Goal: Feedback & Contribution: Submit feedback/report problem

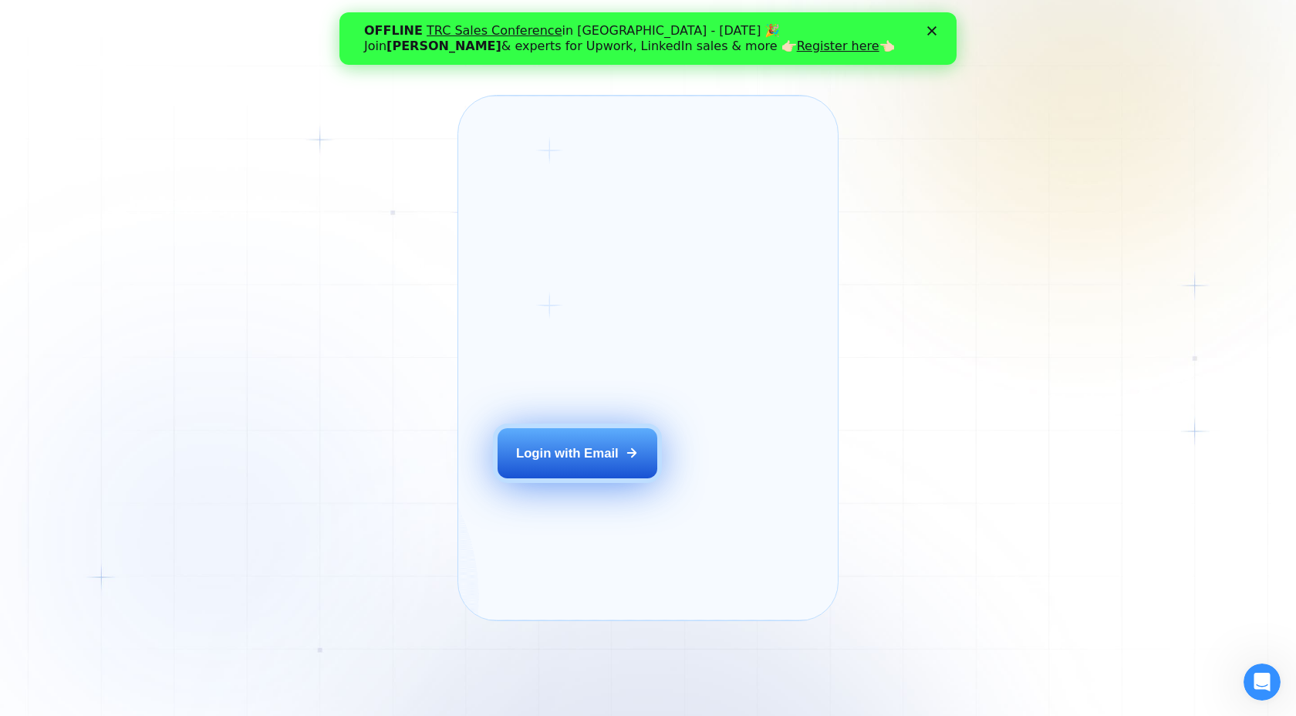
click at [618, 461] on button "Login with Email" at bounding box center [577, 453] width 160 height 50
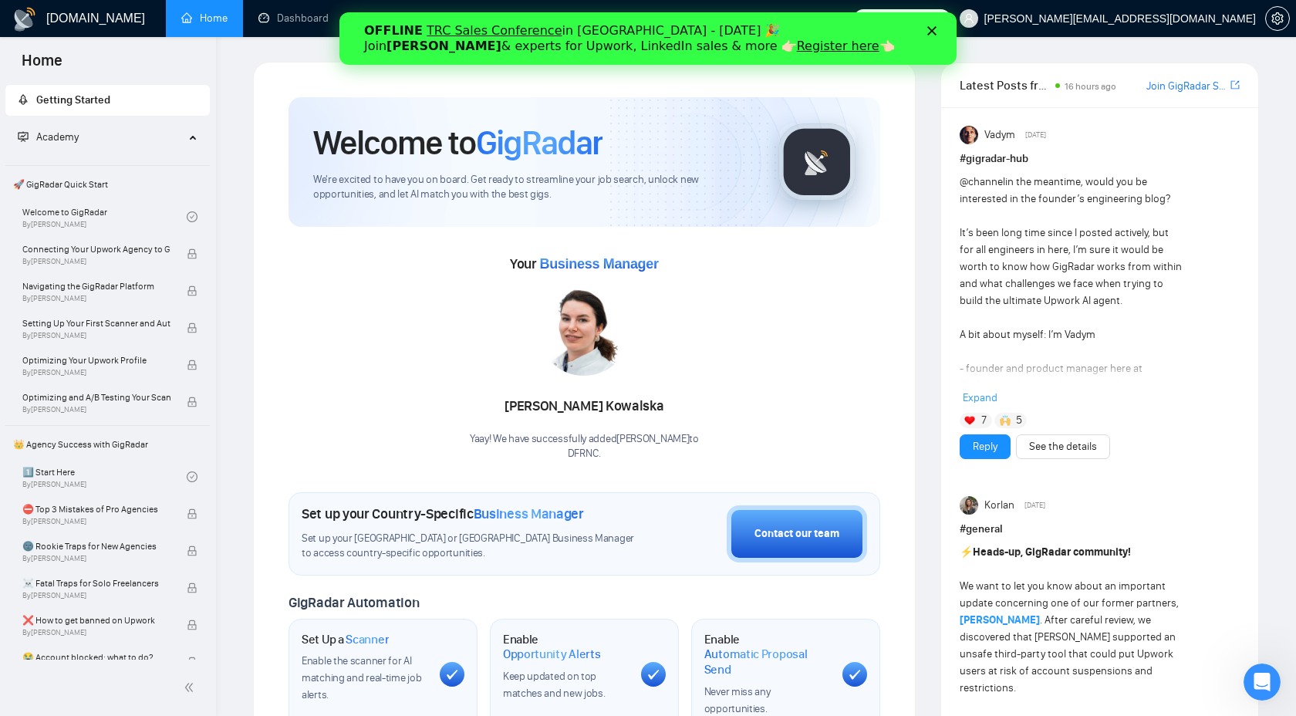
click at [936, 28] on div "Close" at bounding box center [934, 30] width 15 height 9
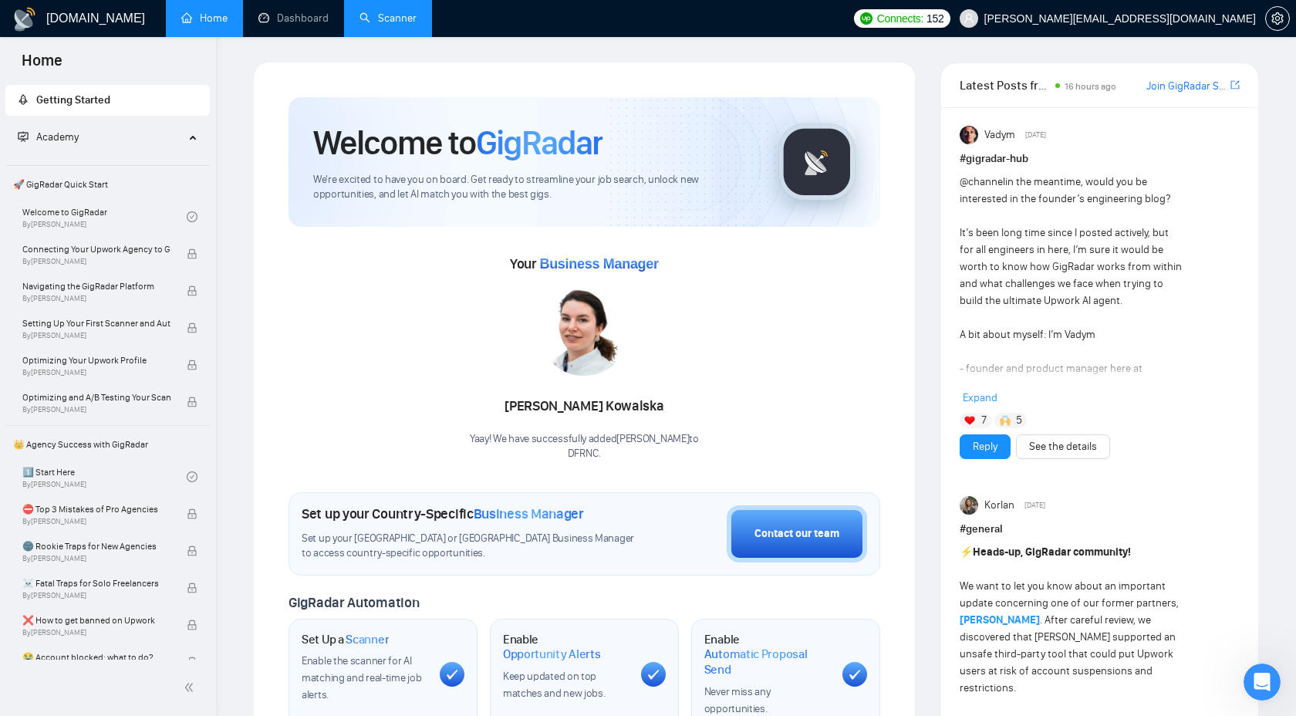
click at [386, 14] on link "Scanner" at bounding box center [387, 18] width 57 height 13
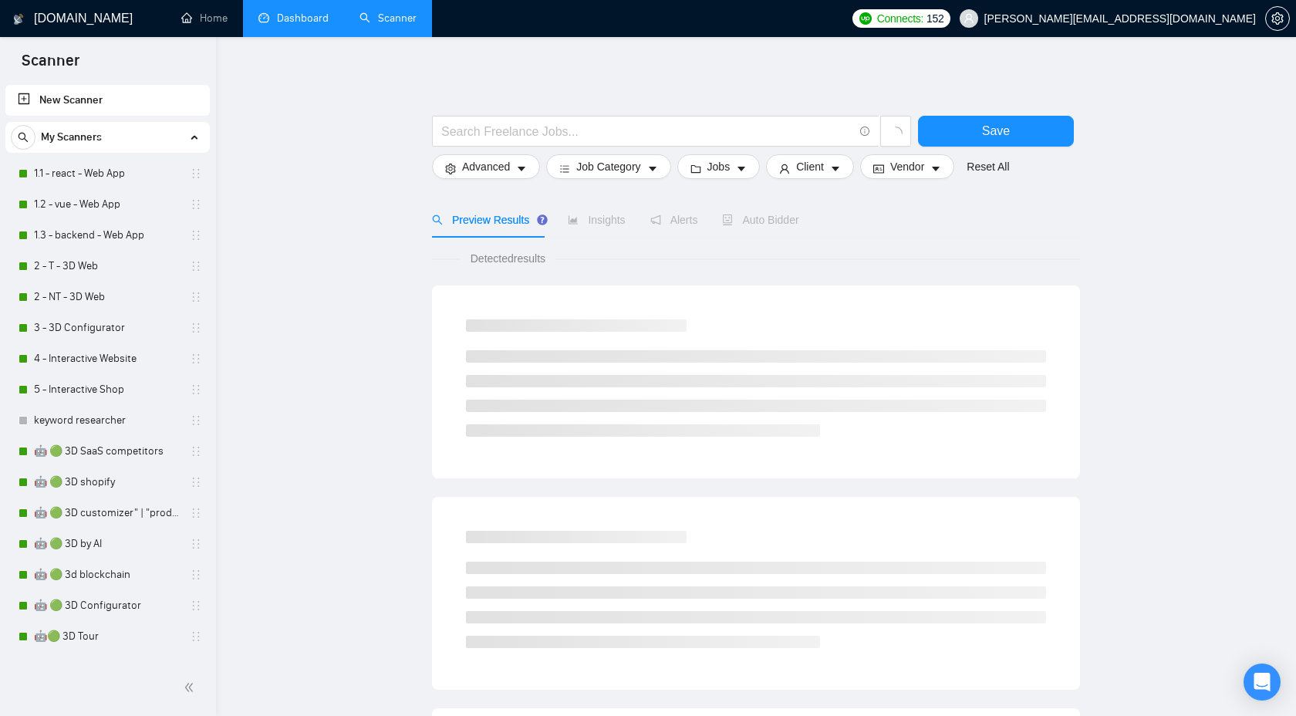
click at [278, 18] on link "Dashboard" at bounding box center [293, 18] width 70 height 13
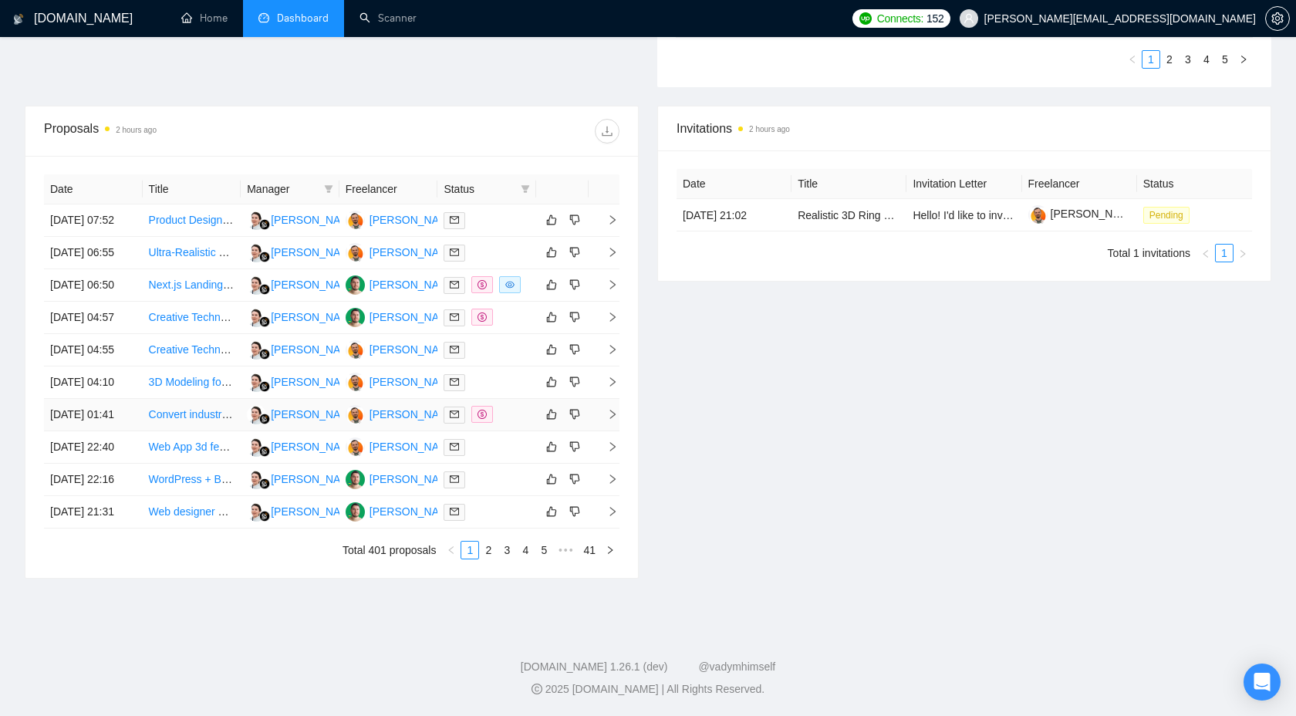
scroll to position [649, 0]
click at [483, 558] on link "2" at bounding box center [488, 549] width 17 height 17
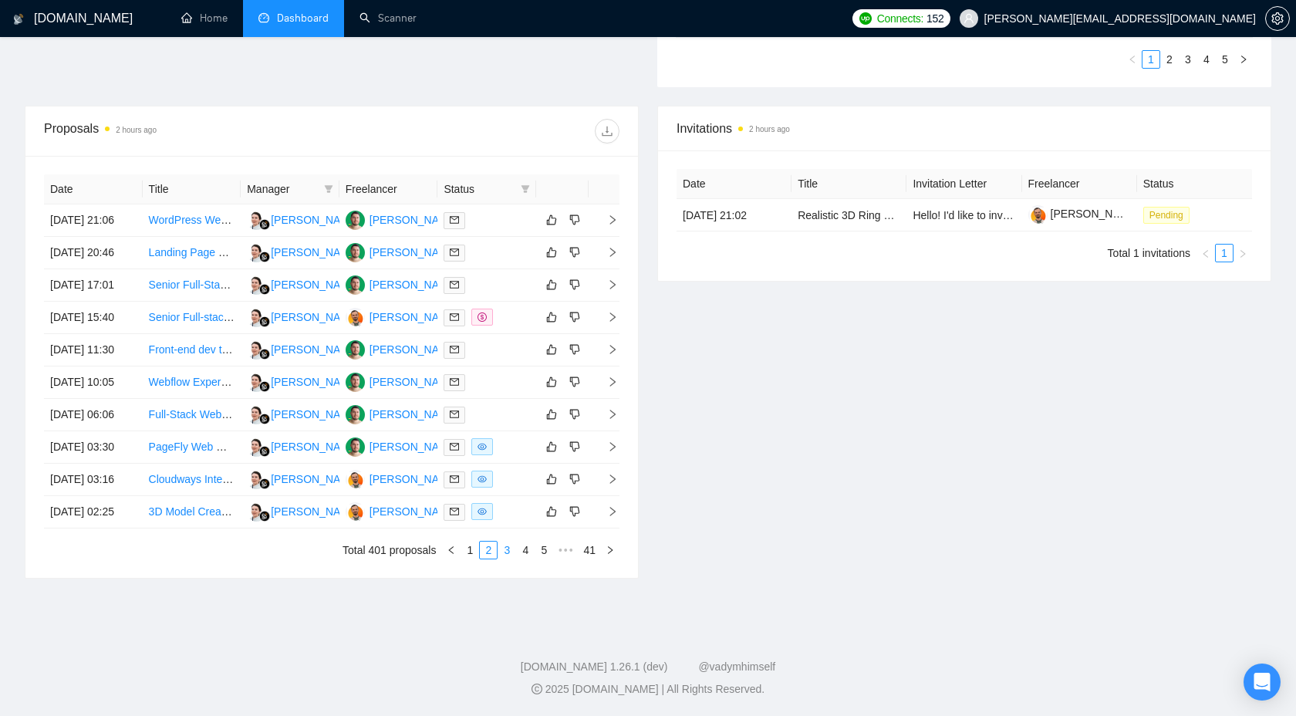
click at [508, 558] on link "3" at bounding box center [506, 549] width 17 height 17
click at [517, 558] on link "4" at bounding box center [525, 549] width 17 height 17
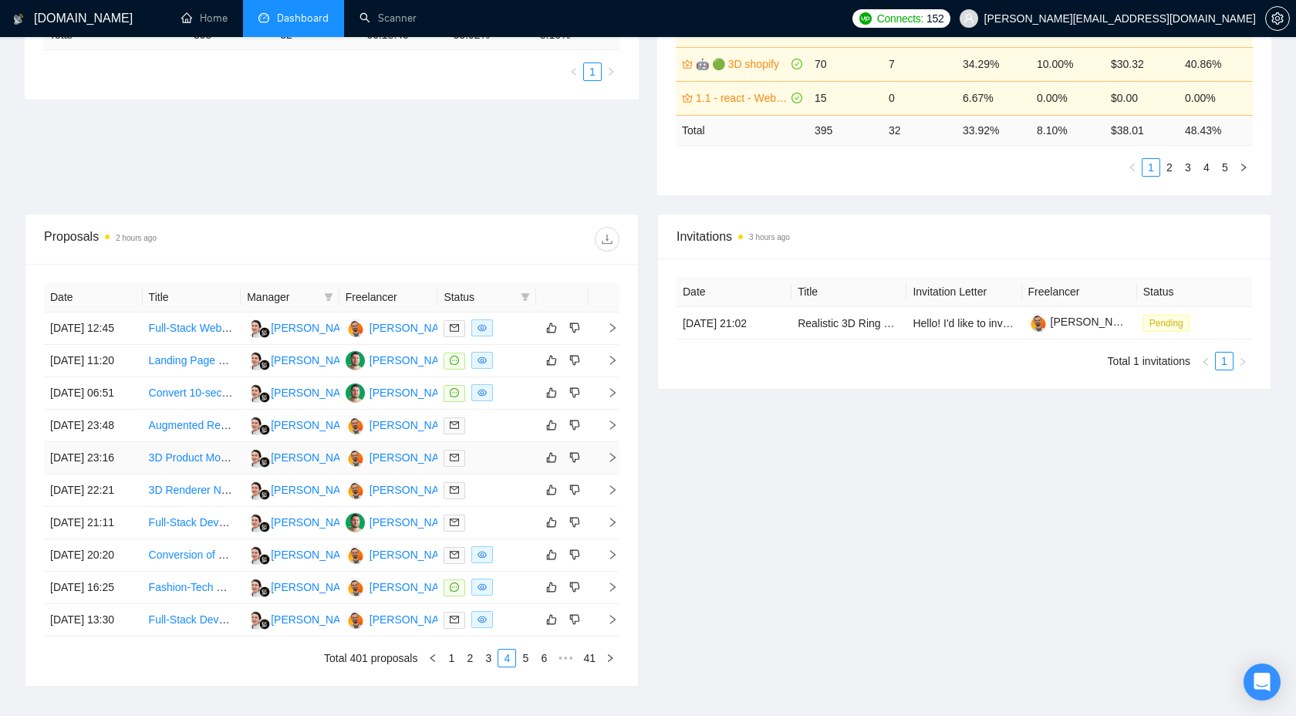
scroll to position [669, 0]
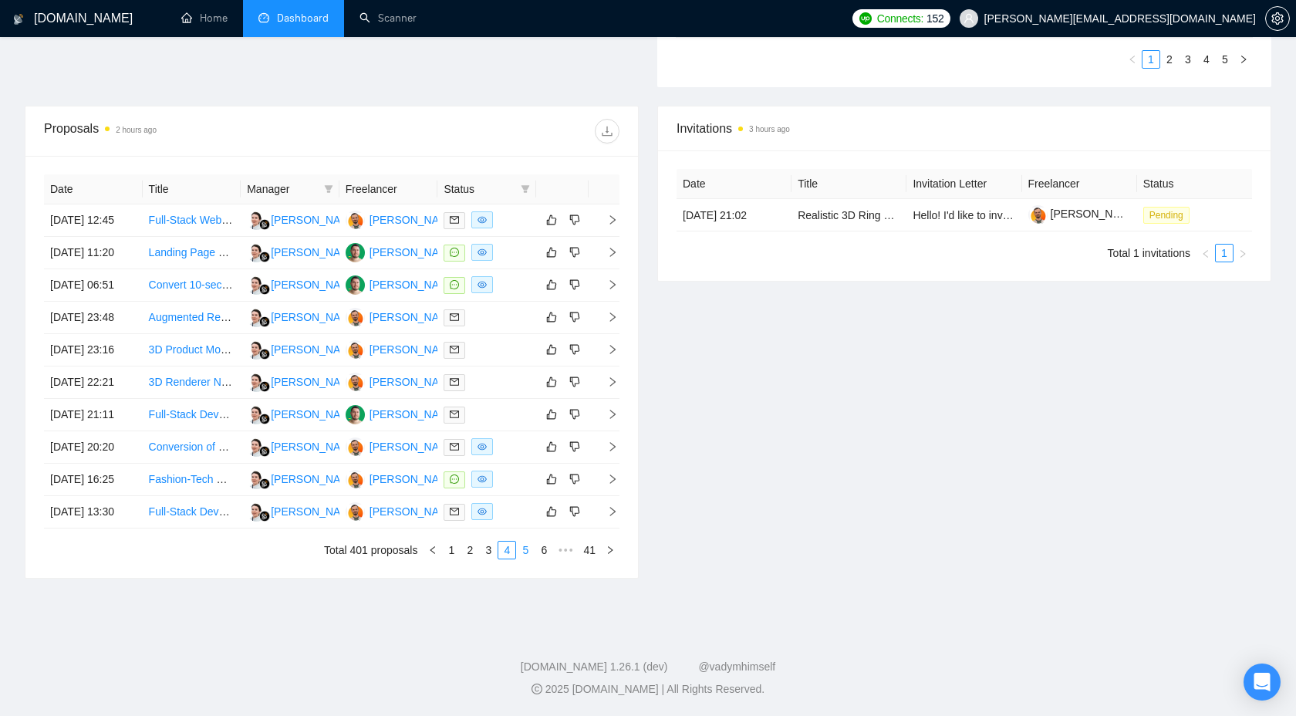
click at [526, 551] on link "5" at bounding box center [525, 549] width 17 height 17
click at [612, 441] on icon "right" at bounding box center [612, 446] width 11 height 11
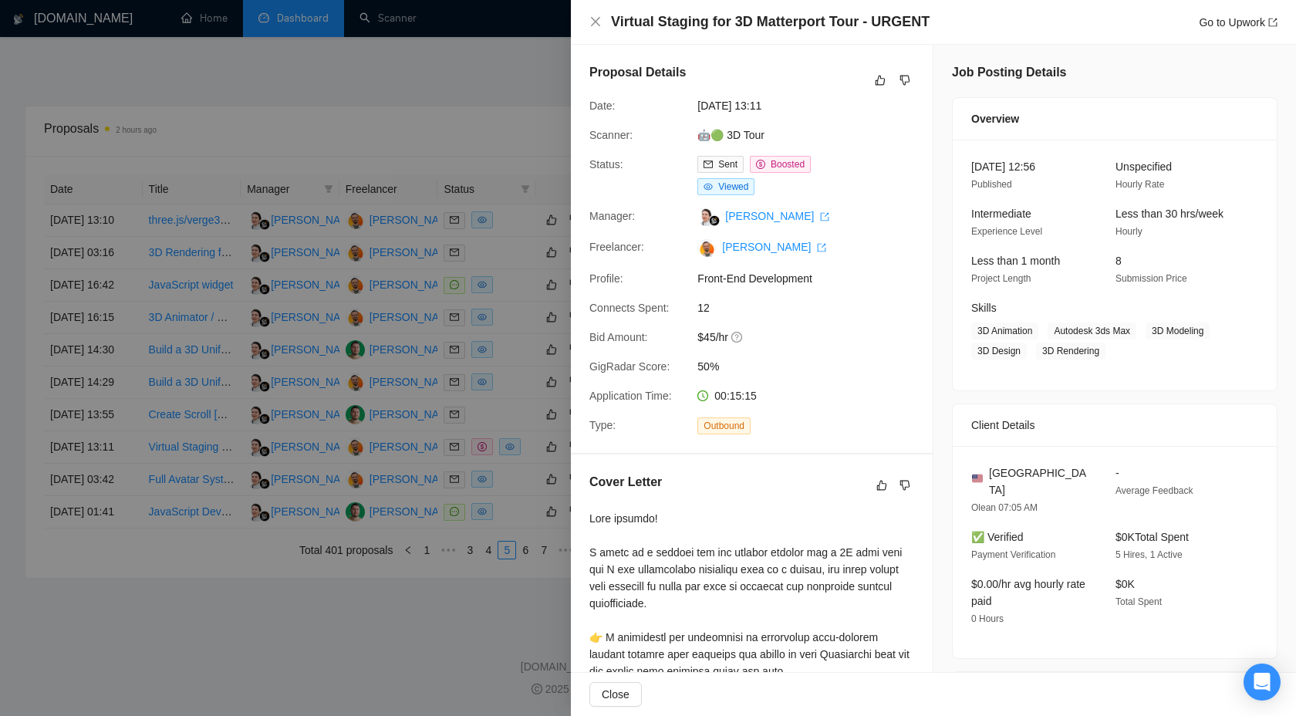
click at [502, 477] on div at bounding box center [648, 358] width 1296 height 716
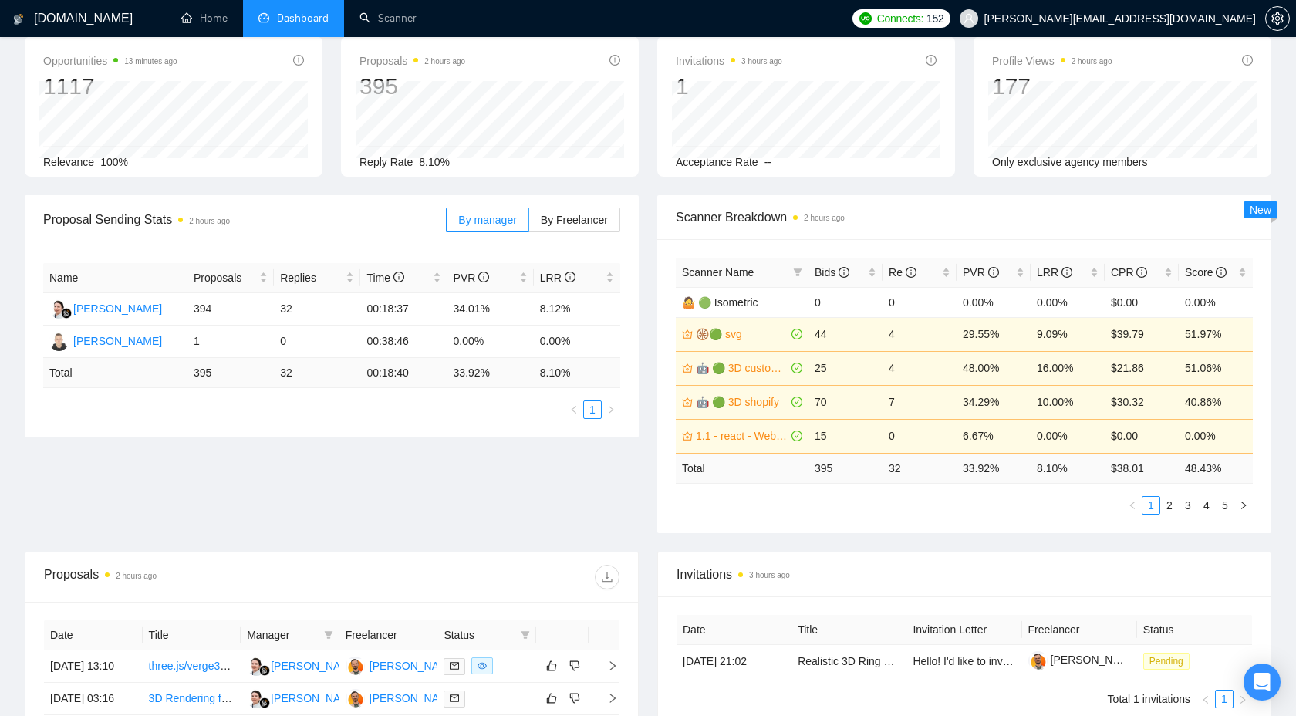
scroll to position [0, 0]
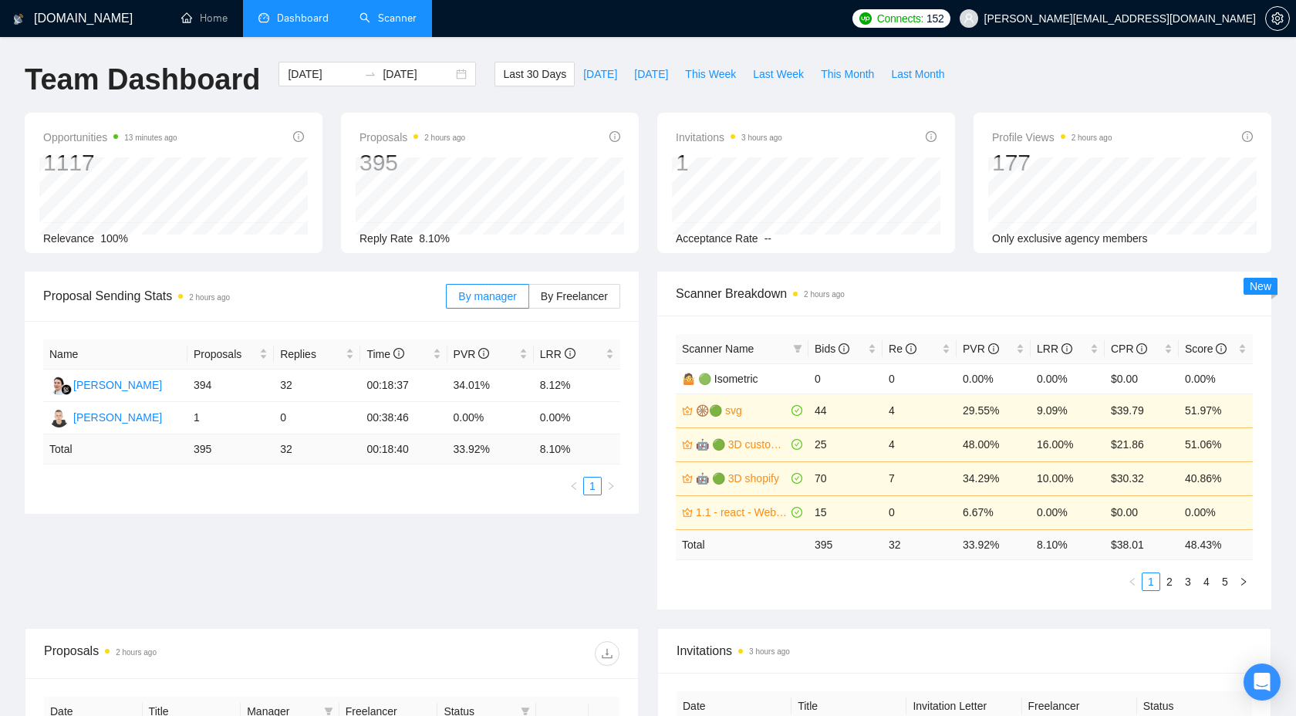
click at [387, 15] on link "Scanner" at bounding box center [387, 18] width 57 height 13
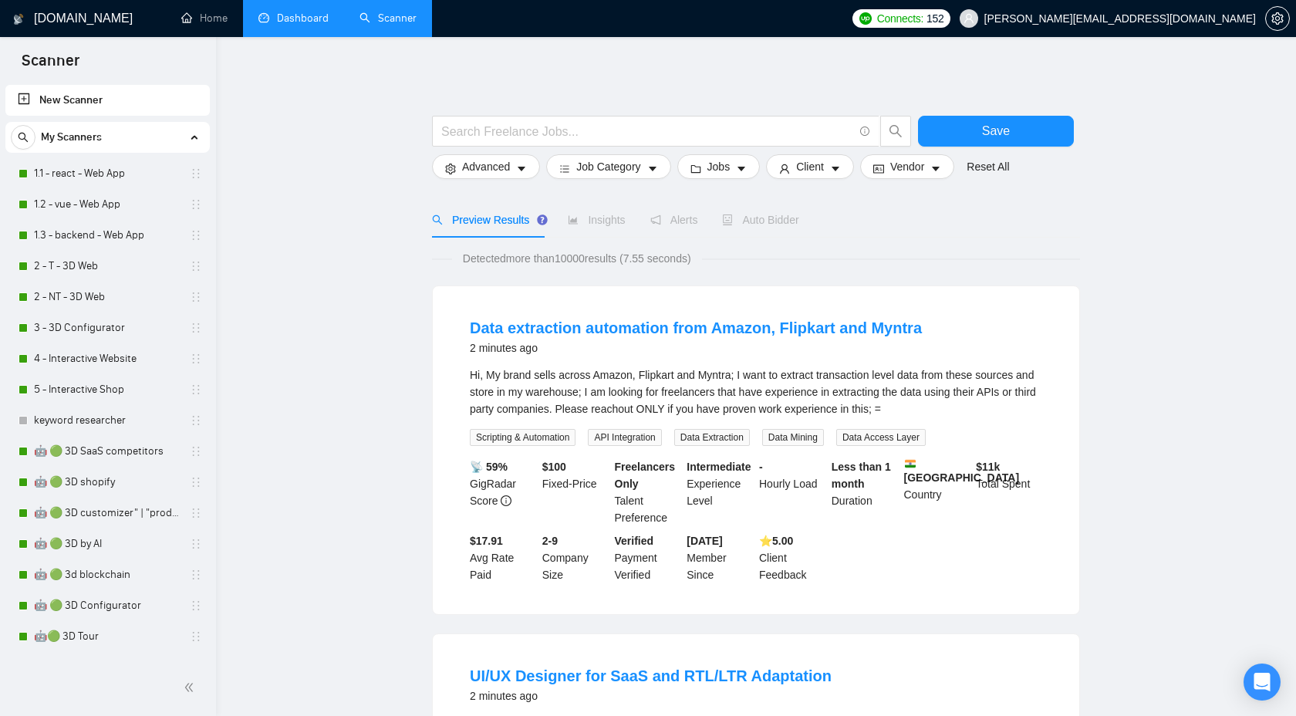
click at [383, 22] on link "Scanner" at bounding box center [387, 18] width 57 height 13
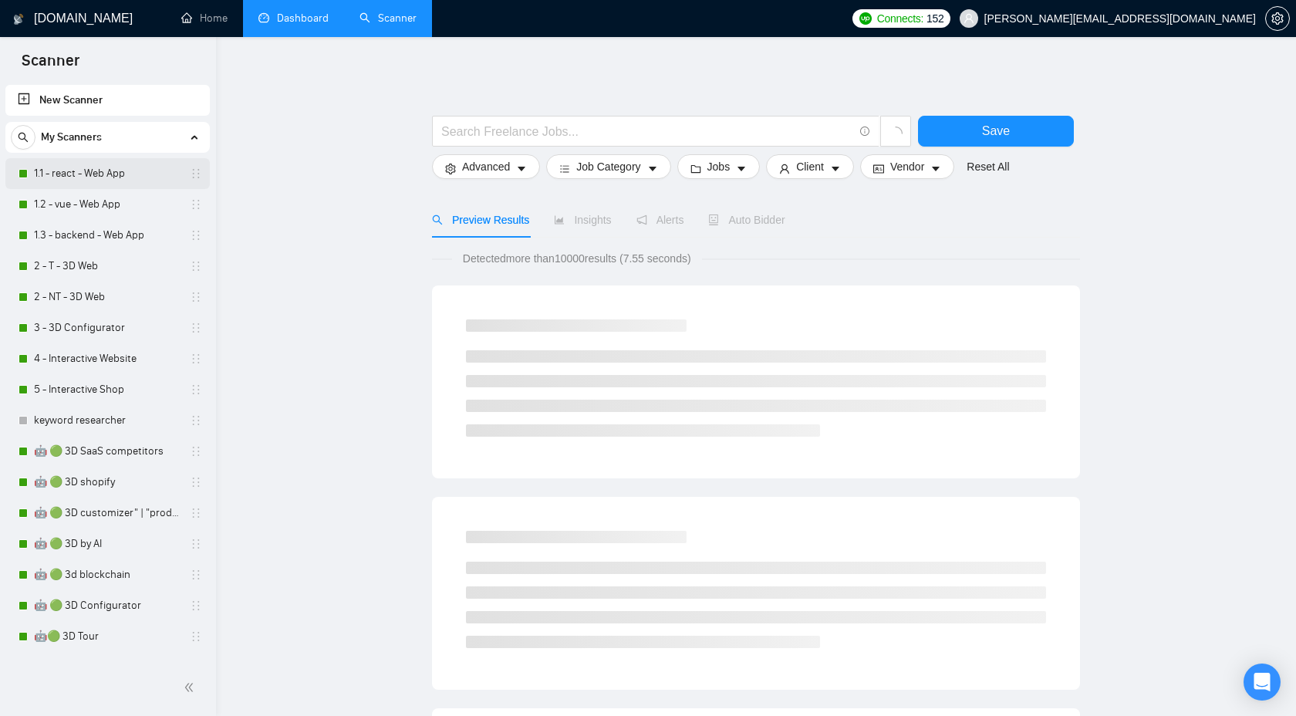
click at [119, 185] on link "1.1 - react - Web App" at bounding box center [107, 173] width 147 height 31
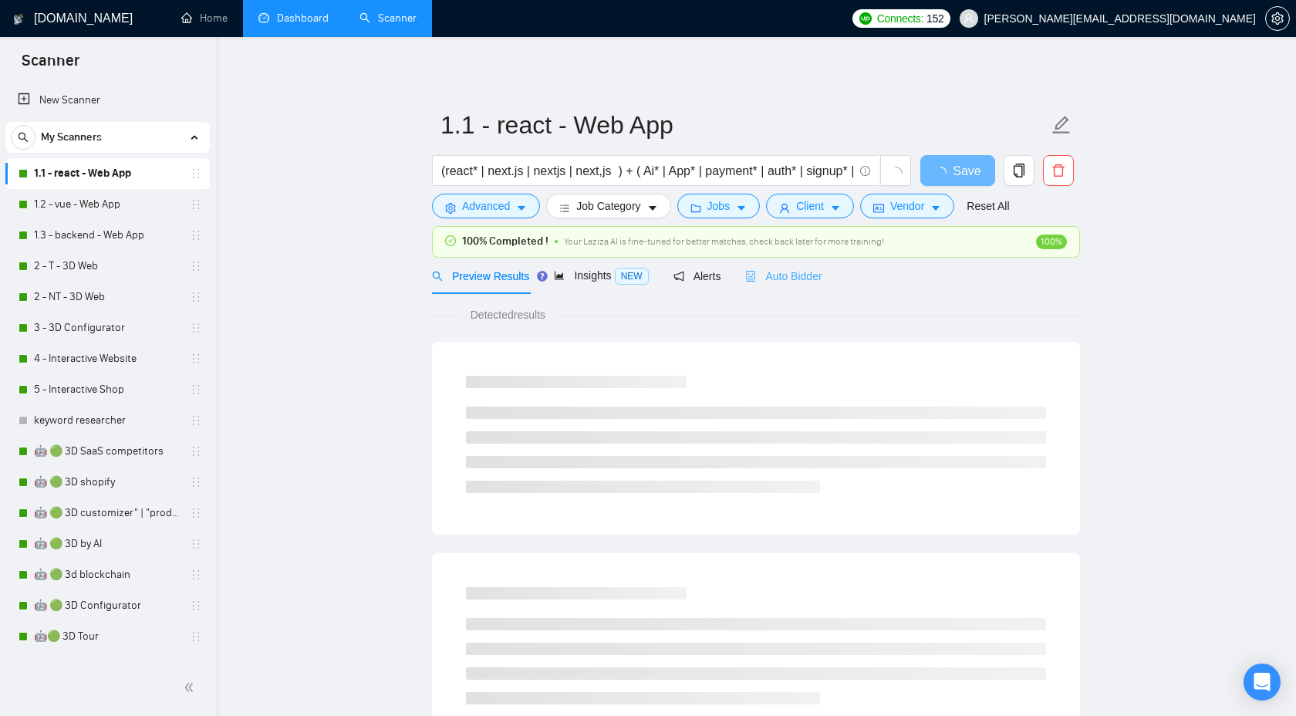
click at [801, 285] on div "Auto Bidder" at bounding box center [783, 276] width 76 height 36
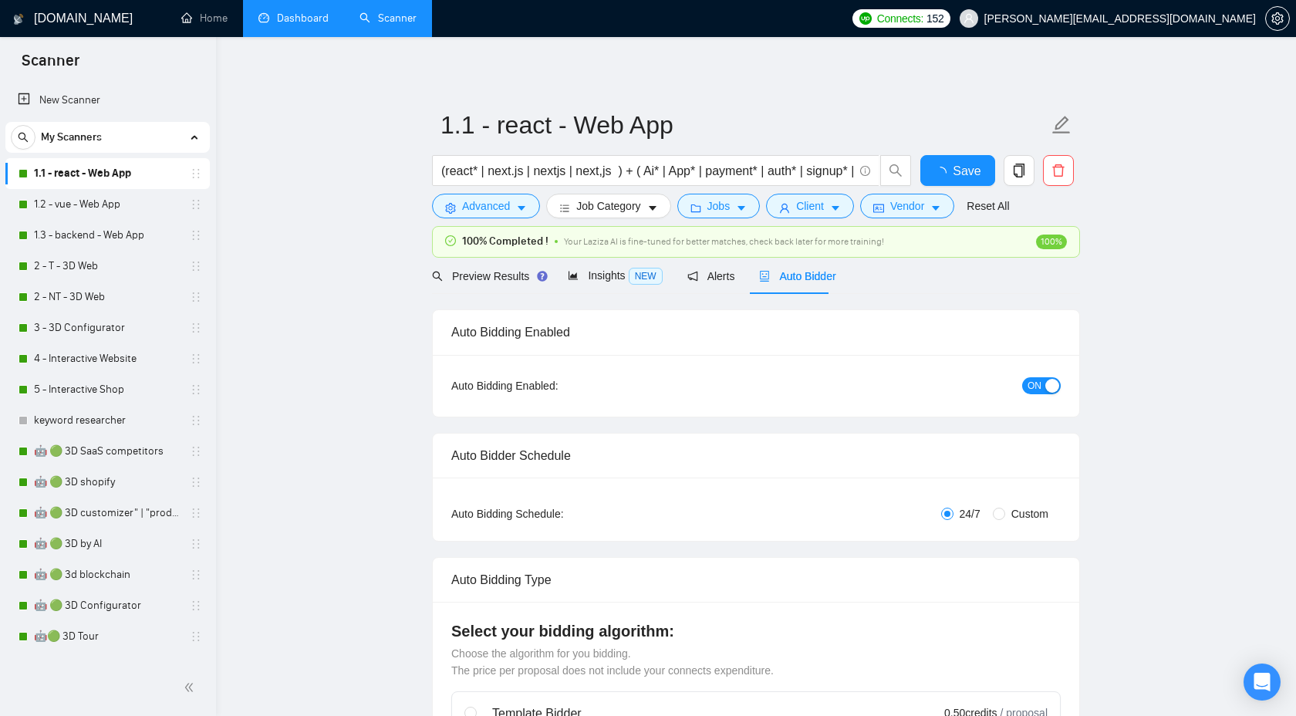
checkbox input "true"
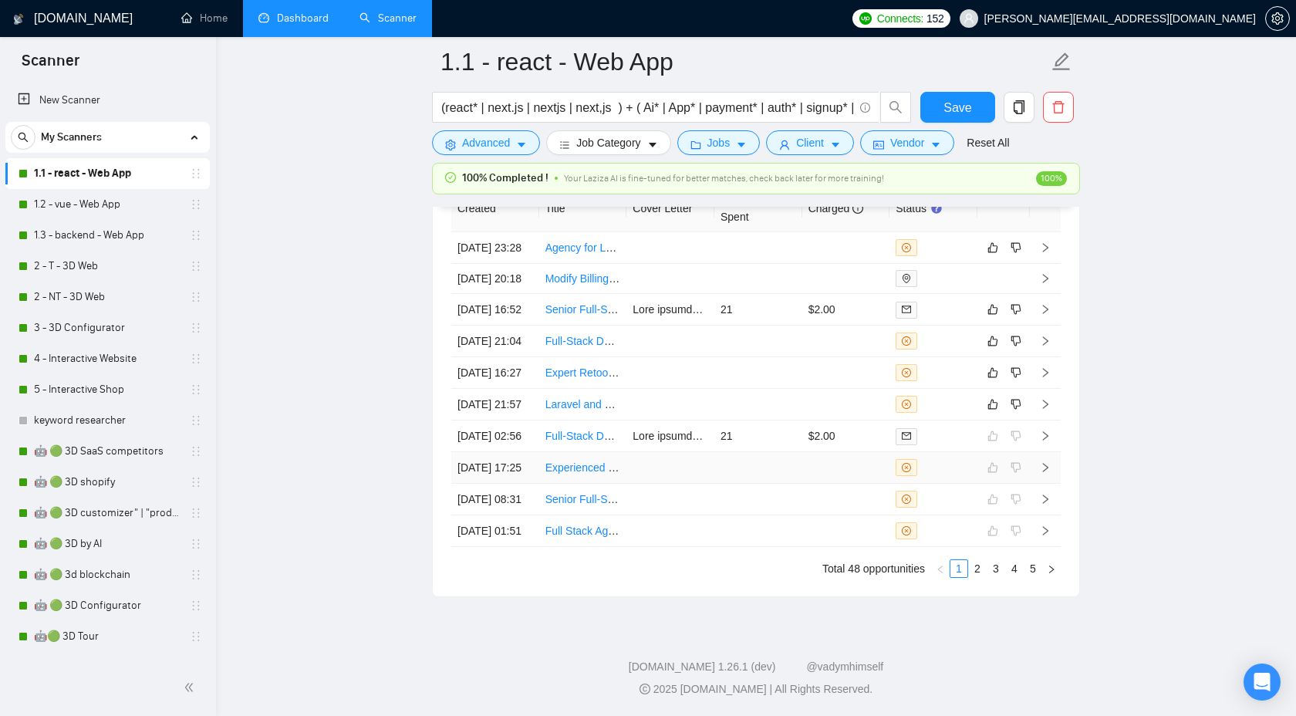
scroll to position [4354, 0]
click at [1050, 399] on icon "right" at bounding box center [1045, 404] width 11 height 11
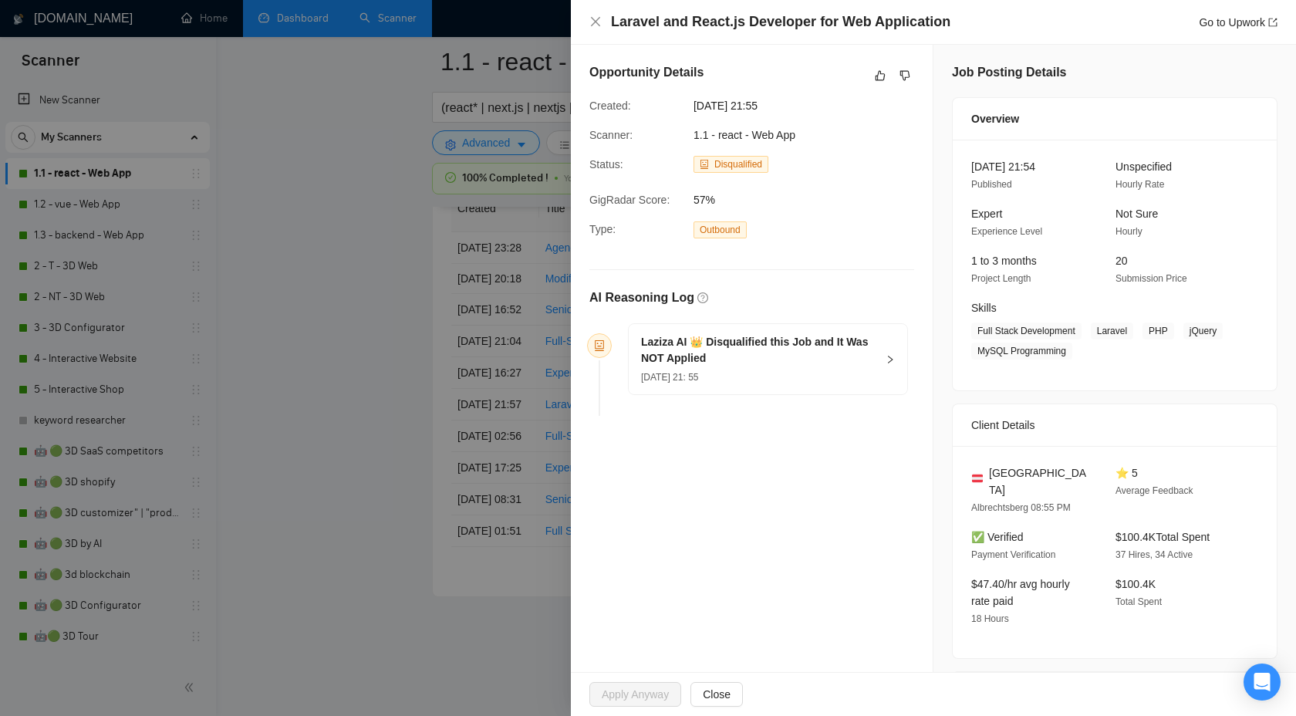
click at [864, 355] on h5 "Laziza AI 👑 Disqualified this Job and It Was NOT Applied" at bounding box center [758, 350] width 235 height 32
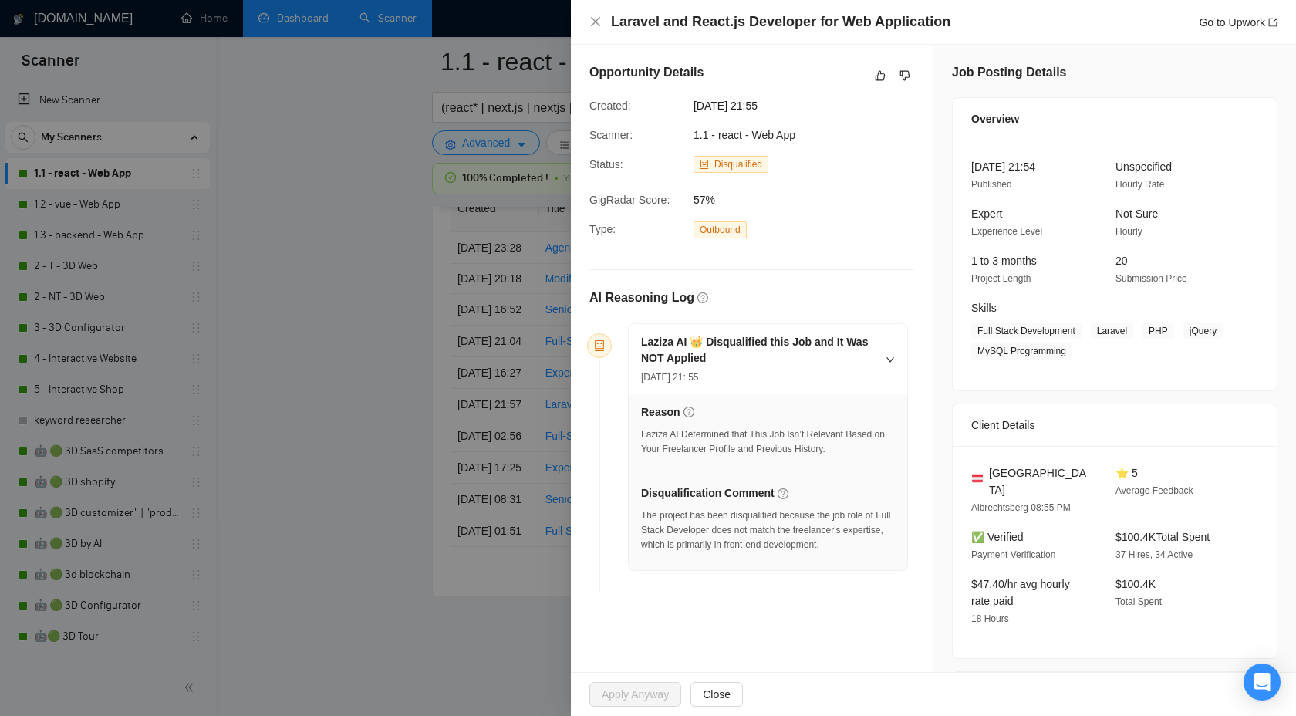
click at [647, 23] on h4 "Laravel and React.js Developer for Web Application" at bounding box center [780, 21] width 339 height 19
copy h4 "Laravel"
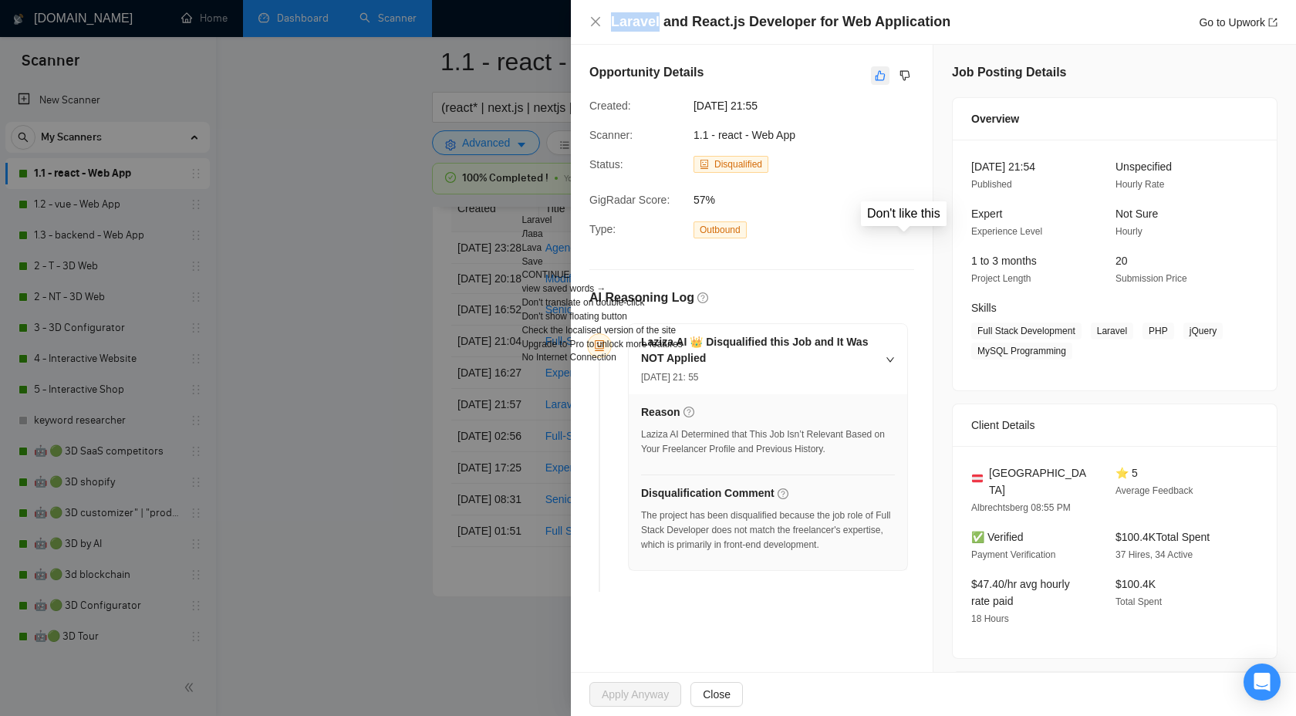
click at [882, 70] on icon "like" at bounding box center [880, 75] width 11 height 12
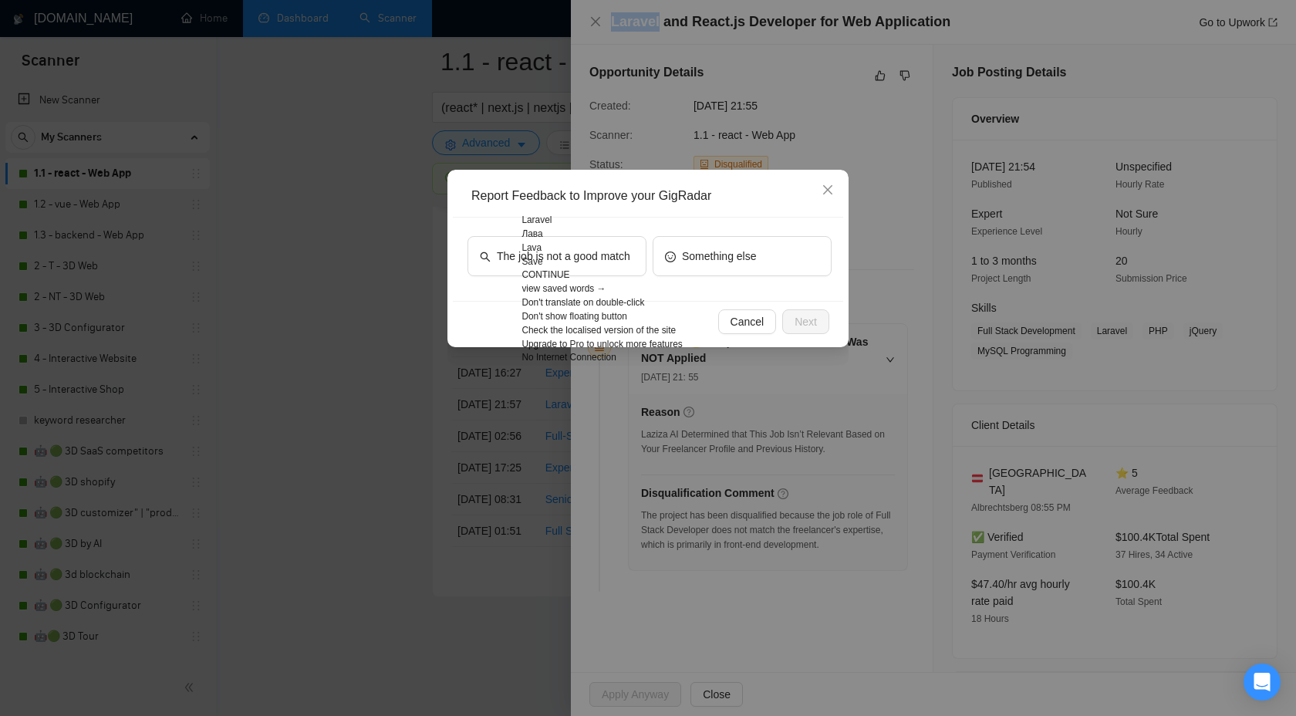
click at [898, 148] on div "Report Feedback to Improve your GigRadar The job is not a good match Something …" at bounding box center [648, 358] width 1296 height 716
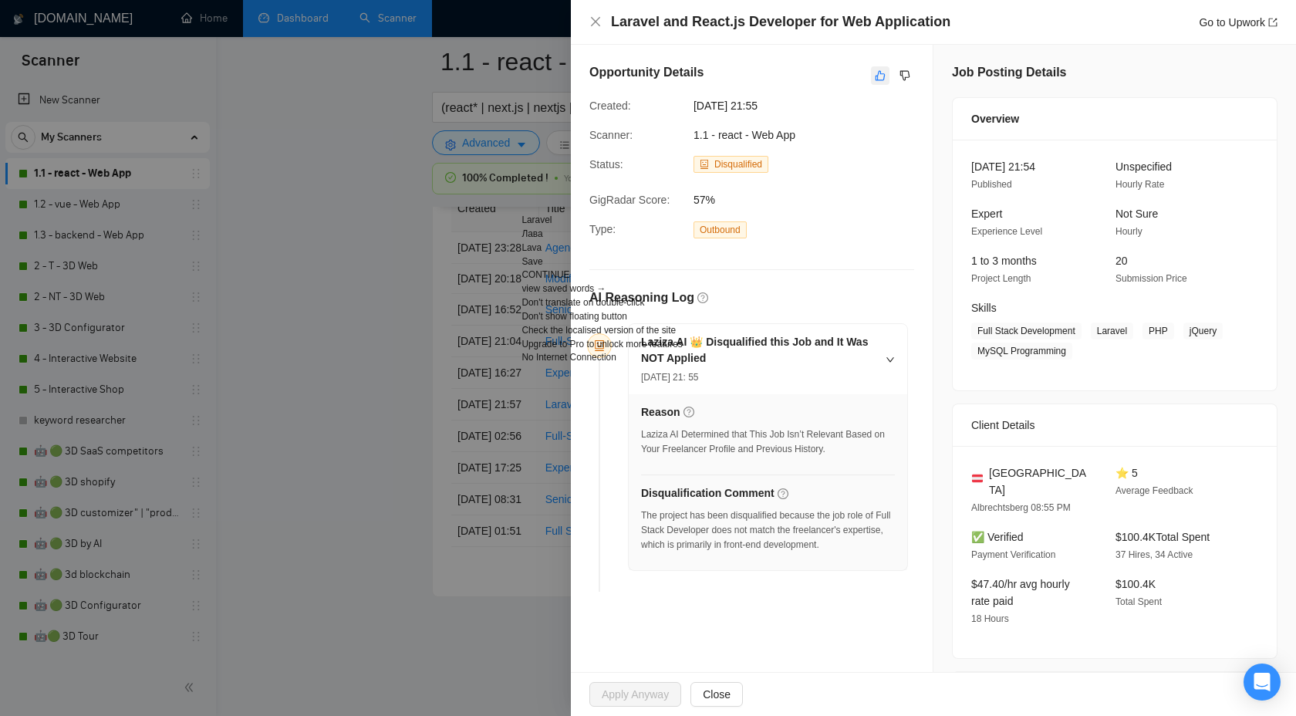
click at [882, 77] on icon "like" at bounding box center [880, 75] width 11 height 12
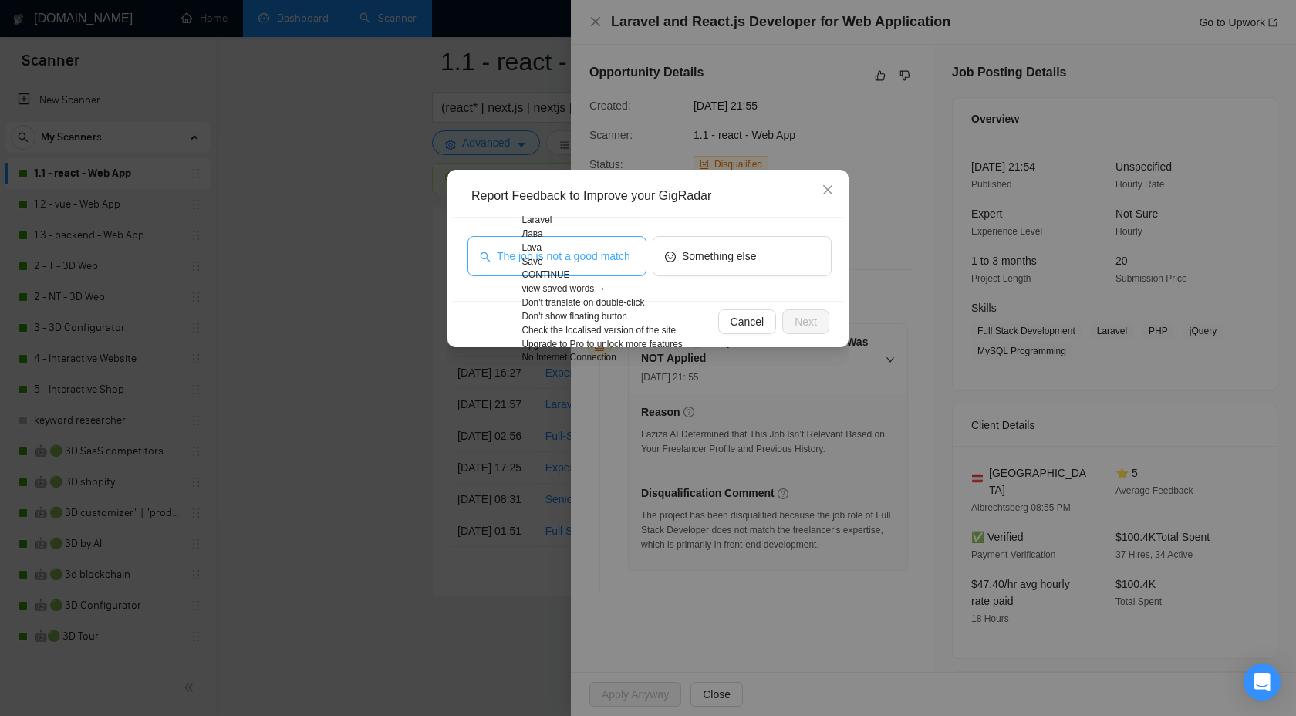
click at [582, 261] on span "The job is not a good match" at bounding box center [563, 256] width 133 height 17
click at [825, 323] on button "Next" at bounding box center [805, 321] width 47 height 25
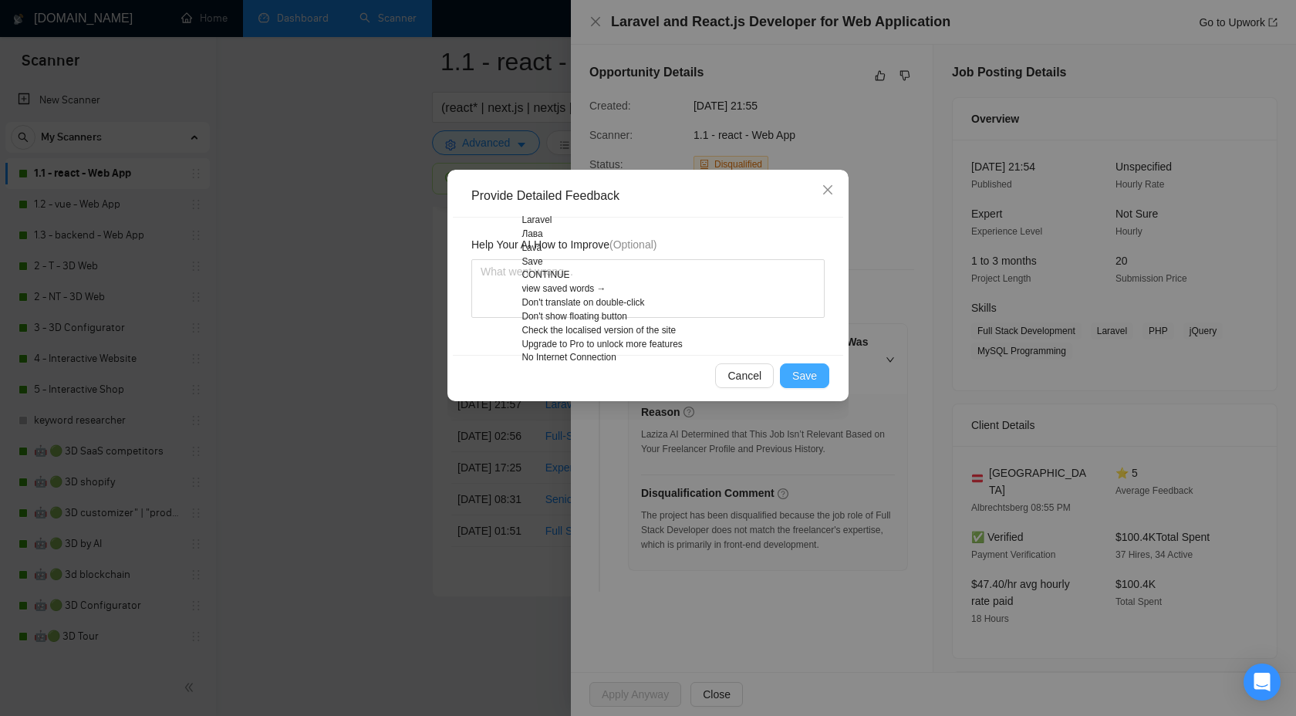
click at [784, 386] on button "Save" at bounding box center [804, 375] width 49 height 25
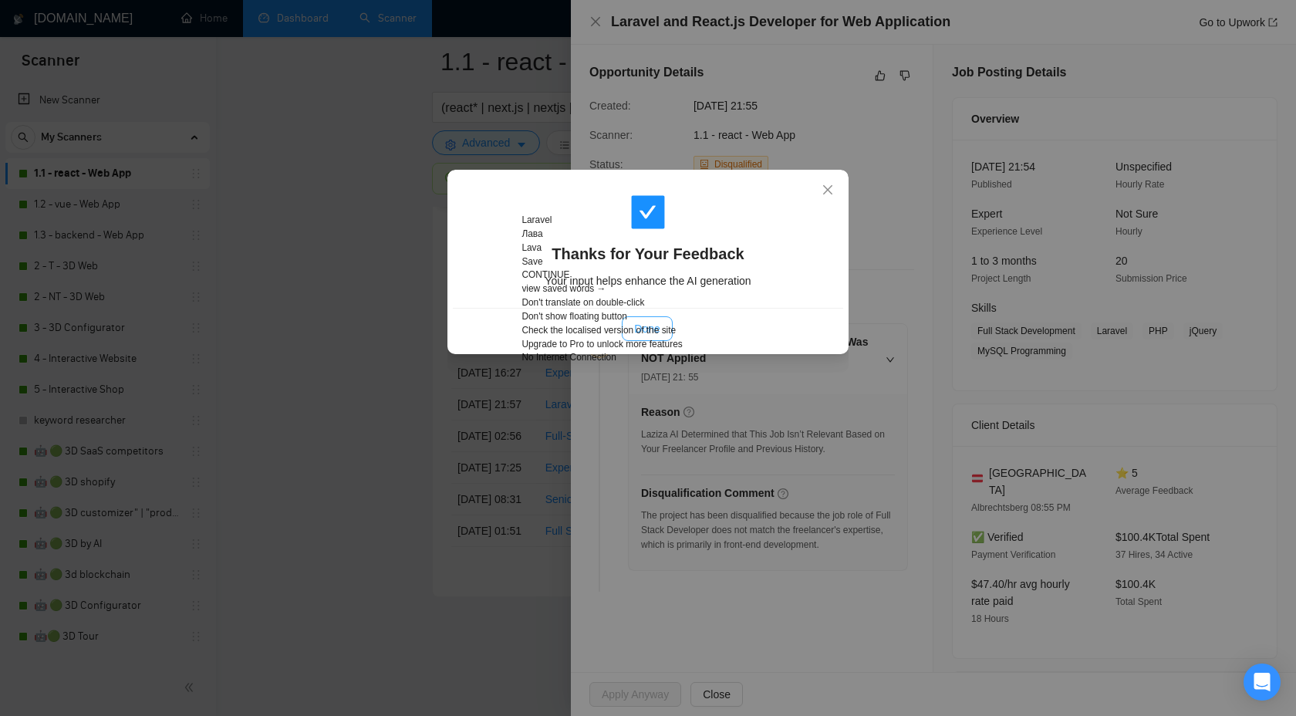
click at [662, 328] on button "Done" at bounding box center [647, 328] width 50 height 25
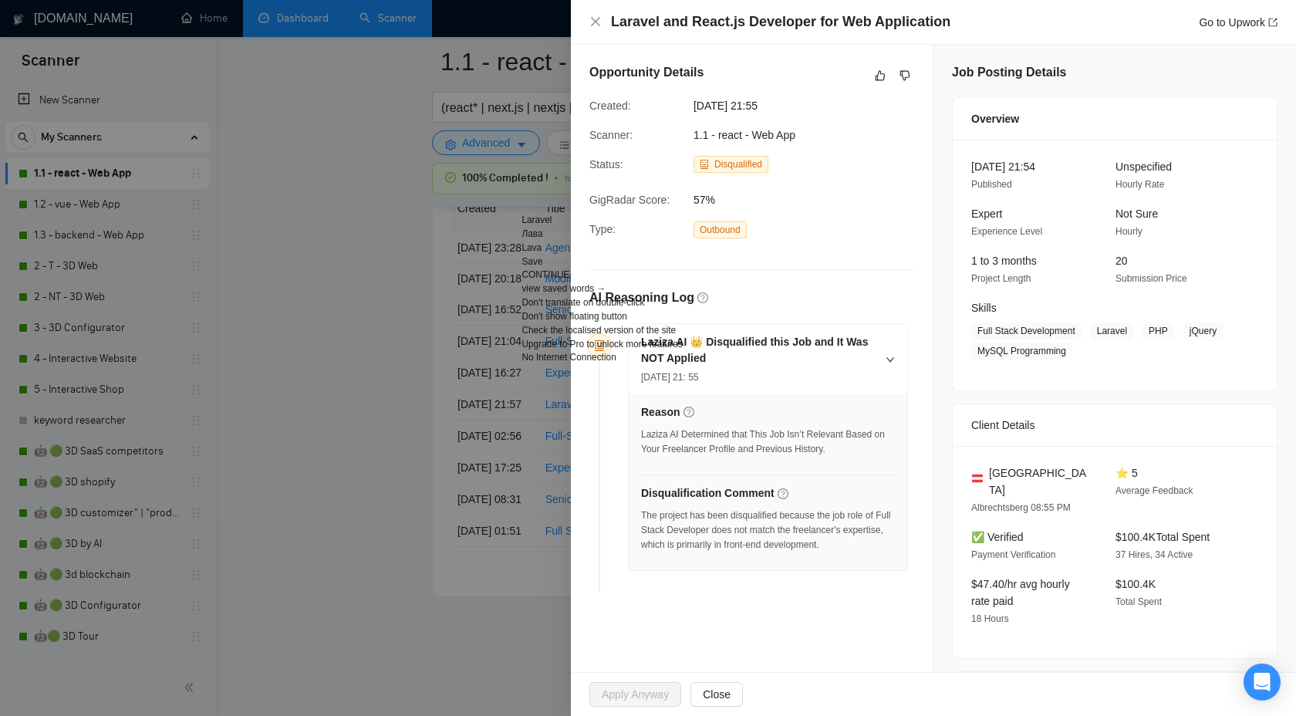
click at [640, 573] on li "Laziza AI 👑 Disqualified this Job and It Was NOT Applied [DATE] 21: 55 Reason L…" at bounding box center [751, 460] width 312 height 263
click at [410, 582] on div at bounding box center [648, 358] width 1296 height 716
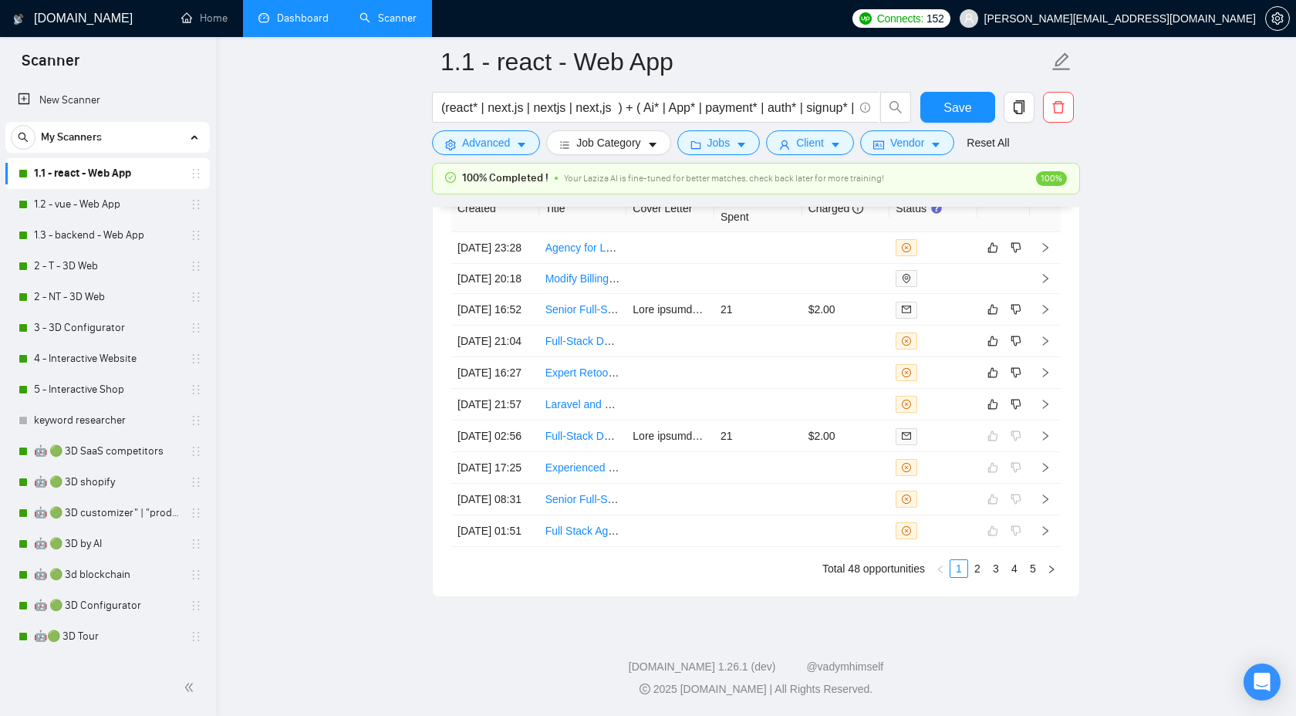
scroll to position [4311, 0]
click at [1049, 367] on icon "right" at bounding box center [1045, 372] width 11 height 11
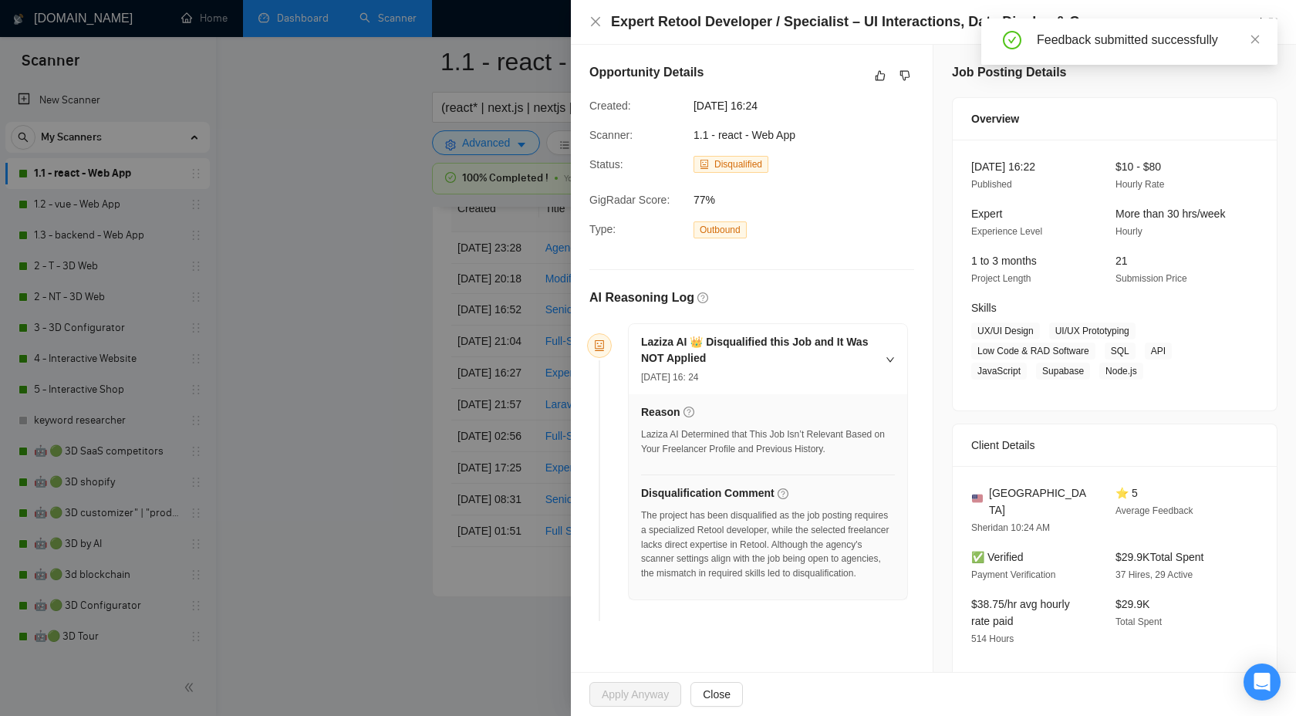
click at [746, 530] on div "The project has been disqualified as the job posting requires a specialized Ret…" at bounding box center [768, 544] width 254 height 72
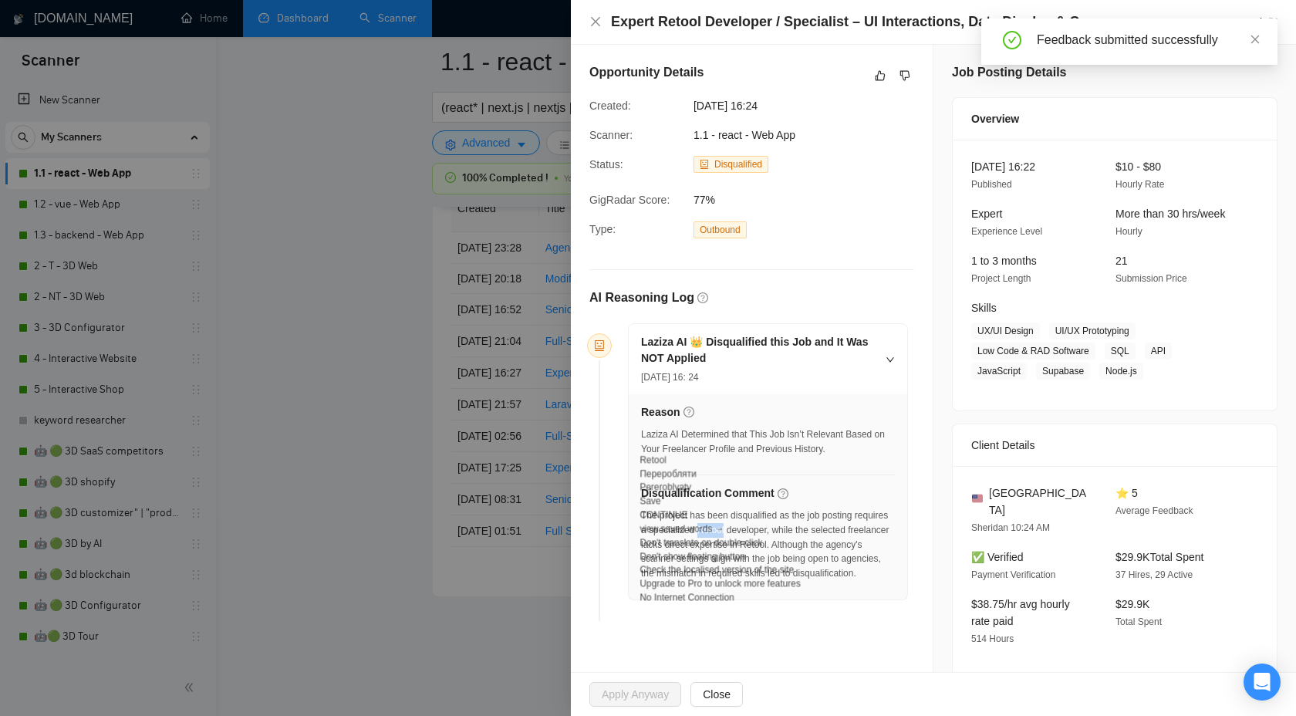
copy div "Retool"
click at [875, 77] on icon "like" at bounding box center [880, 75] width 11 height 12
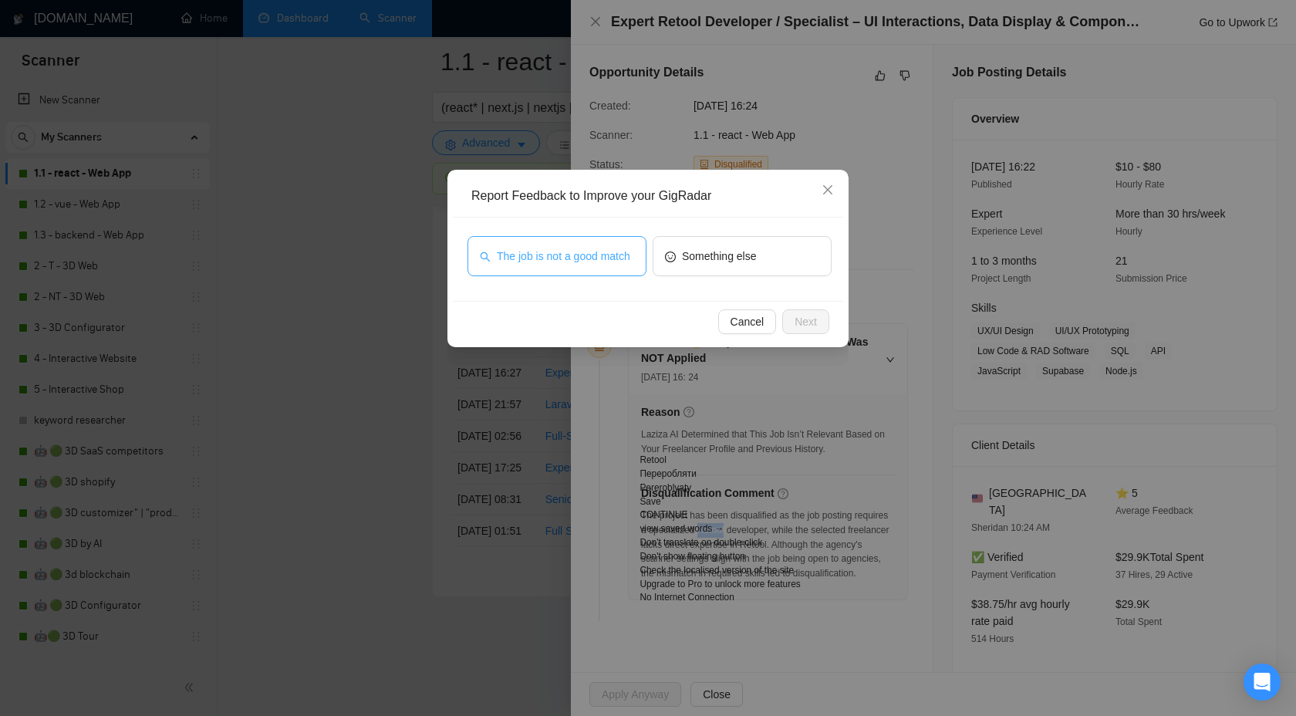
click at [555, 262] on span "The job is not a good match" at bounding box center [563, 256] width 133 height 17
click at [801, 314] on span "Next" at bounding box center [805, 321] width 22 height 17
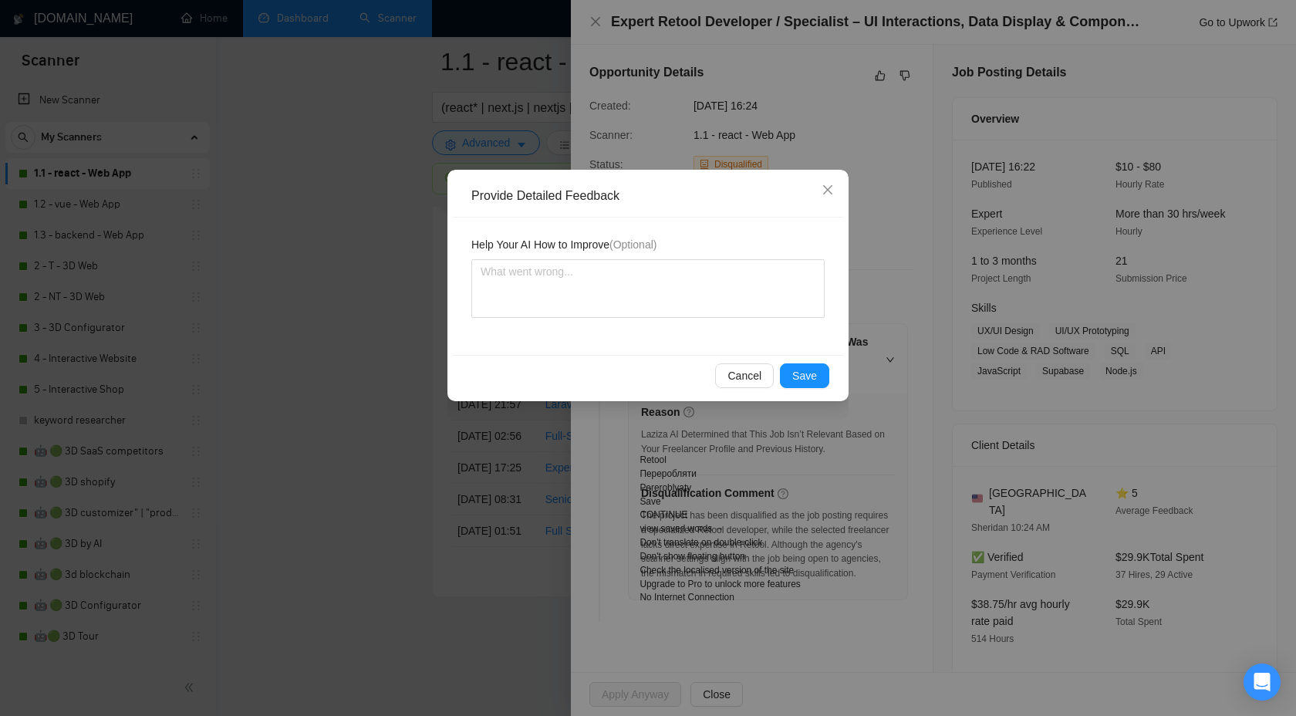
click at [595, 376] on div "Cancel Save" at bounding box center [647, 375] width 364 height 25
click at [838, 268] on div "Help Your AI How to Improve (Optional)" at bounding box center [648, 285] width 390 height 137
click at [800, 467] on div "Переробляти Pereroblyaty" at bounding box center [719, 481] width 160 height 28
click at [783, 492] on div "Retool Переробляти Pereroblyaty" at bounding box center [719, 474] width 160 height 42
drag, startPoint x: 776, startPoint y: 331, endPoint x: 637, endPoint y: 330, distance: 138.8
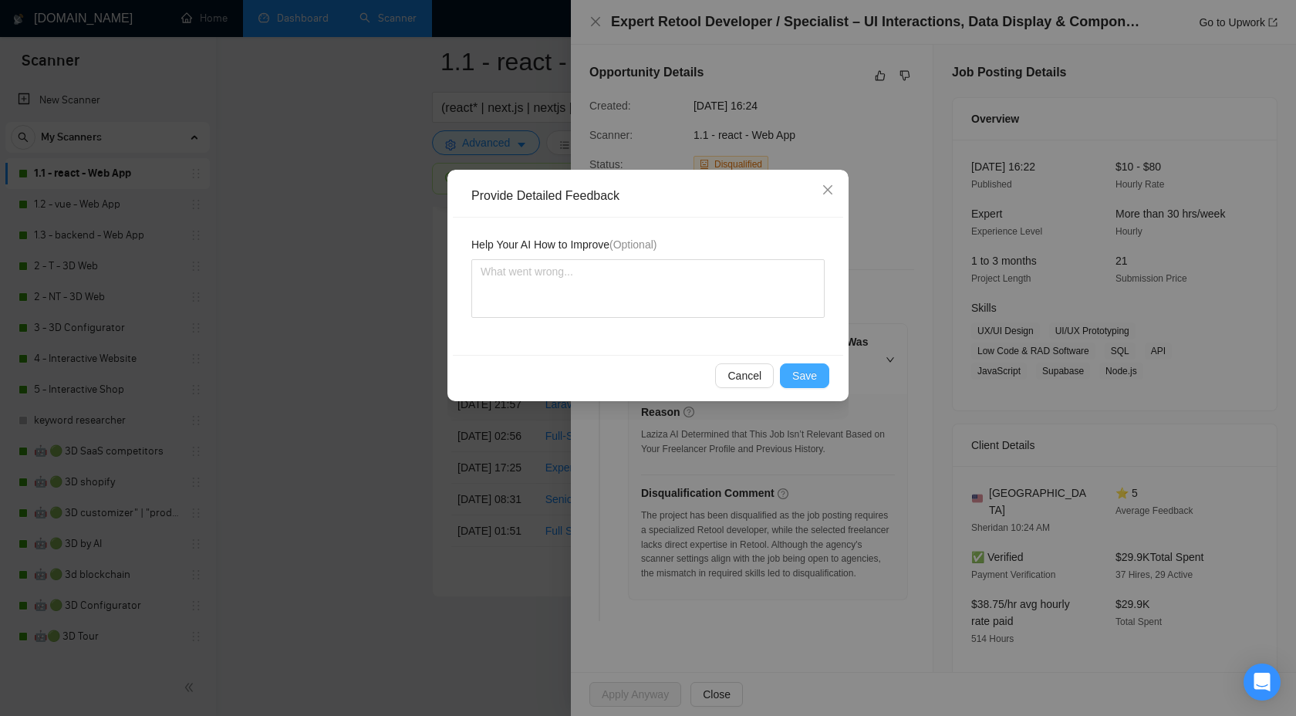
click at [791, 370] on button "Save" at bounding box center [804, 375] width 49 height 25
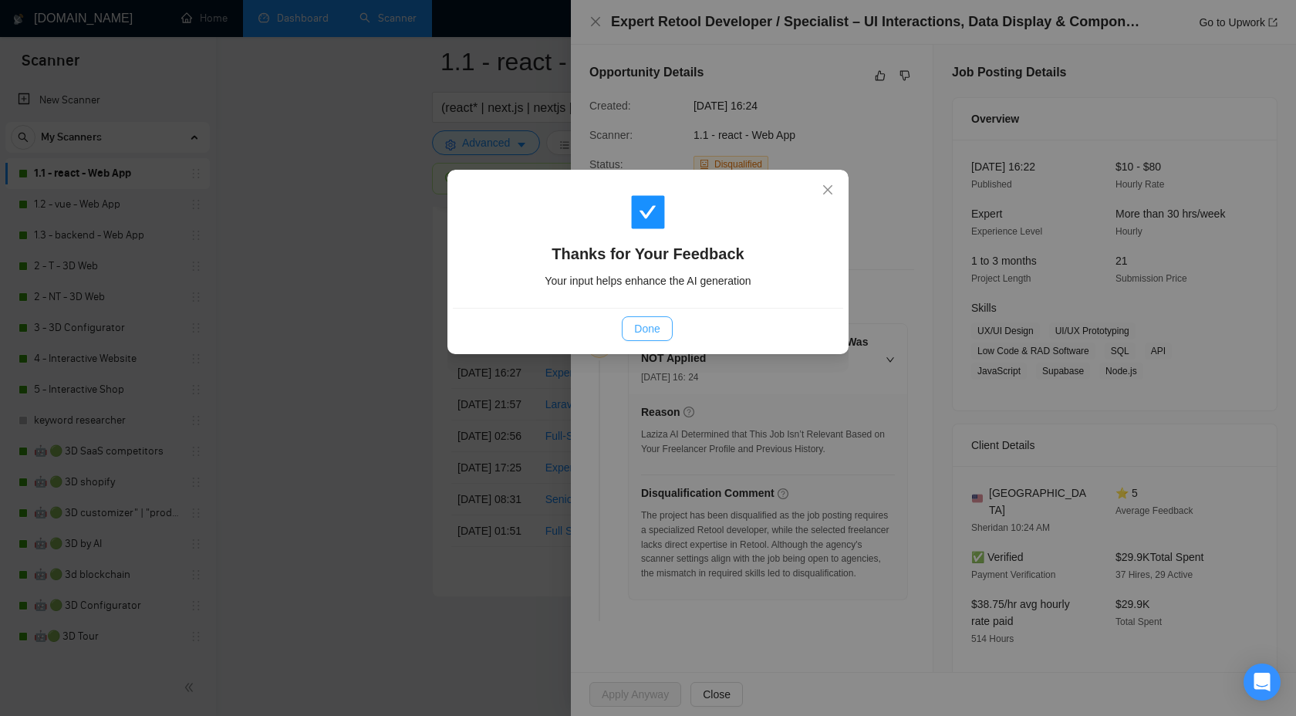
click at [646, 328] on span "Done" at bounding box center [646, 328] width 25 height 17
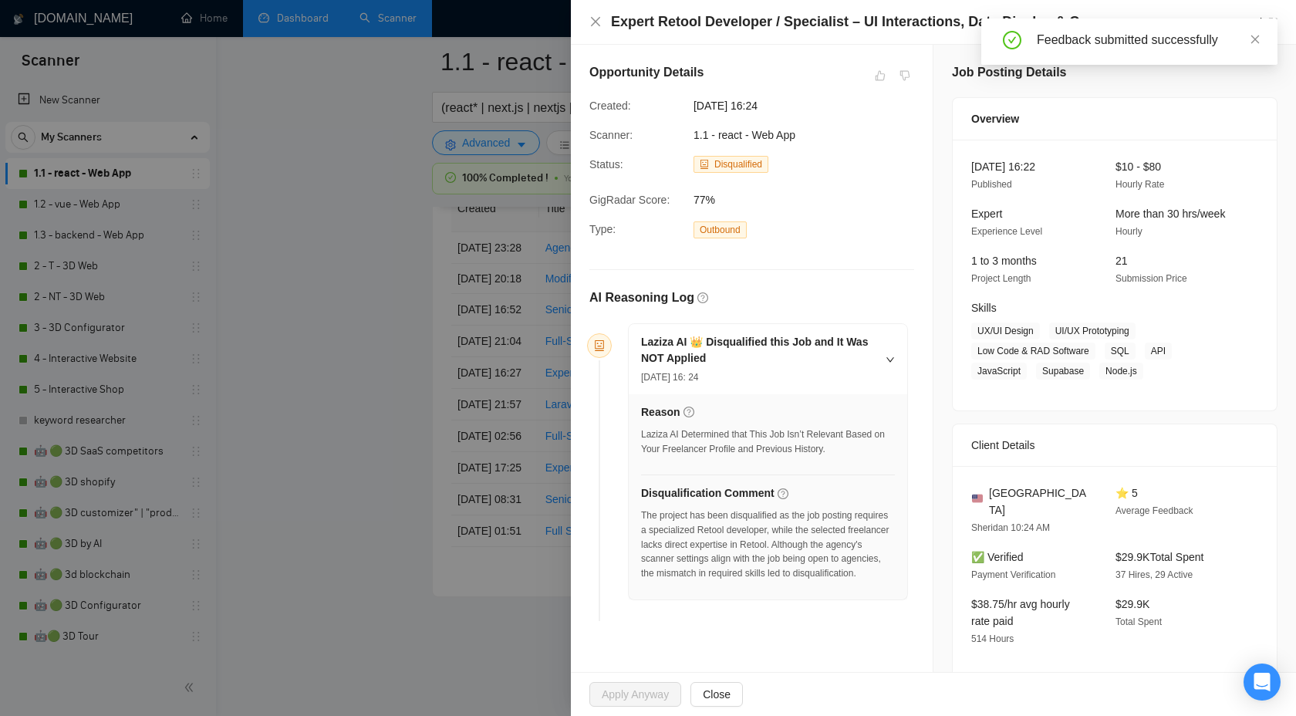
click at [383, 322] on div at bounding box center [648, 358] width 1296 height 716
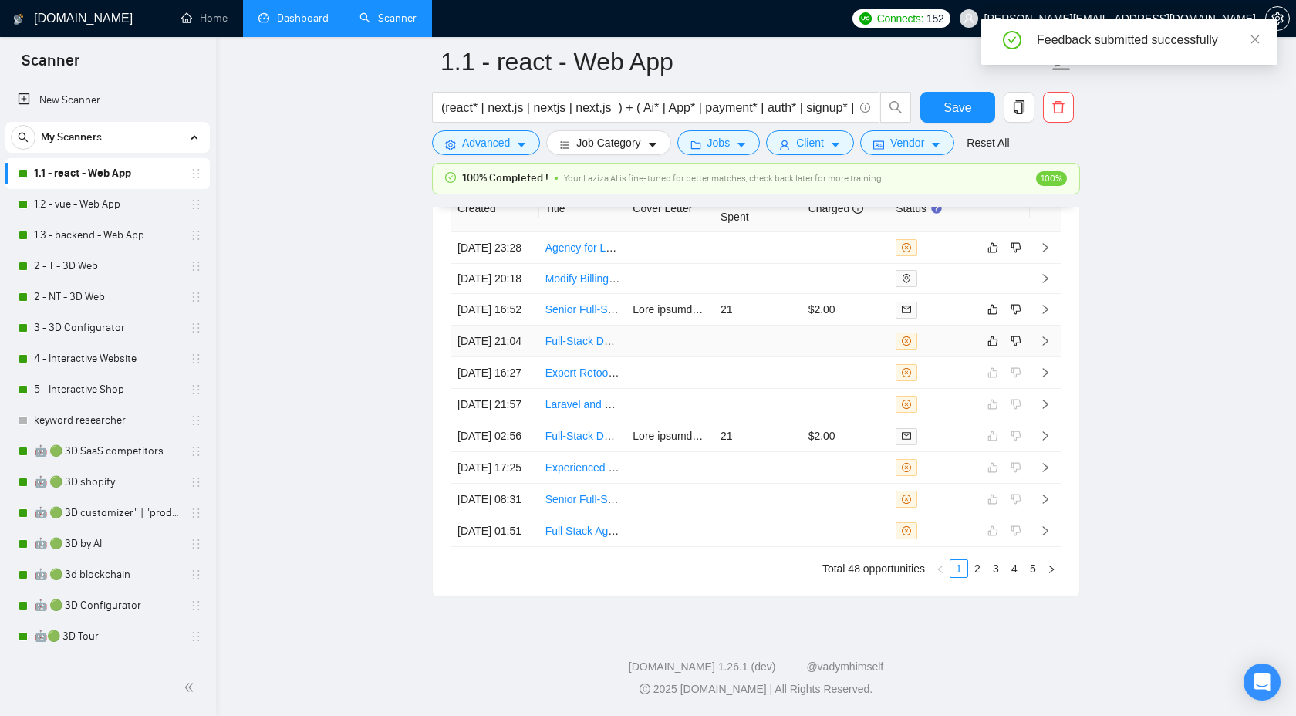
click at [1050, 335] on icon "right" at bounding box center [1045, 340] width 11 height 11
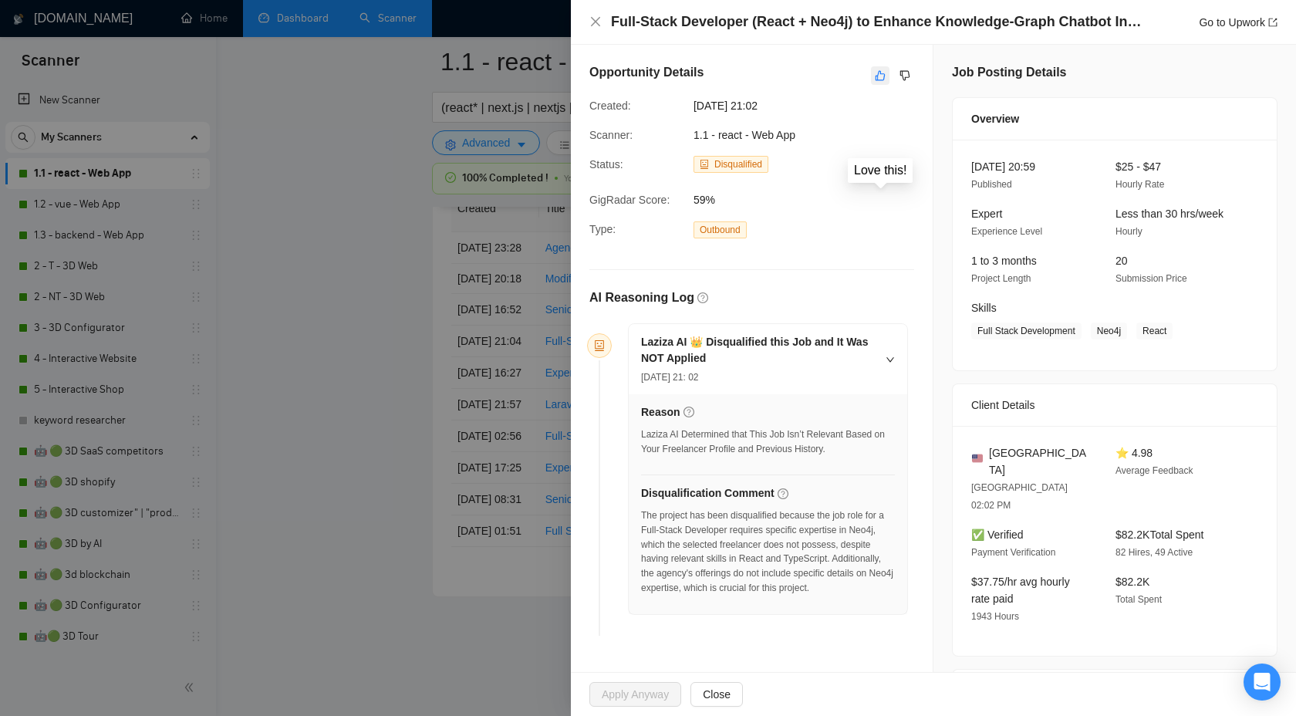
click at [875, 69] on icon "like" at bounding box center [880, 75] width 11 height 12
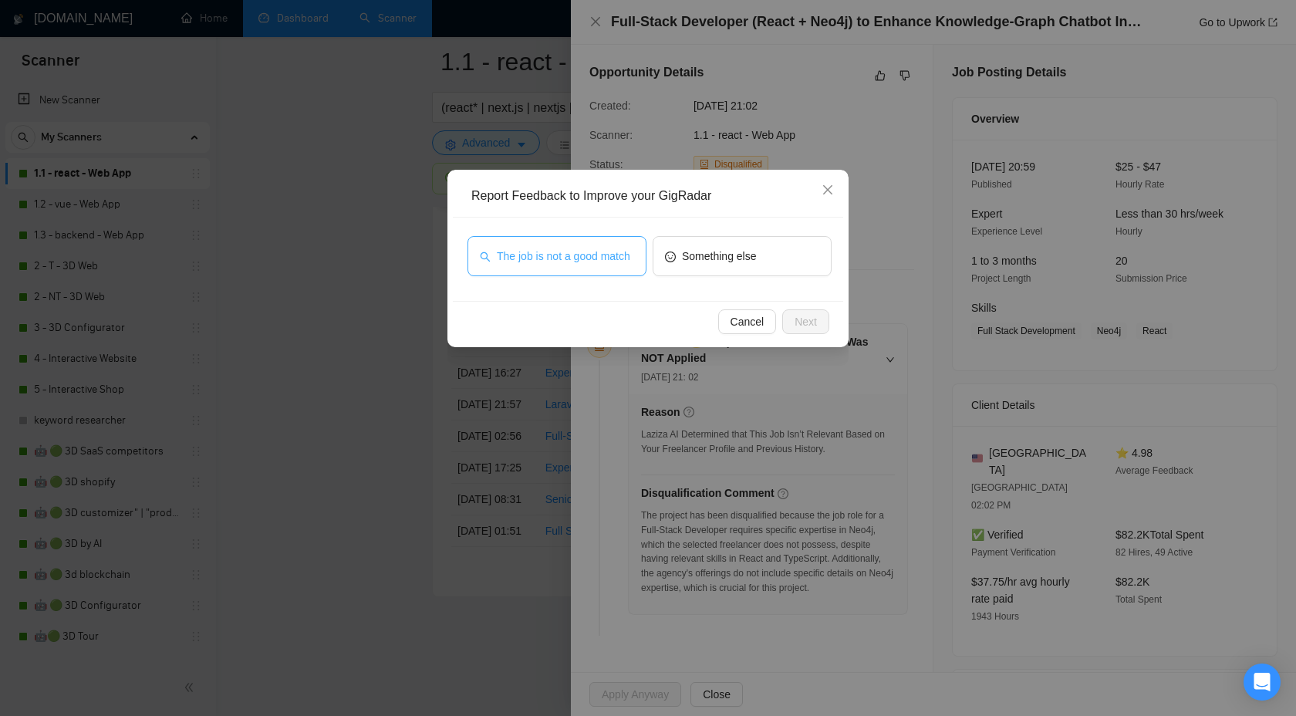
click at [587, 265] on span "The job is not a good match" at bounding box center [563, 256] width 133 height 17
click at [797, 323] on span "Next" at bounding box center [805, 321] width 22 height 17
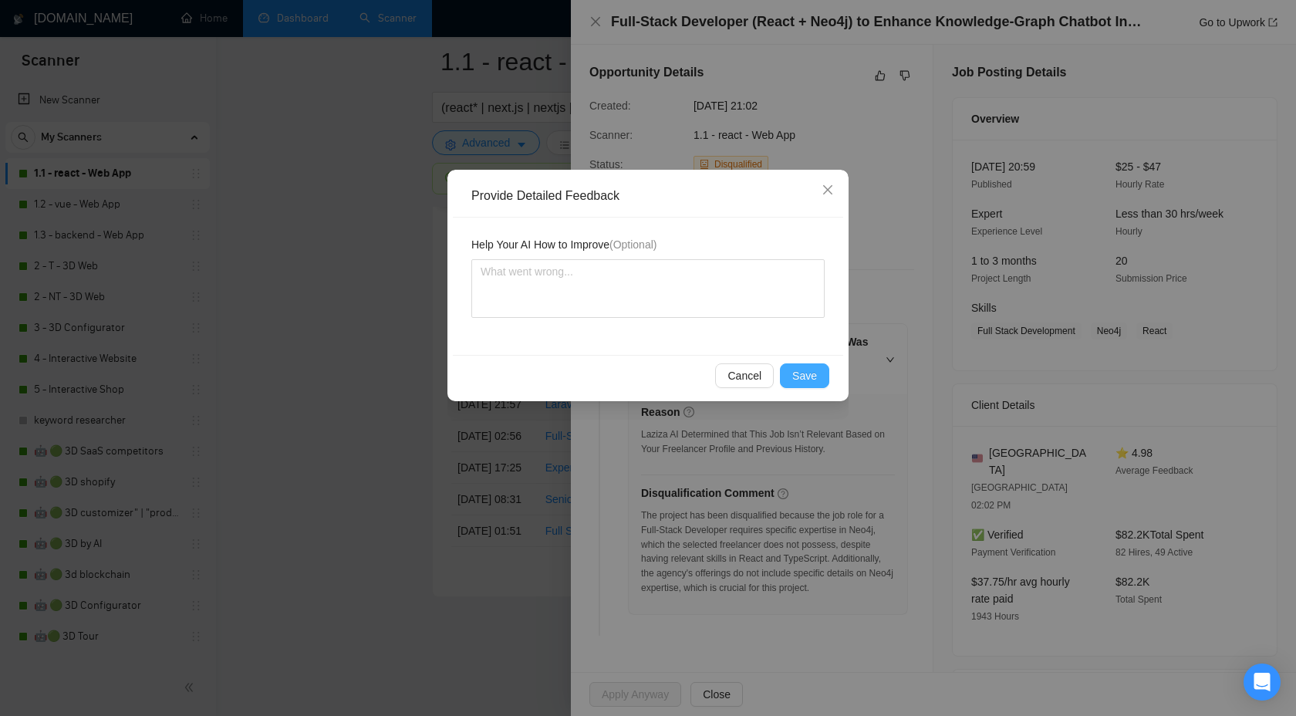
click at [806, 373] on span "Save" at bounding box center [804, 375] width 25 height 17
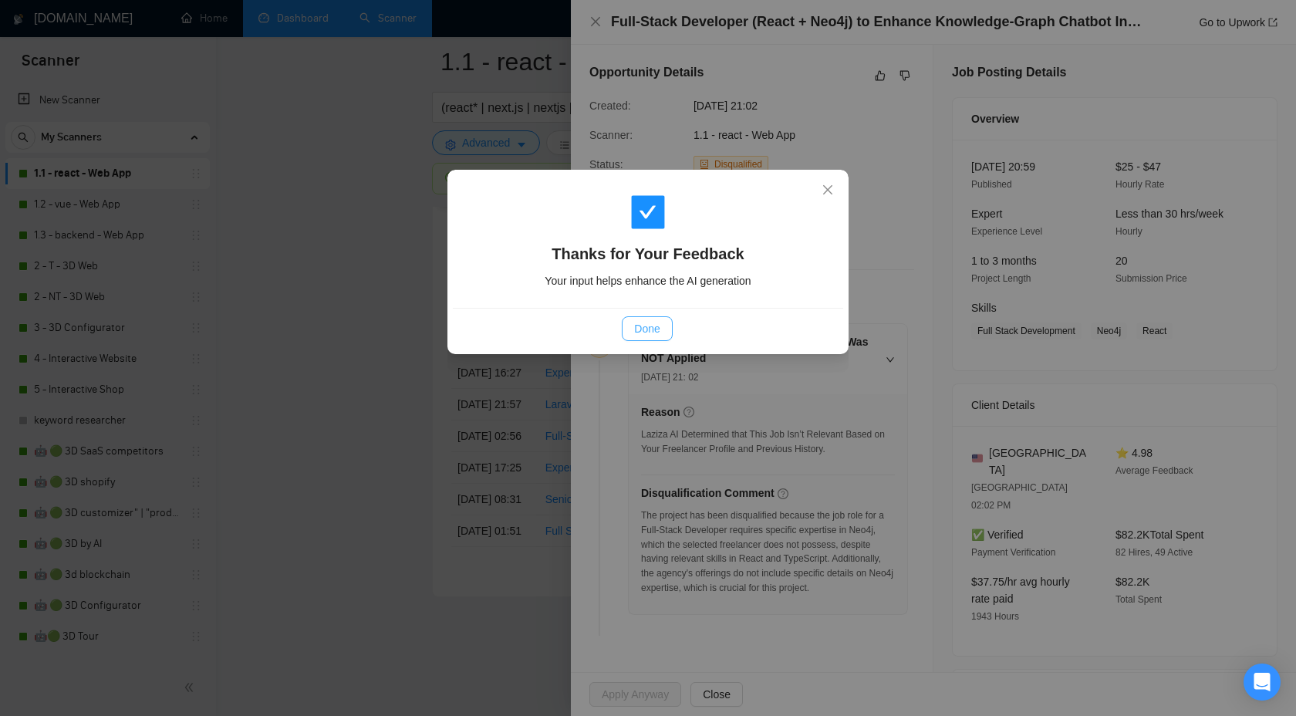
click at [646, 330] on span "Done" at bounding box center [646, 328] width 25 height 17
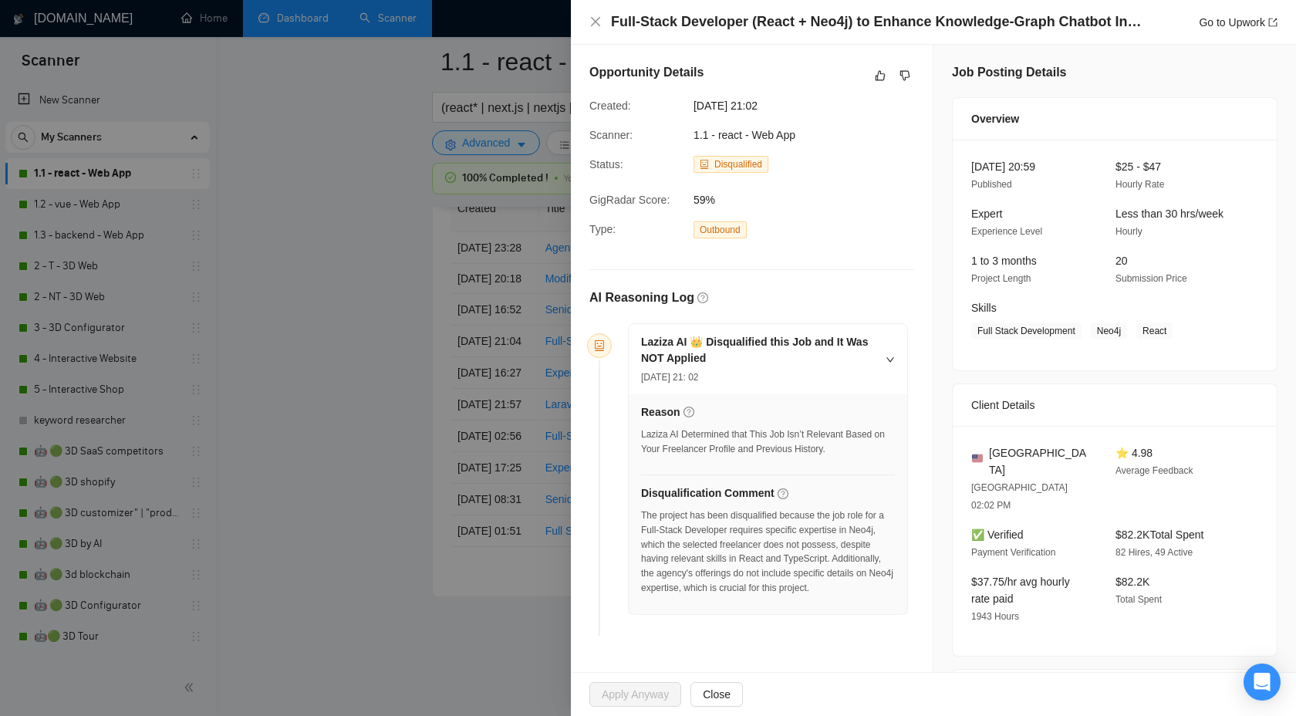
click at [484, 291] on div at bounding box center [648, 358] width 1296 height 716
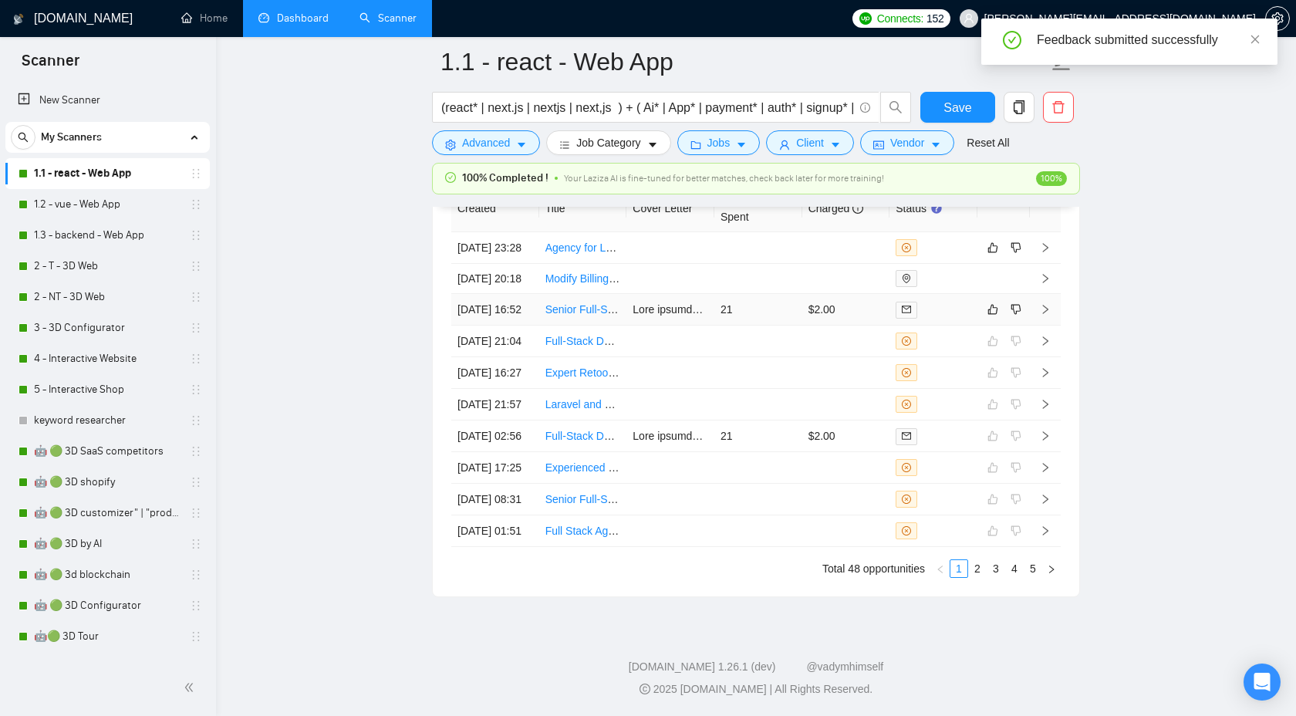
scroll to position [4207, 0]
click at [1040, 315] on icon "right" at bounding box center [1045, 309] width 11 height 11
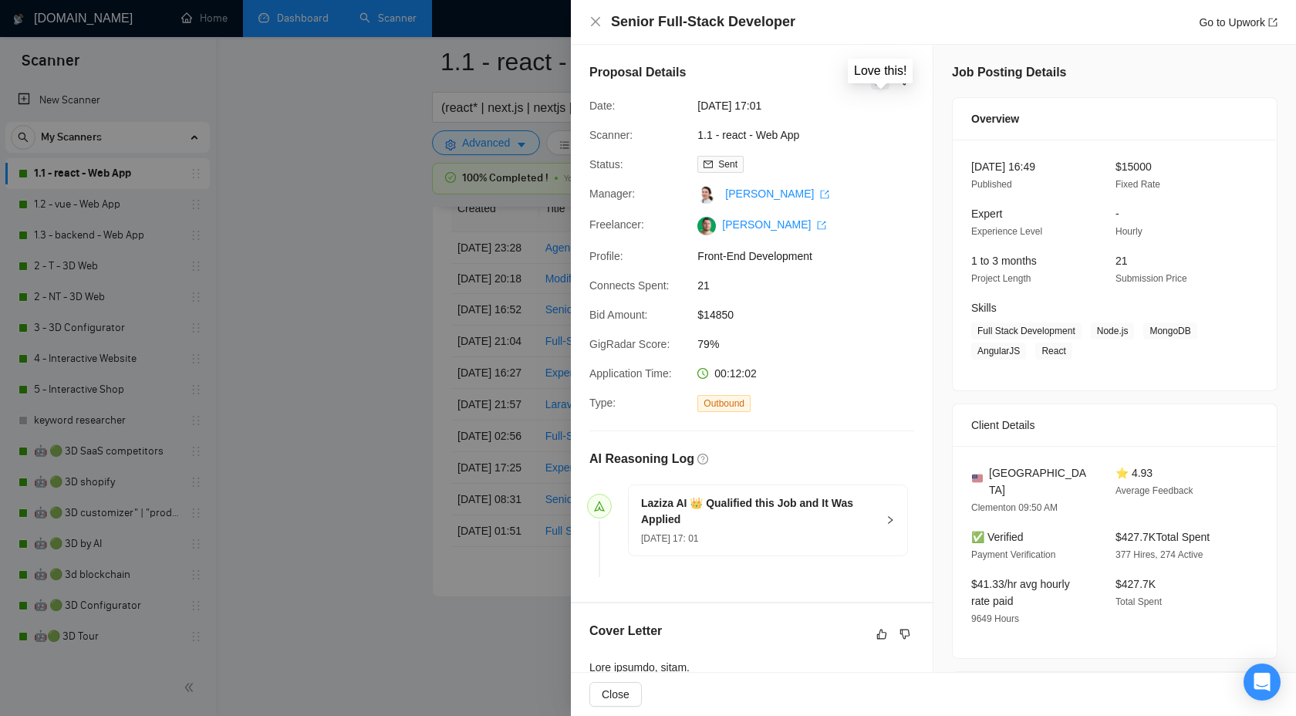
click at [875, 76] on icon "like" at bounding box center [880, 80] width 11 height 12
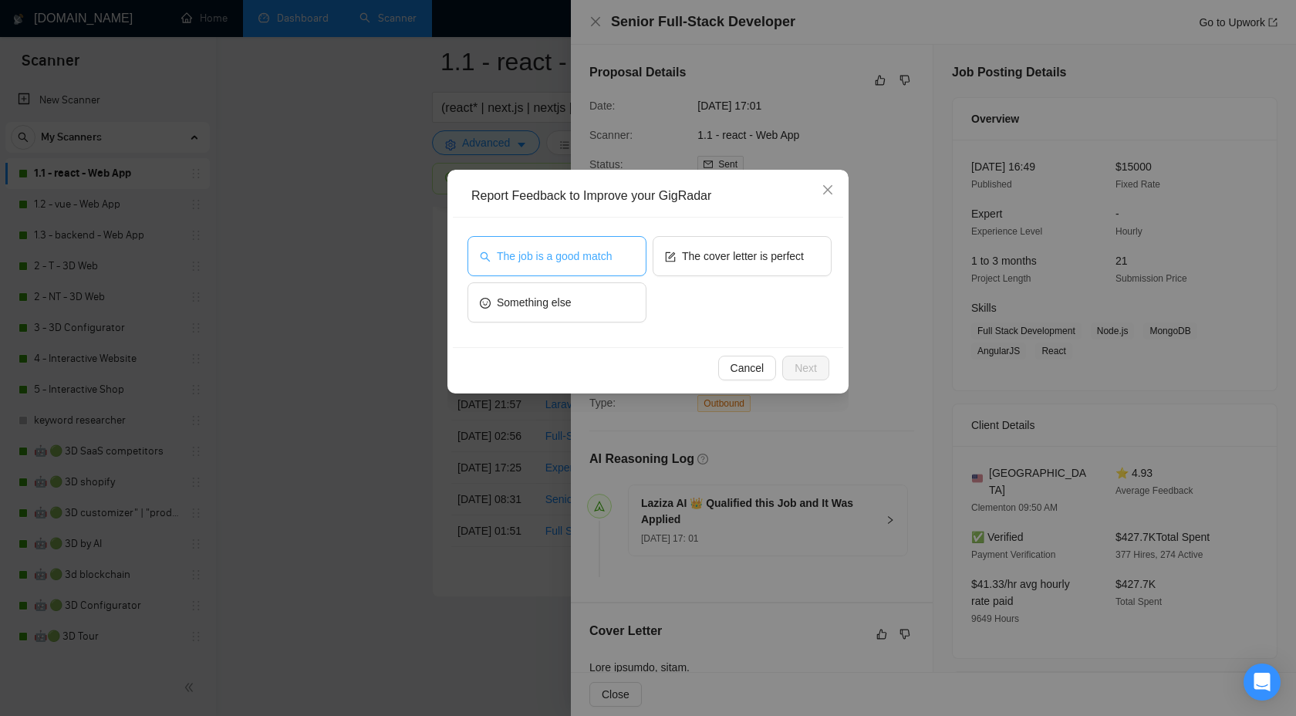
click at [603, 260] on span "The job is a good match" at bounding box center [554, 256] width 115 height 17
click at [814, 373] on span "Next" at bounding box center [805, 367] width 22 height 17
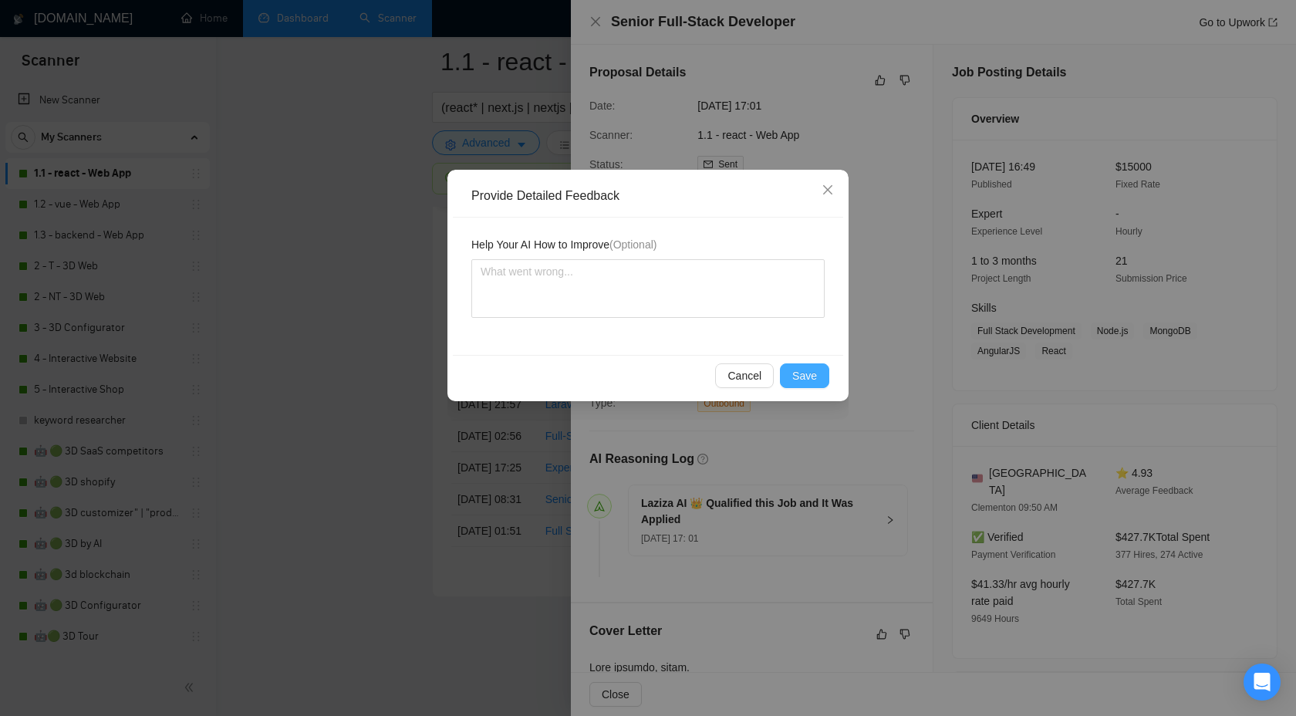
click at [804, 377] on span "Save" at bounding box center [804, 375] width 25 height 17
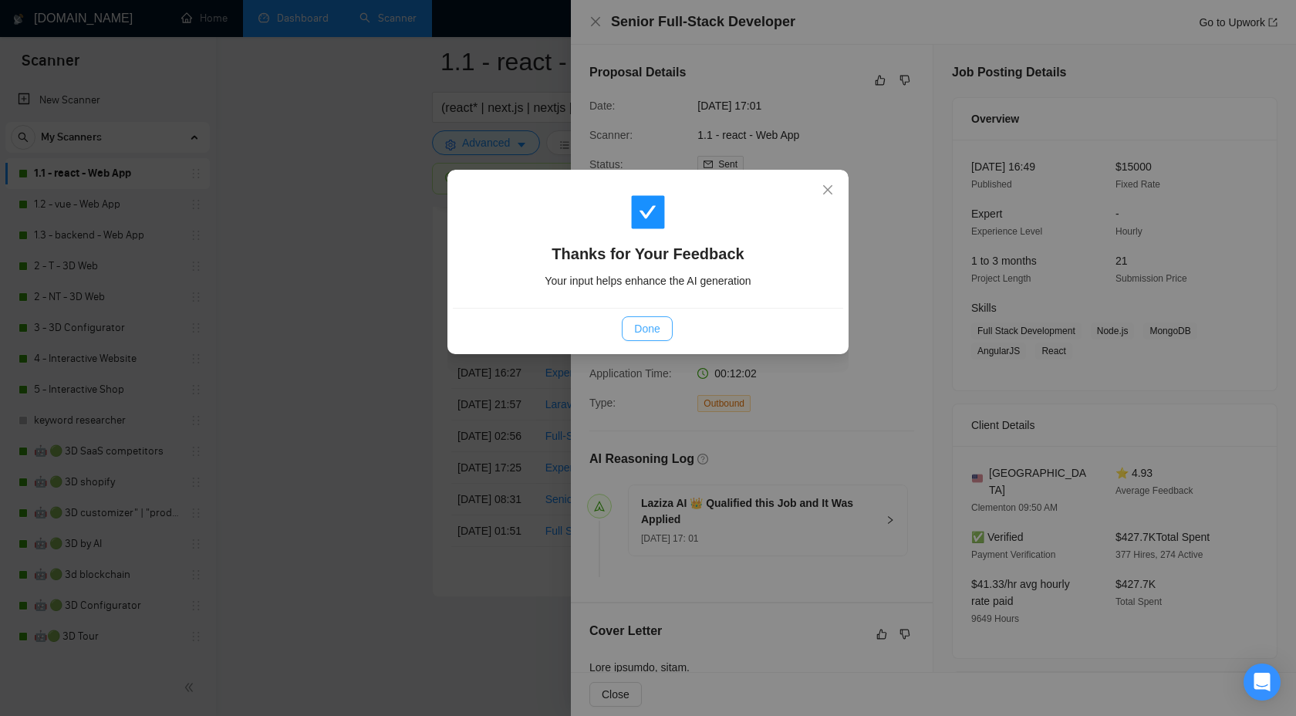
click at [637, 321] on span "Done" at bounding box center [646, 328] width 25 height 17
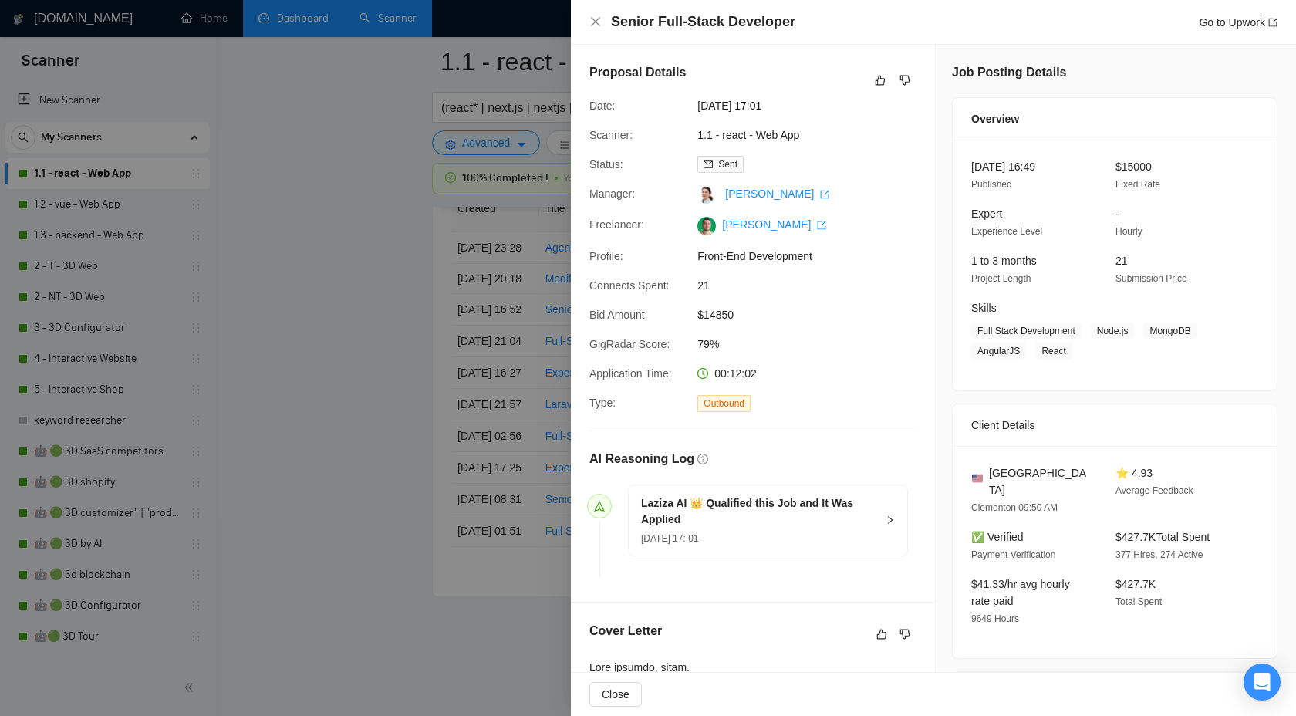
click at [332, 311] on div at bounding box center [648, 358] width 1296 height 716
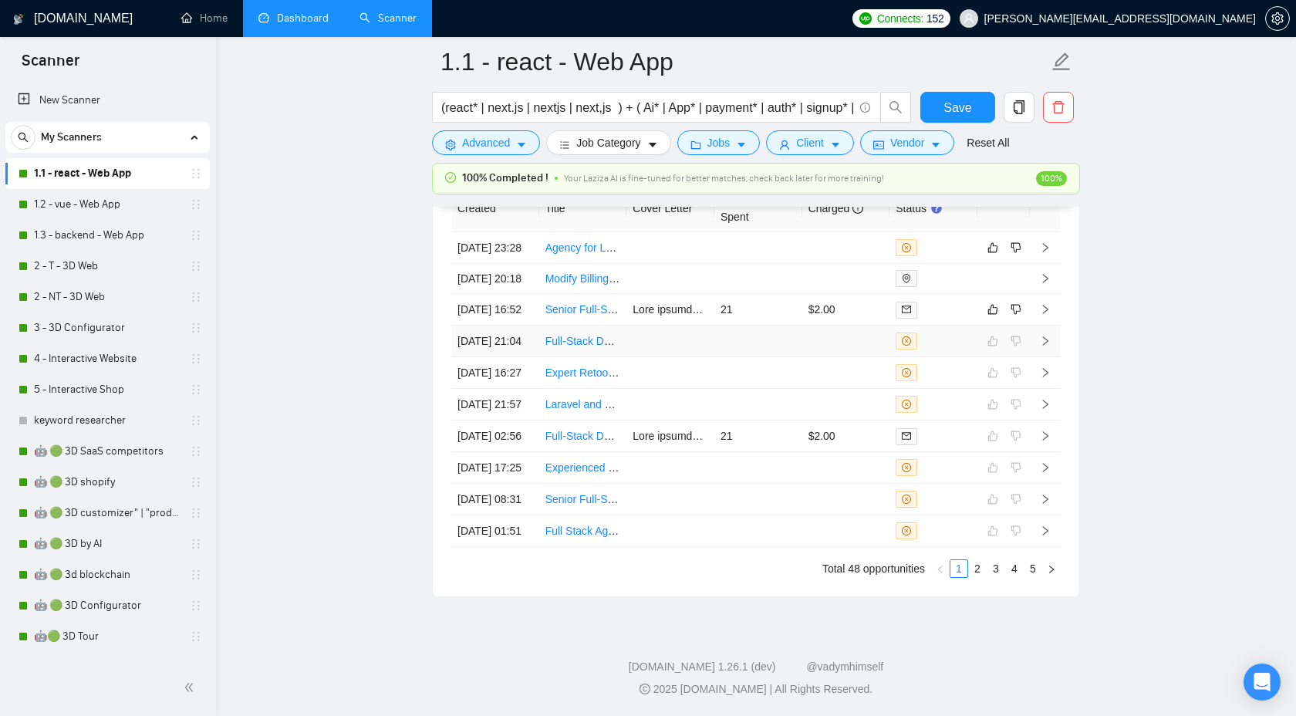
click at [660, 357] on td at bounding box center [670, 341] width 88 height 32
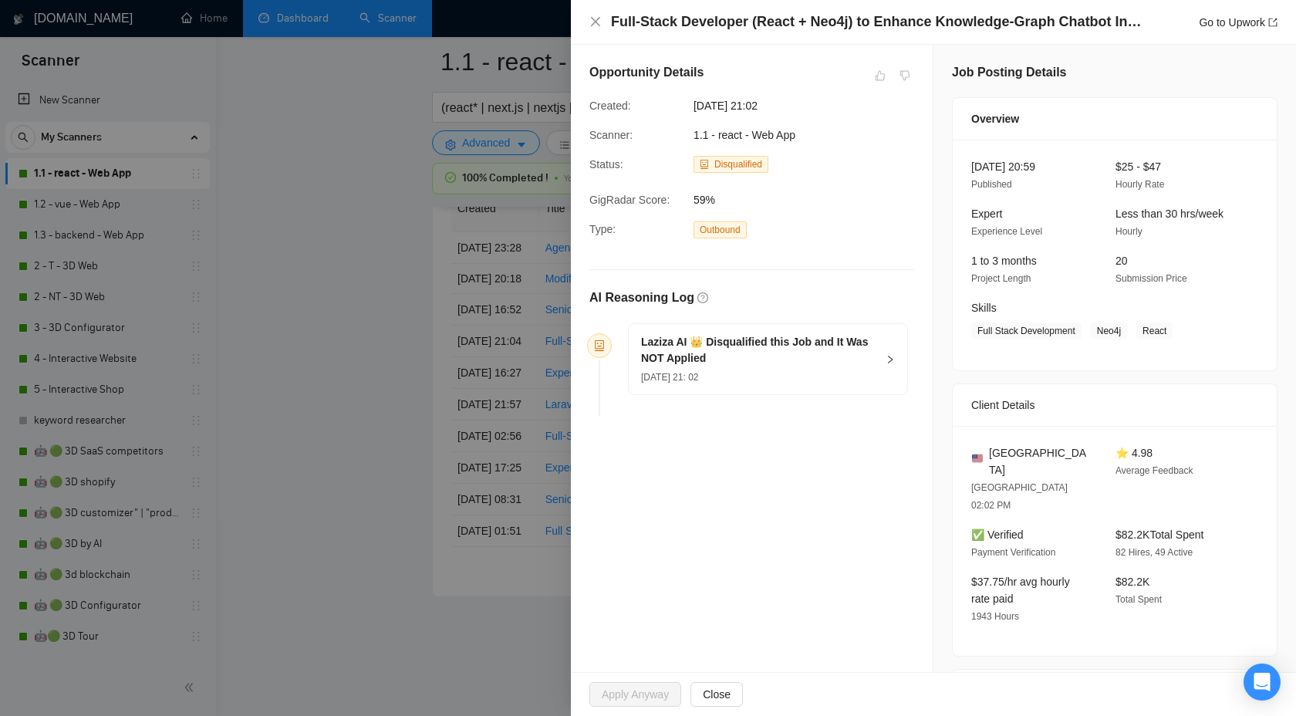
click at [425, 298] on div at bounding box center [648, 358] width 1296 height 716
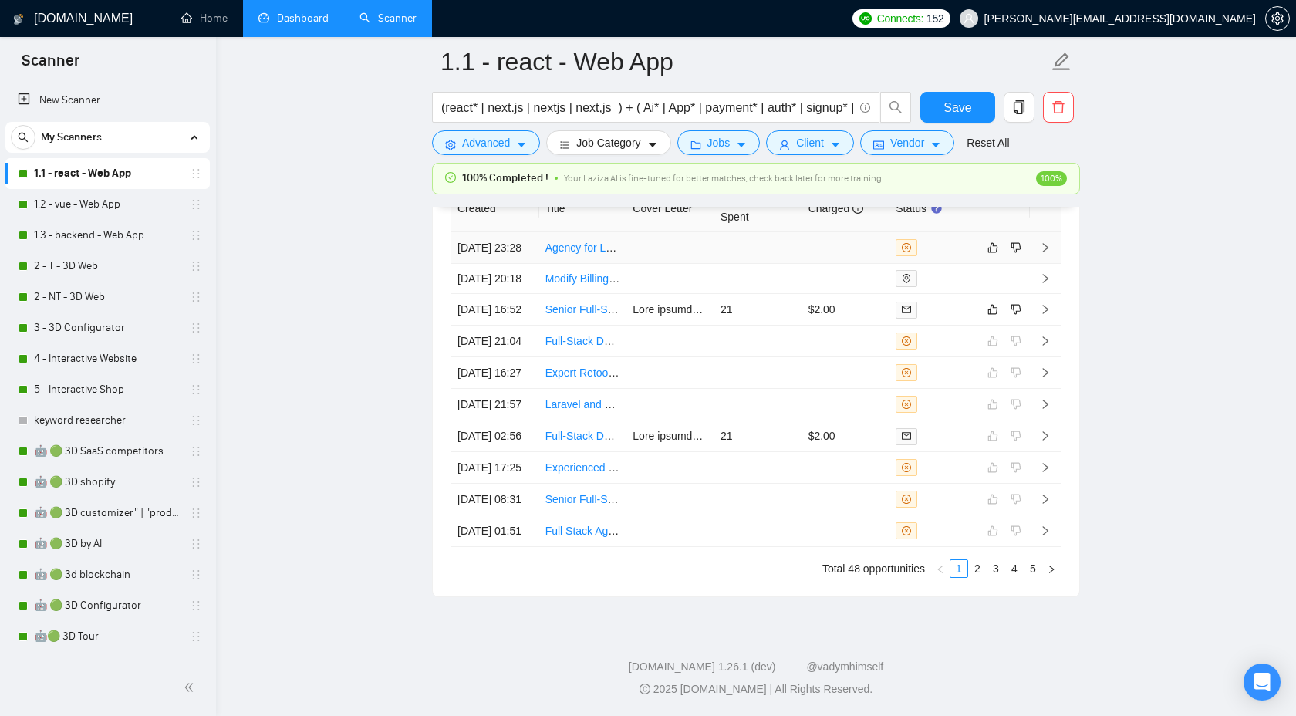
click at [1047, 253] on icon "right" at bounding box center [1045, 247] width 11 height 11
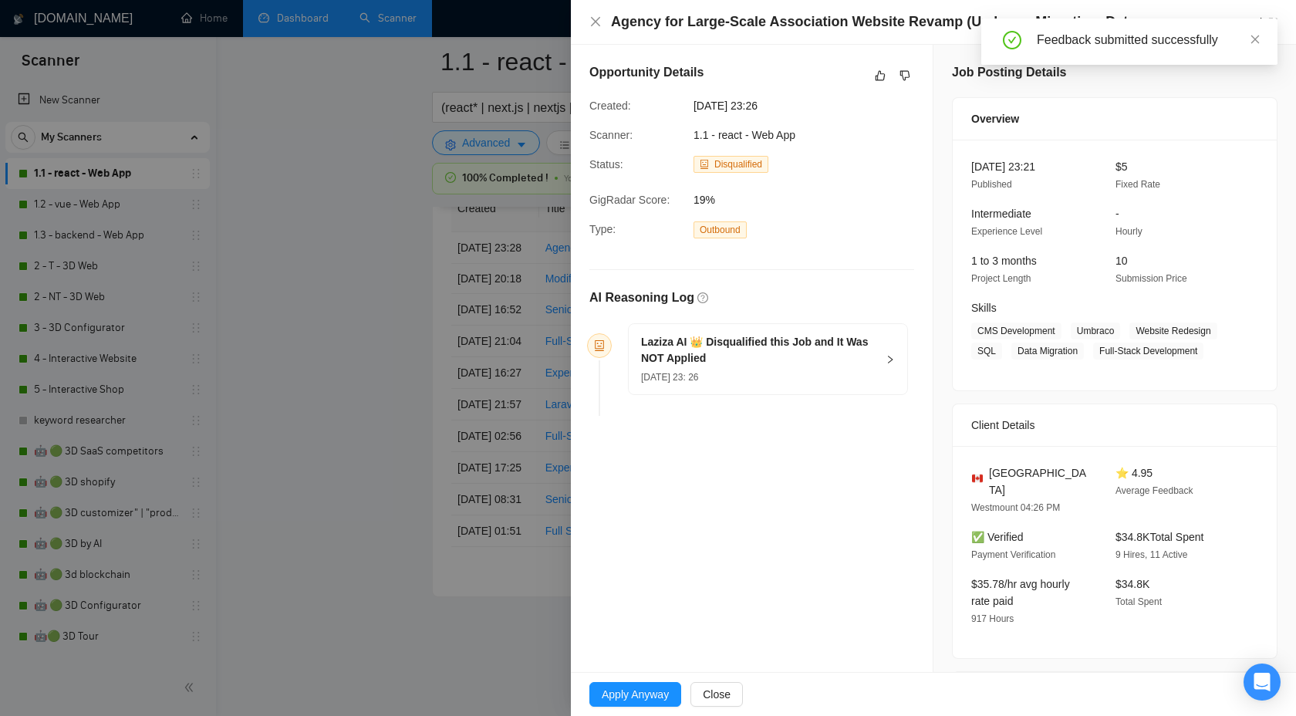
click at [896, 361] on div "Laziza AI 👑 Disqualified this Job and It Was NOT Applied [DATE] 23: 26" at bounding box center [768, 359] width 278 height 70
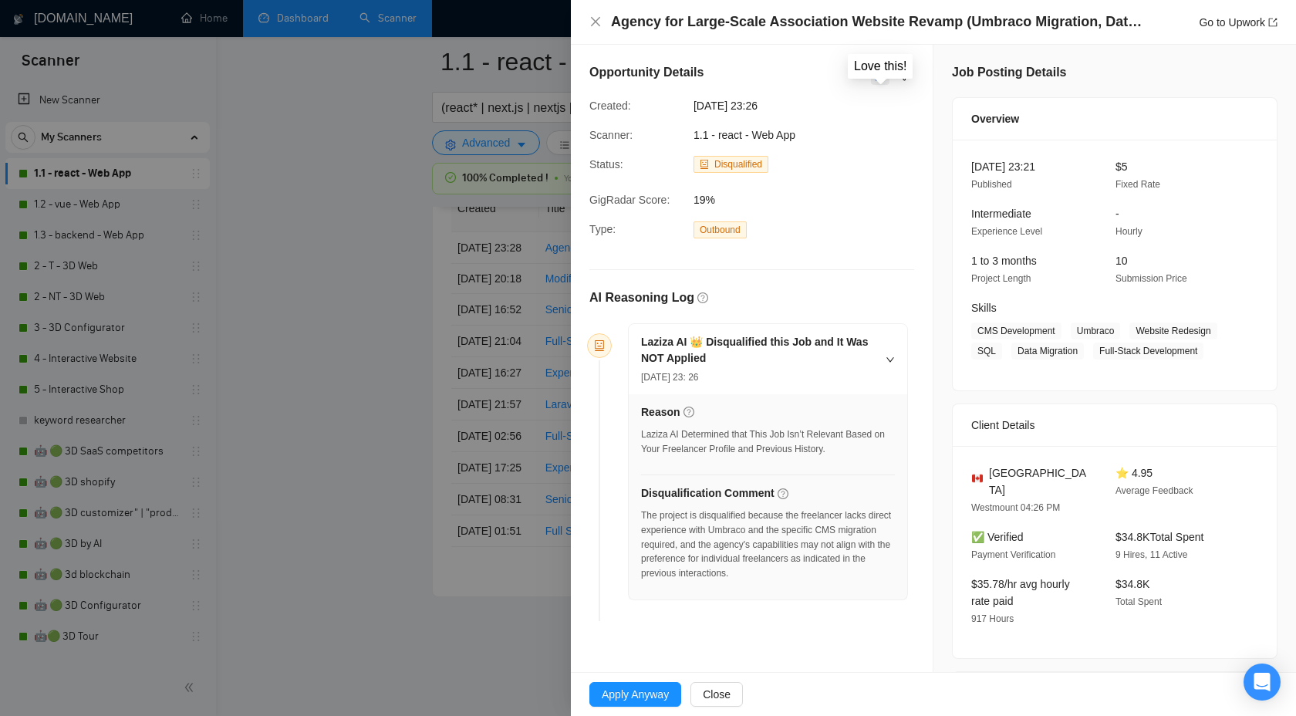
click at [880, 72] on icon "like" at bounding box center [880, 76] width 10 height 10
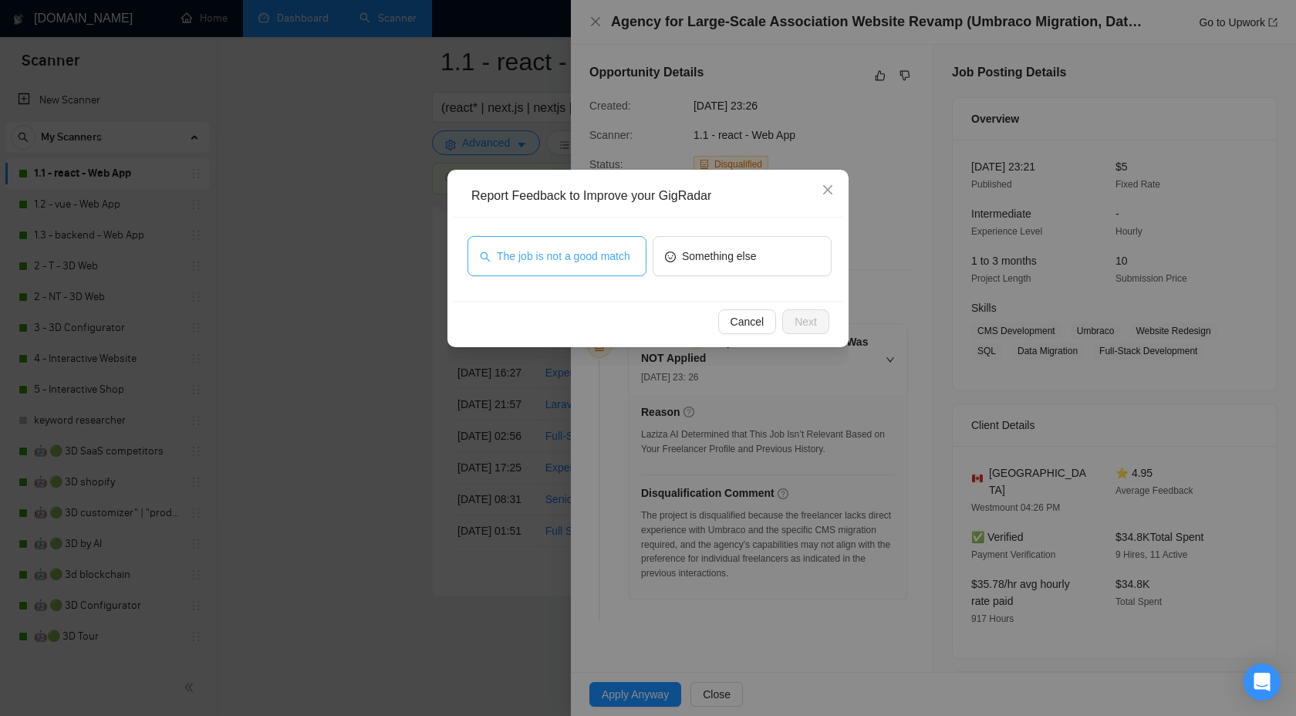
click at [598, 255] on span "The job is not a good match" at bounding box center [563, 256] width 133 height 17
click at [795, 327] on span "Next" at bounding box center [805, 321] width 22 height 17
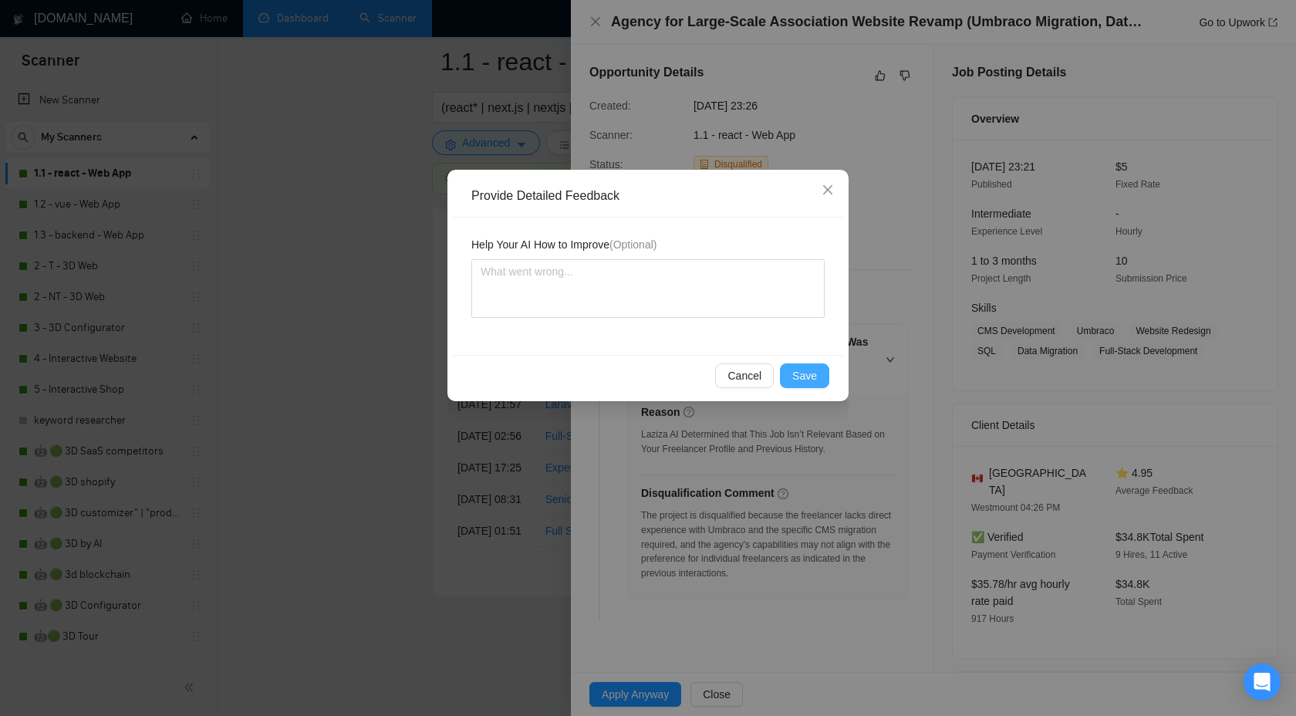
click at [791, 371] on button "Save" at bounding box center [804, 375] width 49 height 25
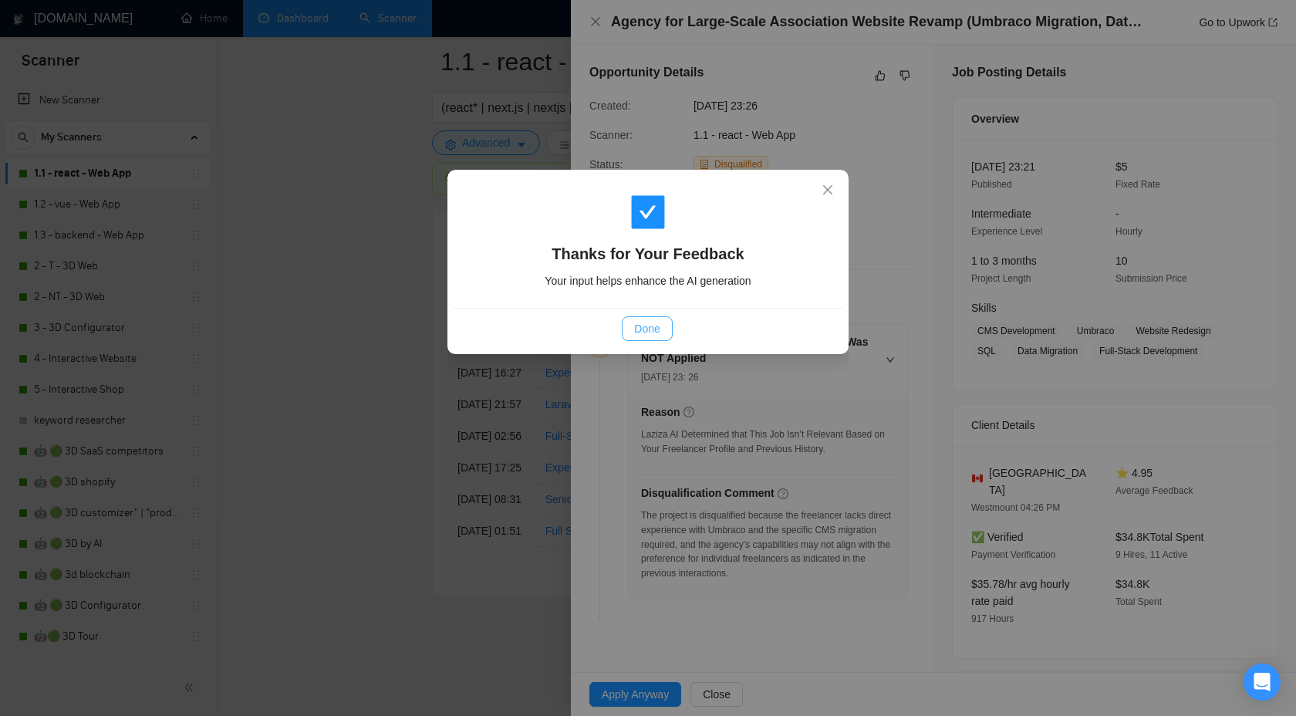
click at [652, 329] on span "Done" at bounding box center [646, 328] width 25 height 17
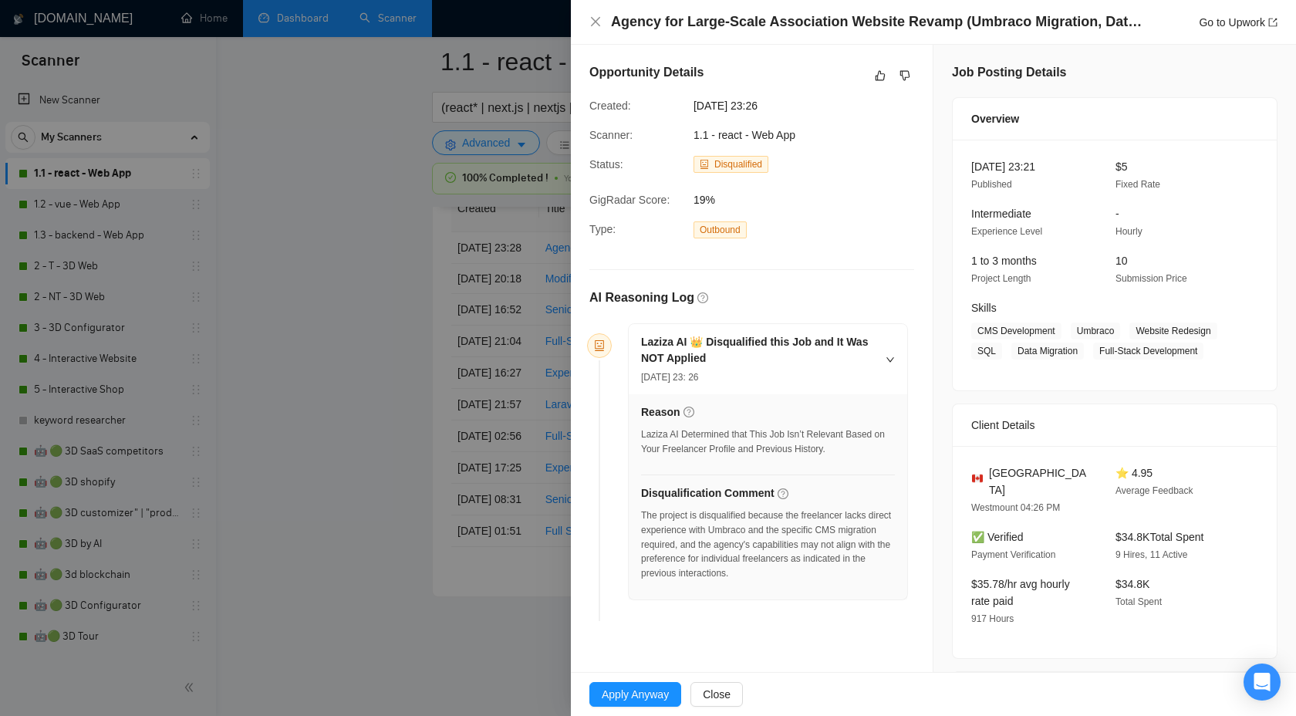
click at [449, 342] on div at bounding box center [648, 358] width 1296 height 716
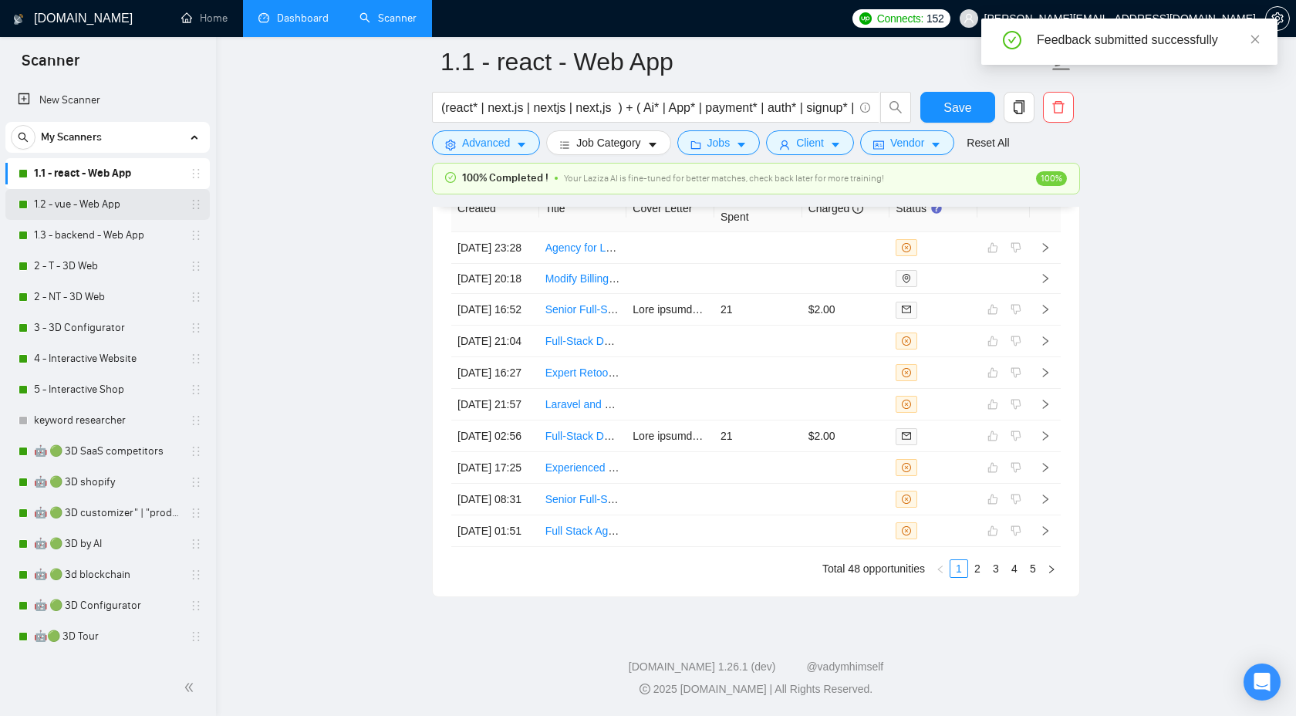
click at [118, 202] on link "1.2 - vue - Web App" at bounding box center [107, 204] width 147 height 31
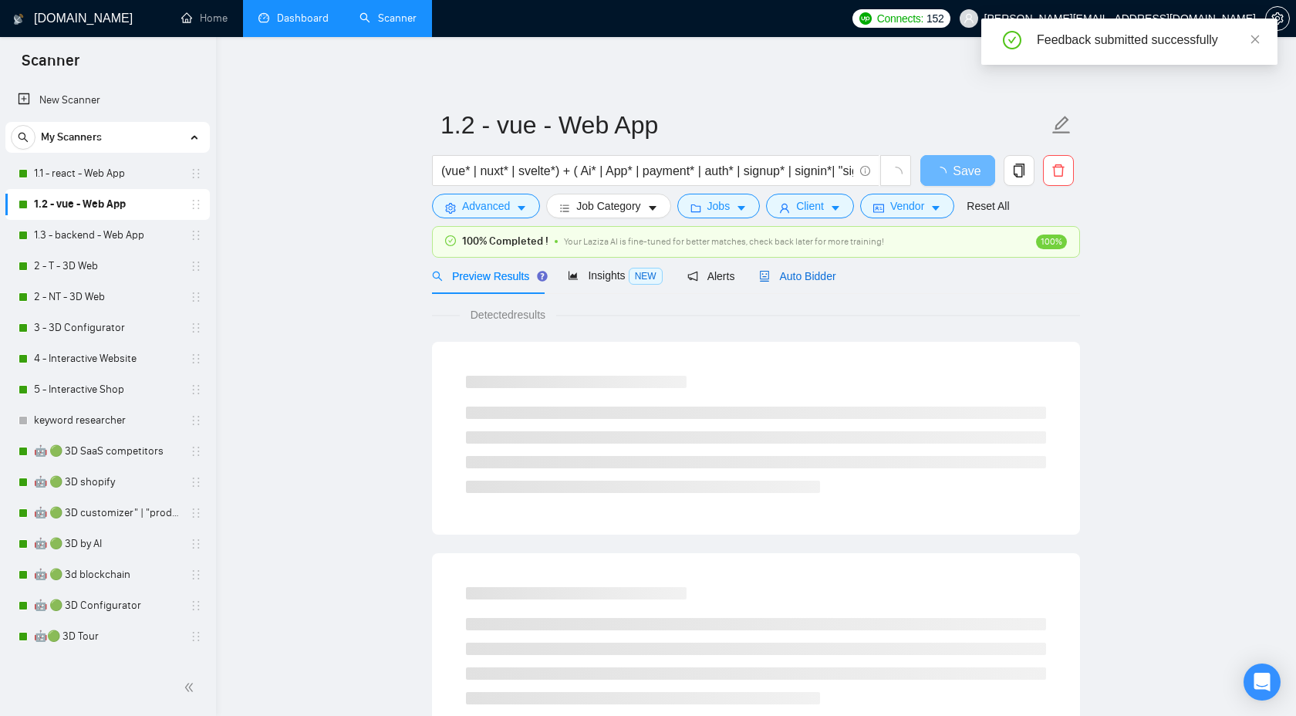
click at [786, 270] on span "Auto Bidder" at bounding box center [797, 276] width 76 height 12
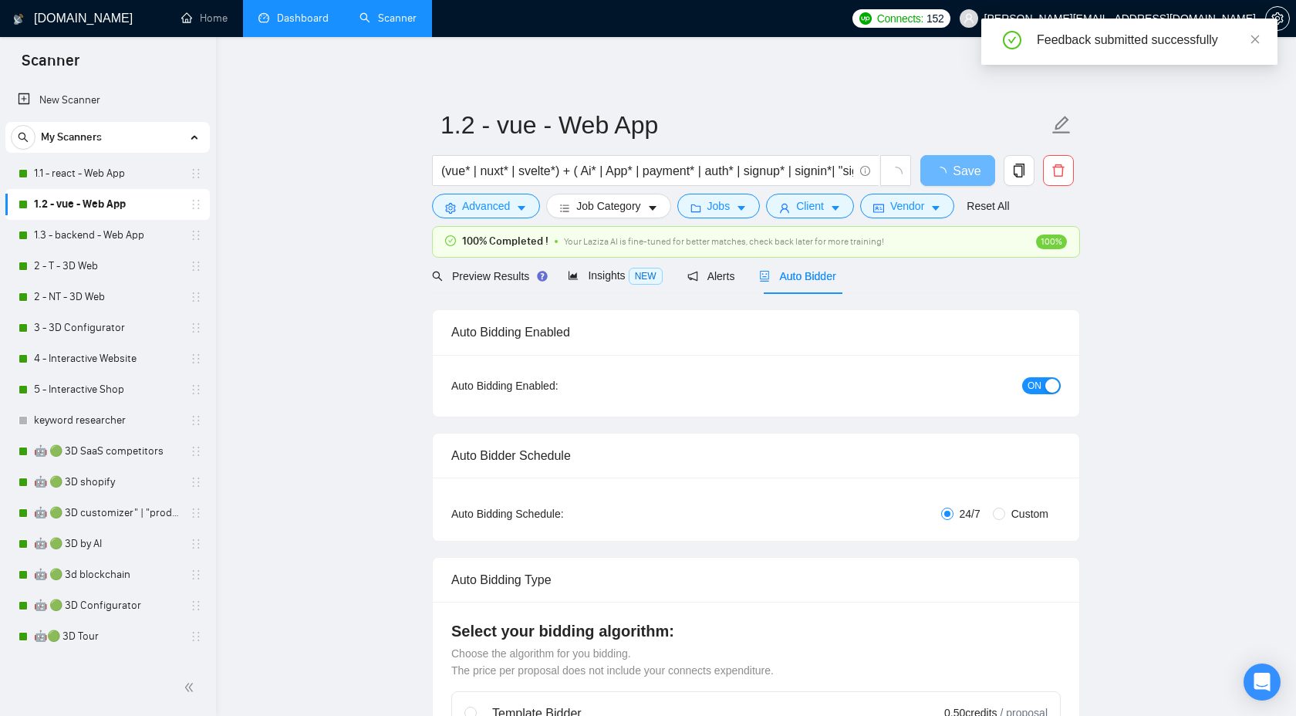
checkbox input "true"
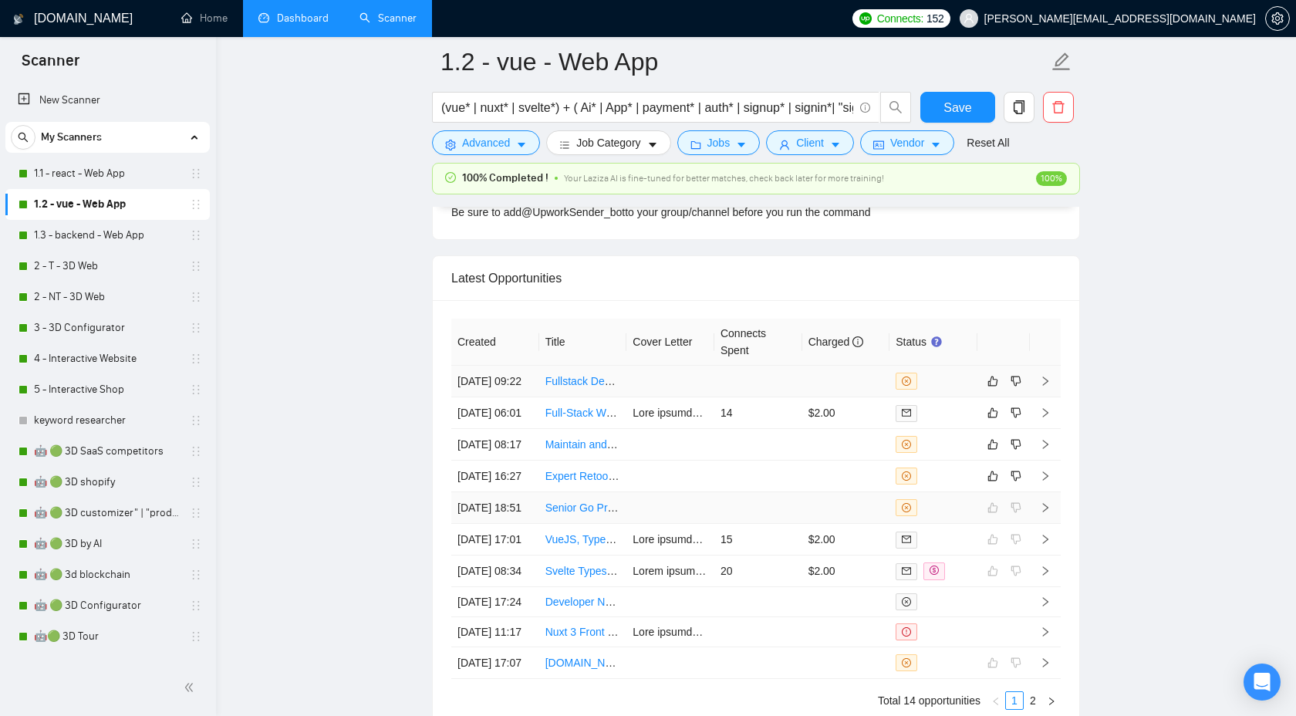
scroll to position [4054, 0]
click at [1049, 484] on icon "right" at bounding box center [1045, 479] width 11 height 11
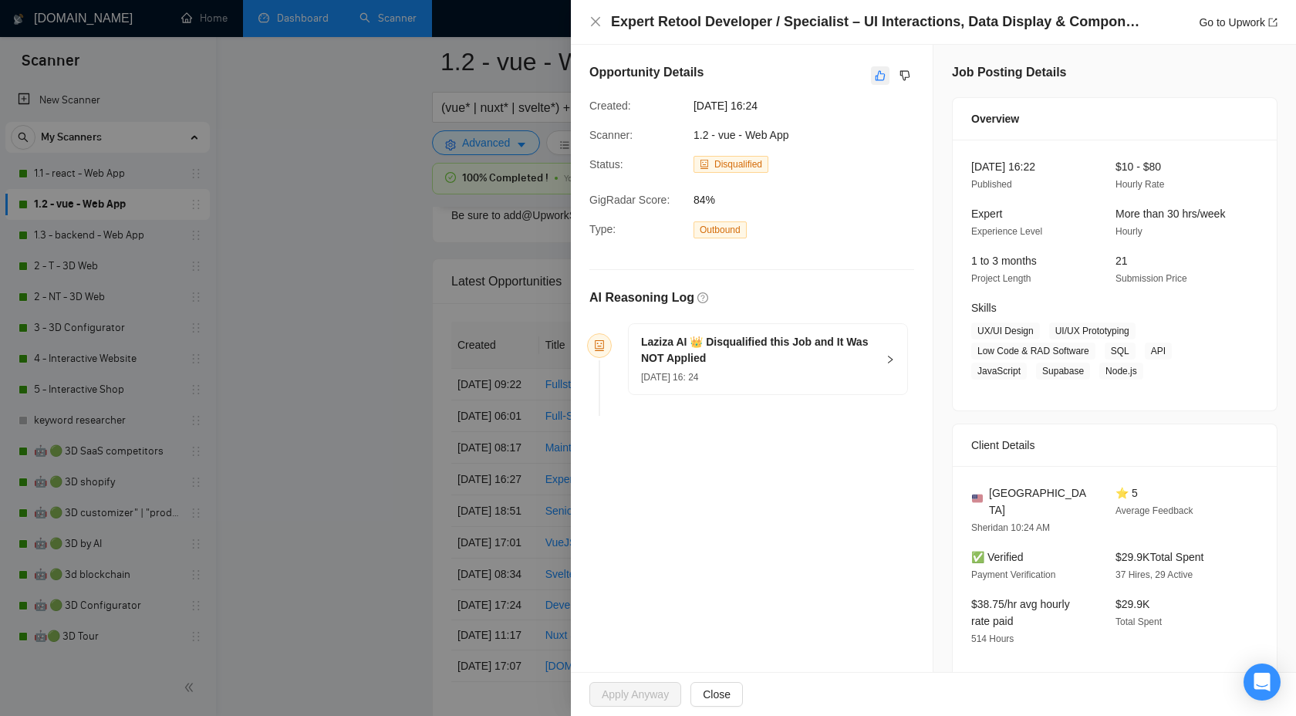
click at [878, 79] on icon "like" at bounding box center [880, 75] width 11 height 12
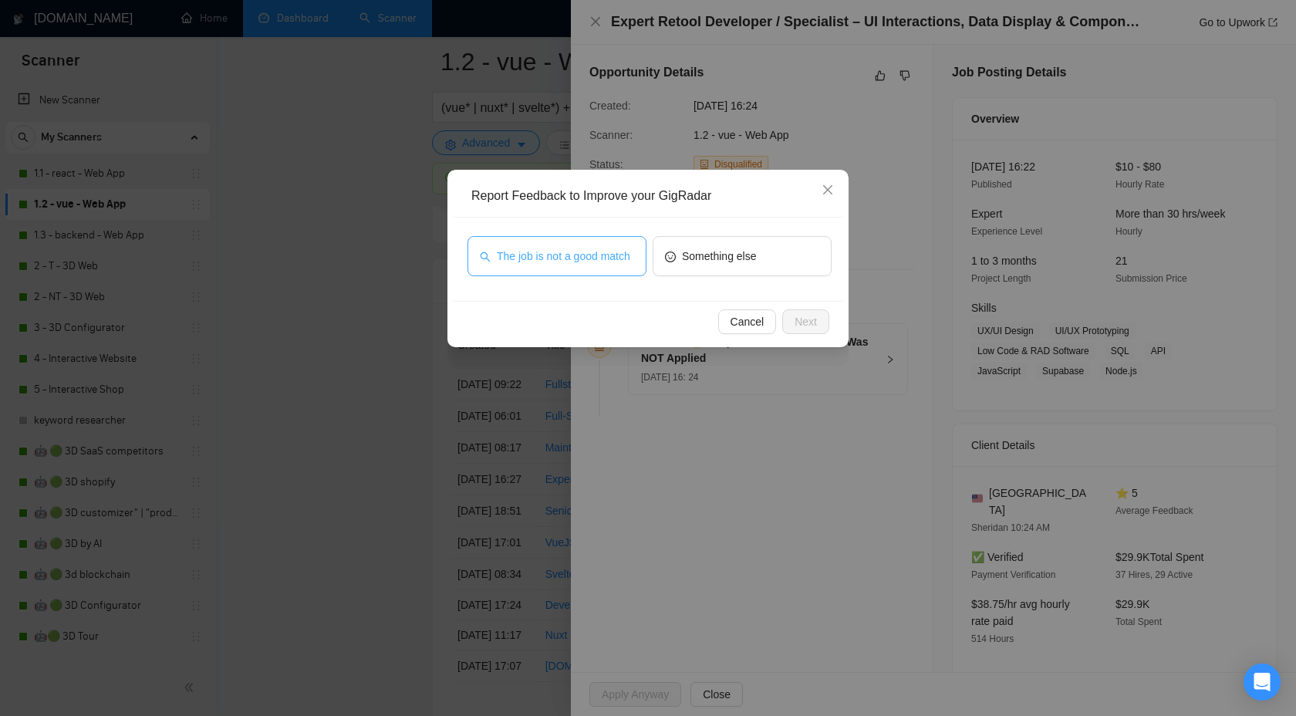
click at [556, 265] on span "The job is not a good match" at bounding box center [563, 256] width 133 height 17
click at [791, 325] on button "Next" at bounding box center [805, 321] width 47 height 25
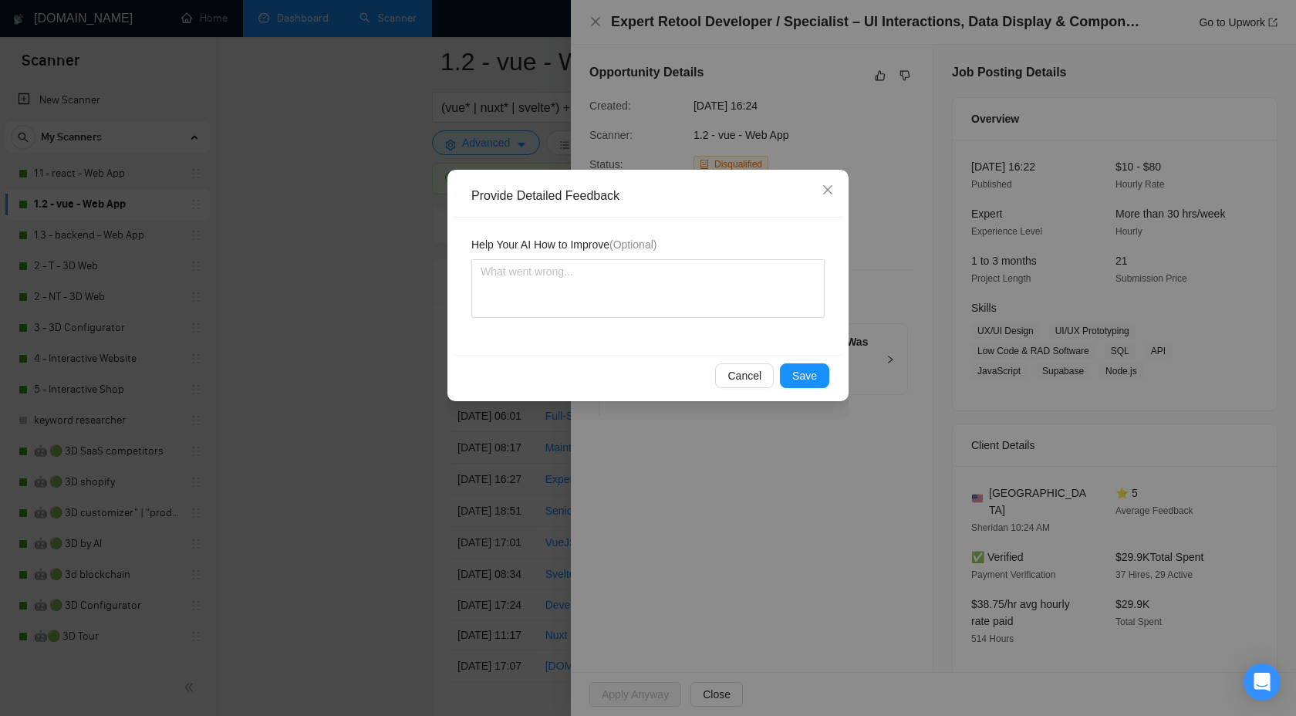
click at [801, 356] on div "Cancel Save" at bounding box center [648, 375] width 390 height 41
click at [801, 364] on button "Save" at bounding box center [804, 375] width 49 height 25
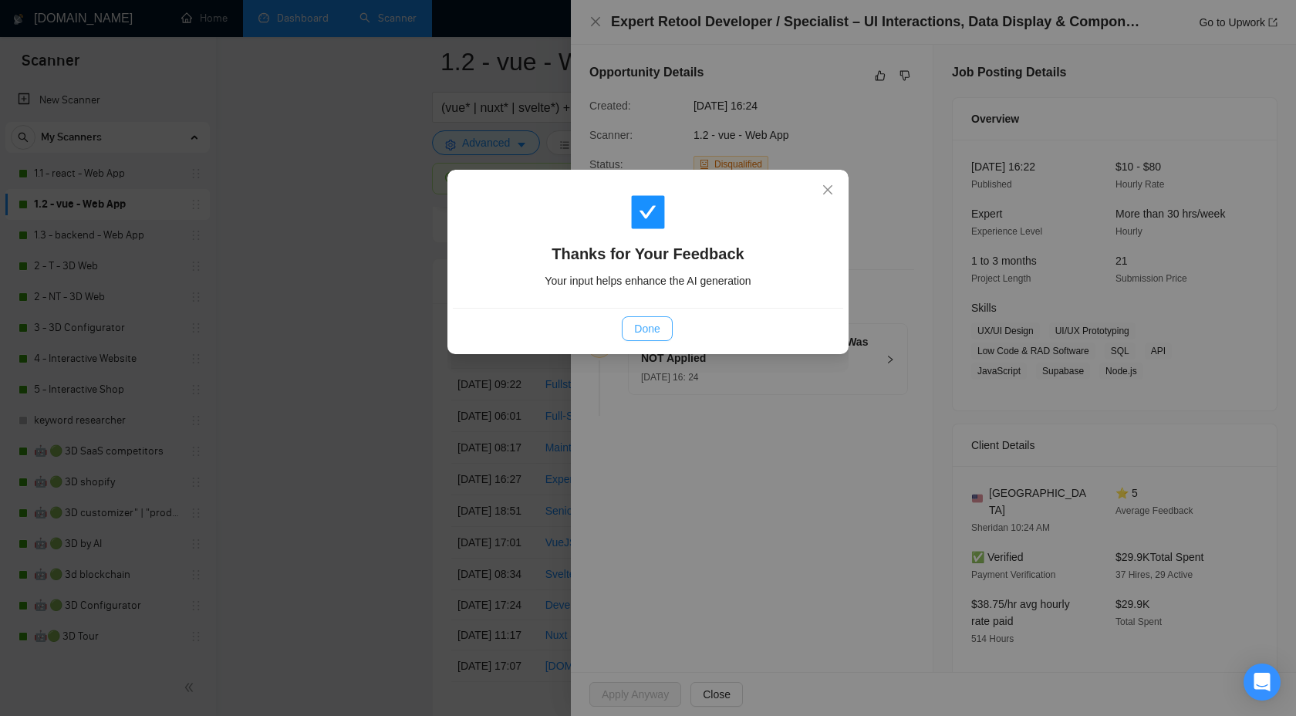
click at [644, 319] on button "Done" at bounding box center [647, 328] width 50 height 25
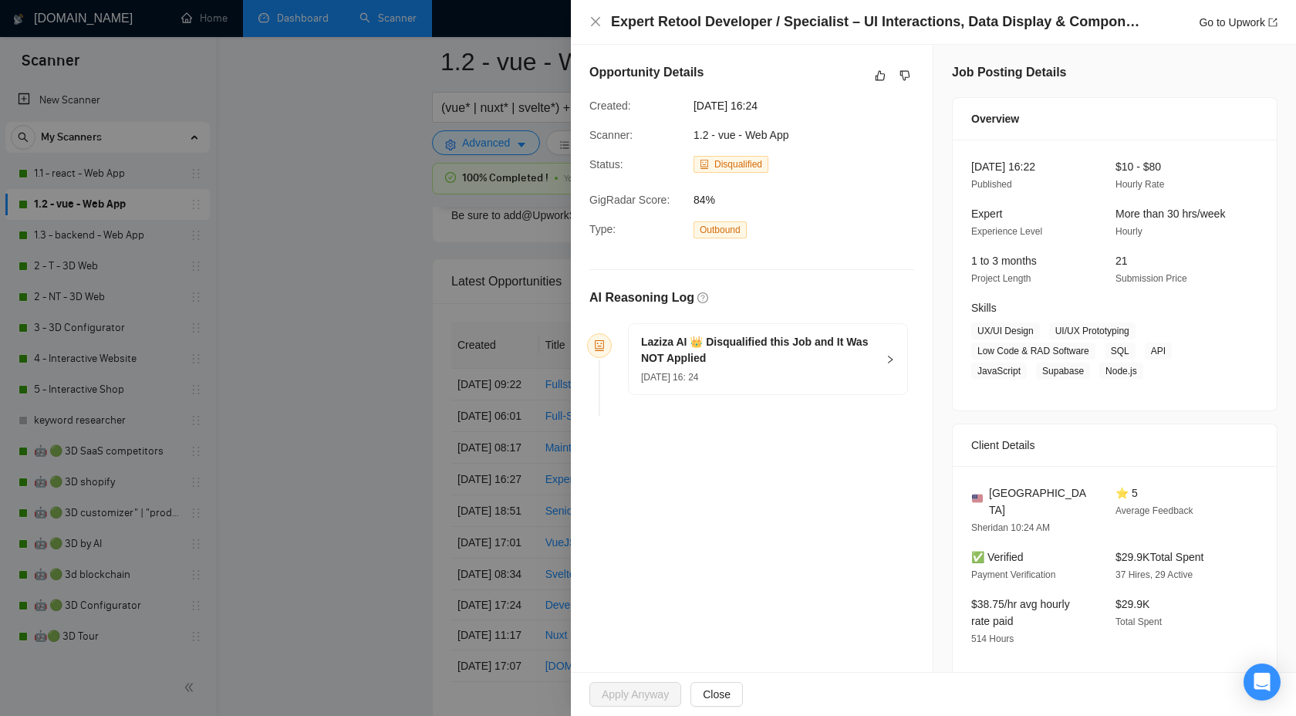
click at [449, 257] on div at bounding box center [648, 358] width 1296 height 716
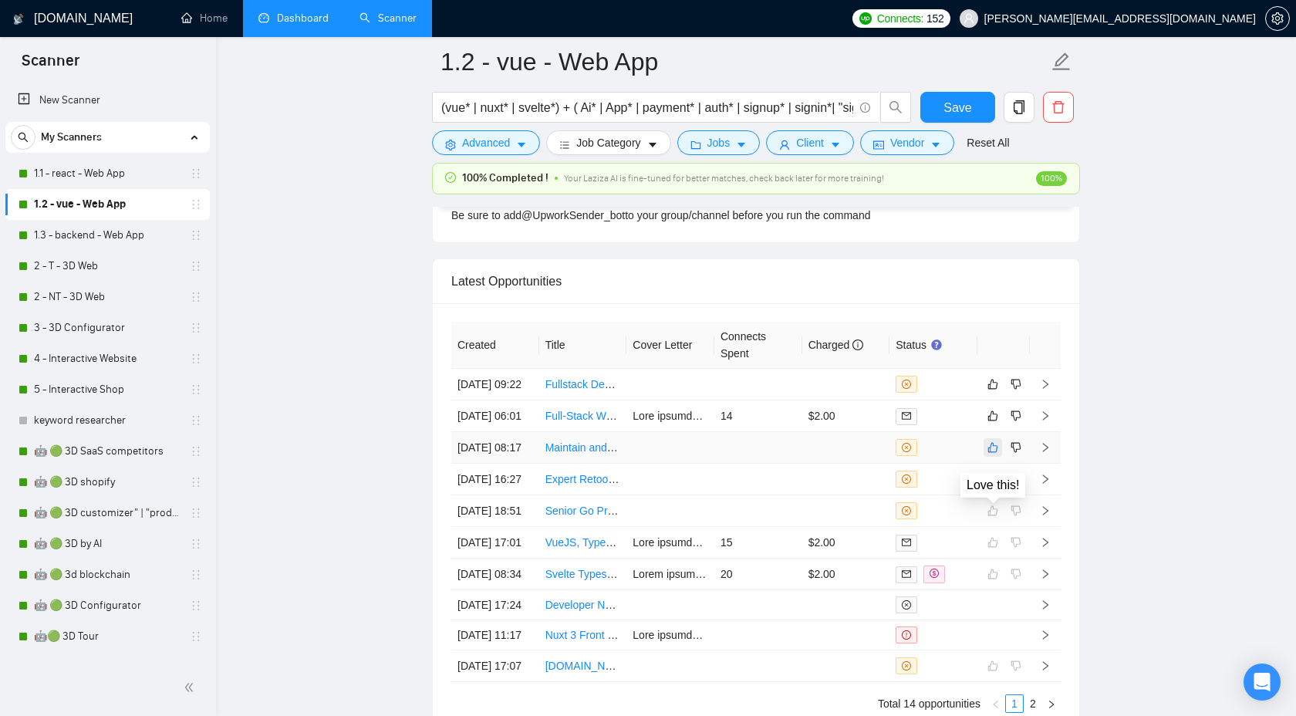
click at [989, 453] on icon "like" at bounding box center [992, 447] width 11 height 12
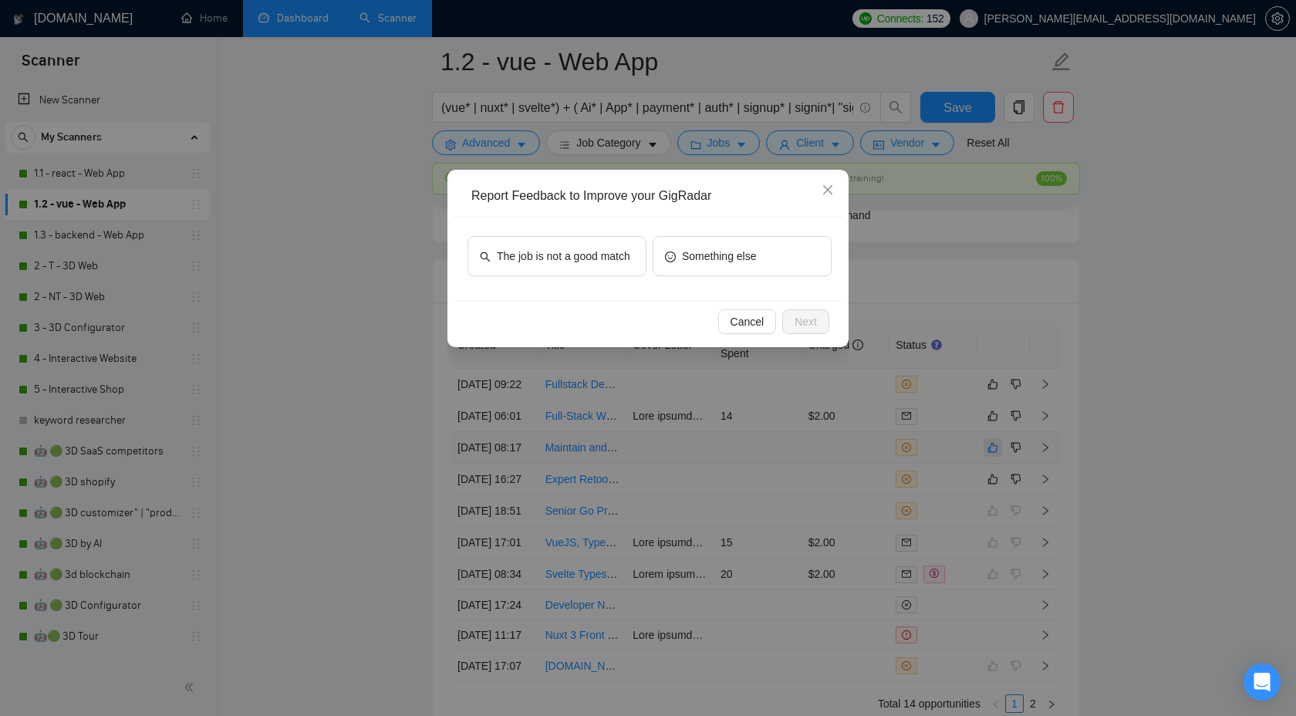
click at [989, 507] on div "Report Feedback to Improve your GigRadar The job is not a good match Something …" at bounding box center [648, 358] width 1296 height 716
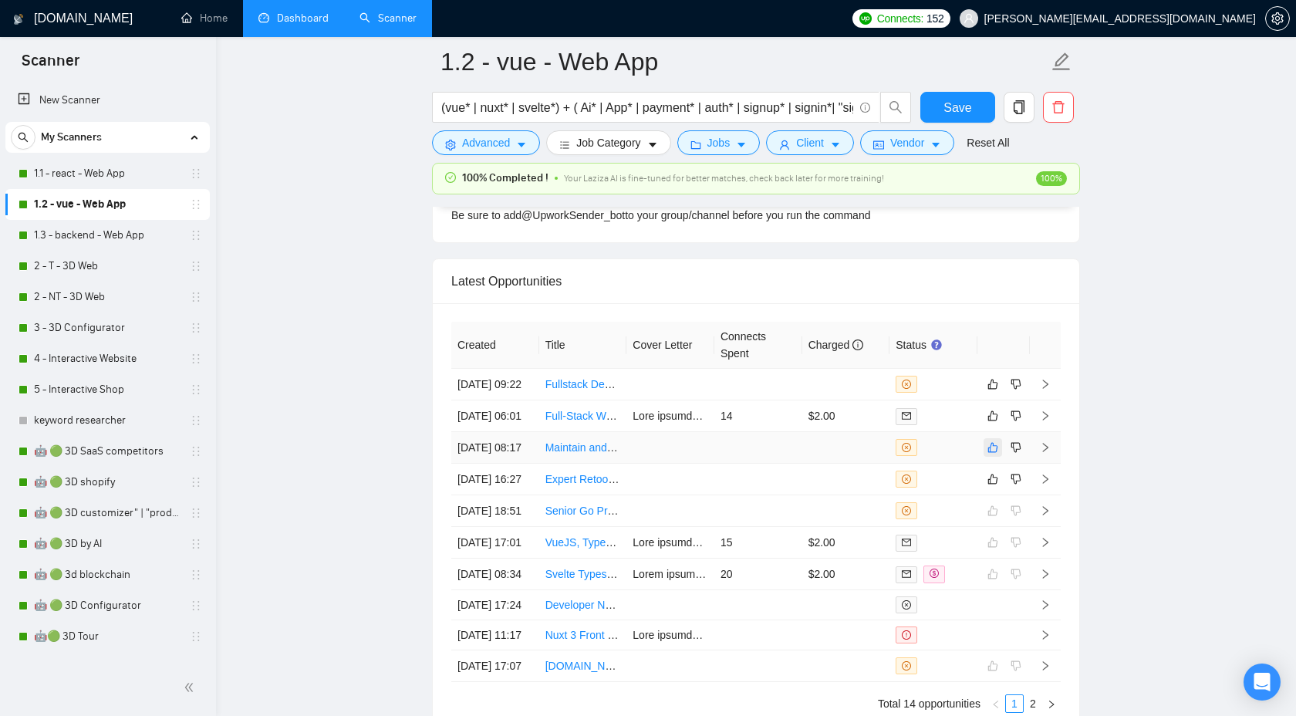
click at [989, 507] on div "Report Feedback to Improve your GigRadar The job is not a good match Something …" at bounding box center [648, 358] width 1296 height 716
click at [1040, 453] on icon "right" at bounding box center [1045, 447] width 11 height 11
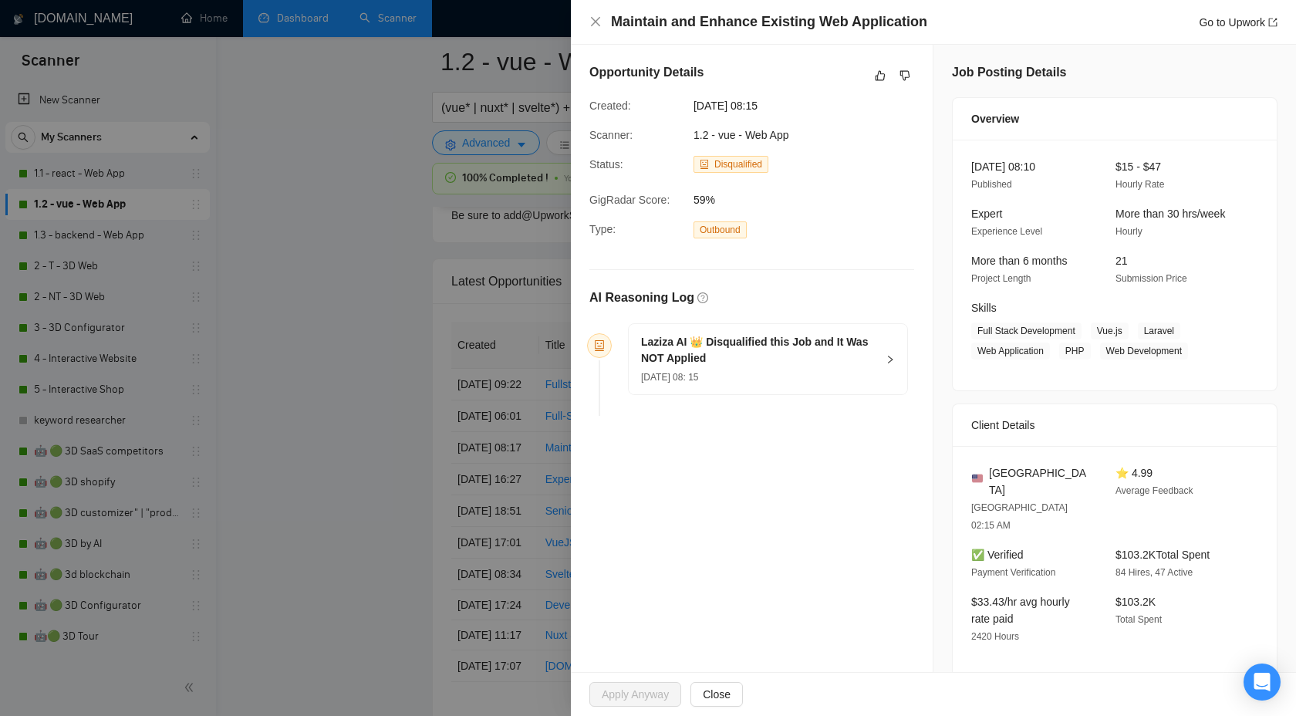
click at [858, 362] on h5 "Laziza AI 👑 Disqualified this Job and It Was NOT Applied" at bounding box center [758, 350] width 235 height 32
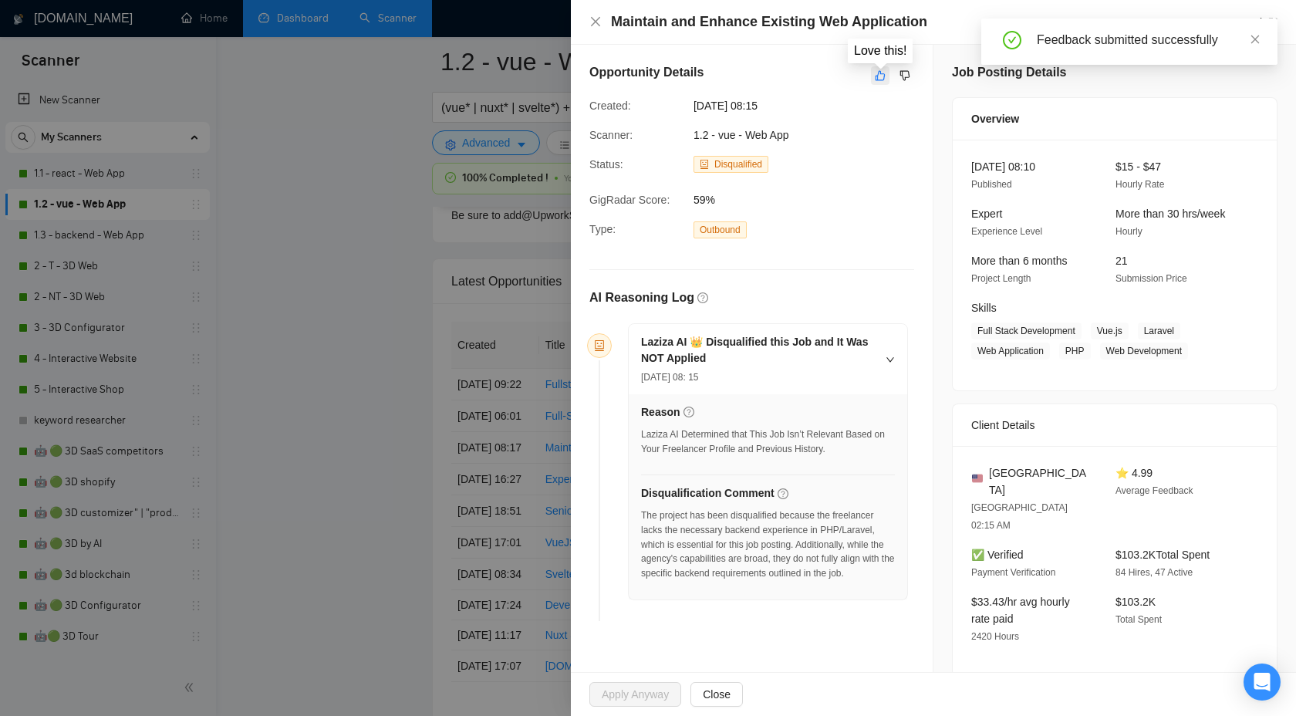
click at [875, 75] on icon "like" at bounding box center [880, 75] width 11 height 12
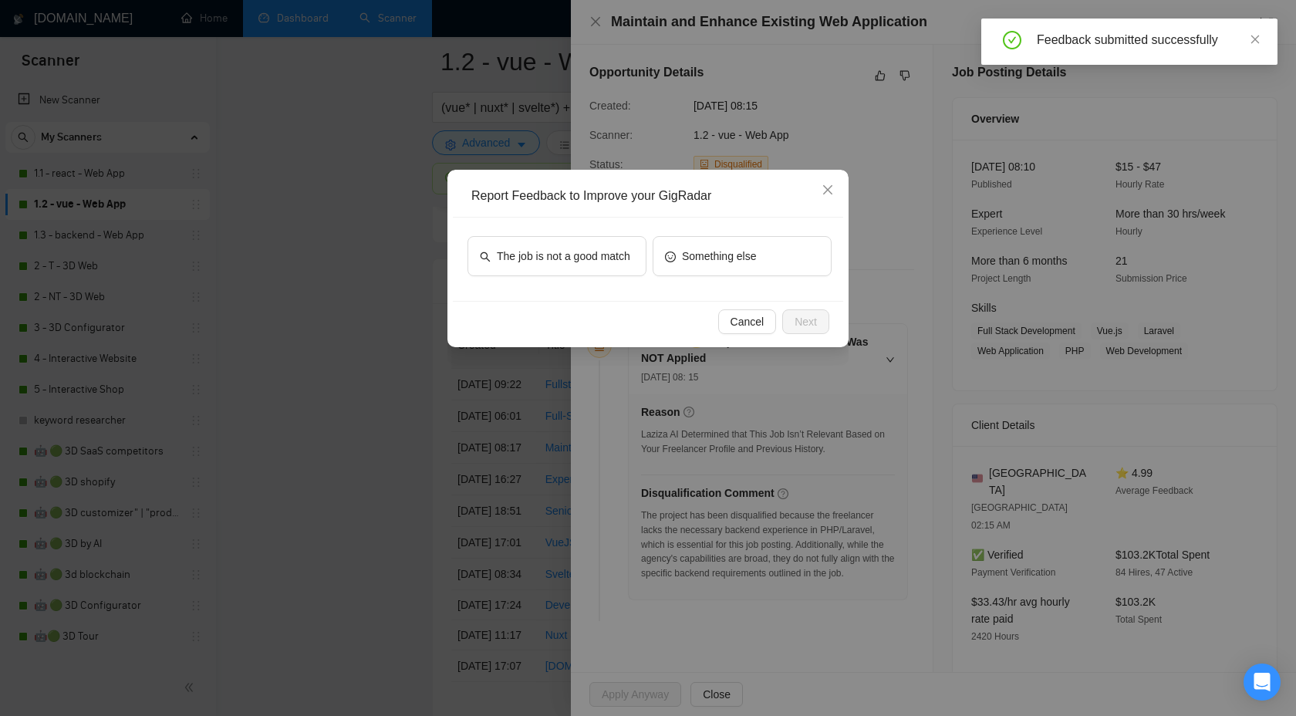
click at [600, 285] on div "The job is not a good match Something else" at bounding box center [648, 258] width 390 height 83
click at [609, 260] on span "The job is not a good match" at bounding box center [563, 256] width 133 height 17
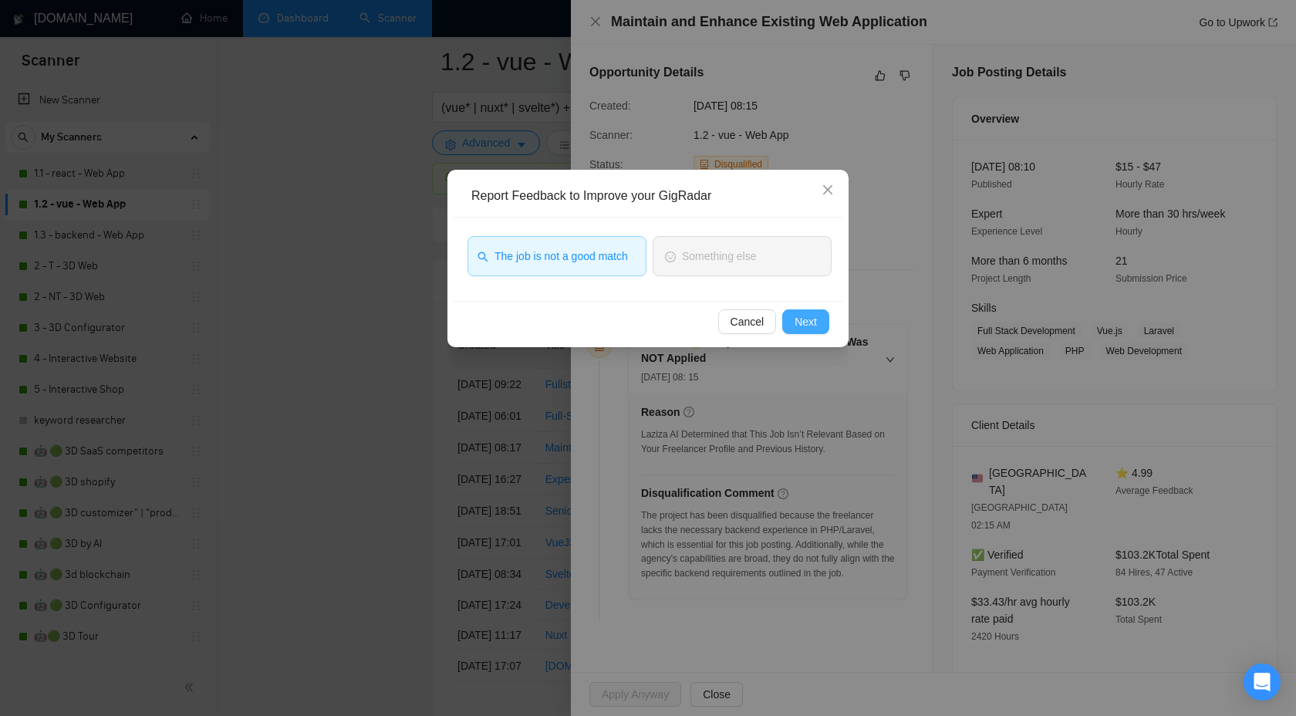
click at [824, 316] on button "Next" at bounding box center [805, 321] width 47 height 25
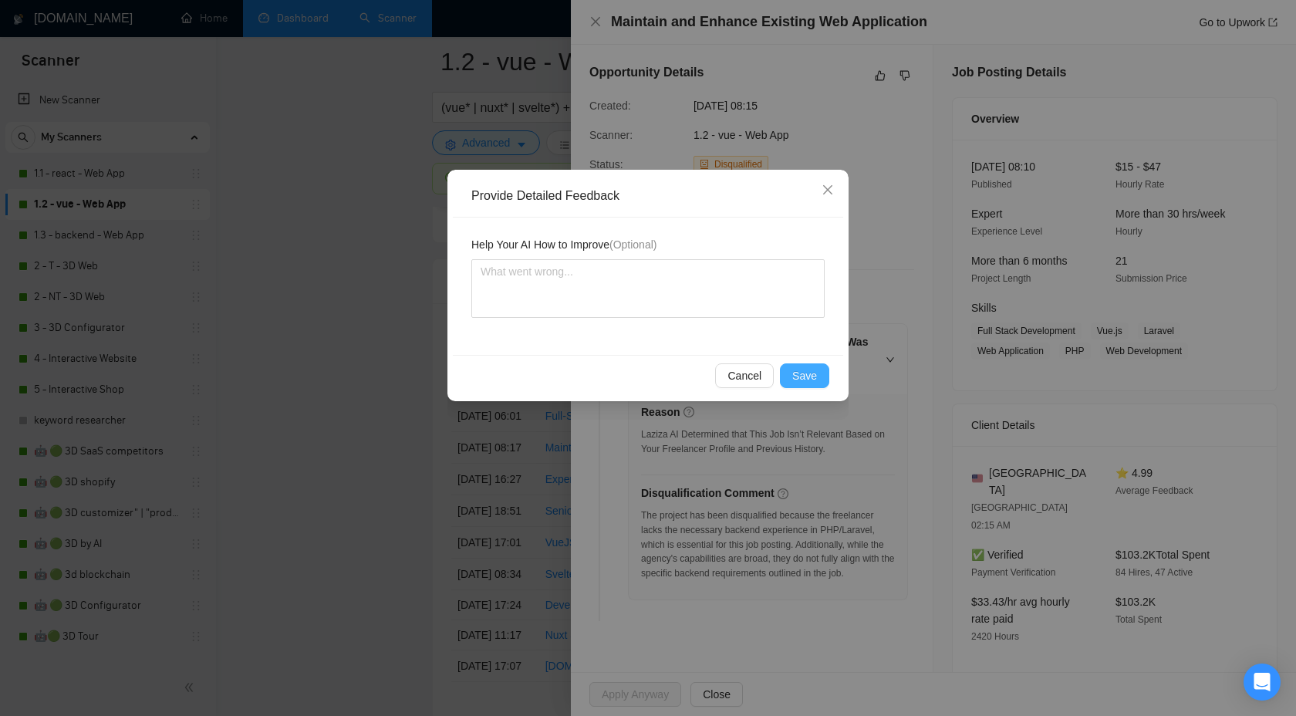
click at [800, 386] on button "Save" at bounding box center [804, 375] width 49 height 25
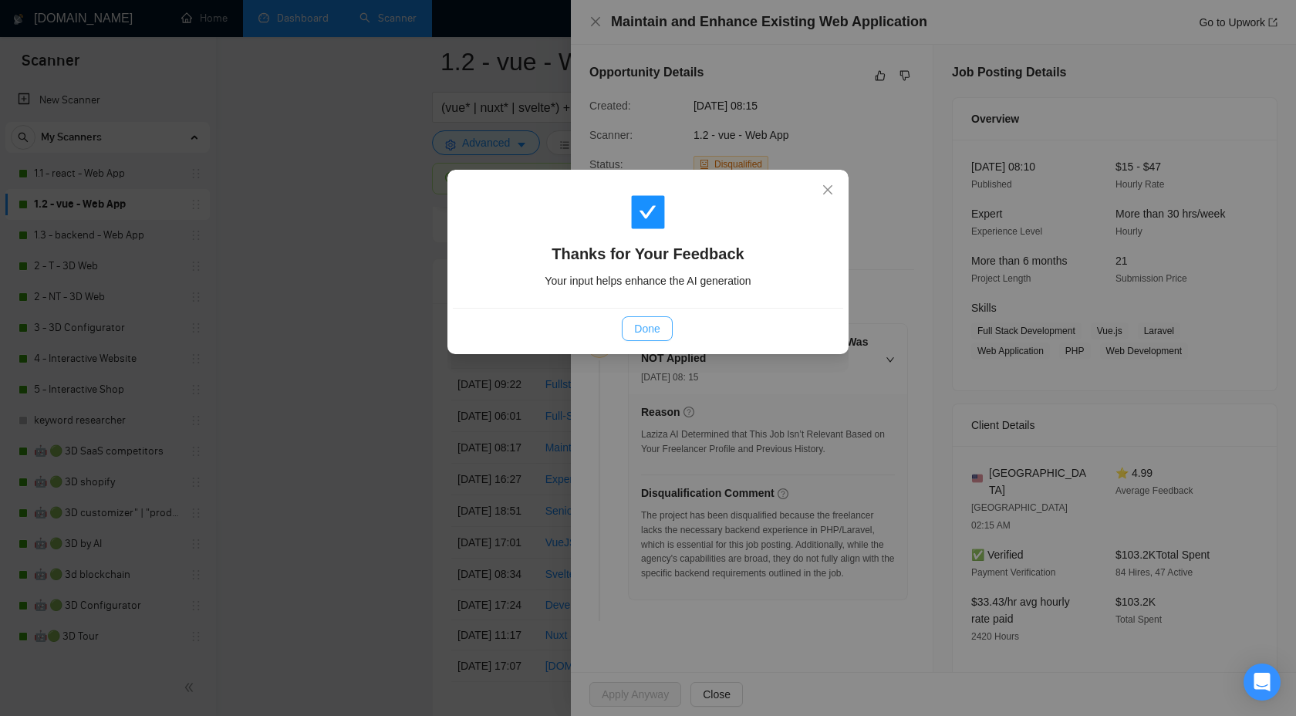
click at [638, 324] on span "Done" at bounding box center [646, 328] width 25 height 17
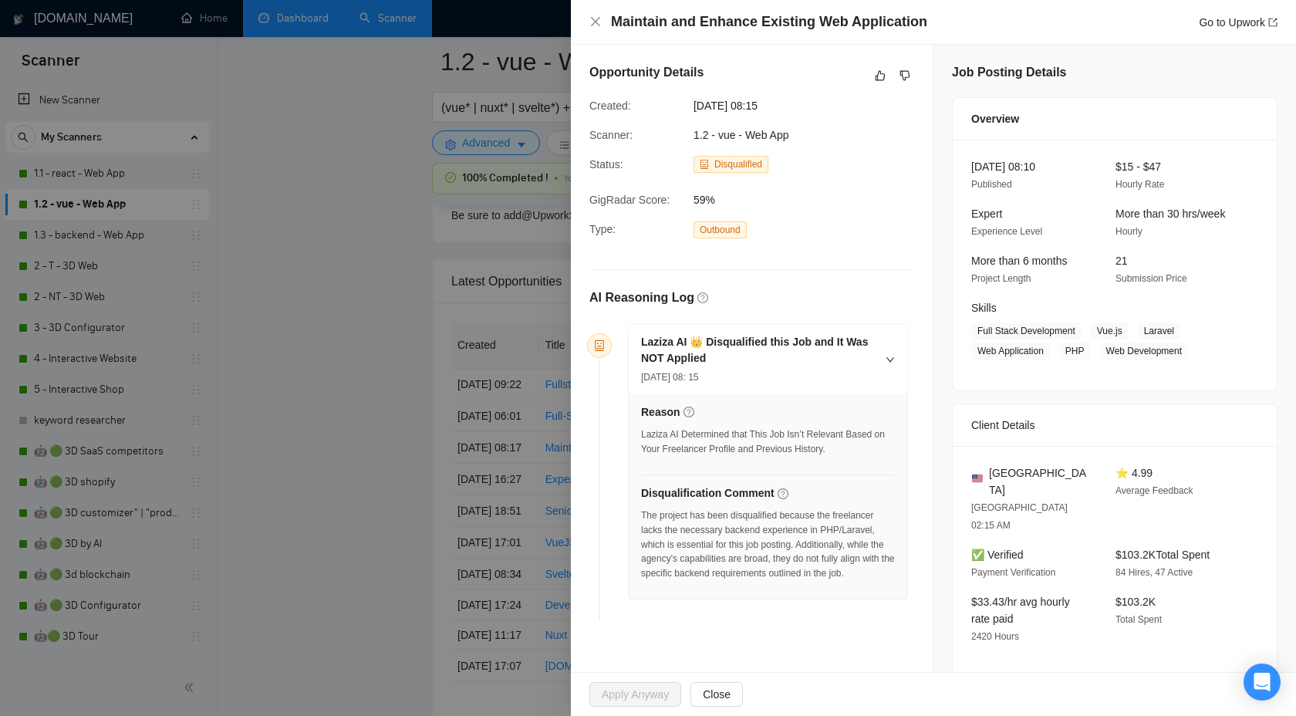
click at [408, 335] on div at bounding box center [648, 358] width 1296 height 716
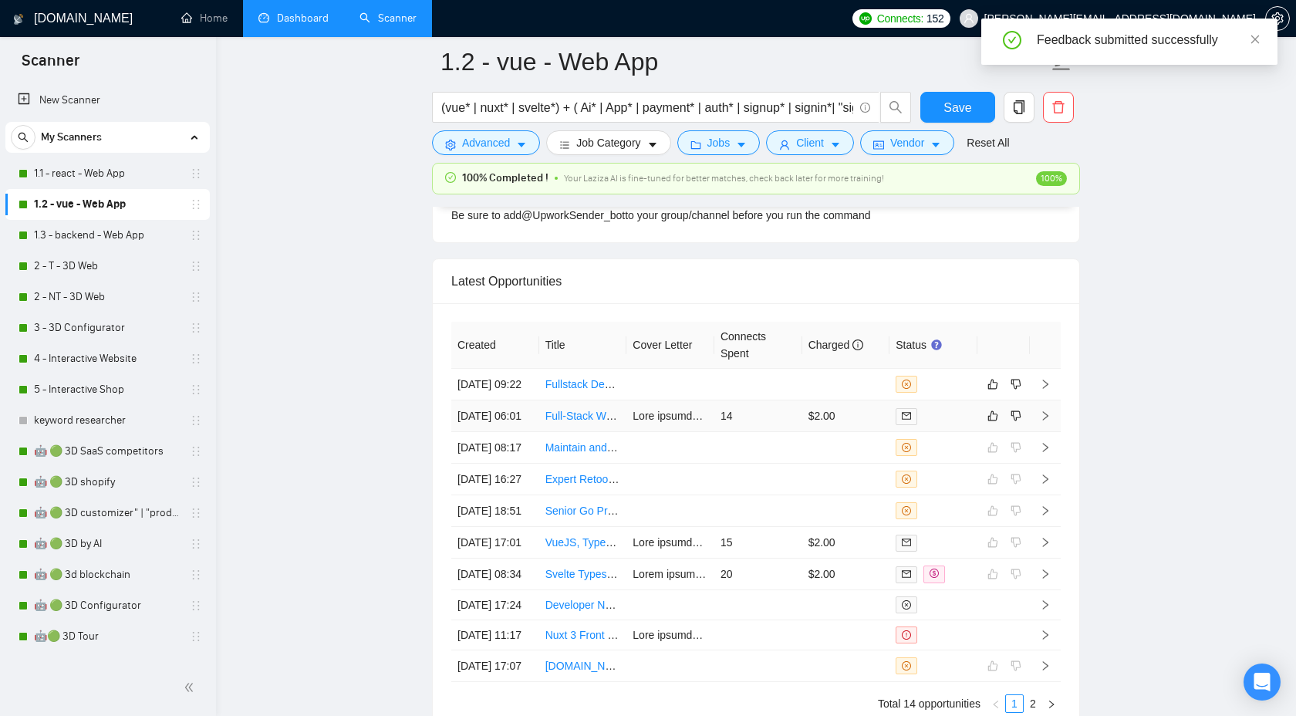
click at [1044, 420] on icon "right" at bounding box center [1045, 415] width 5 height 9
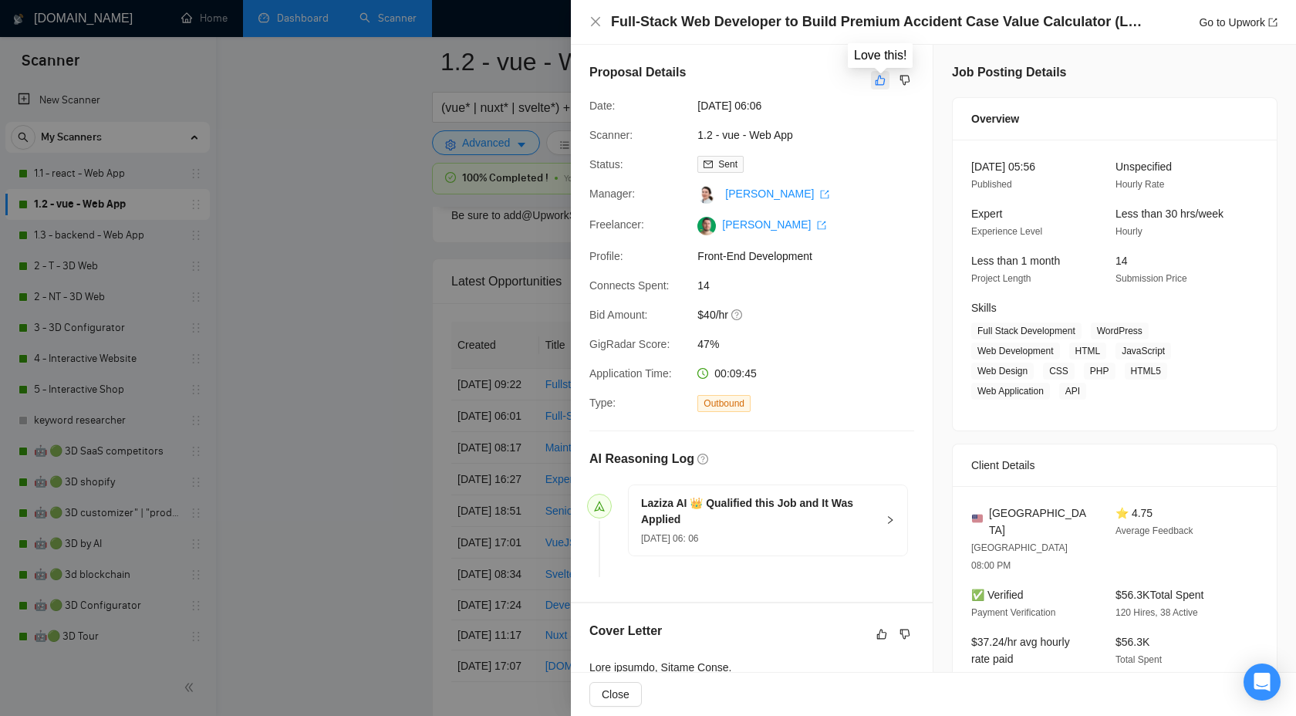
click at [886, 72] on button "button" at bounding box center [880, 80] width 19 height 19
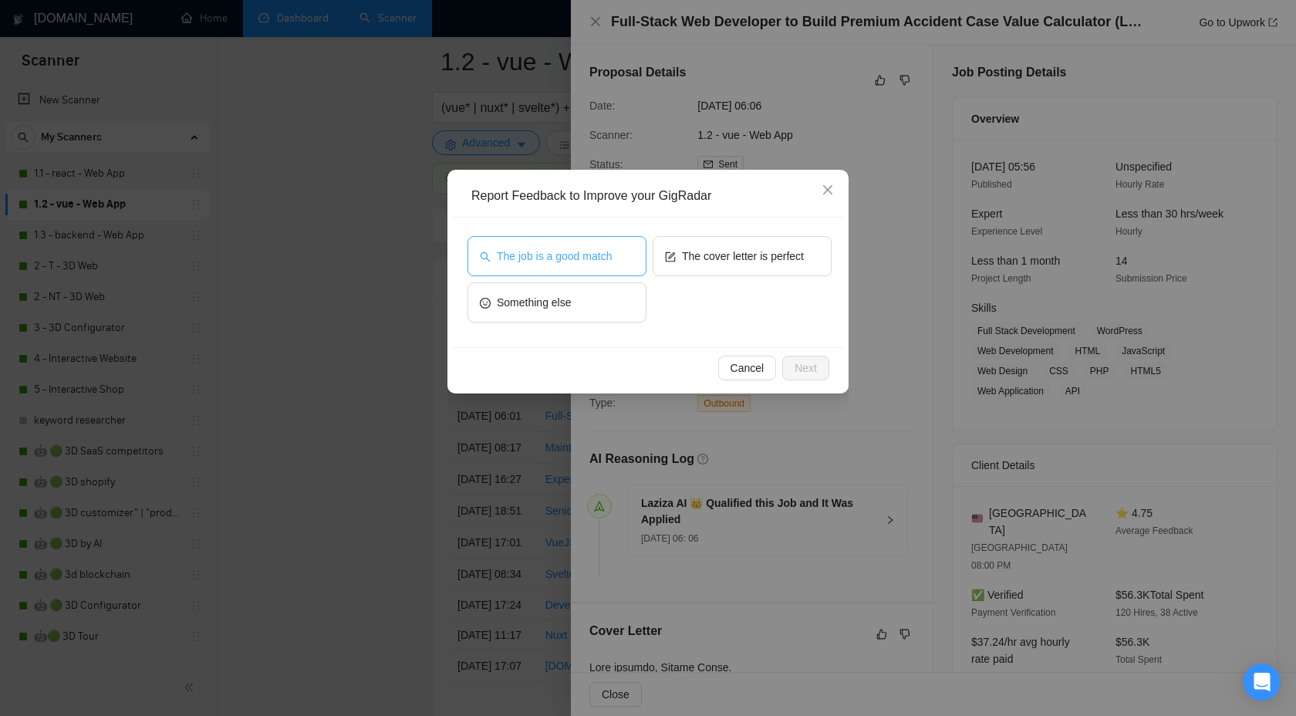
click at [561, 237] on button "The job is a good match" at bounding box center [556, 256] width 179 height 40
click at [759, 256] on span "The cover letter is perfect" at bounding box center [743, 256] width 122 height 17
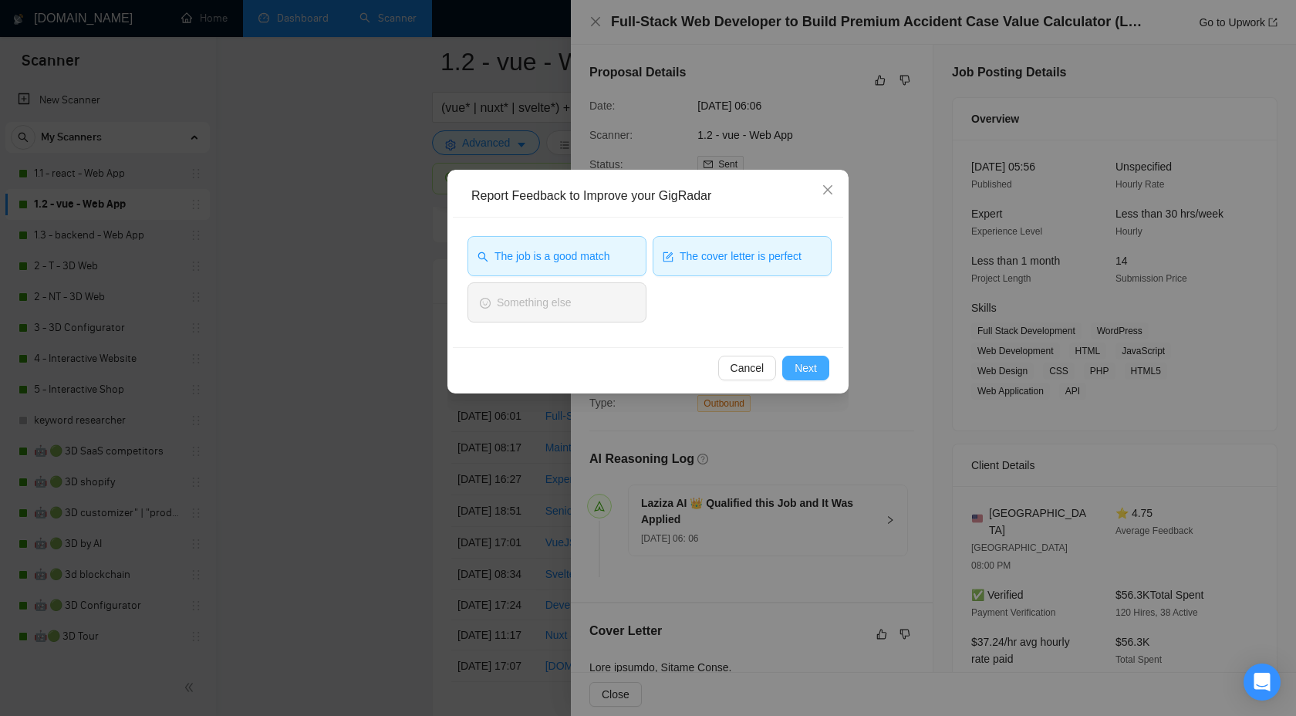
click at [810, 366] on span "Next" at bounding box center [805, 367] width 22 height 17
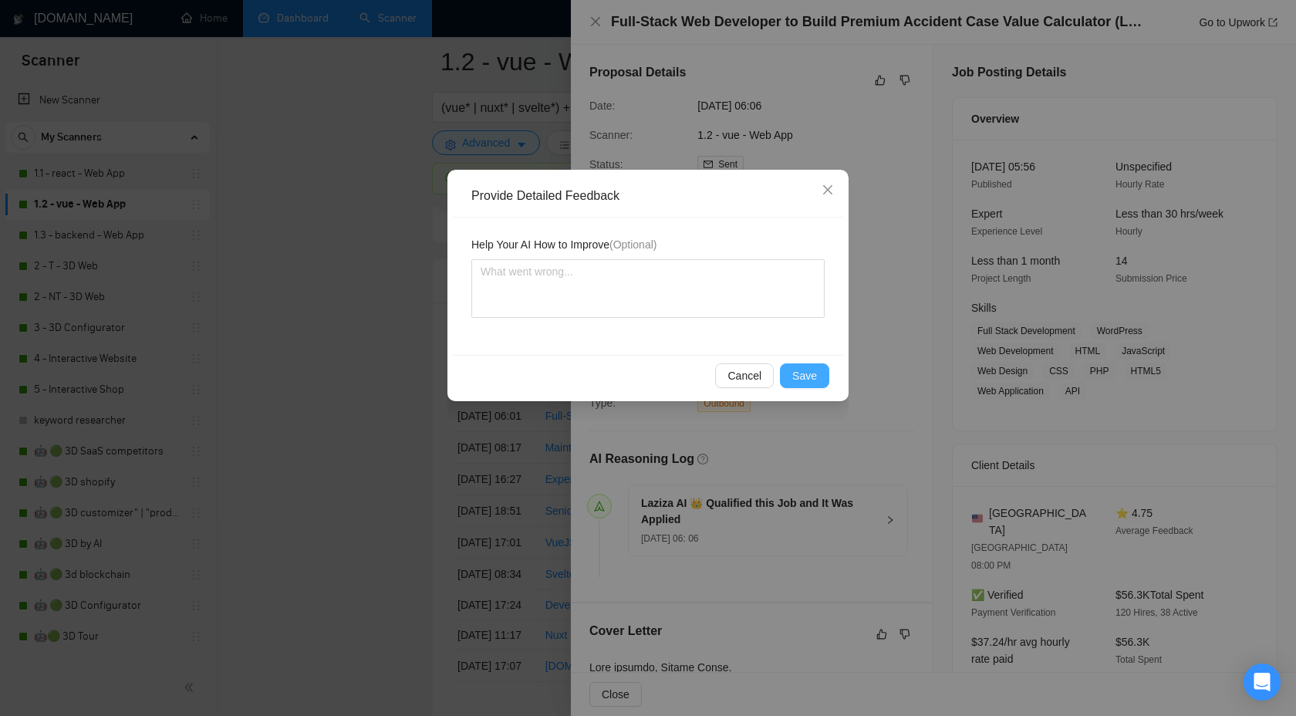
click at [804, 377] on span "Save" at bounding box center [804, 375] width 25 height 17
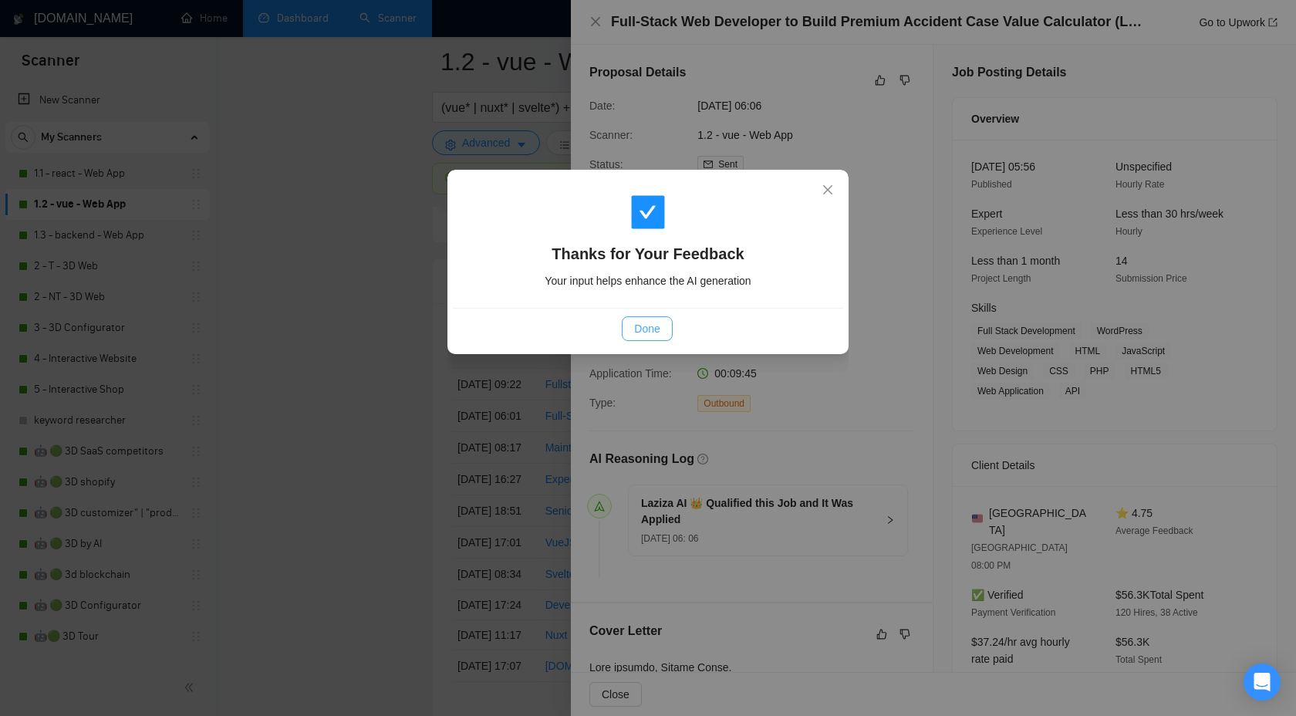
click at [639, 331] on span "Done" at bounding box center [646, 328] width 25 height 17
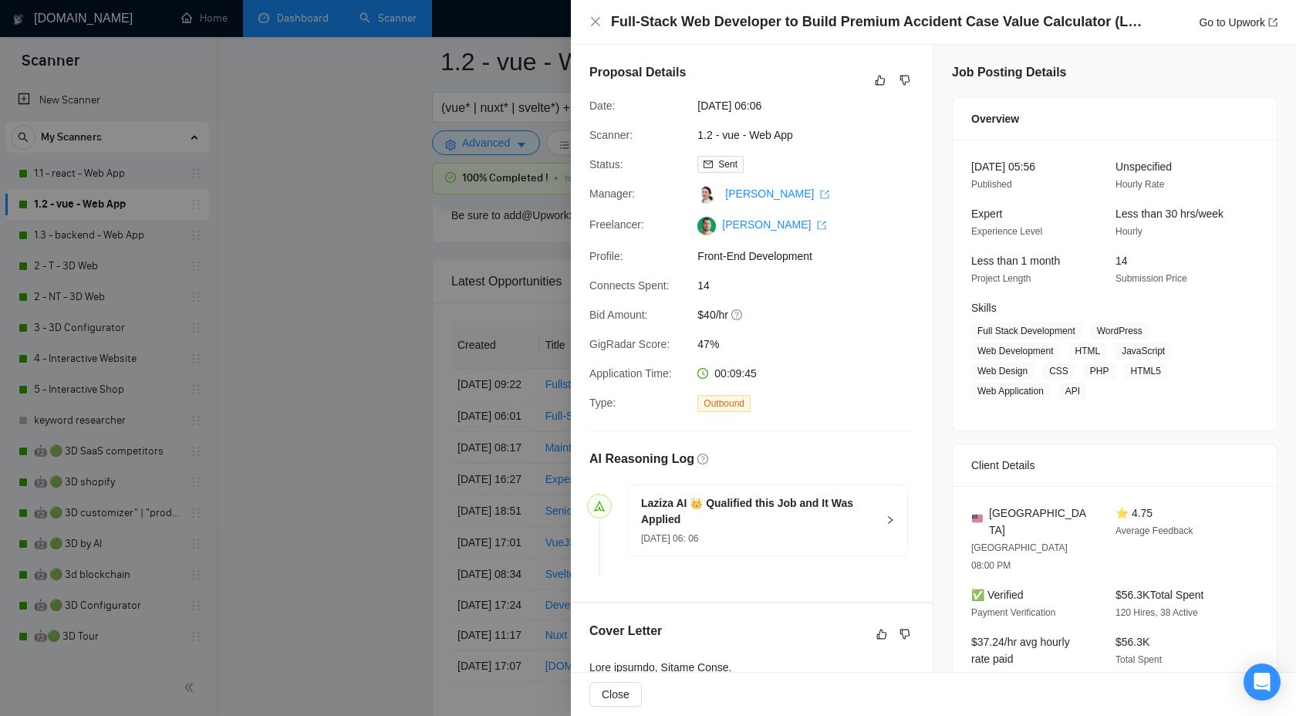
click at [342, 300] on div at bounding box center [648, 358] width 1296 height 716
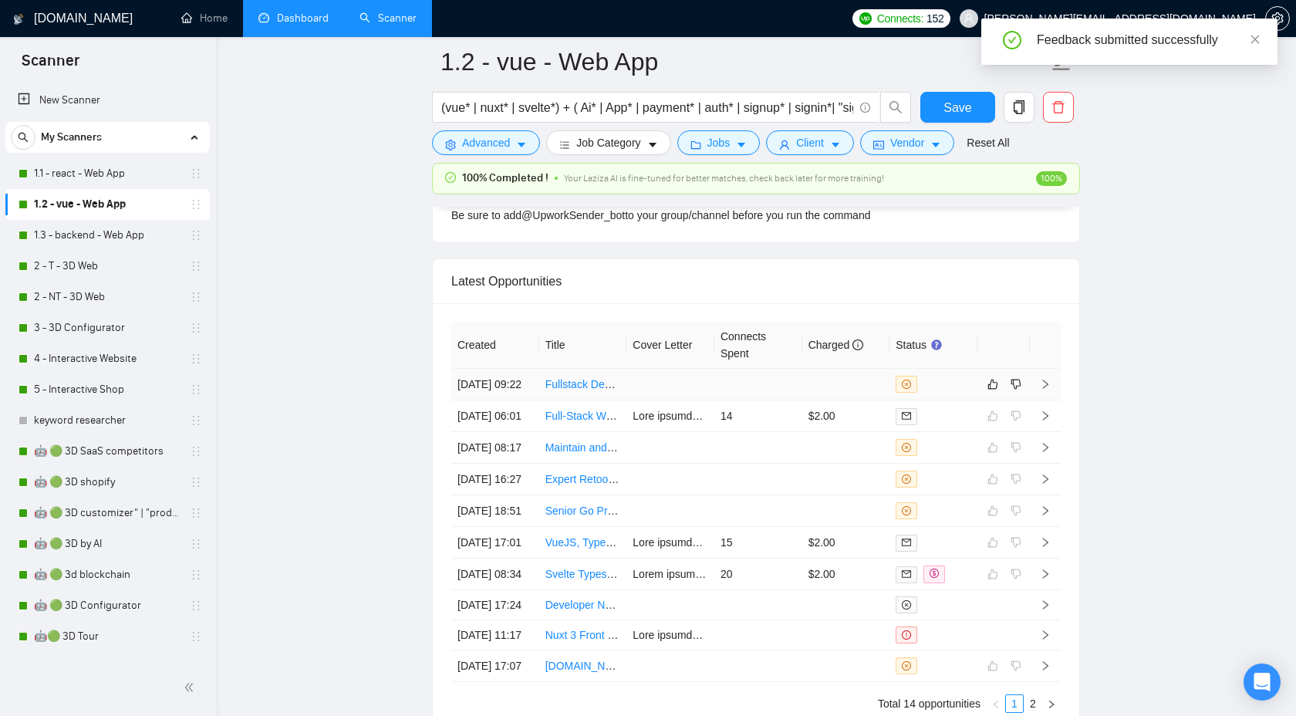
click at [1045, 389] on icon "right" at bounding box center [1045, 384] width 11 height 11
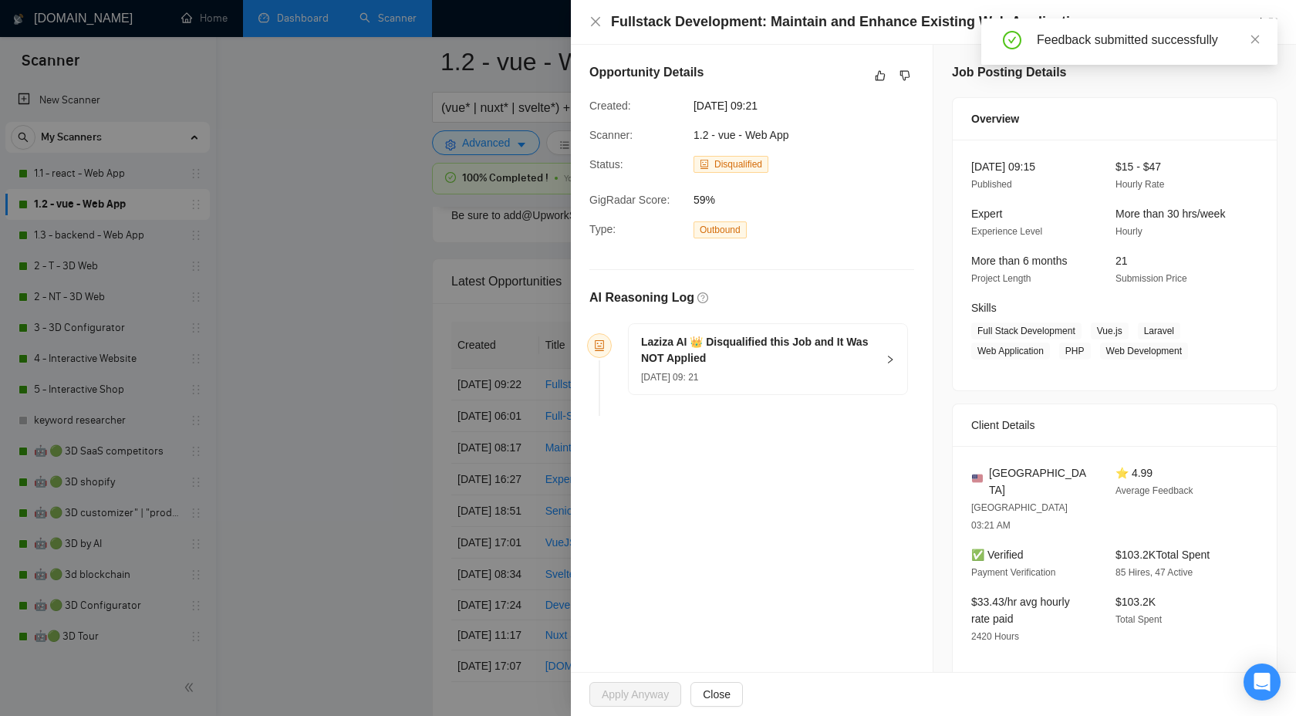
click at [855, 352] on h5 "Laziza AI 👑 Disqualified this Job and It Was NOT Applied" at bounding box center [758, 350] width 235 height 32
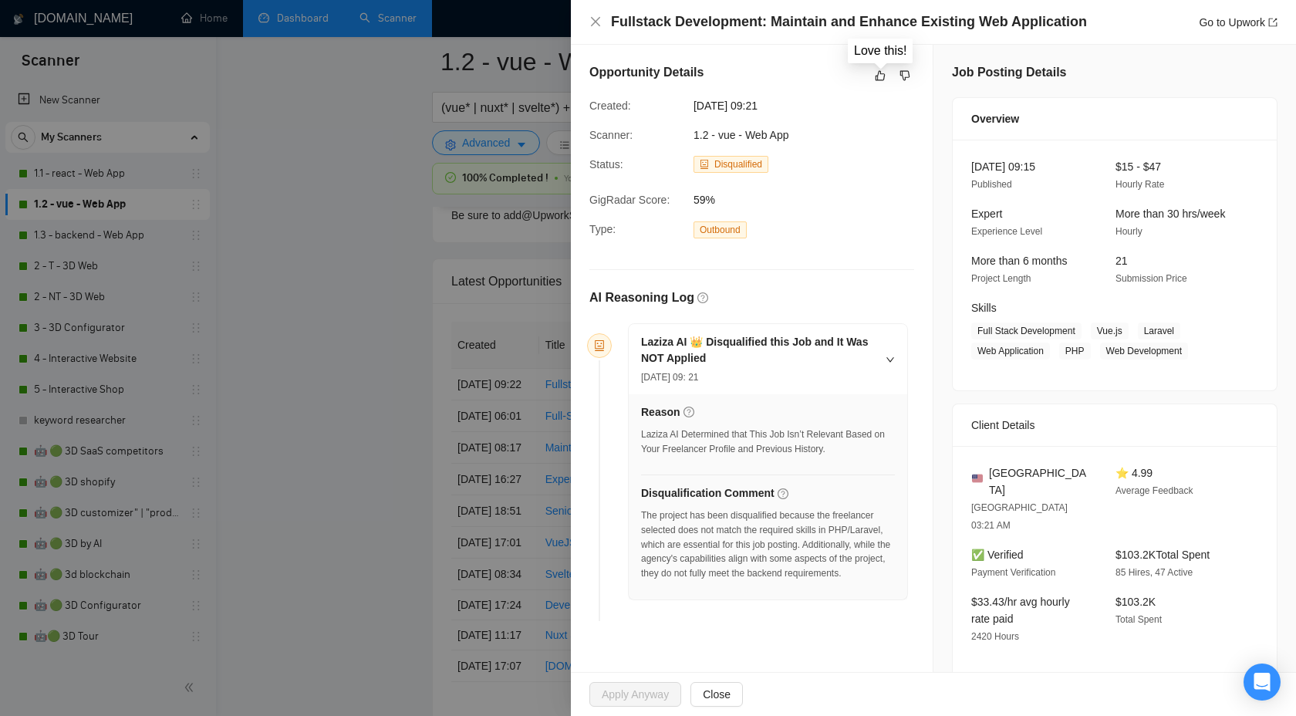
click at [881, 65] on div "Opportunity Details" at bounding box center [751, 75] width 325 height 25
click at [880, 69] on button "button" at bounding box center [880, 75] width 19 height 19
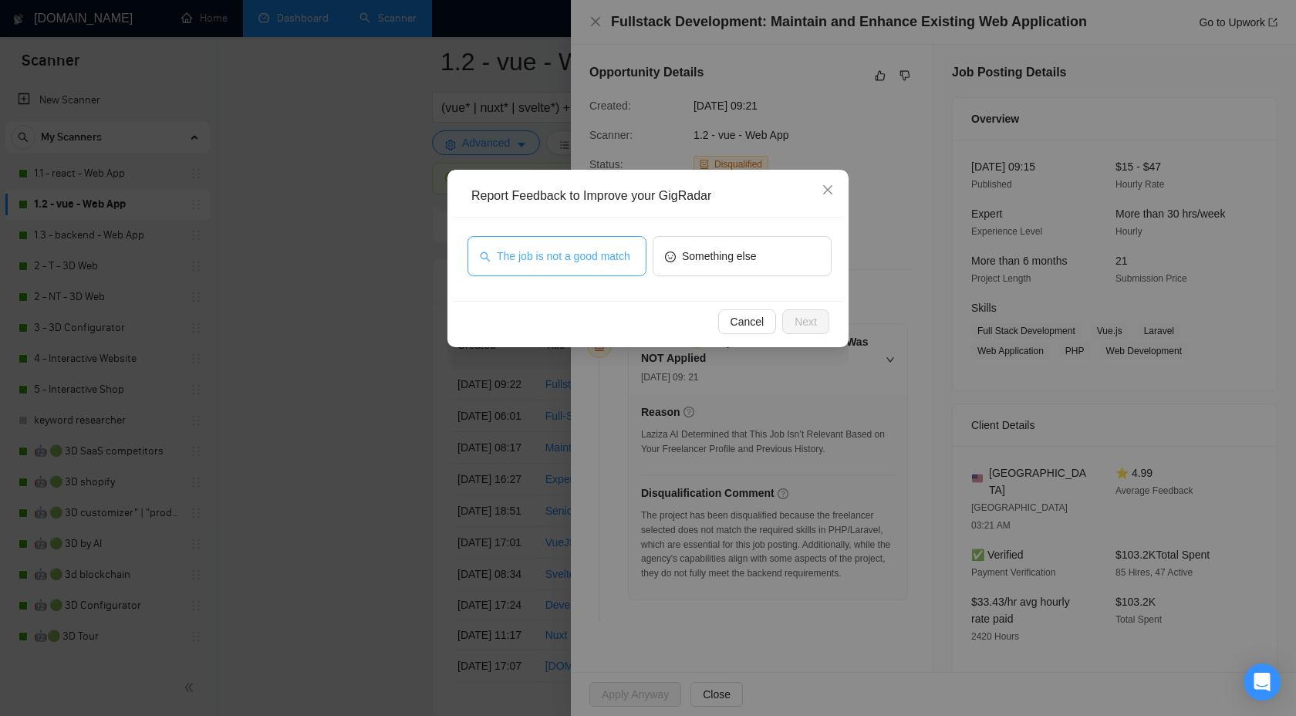
click at [591, 255] on span "The job is not a good match" at bounding box center [563, 256] width 133 height 17
click at [807, 320] on span "Next" at bounding box center [805, 321] width 22 height 17
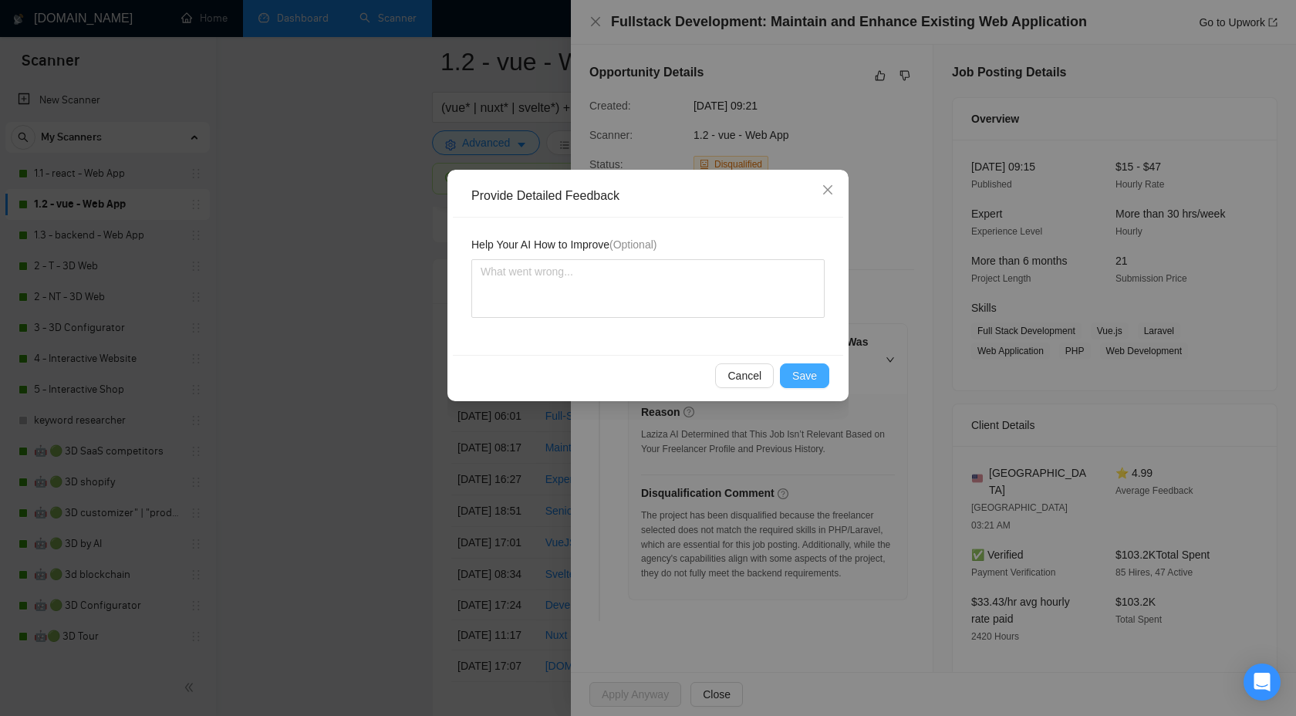
click at [798, 385] on button "Save" at bounding box center [804, 375] width 49 height 25
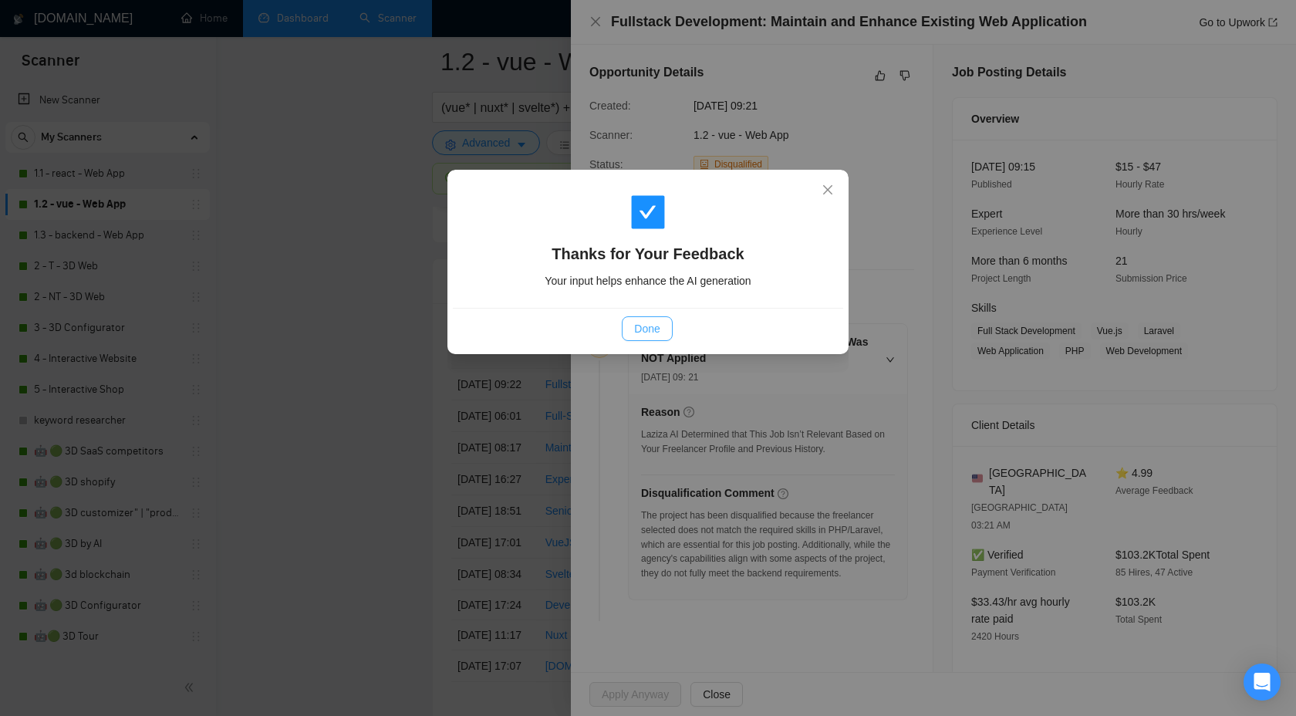
click at [637, 327] on span "Done" at bounding box center [646, 328] width 25 height 17
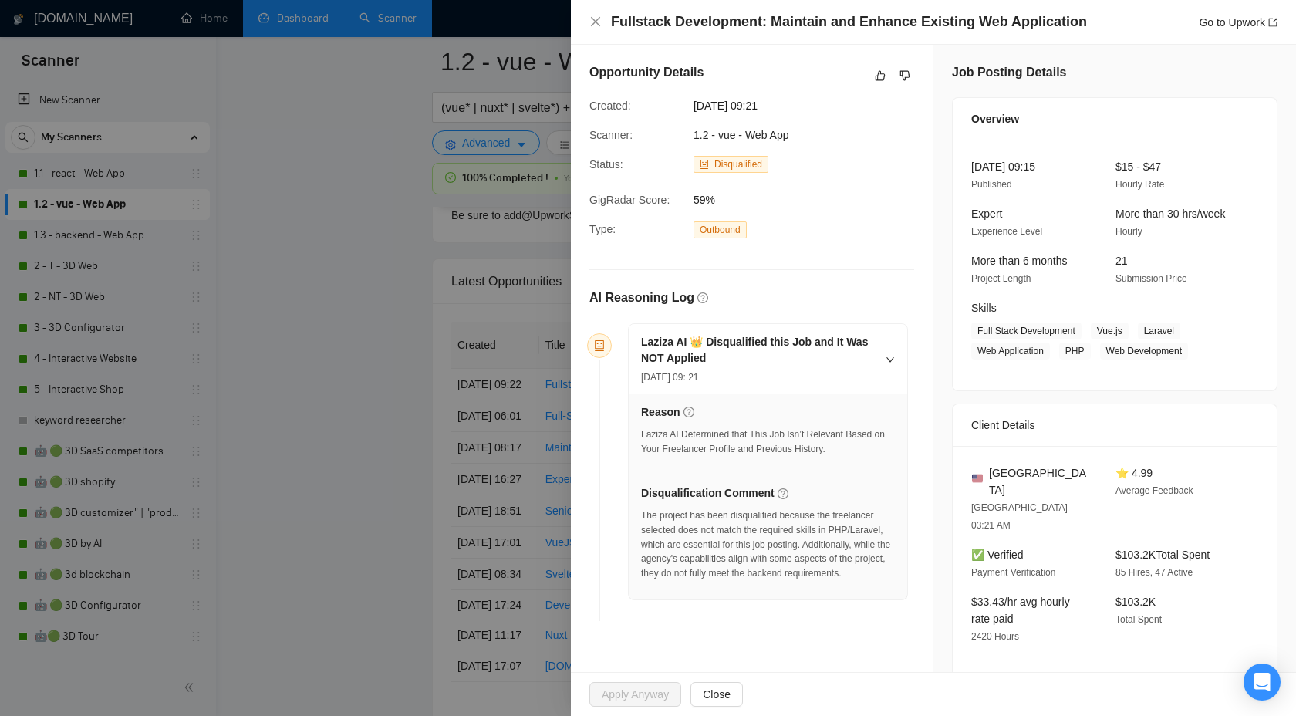
click at [367, 282] on div at bounding box center [648, 358] width 1296 height 716
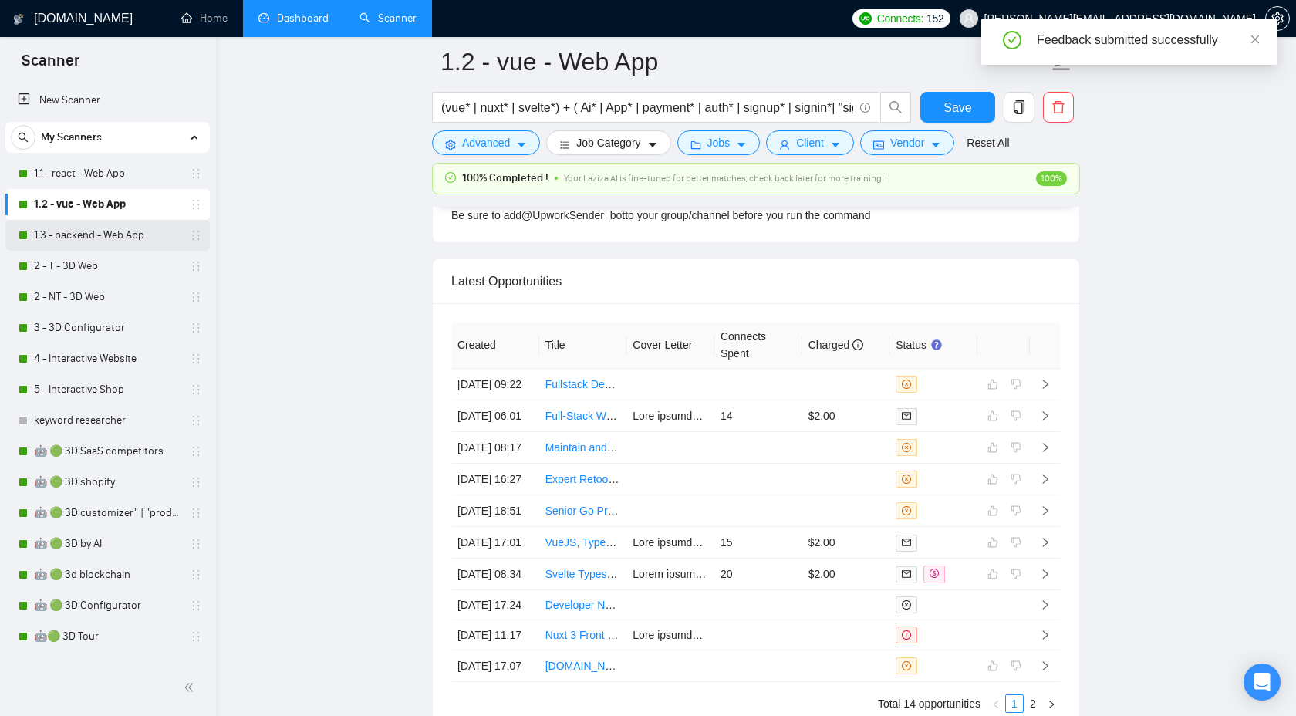
click at [120, 246] on link "1.3 - backend - Web App" at bounding box center [107, 235] width 147 height 31
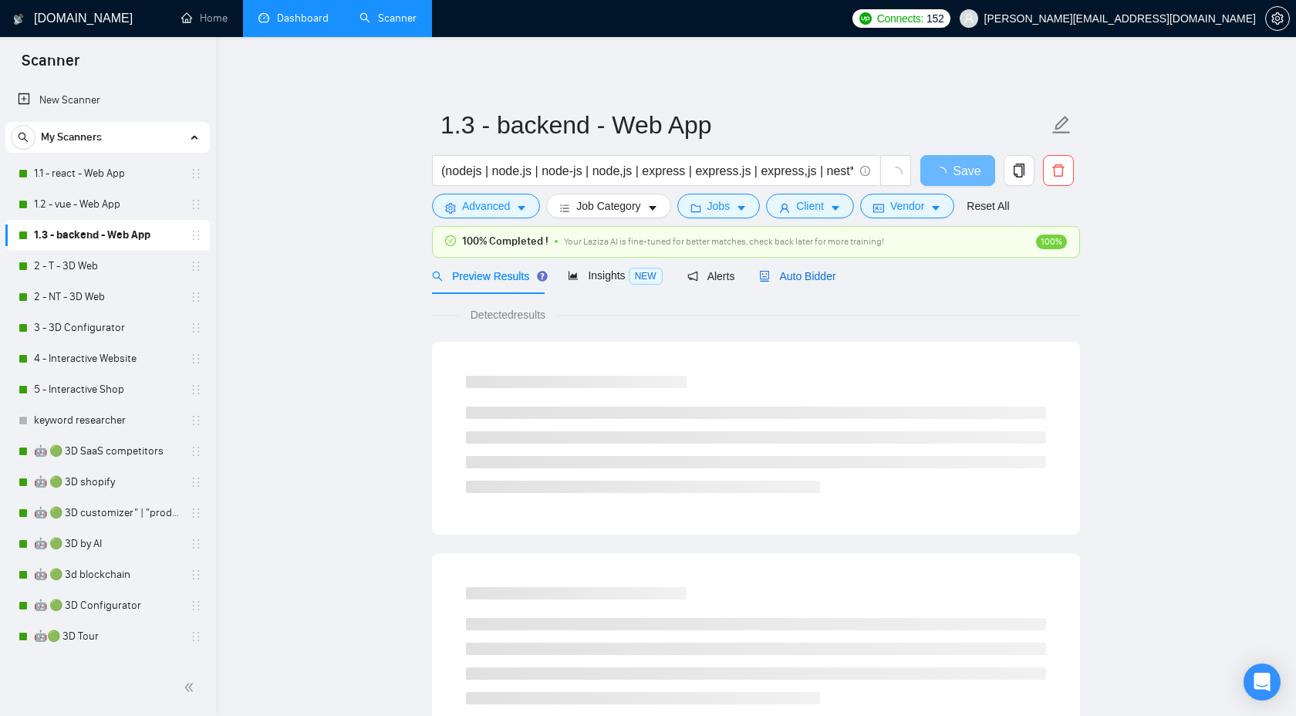
click at [814, 270] on span "Auto Bidder" at bounding box center [797, 276] width 76 height 12
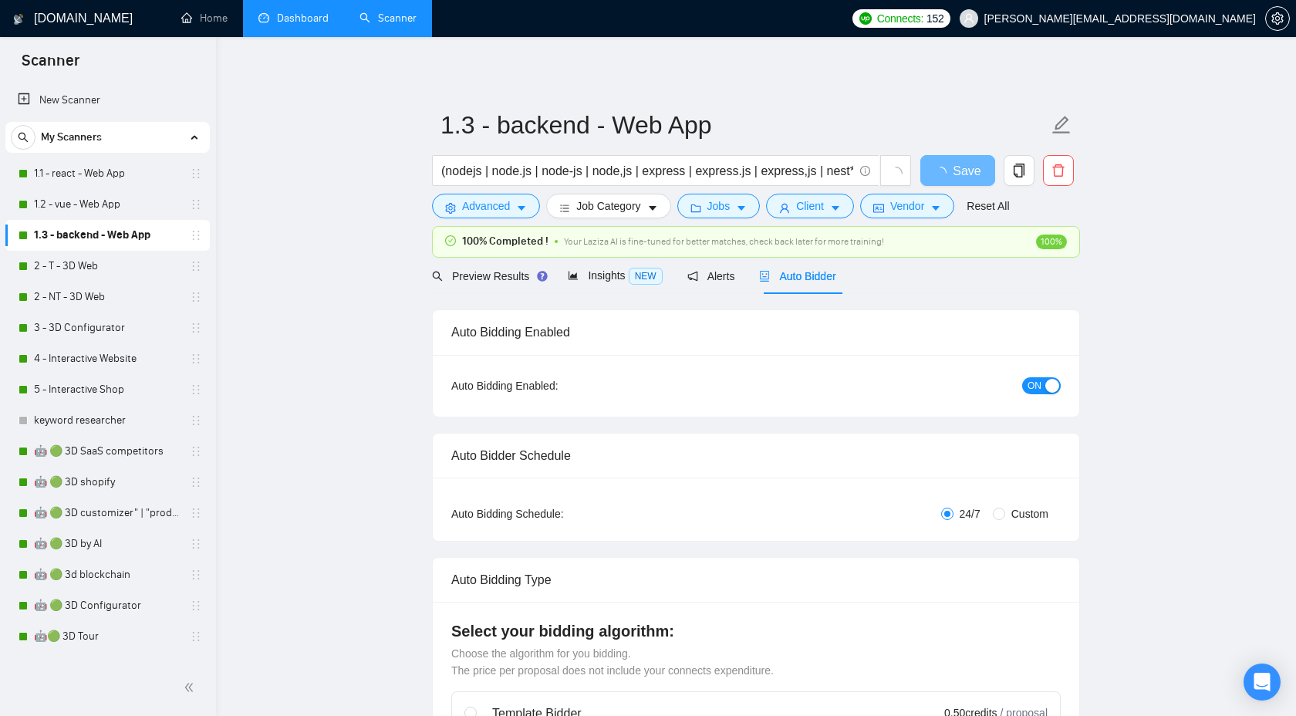
checkbox input "true"
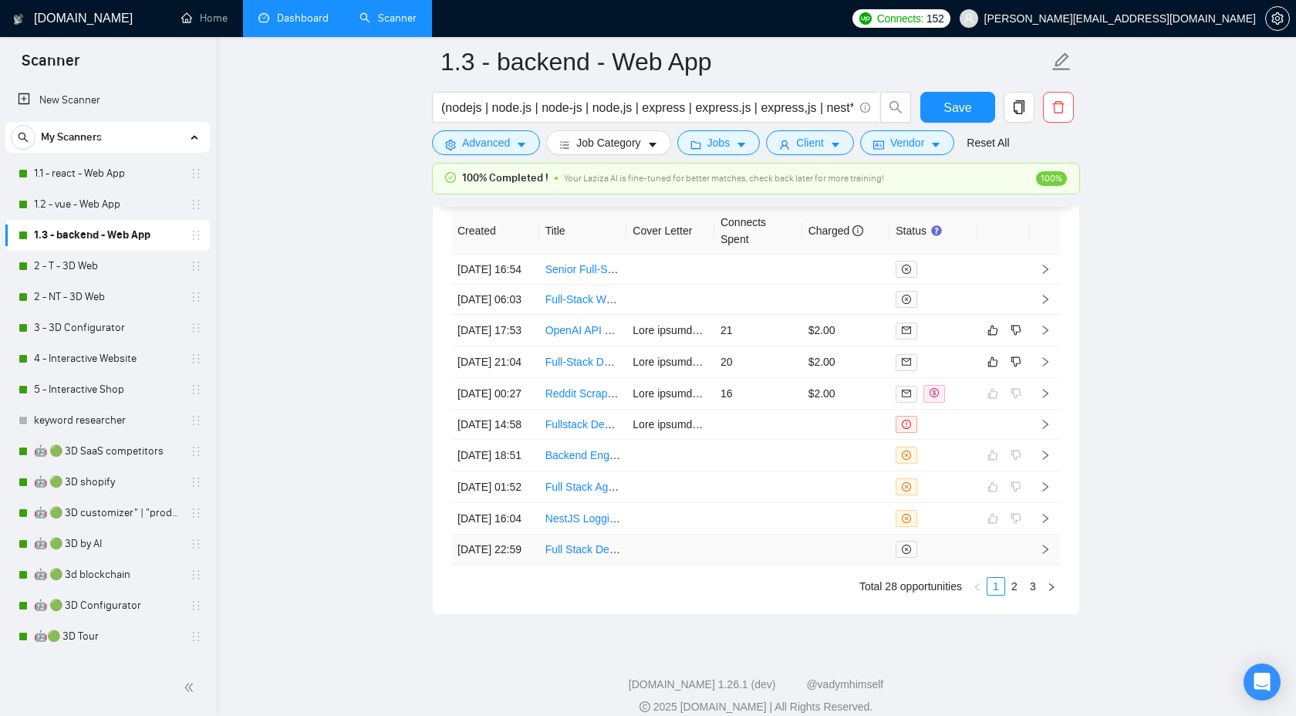
scroll to position [4175, 0]
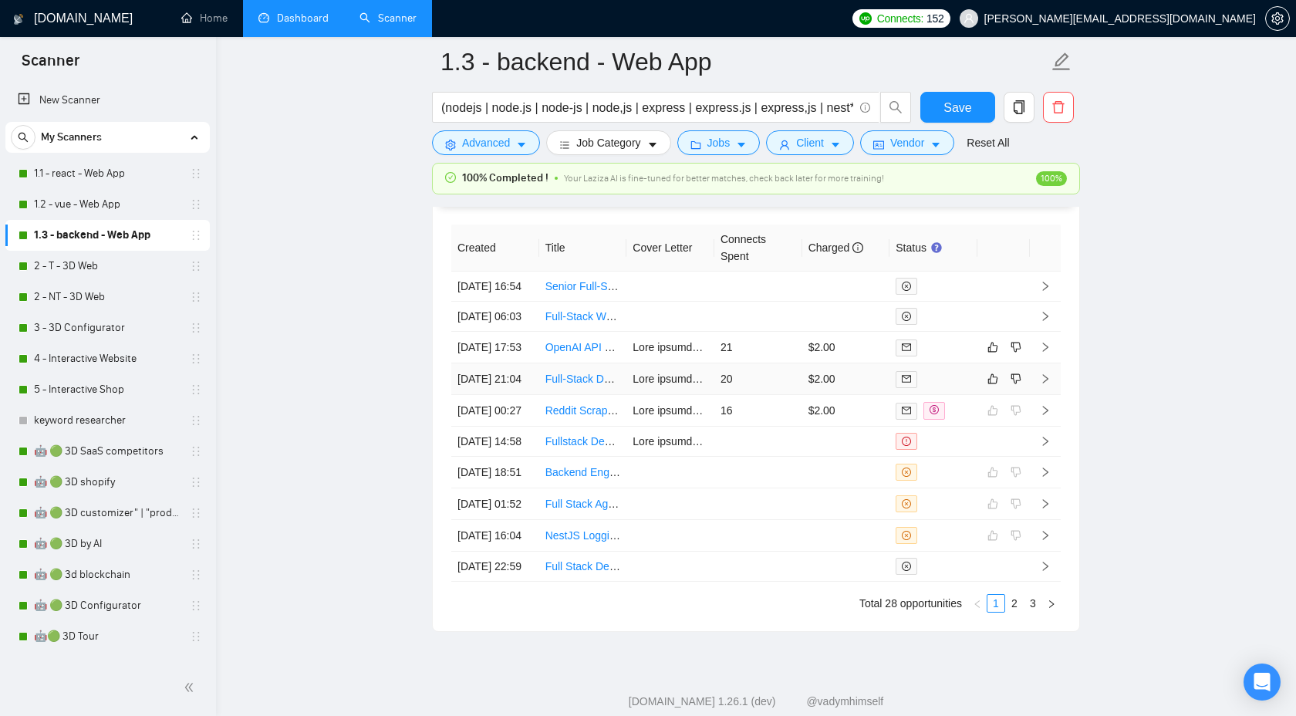
click at [1046, 384] on icon "right" at bounding box center [1045, 378] width 11 height 11
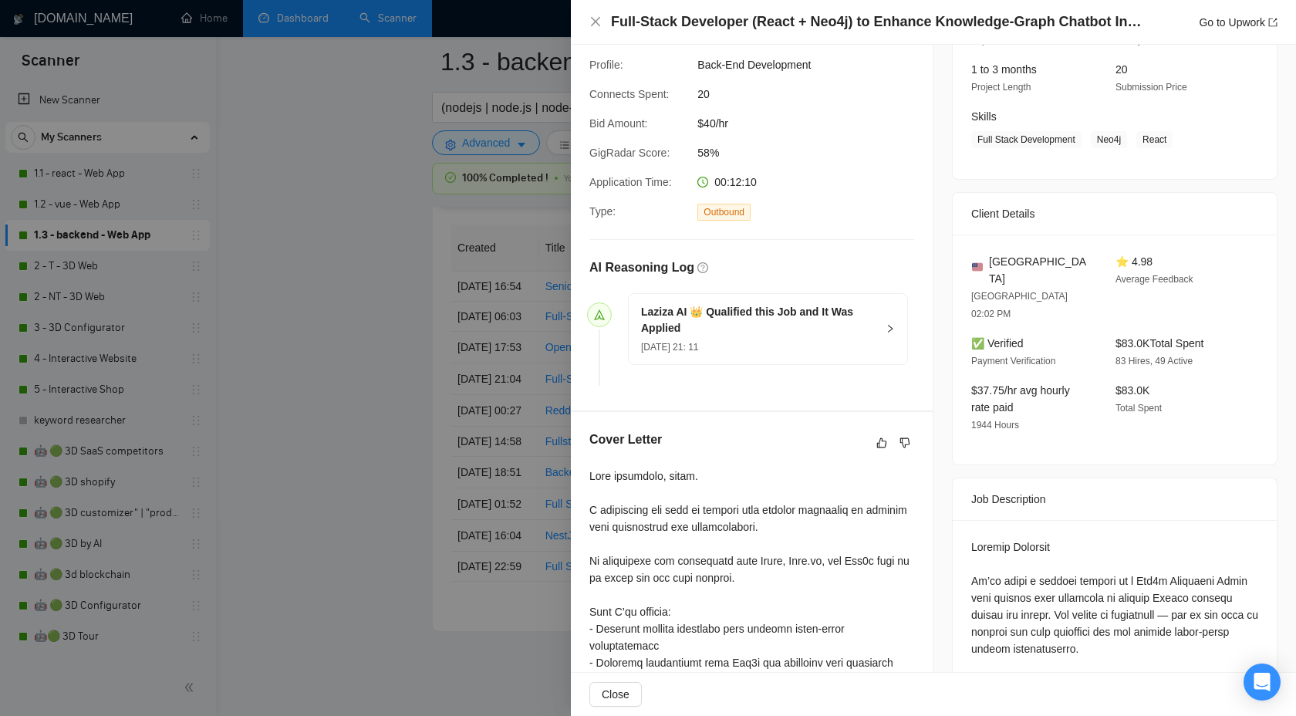
scroll to position [265, 0]
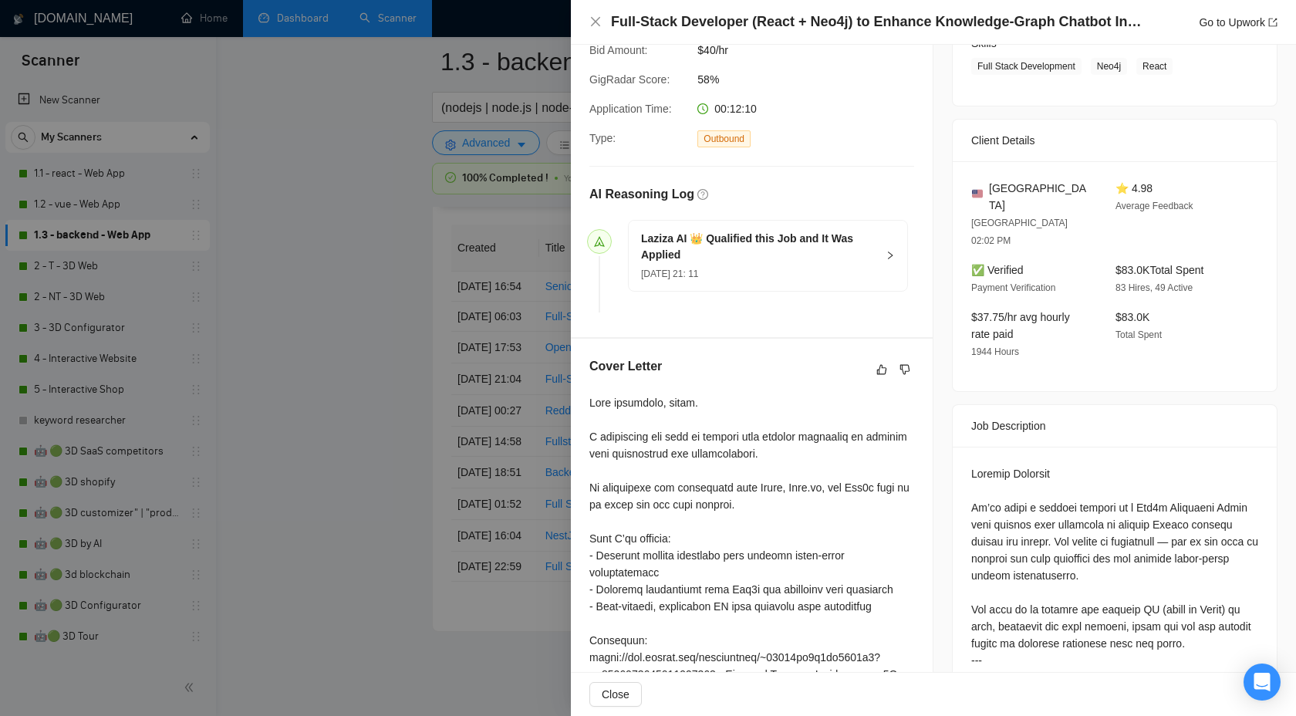
click at [888, 258] on icon "right" at bounding box center [889, 255] width 9 height 9
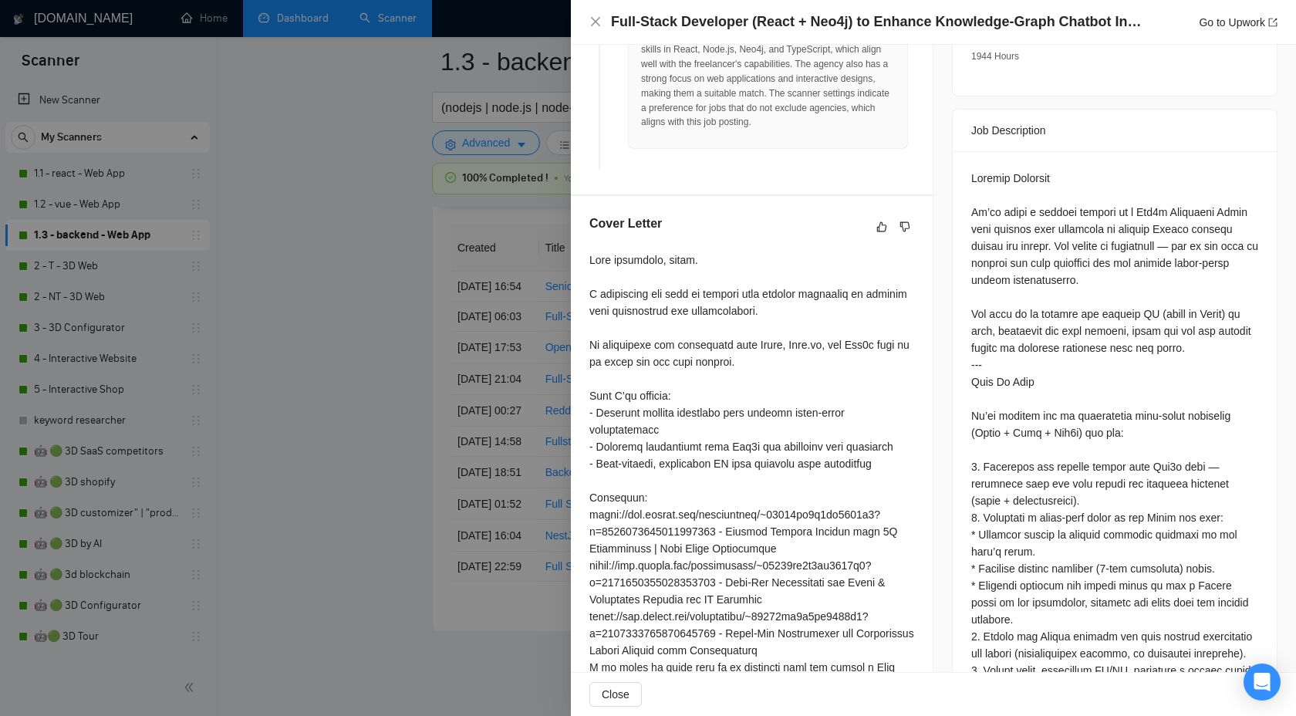
scroll to position [564, 0]
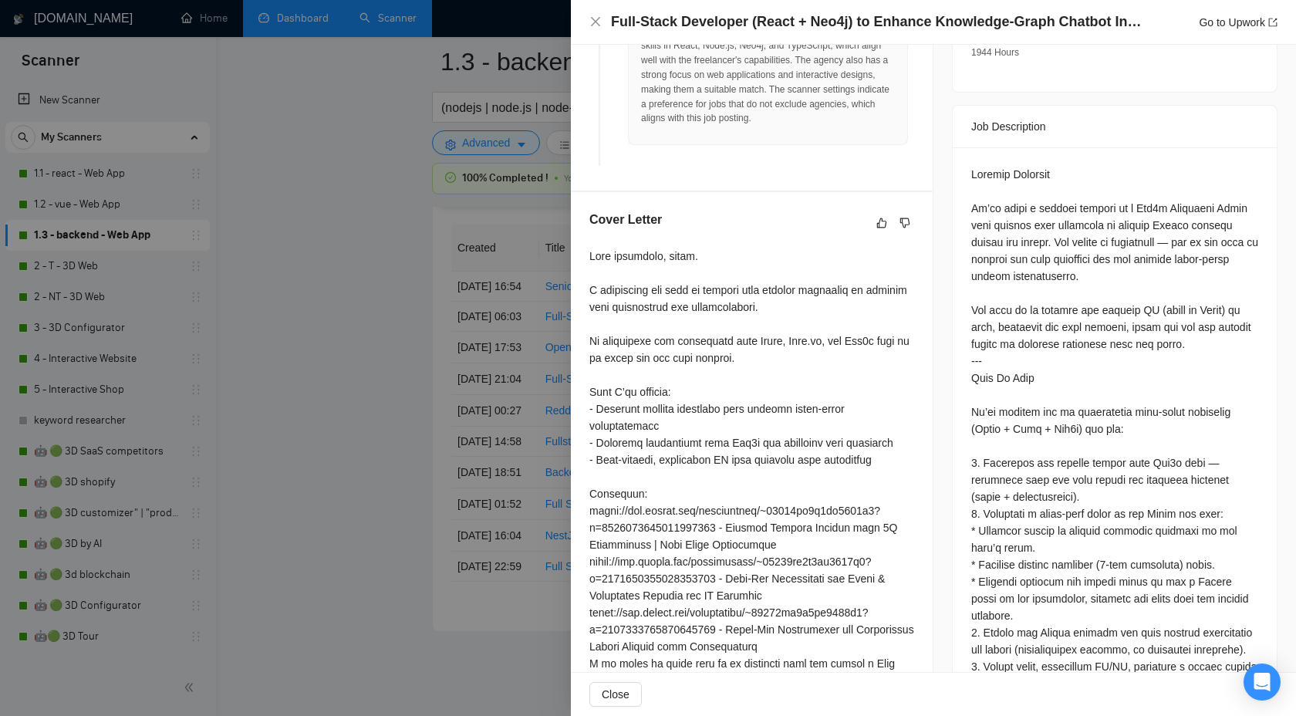
click at [389, 251] on div at bounding box center [648, 358] width 1296 height 716
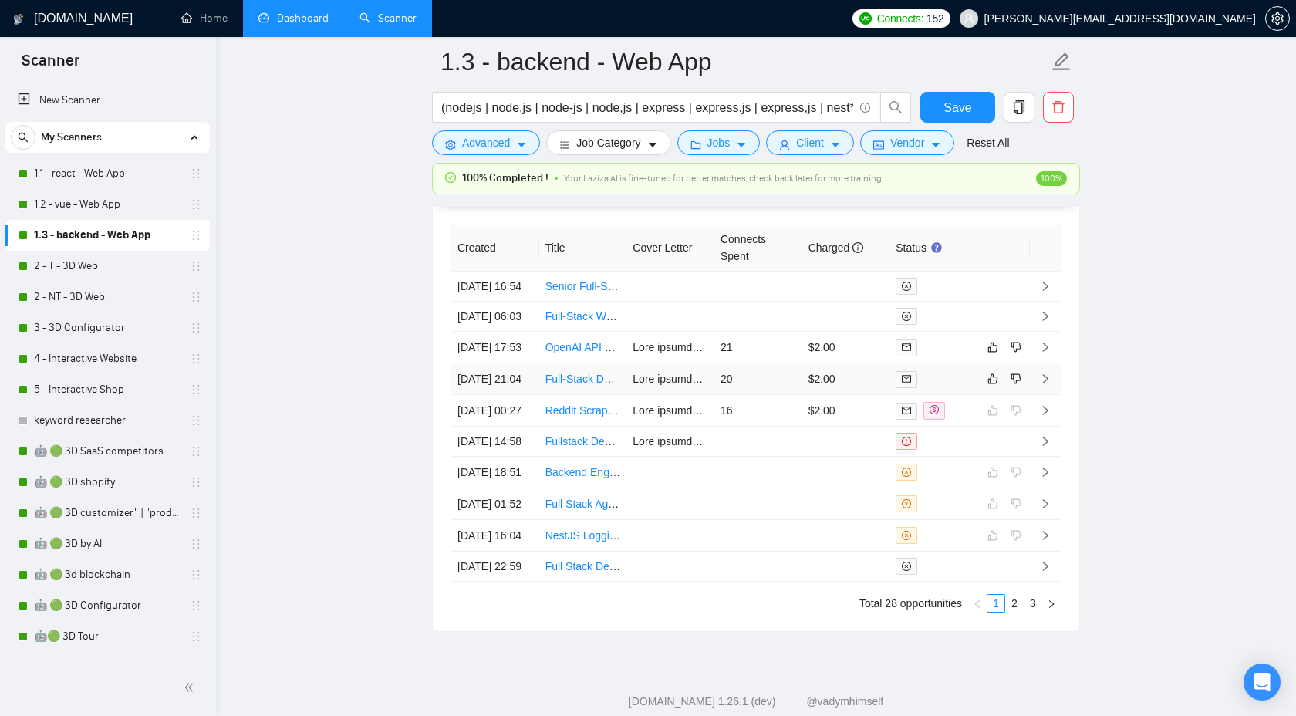
click at [1045, 383] on icon "right" at bounding box center [1045, 378] width 5 height 9
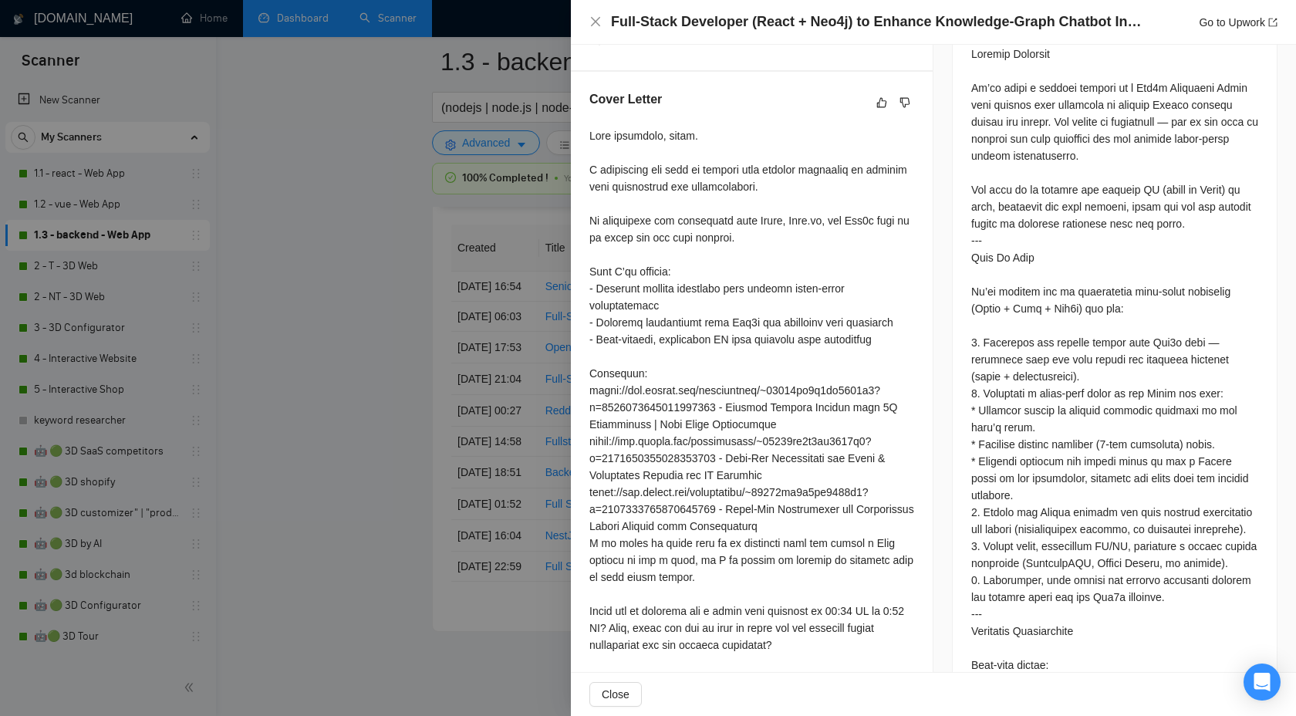
scroll to position [700, 0]
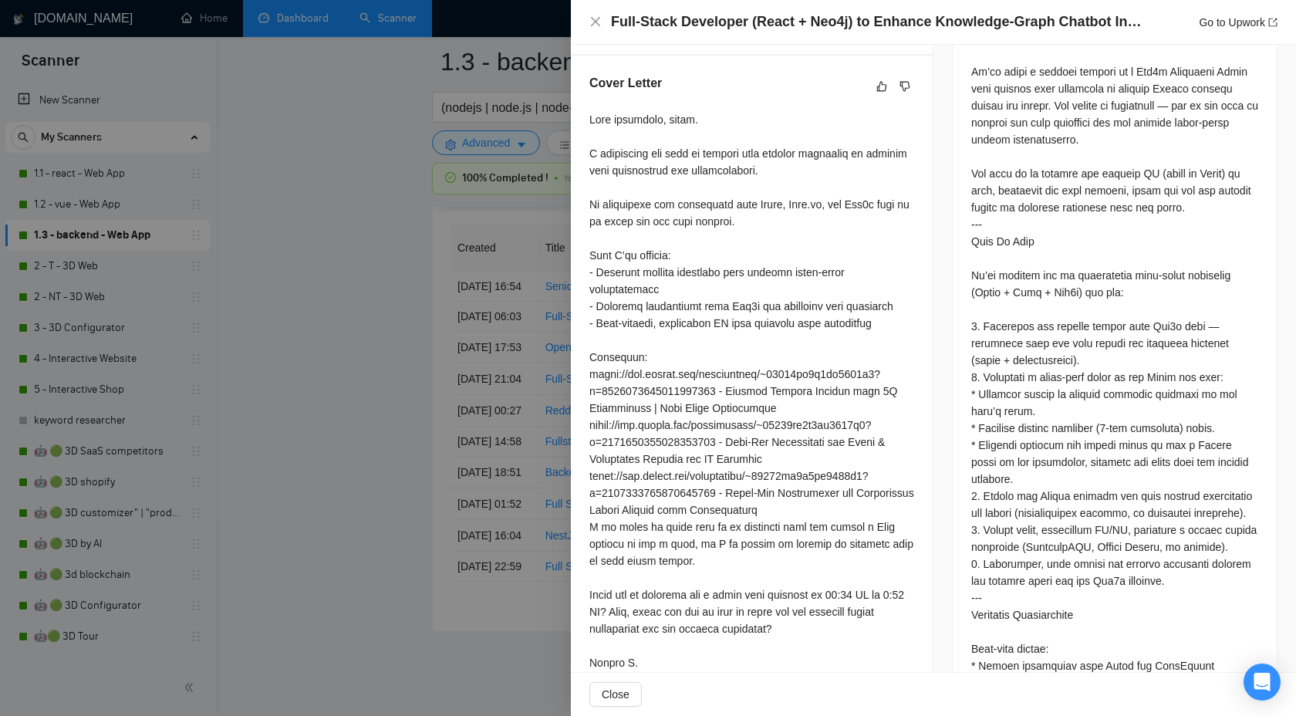
click at [405, 417] on div at bounding box center [648, 358] width 1296 height 716
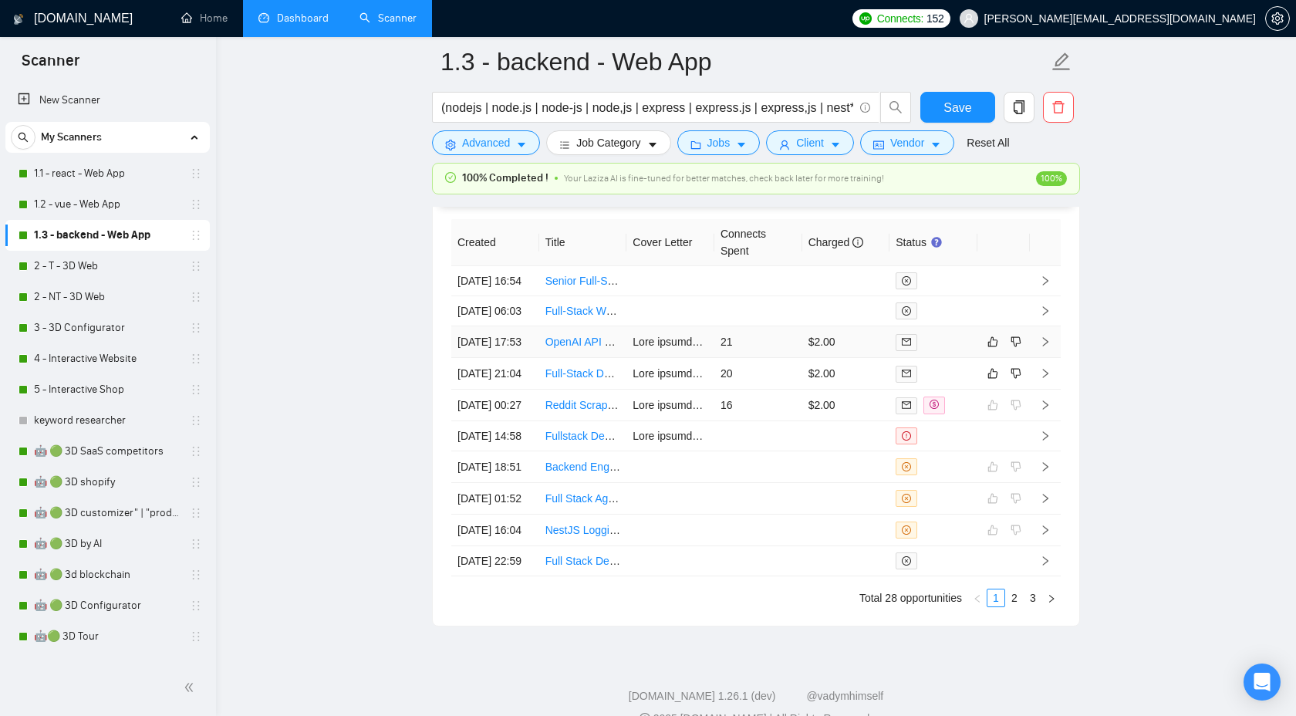
scroll to position [4063, 0]
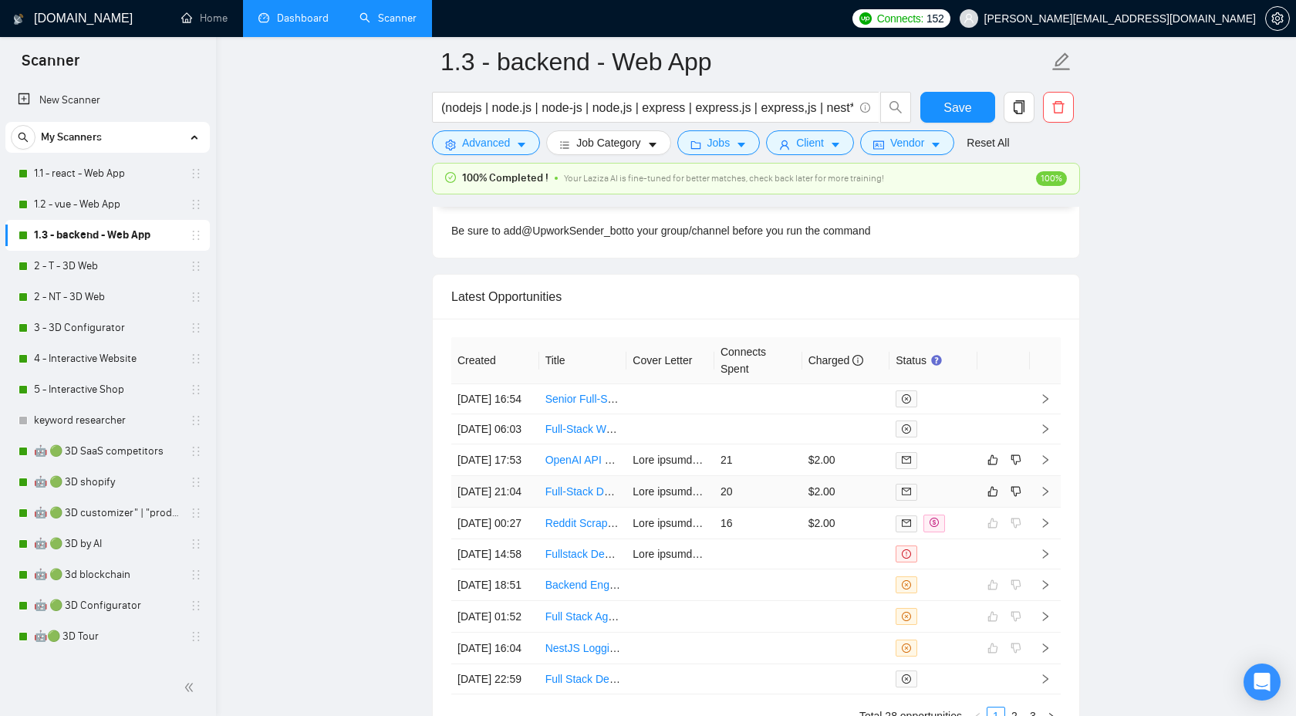
click at [1050, 497] on icon "right" at bounding box center [1045, 491] width 11 height 11
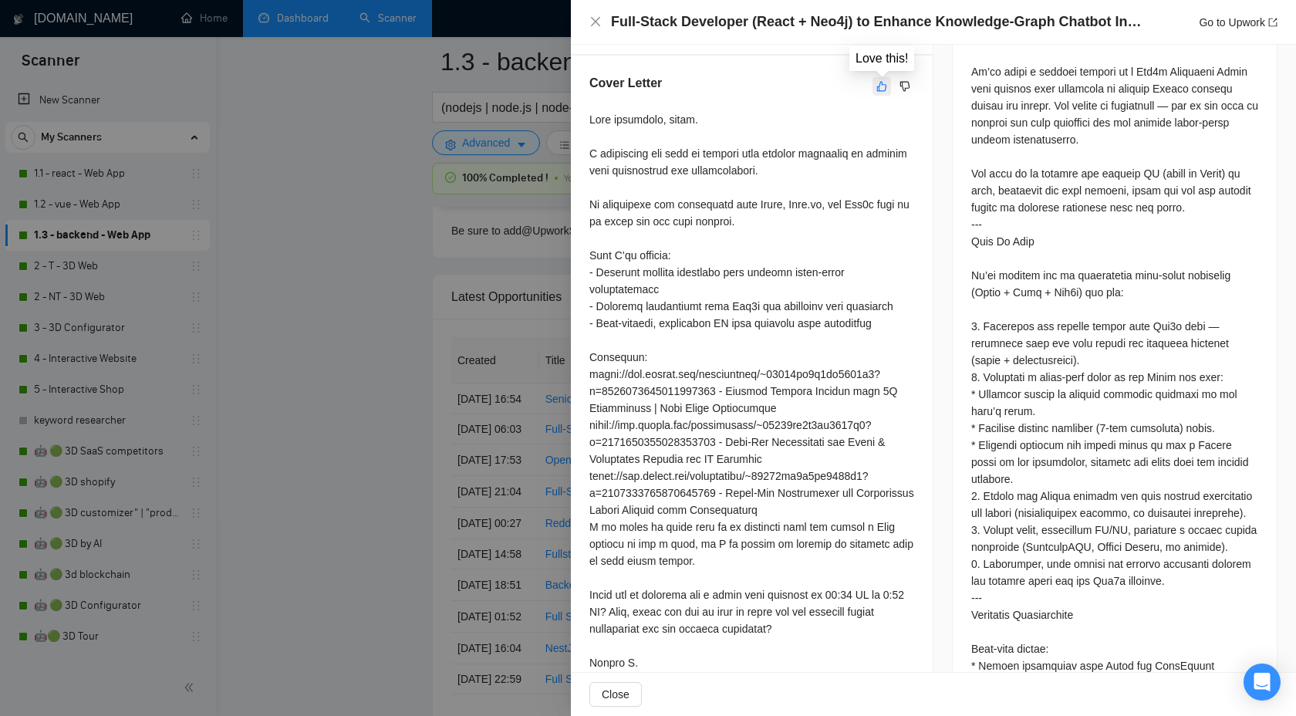
click at [885, 89] on icon "like" at bounding box center [881, 86] width 11 height 12
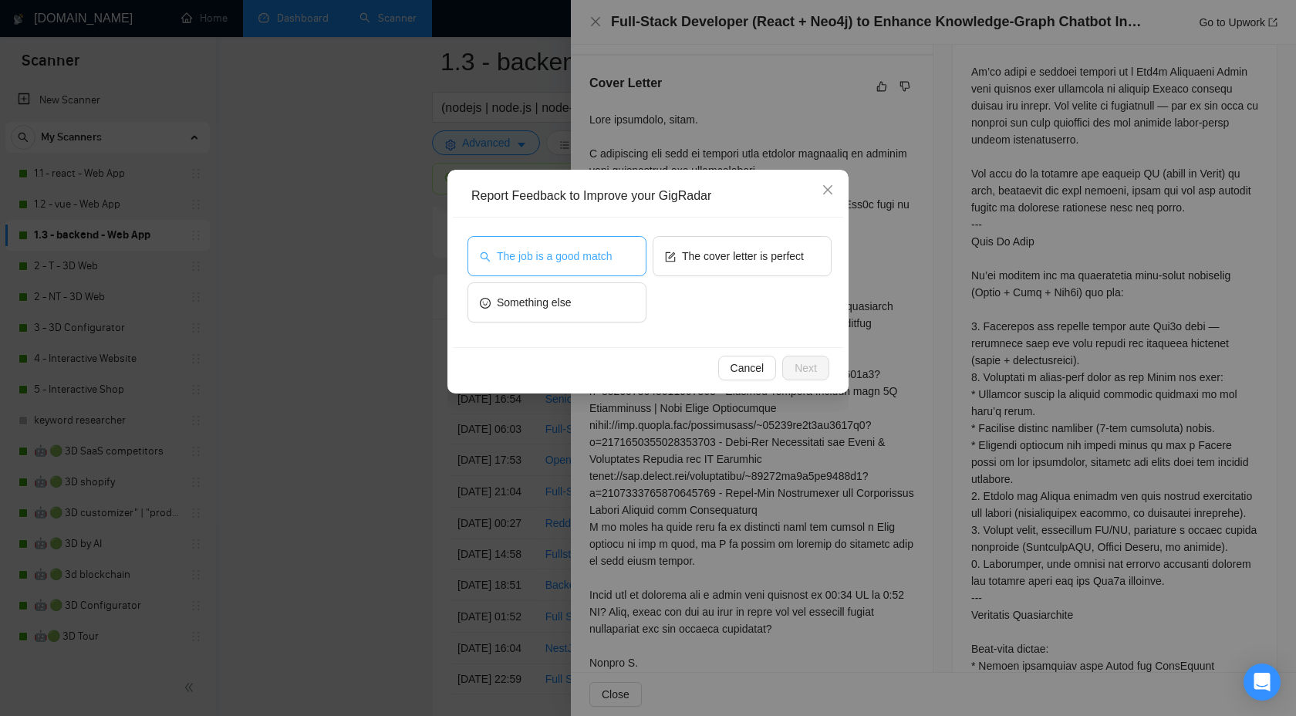
click at [592, 245] on button "The job is a good match" at bounding box center [556, 256] width 179 height 40
click at [775, 244] on button "The cover letter is perfect" at bounding box center [741, 256] width 179 height 40
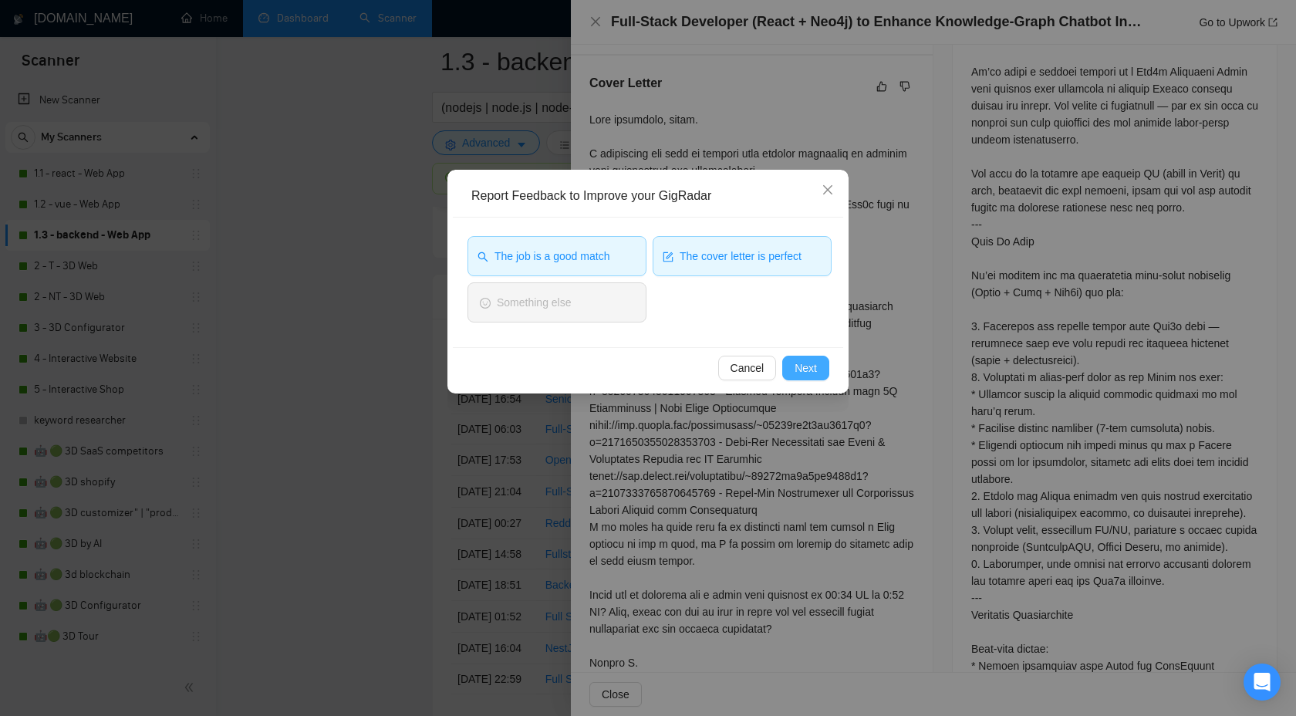
click at [798, 372] on span "Next" at bounding box center [805, 367] width 22 height 17
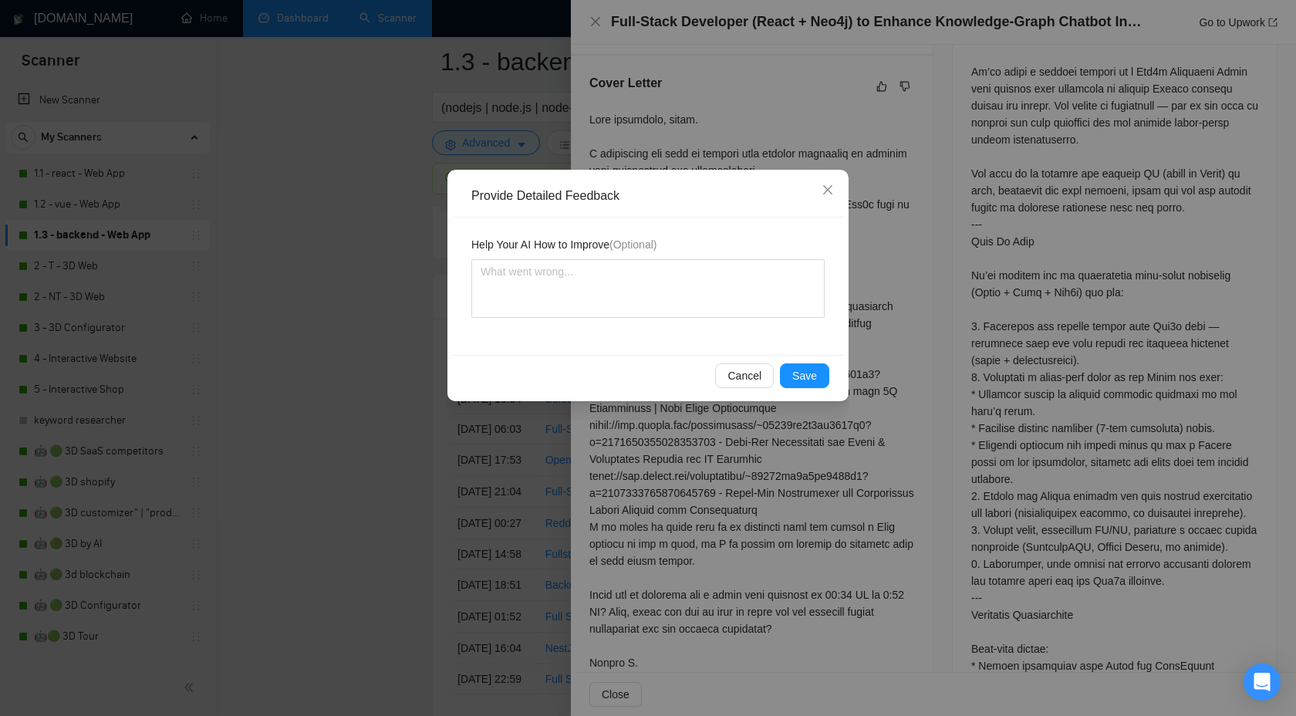
click at [799, 399] on div "Provide Detailed Feedback Help Your AI How to Improve (Optional) Cancel Save" at bounding box center [647, 285] width 401 height 231
click at [789, 373] on button "Save" at bounding box center [804, 375] width 49 height 25
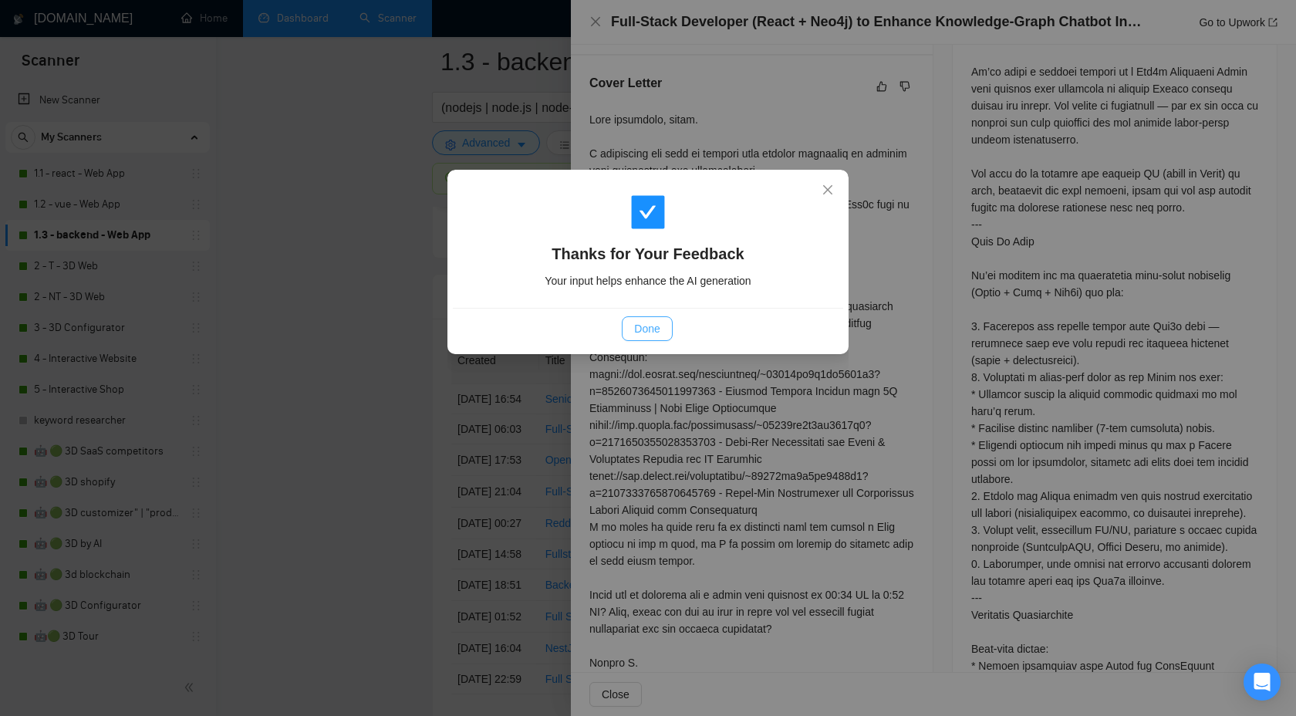
click at [641, 327] on span "Done" at bounding box center [646, 328] width 25 height 17
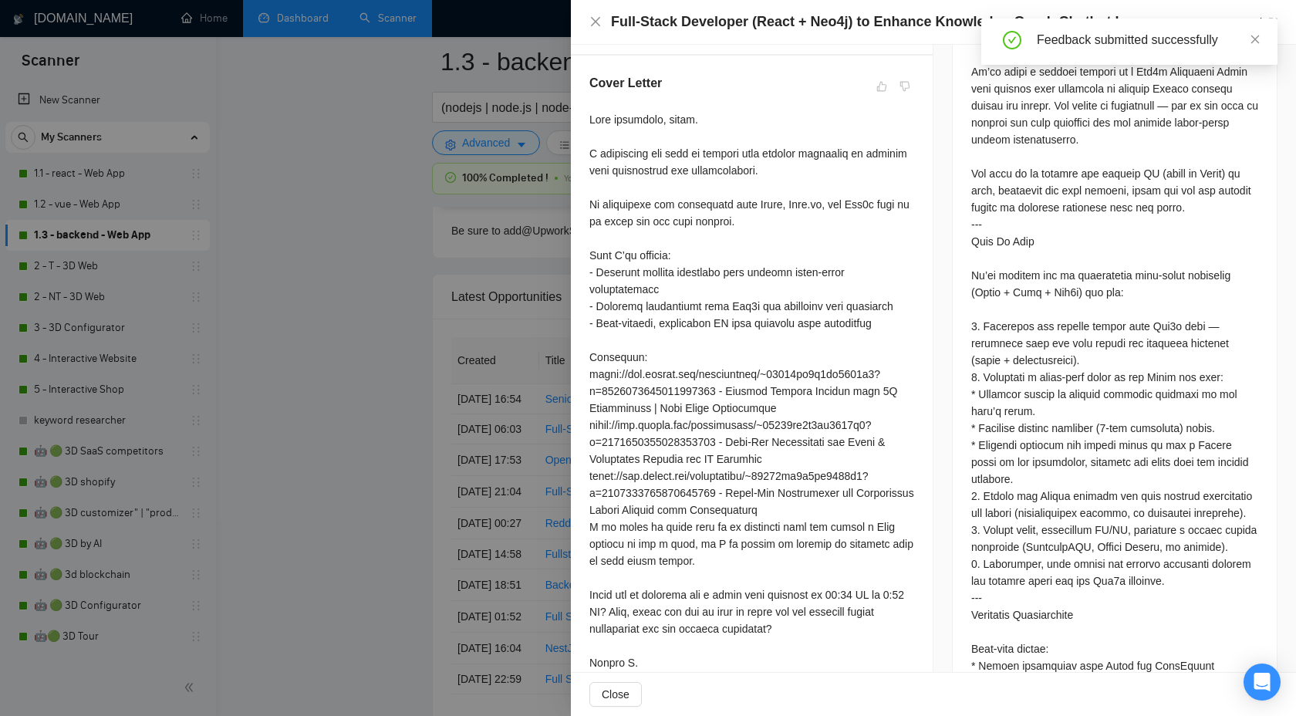
click at [397, 393] on div at bounding box center [648, 358] width 1296 height 716
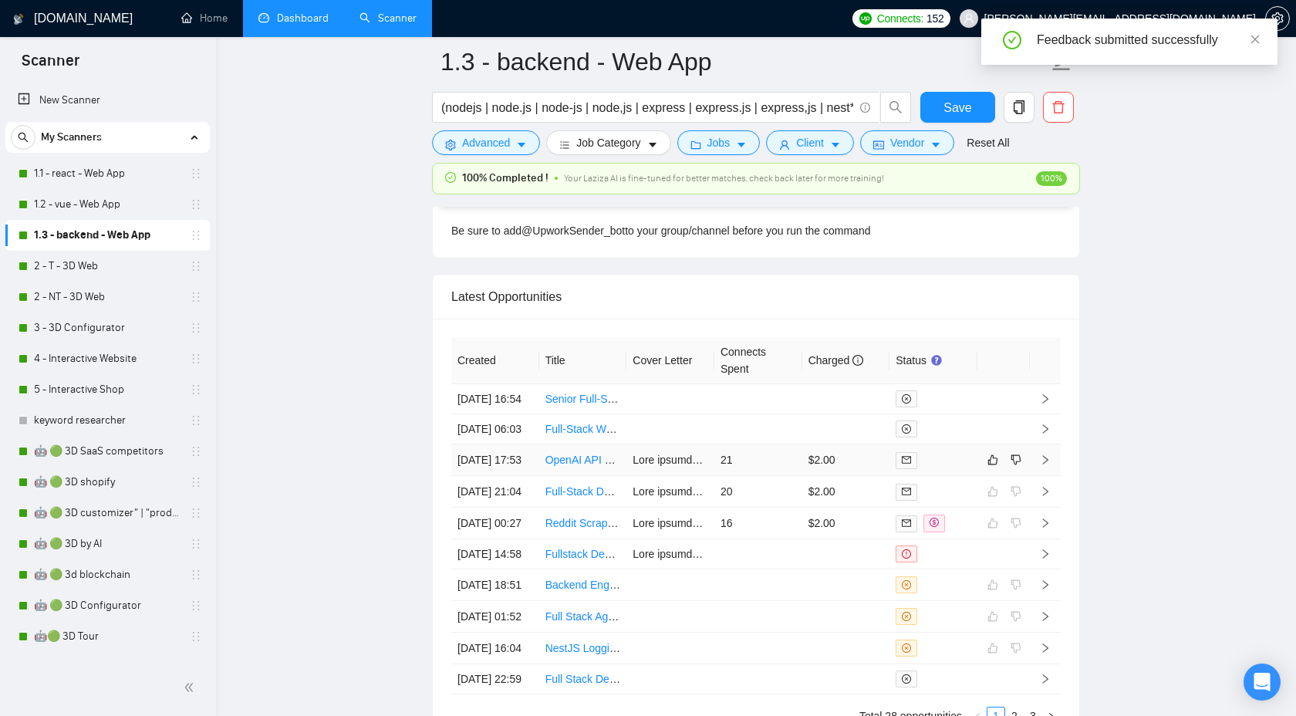
click at [1048, 465] on icon "right" at bounding box center [1045, 459] width 11 height 11
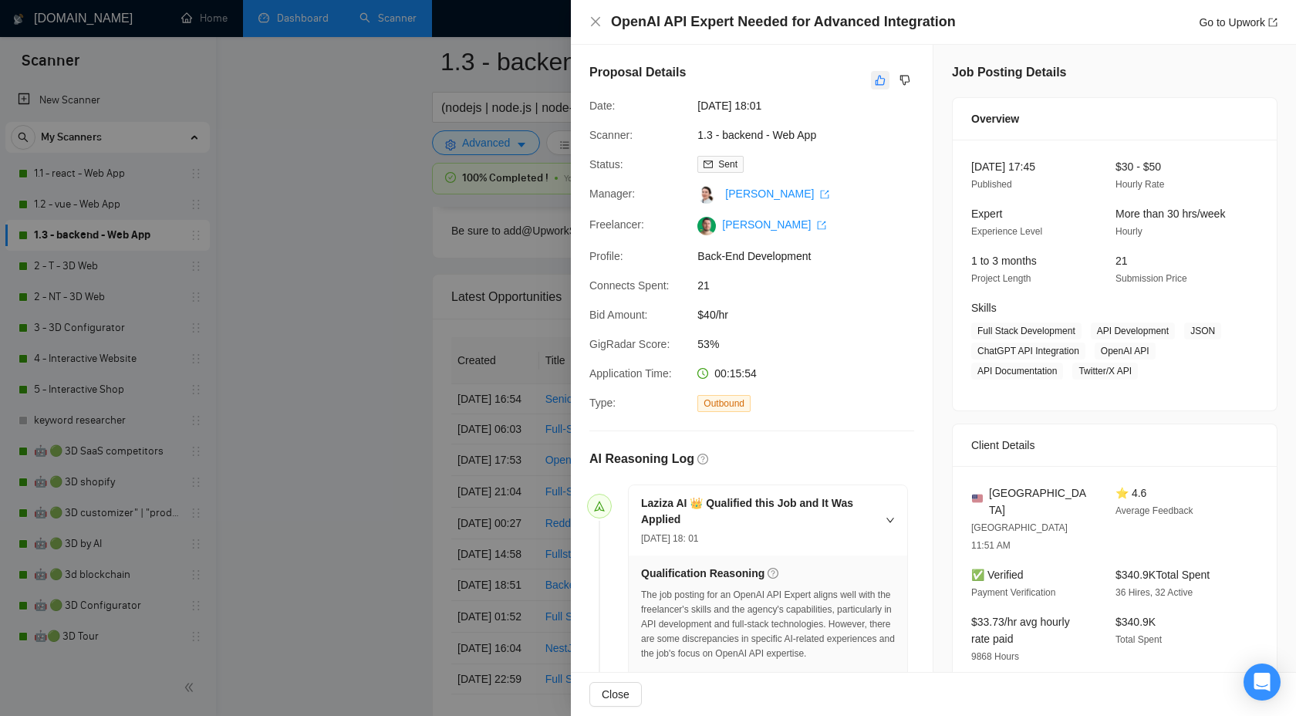
click at [882, 80] on icon "like" at bounding box center [880, 80] width 11 height 12
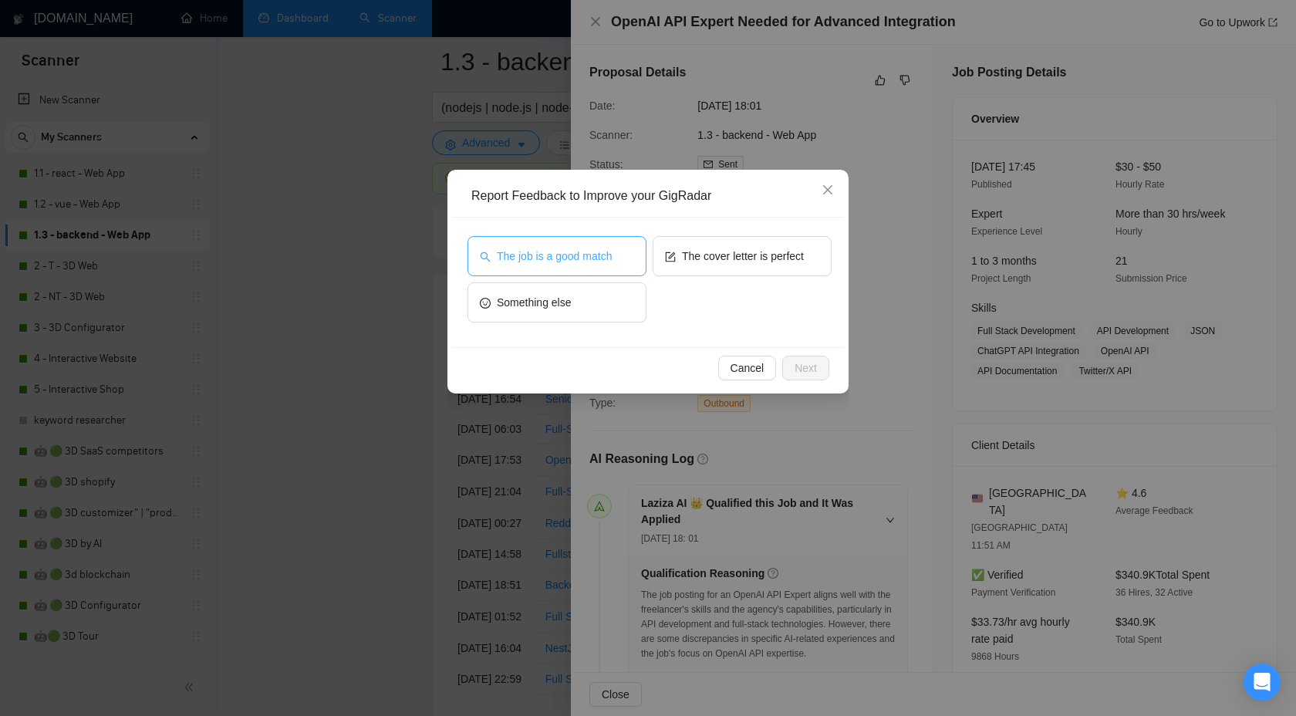
click at [559, 264] on span "The job is a good match" at bounding box center [554, 256] width 115 height 17
click at [789, 366] on button "Next" at bounding box center [805, 368] width 47 height 25
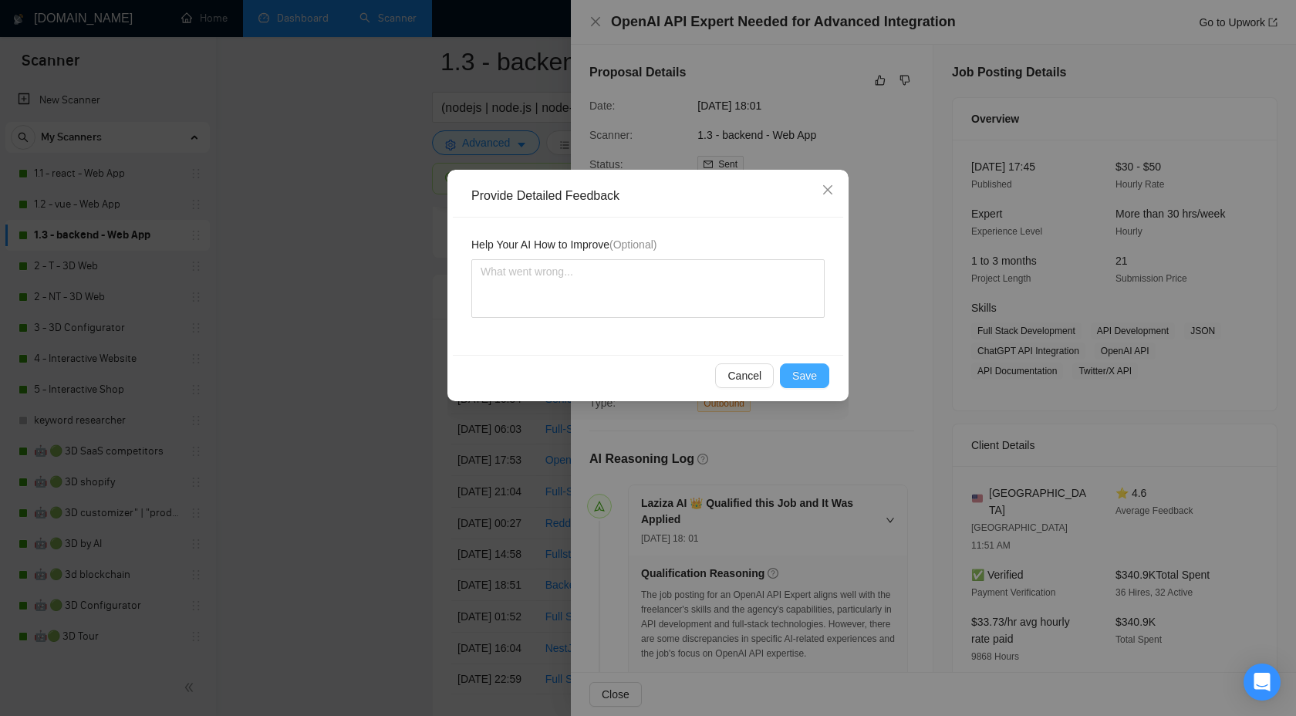
click at [797, 371] on span "Save" at bounding box center [804, 375] width 25 height 17
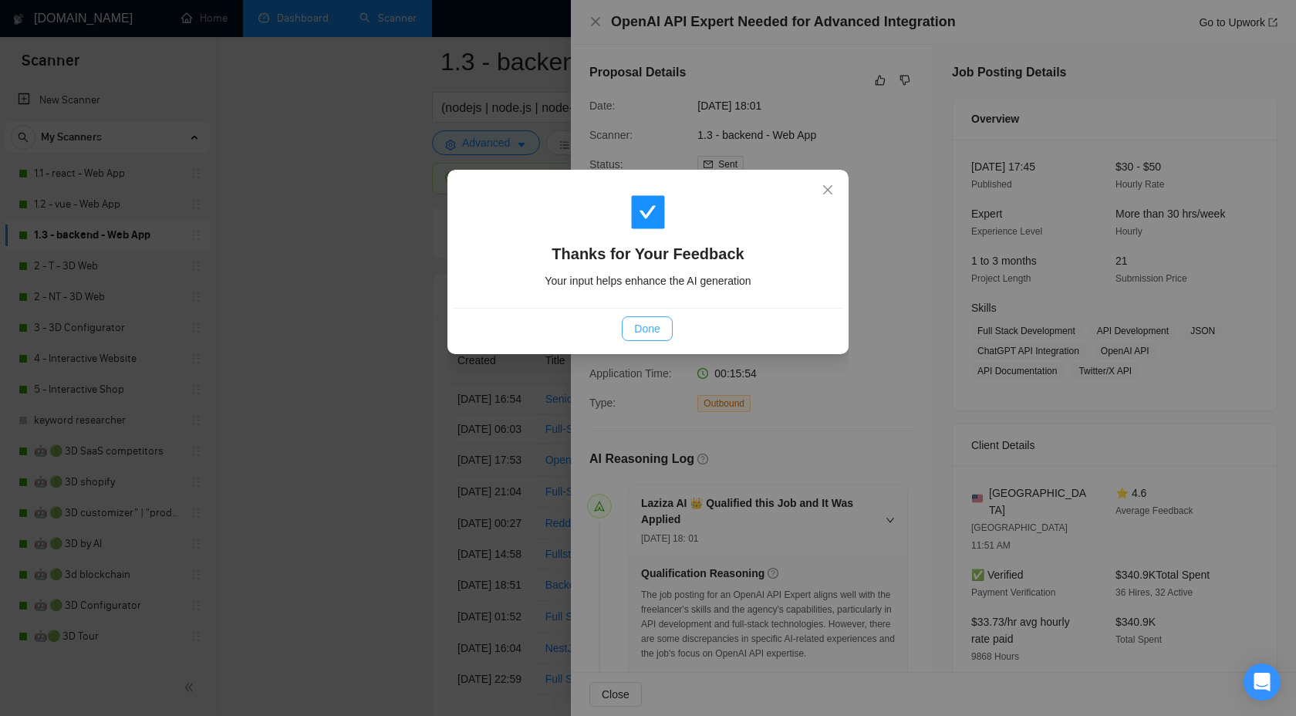
click at [647, 332] on span "Done" at bounding box center [646, 328] width 25 height 17
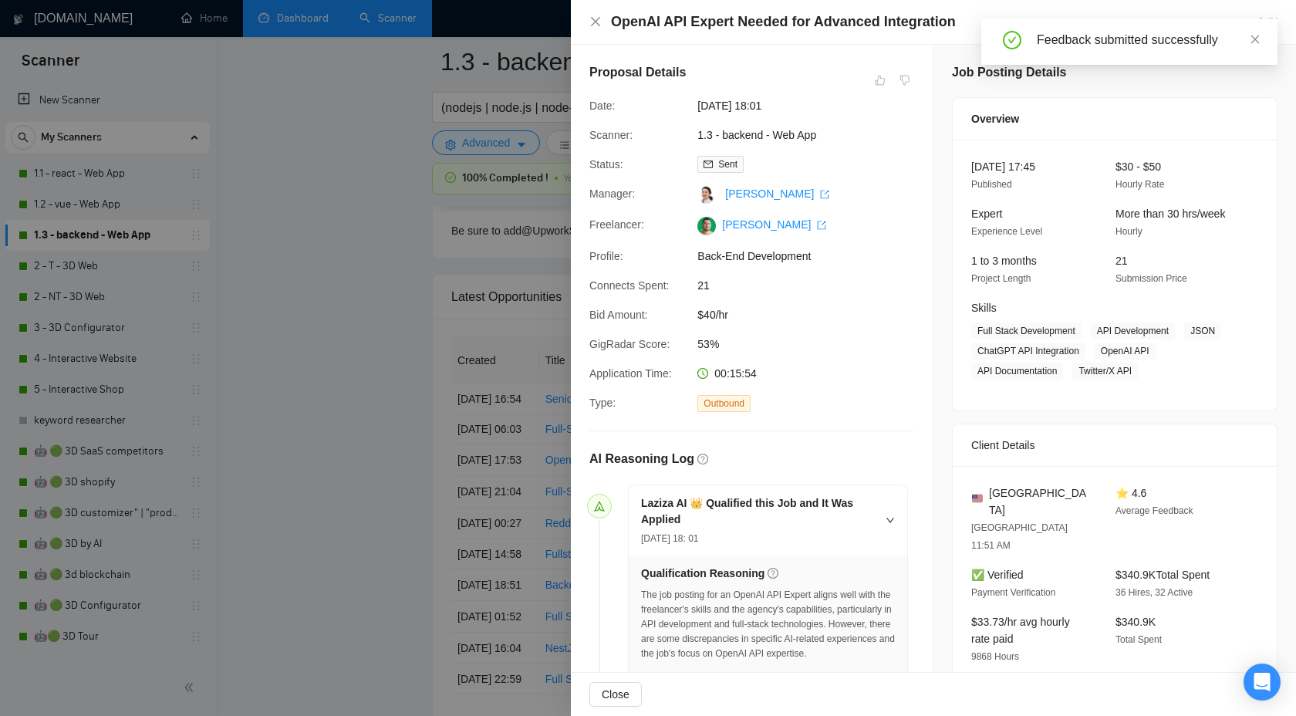
click at [416, 345] on div at bounding box center [648, 358] width 1296 height 716
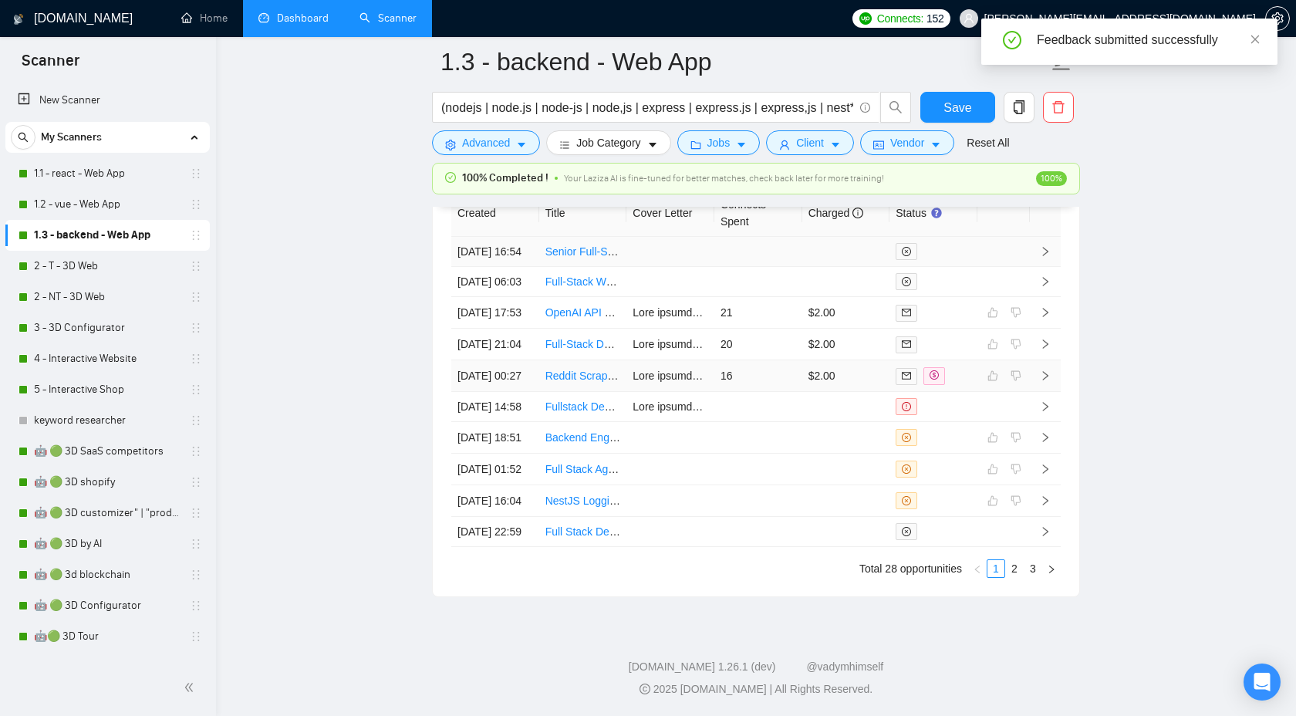
scroll to position [4370, 0]
click at [108, 262] on link "2 - T - 3D Web" at bounding box center [107, 266] width 147 height 31
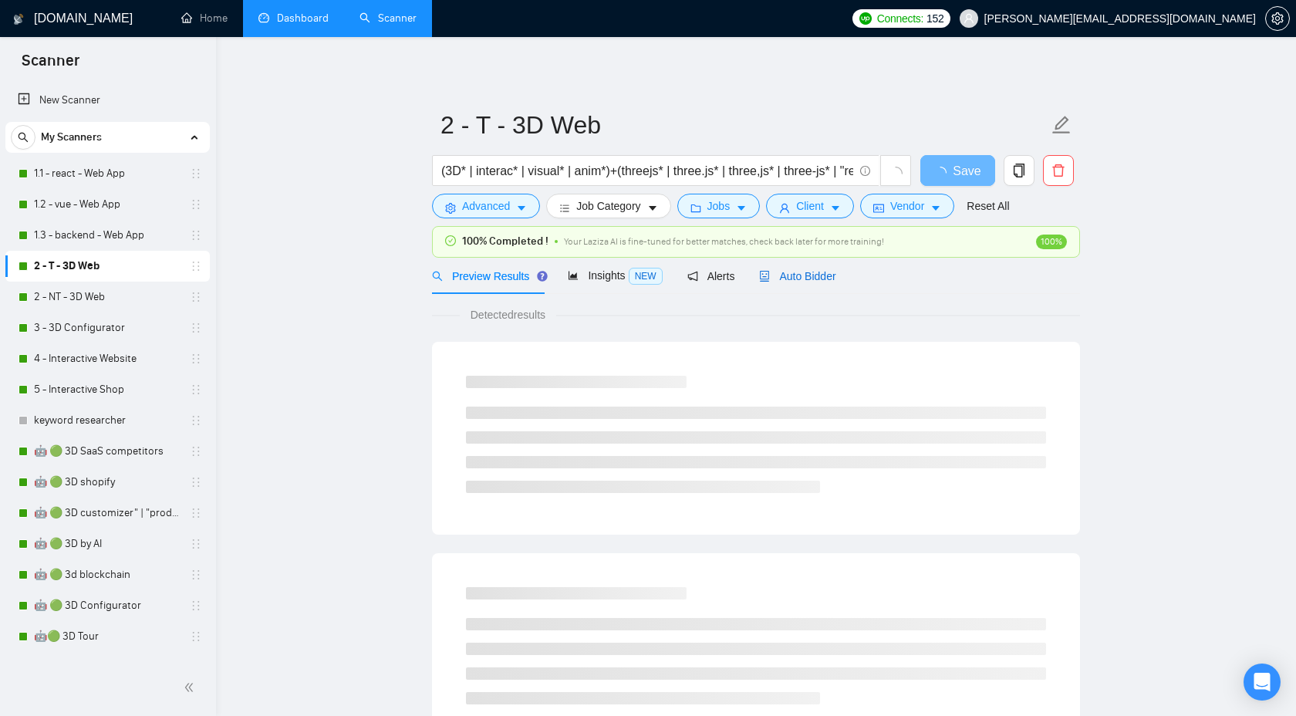
click at [792, 275] on span "Auto Bidder" at bounding box center [797, 276] width 76 height 12
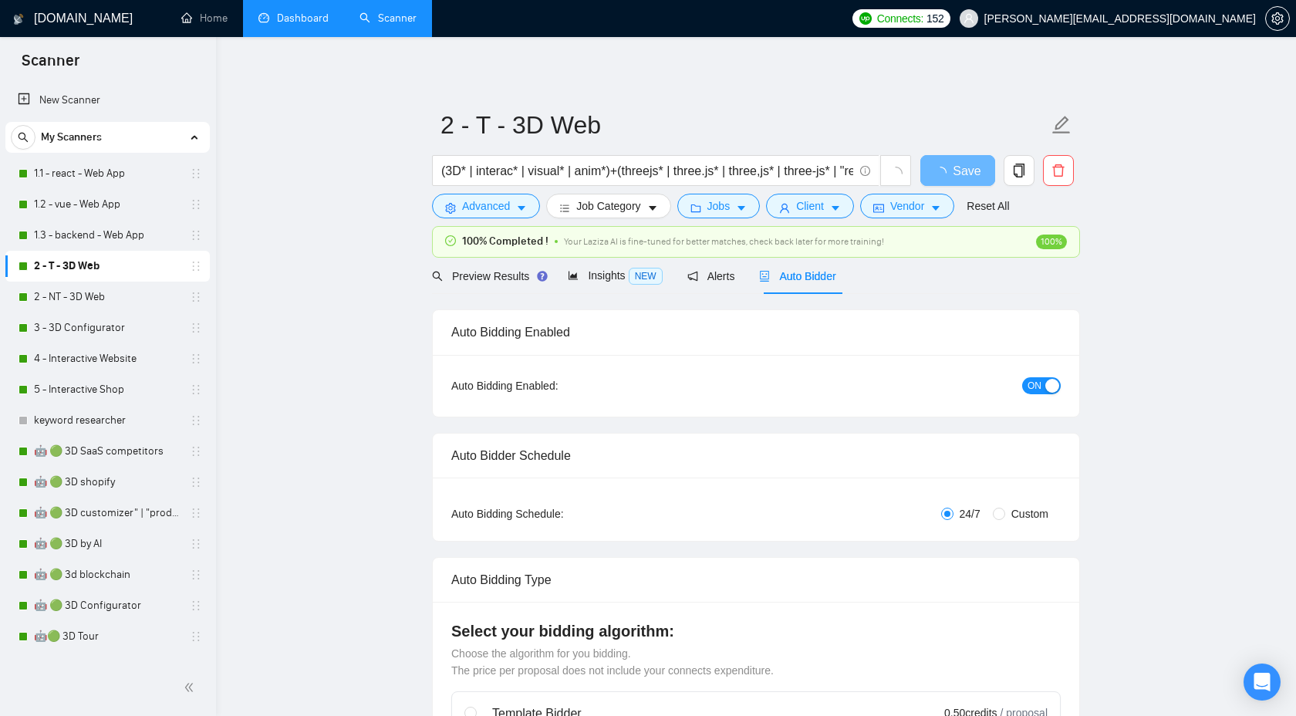
checkbox input "true"
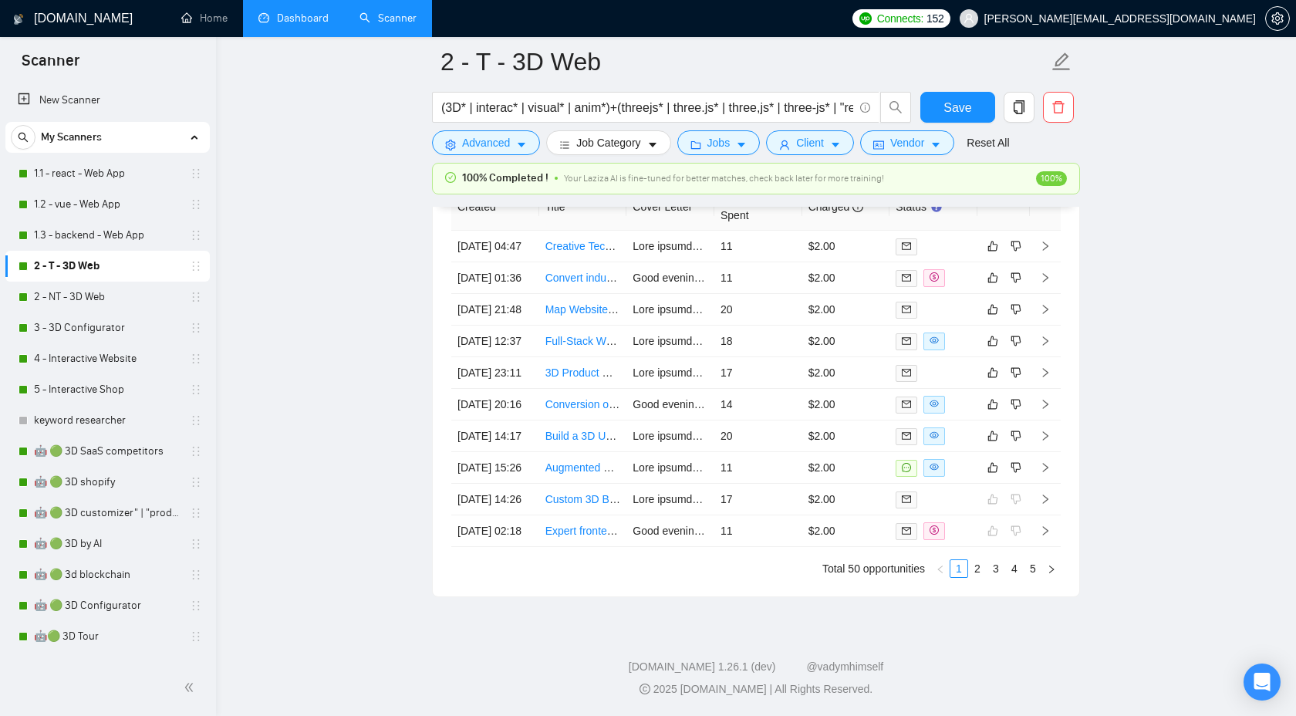
scroll to position [4347, 0]
click at [1050, 473] on icon "right" at bounding box center [1045, 467] width 11 height 11
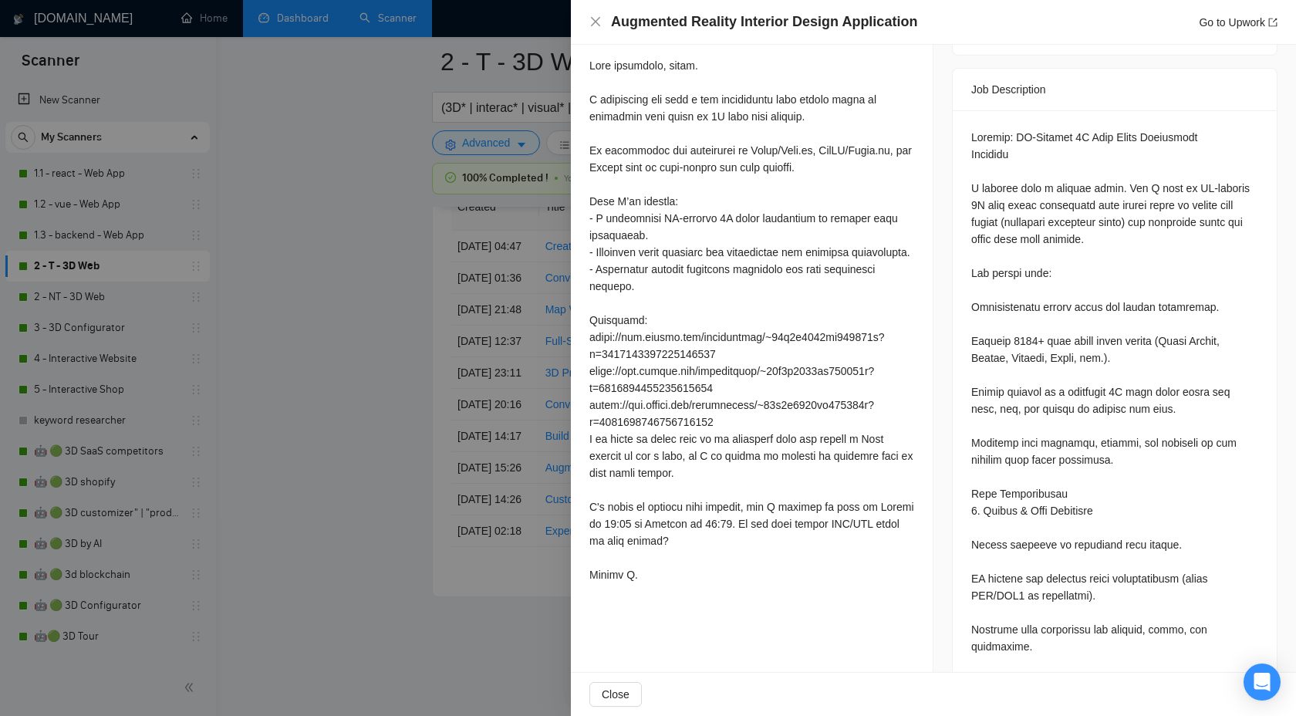
scroll to position [564, 0]
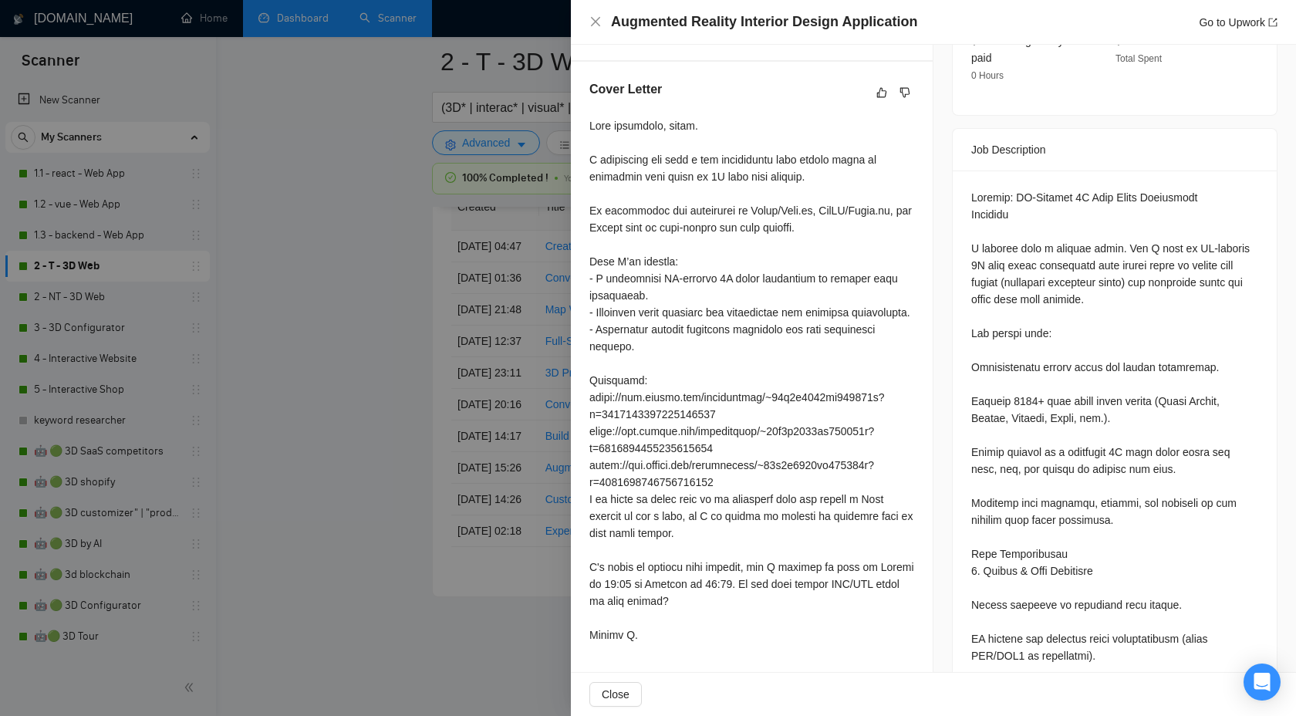
click at [713, 225] on div at bounding box center [751, 380] width 325 height 526
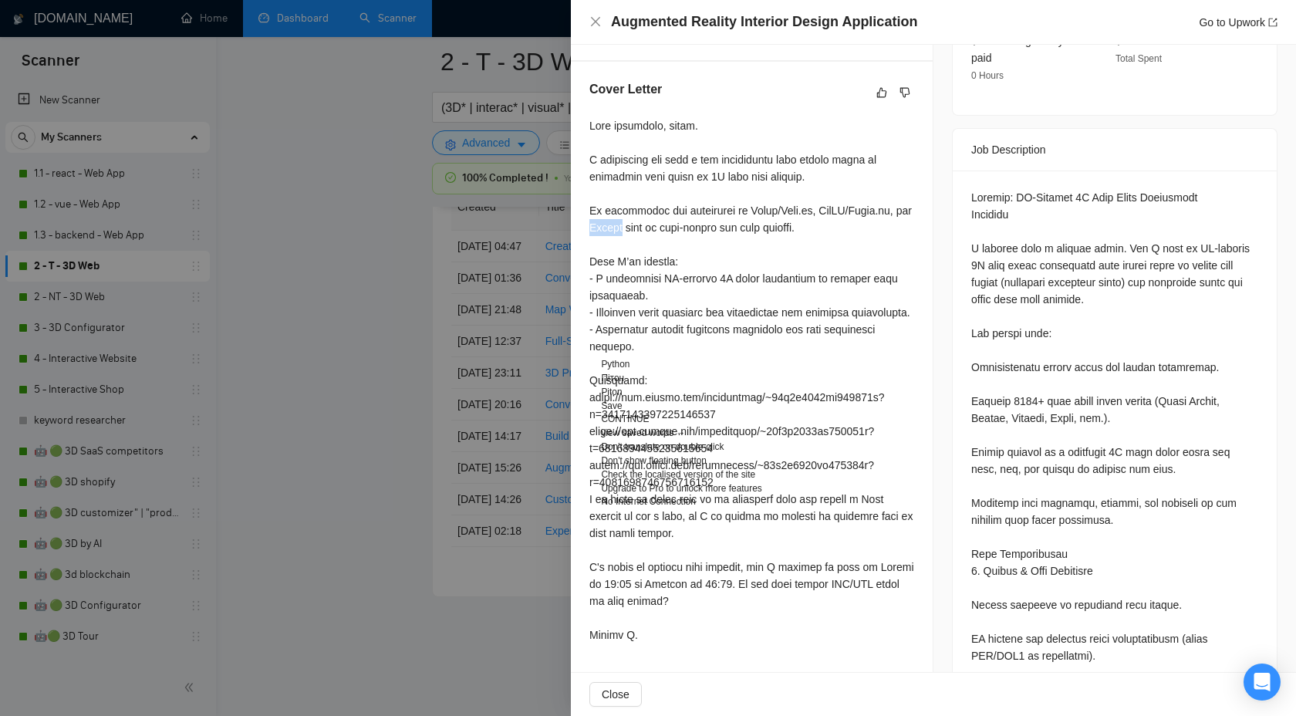
copy div "Python"
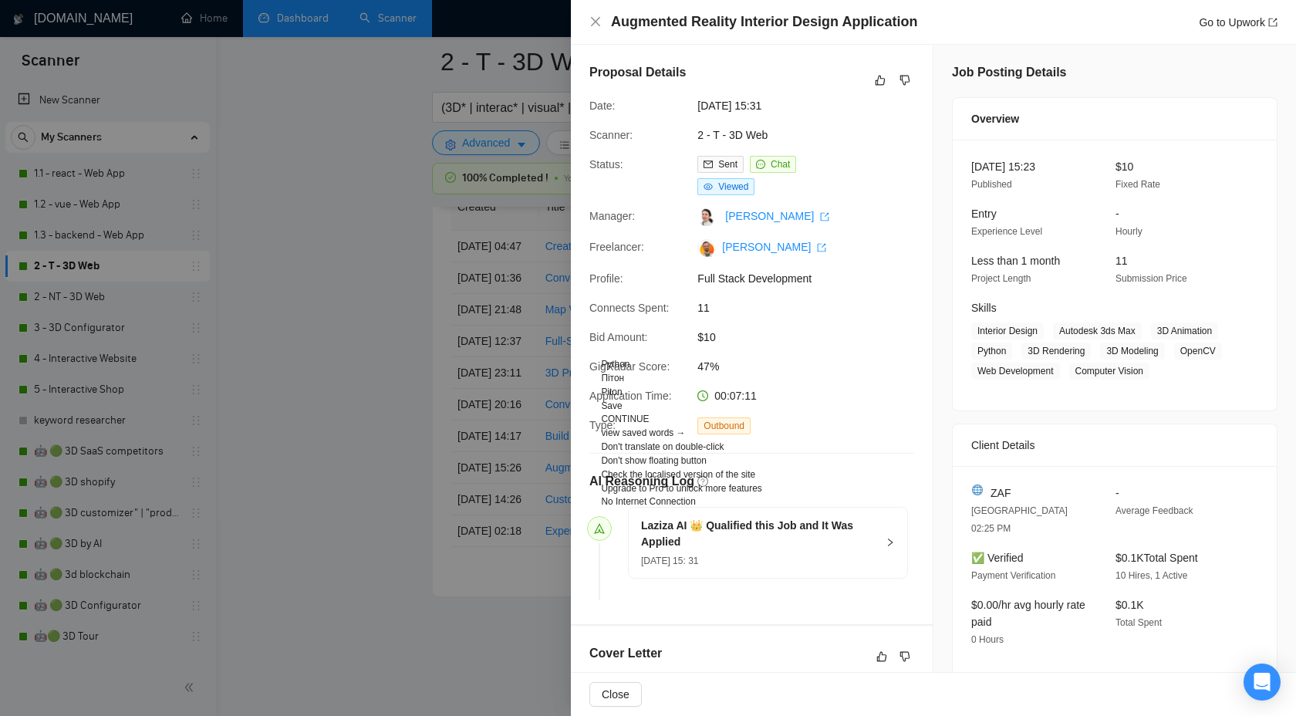
scroll to position [1641, 0]
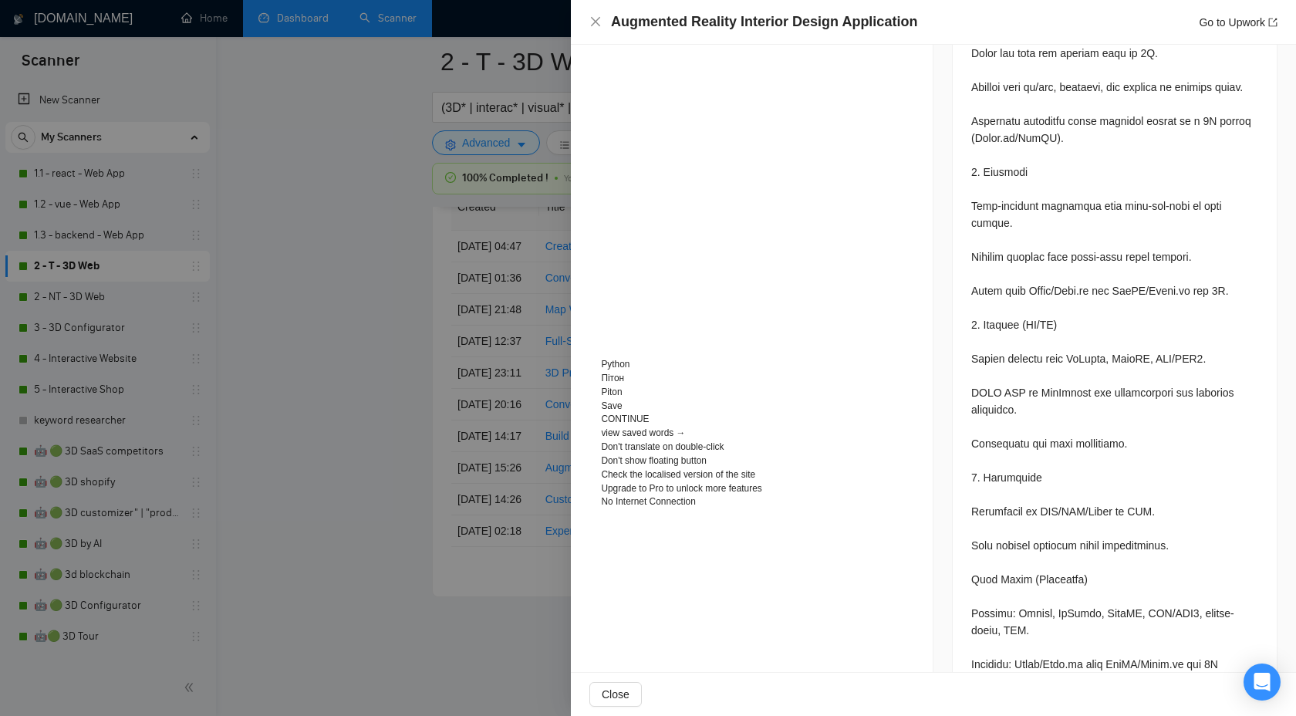
click at [869, 258] on div "Proposal Details Date: [DATE] 15:31 Scanner: 2 - T - 3D Web Status: Sent Chat V…" at bounding box center [752, 163] width 362 height 3518
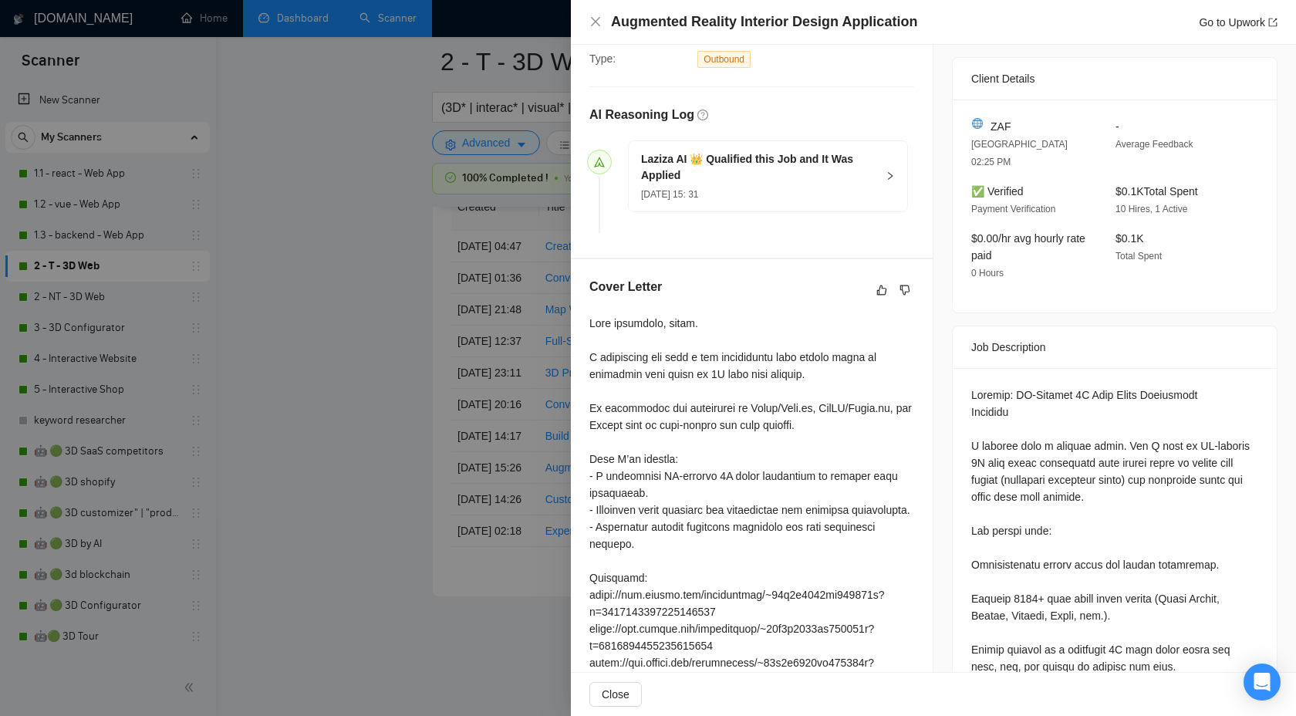
scroll to position [307, 0]
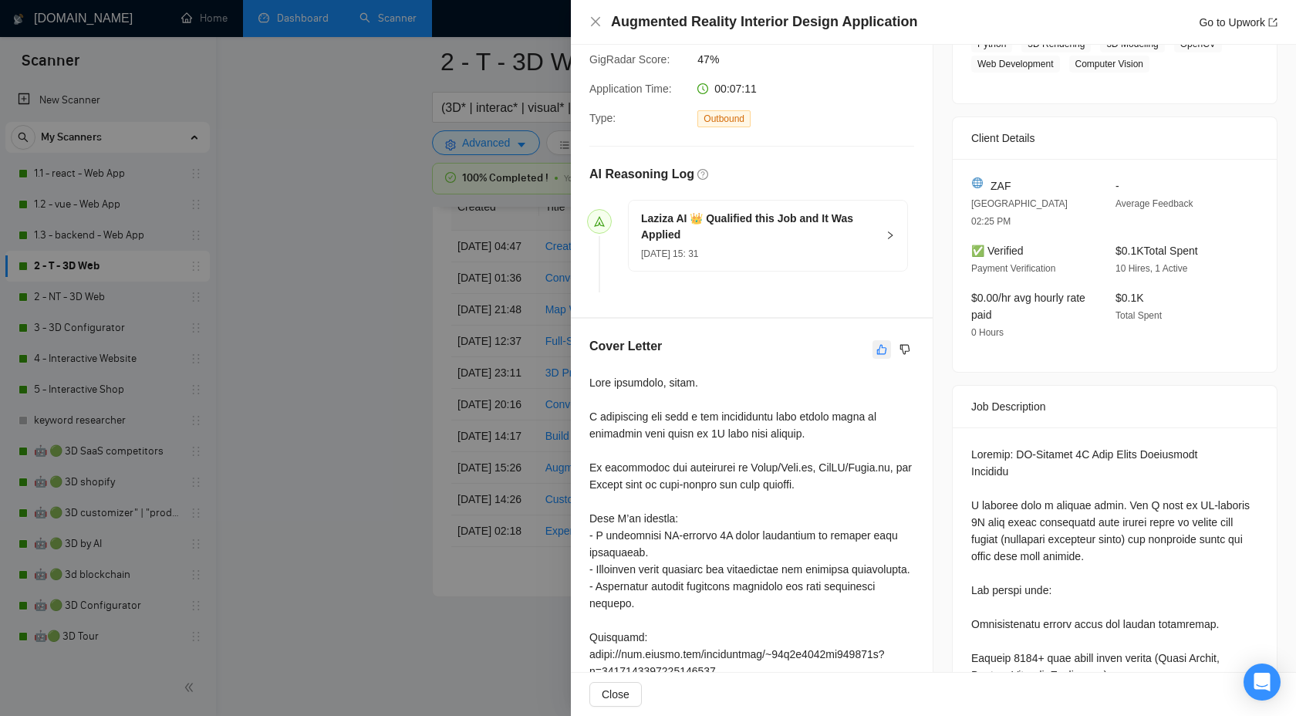
click at [877, 340] on button "button" at bounding box center [881, 349] width 19 height 19
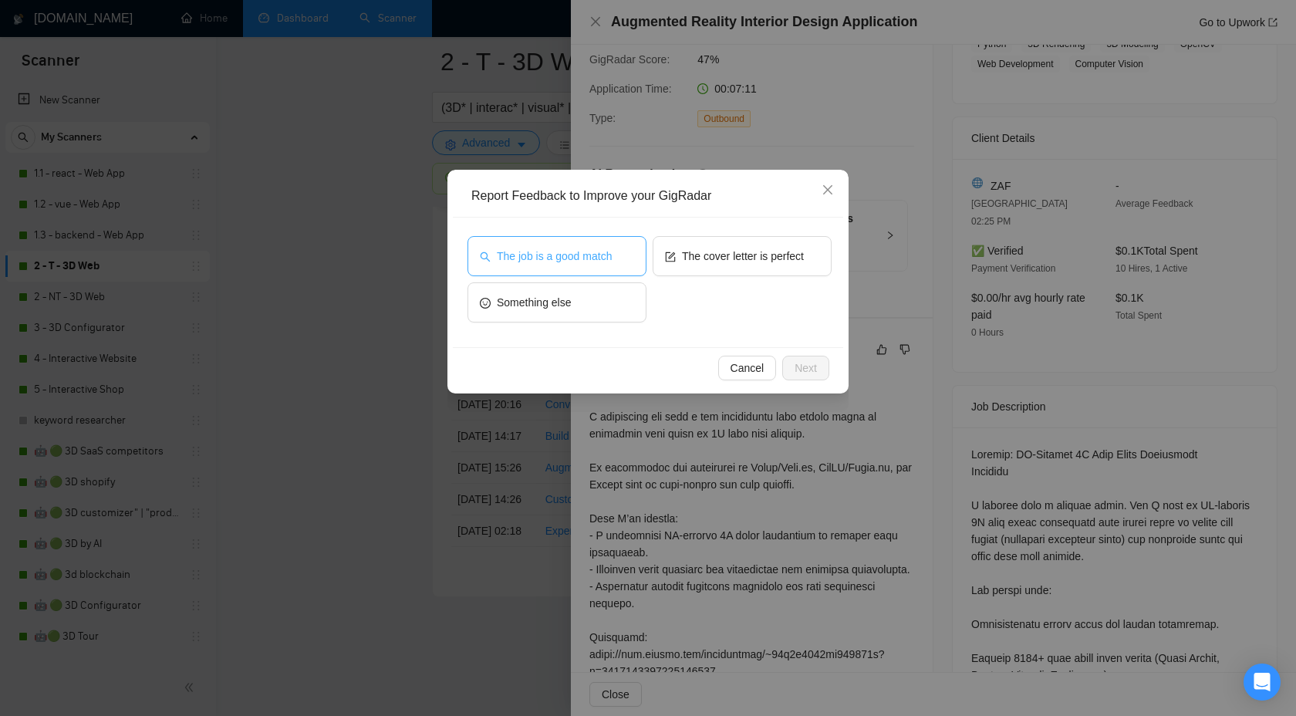
click at [595, 251] on span "The job is a good match" at bounding box center [554, 256] width 115 height 17
click at [794, 370] on span "Next" at bounding box center [805, 367] width 22 height 17
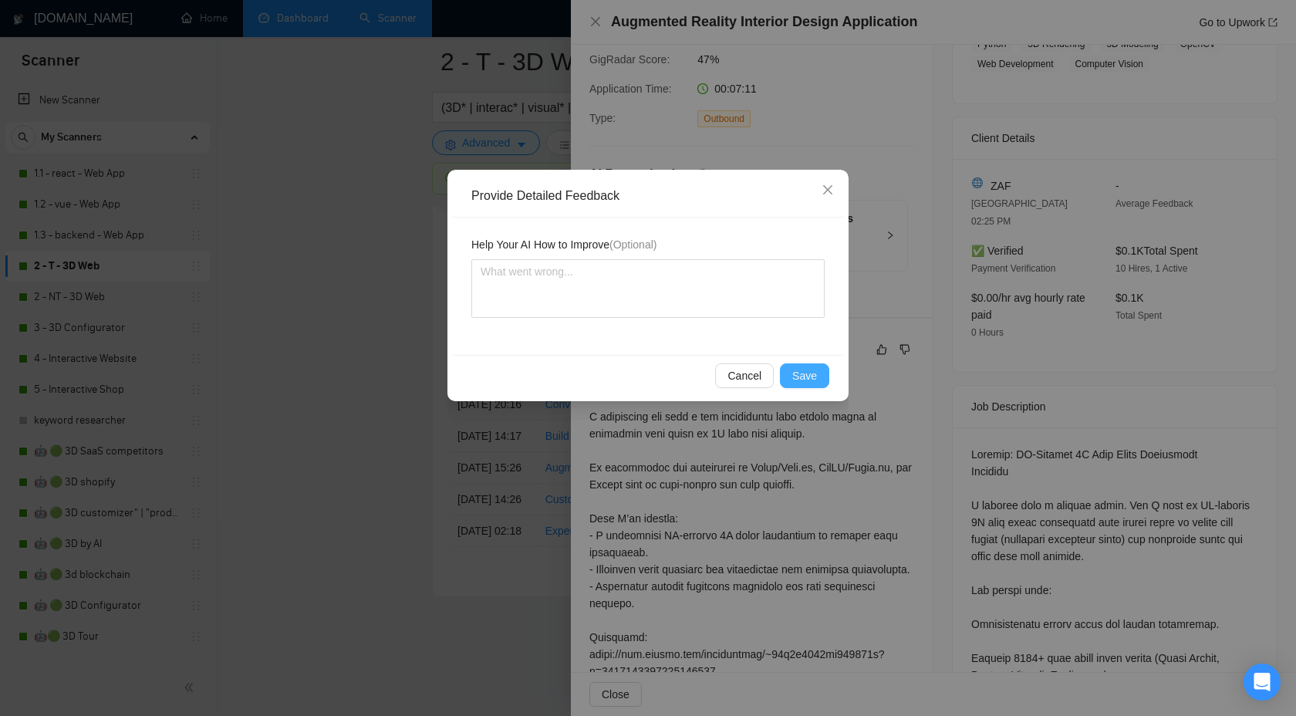
click at [798, 376] on span "Save" at bounding box center [804, 375] width 25 height 17
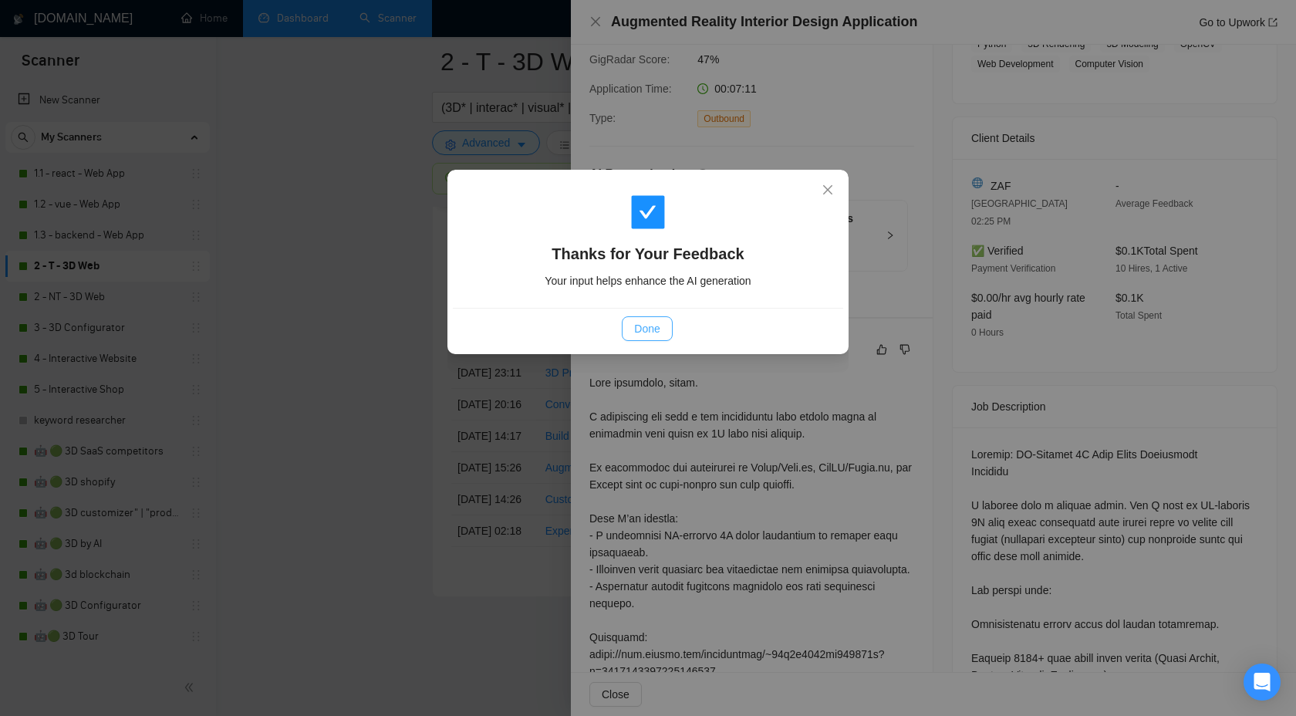
click at [650, 321] on span "Done" at bounding box center [646, 328] width 25 height 17
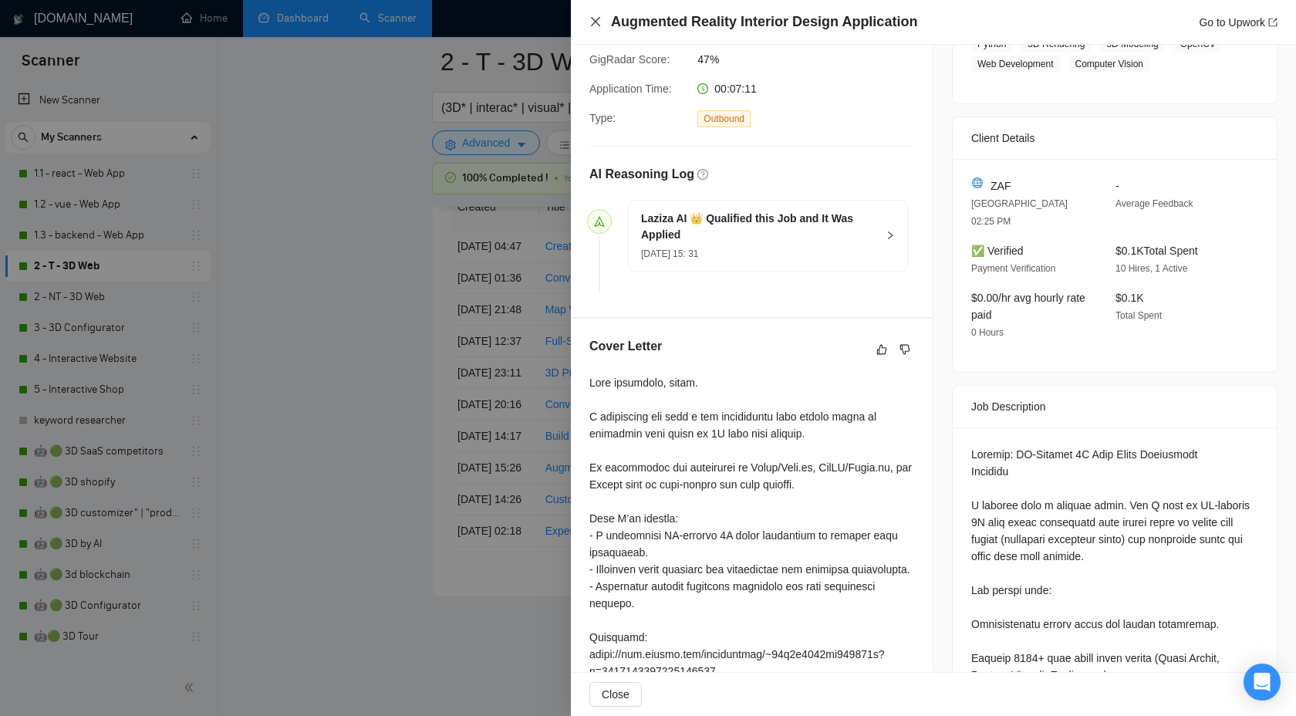
click at [592, 23] on icon "close" at bounding box center [595, 21] width 12 height 12
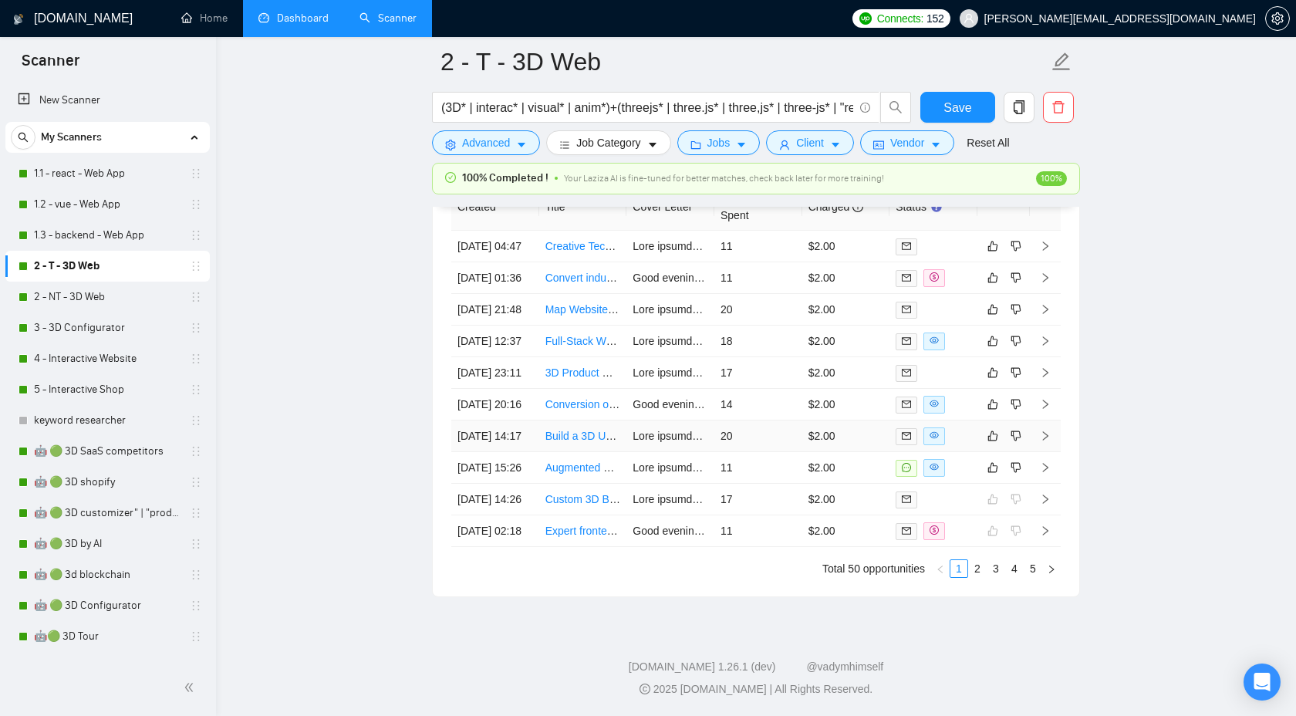
click at [1053, 433] on td at bounding box center [1045, 436] width 31 height 32
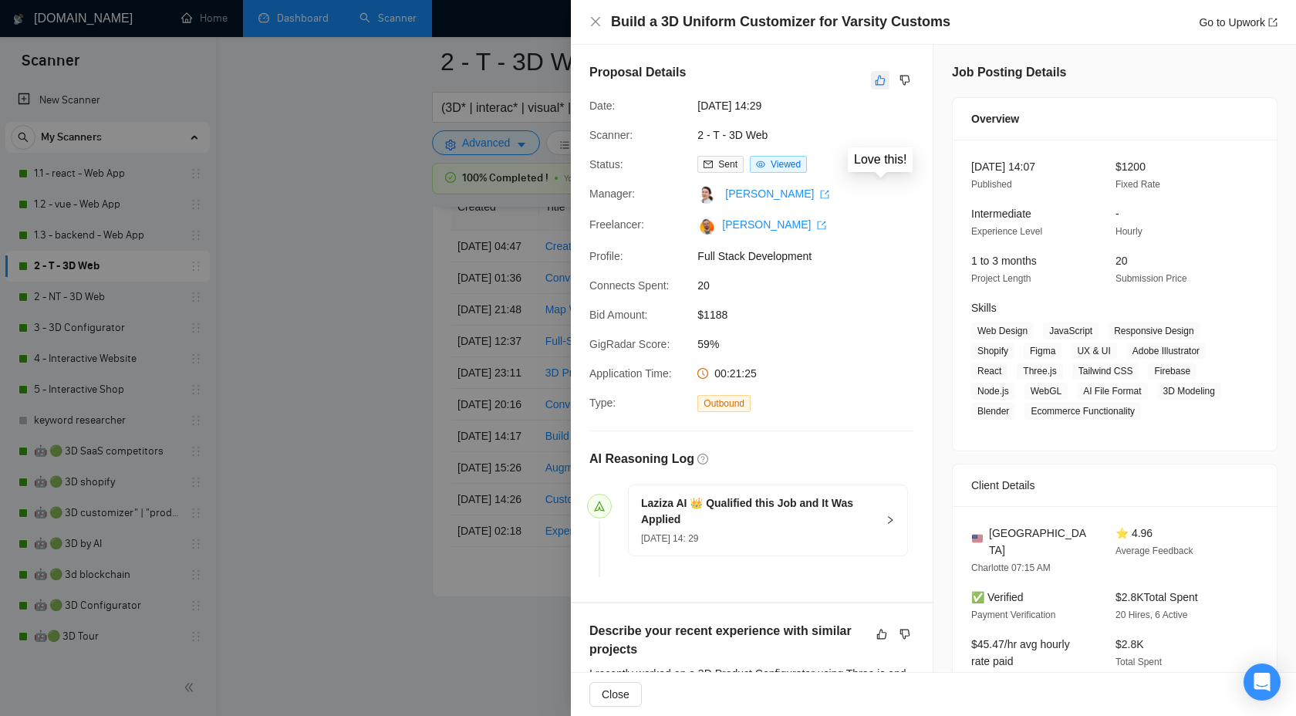
click at [882, 79] on icon "like" at bounding box center [880, 81] width 10 height 10
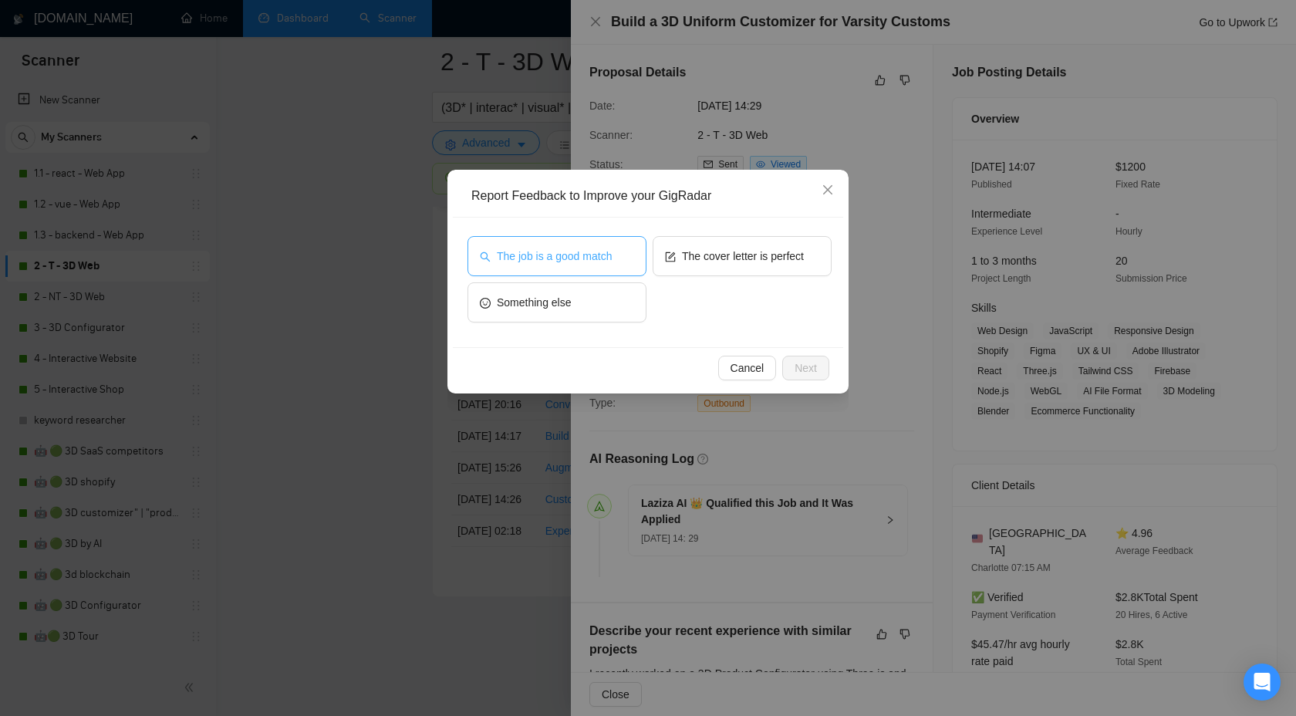
click at [608, 249] on span "The job is a good match" at bounding box center [554, 256] width 115 height 17
click at [805, 366] on span "Next" at bounding box center [805, 367] width 22 height 17
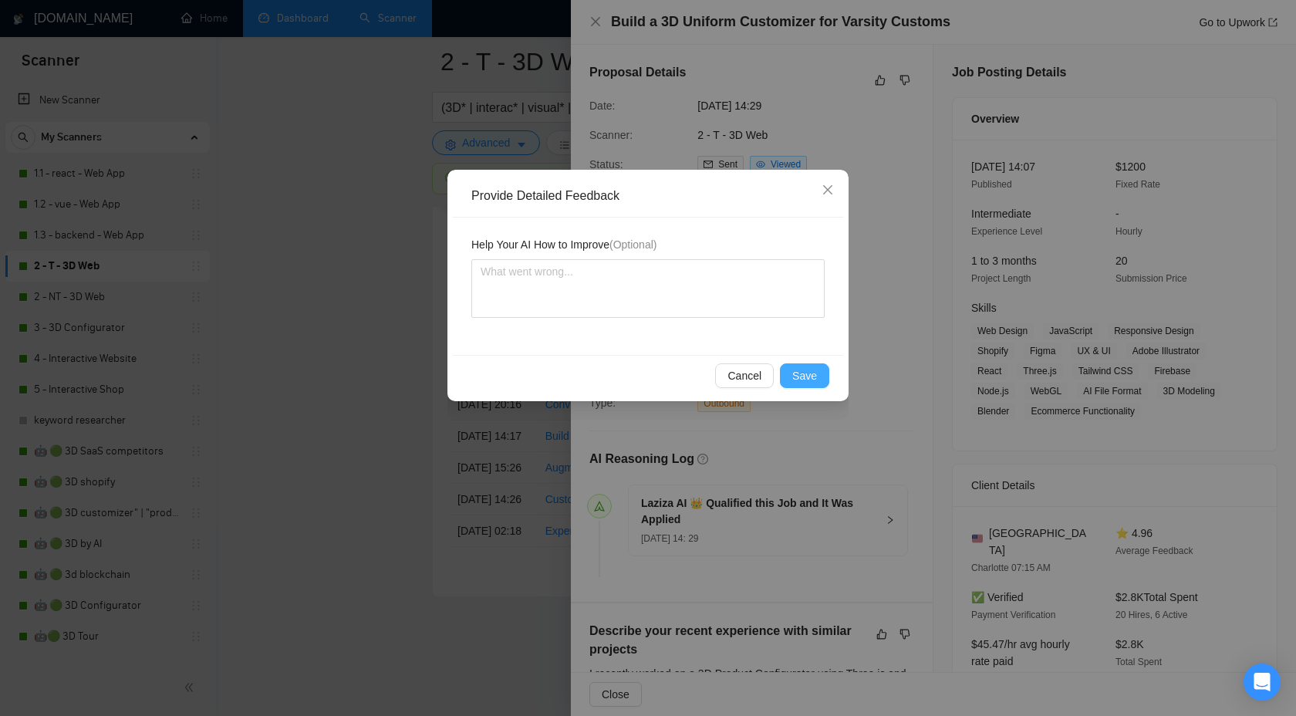
click at [797, 375] on span "Save" at bounding box center [804, 375] width 25 height 17
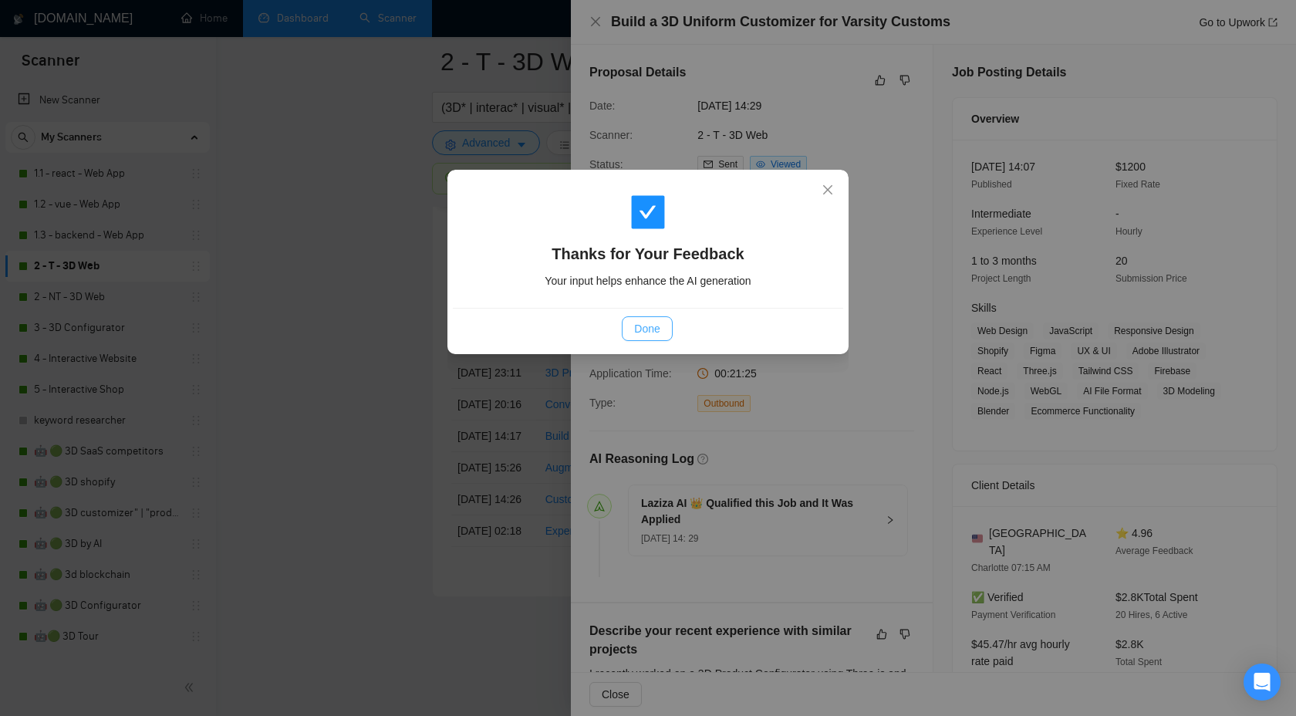
click at [645, 321] on span "Done" at bounding box center [646, 328] width 25 height 17
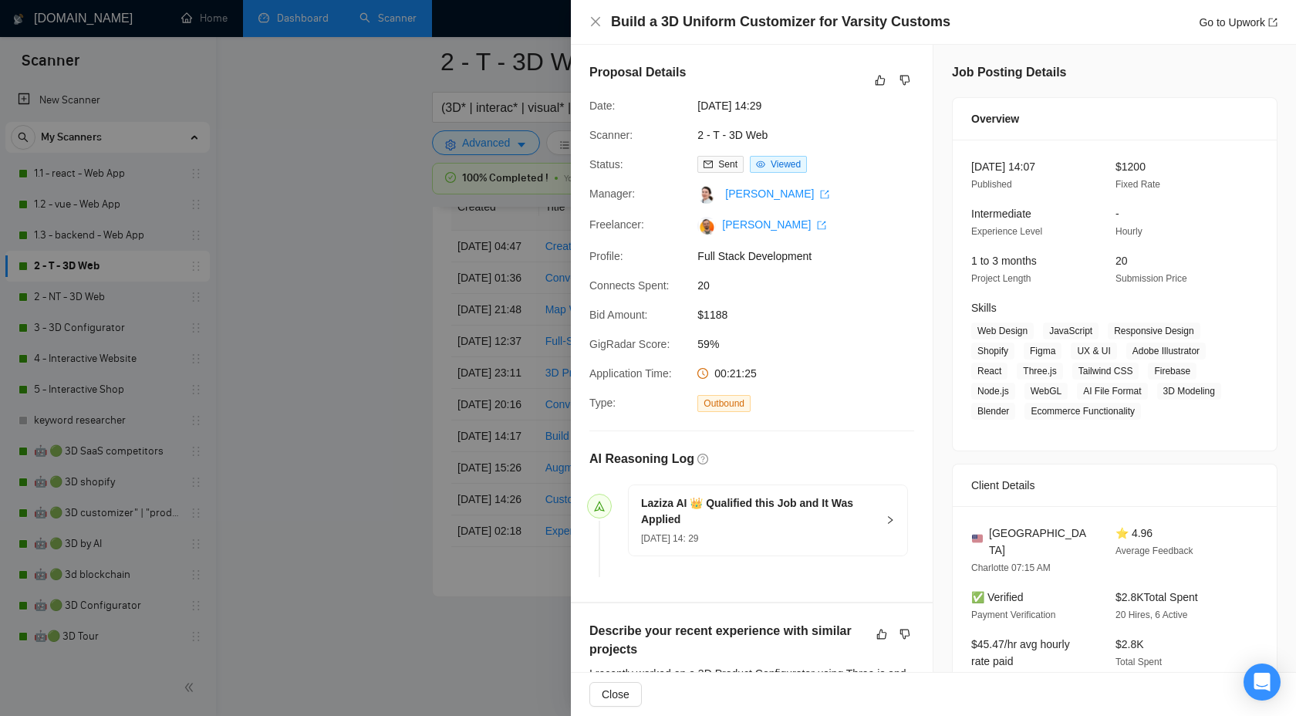
click at [379, 386] on div at bounding box center [648, 358] width 1296 height 716
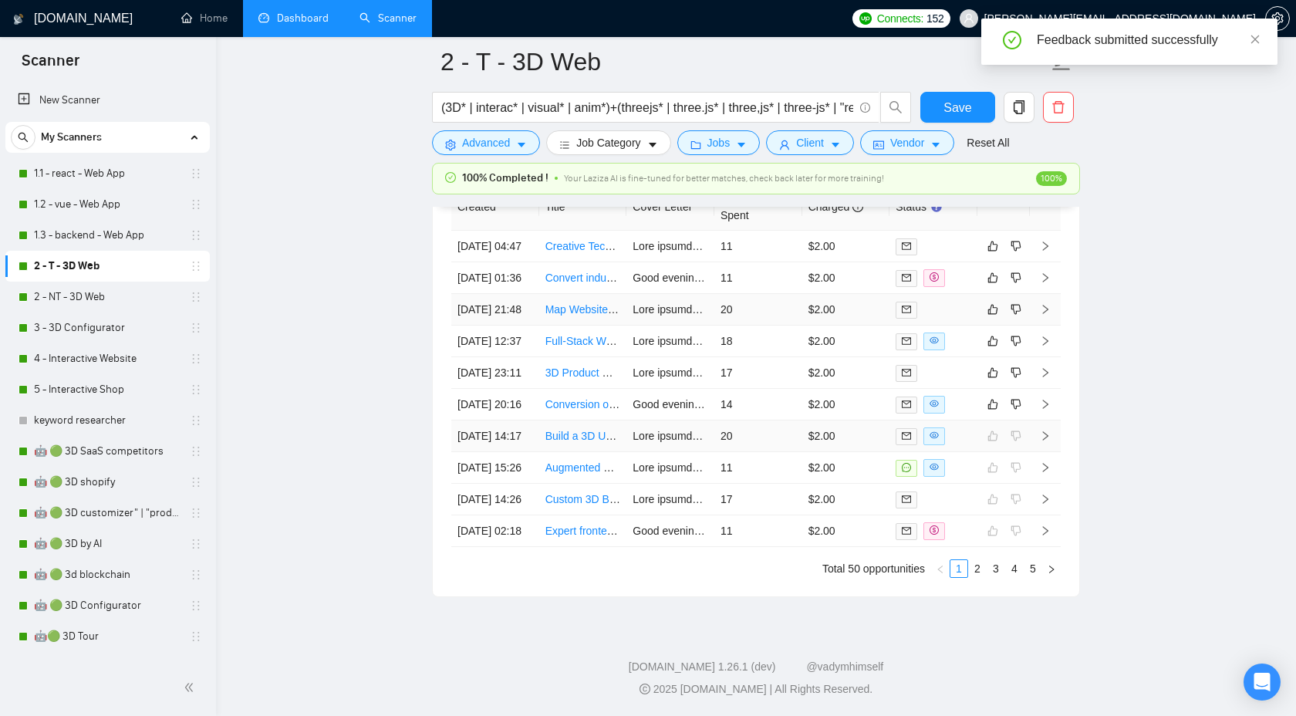
scroll to position [4270, 0]
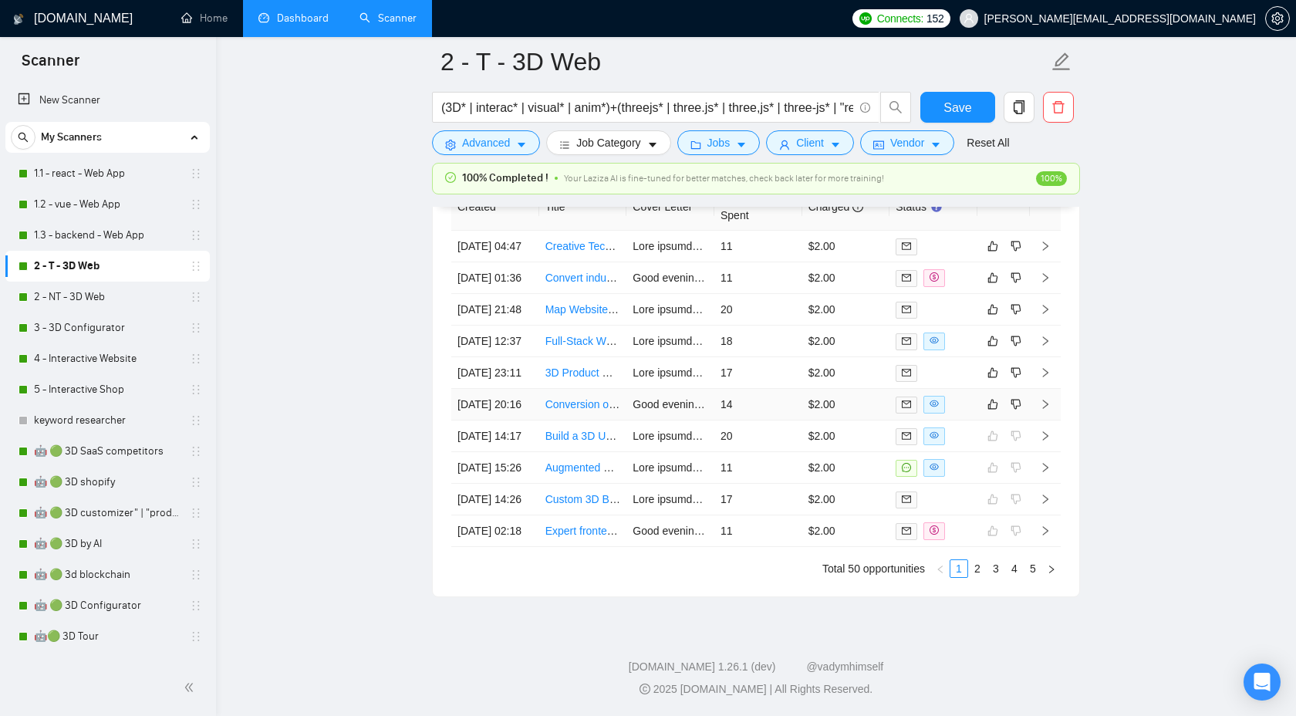
click at [1046, 409] on icon "right" at bounding box center [1045, 403] width 5 height 9
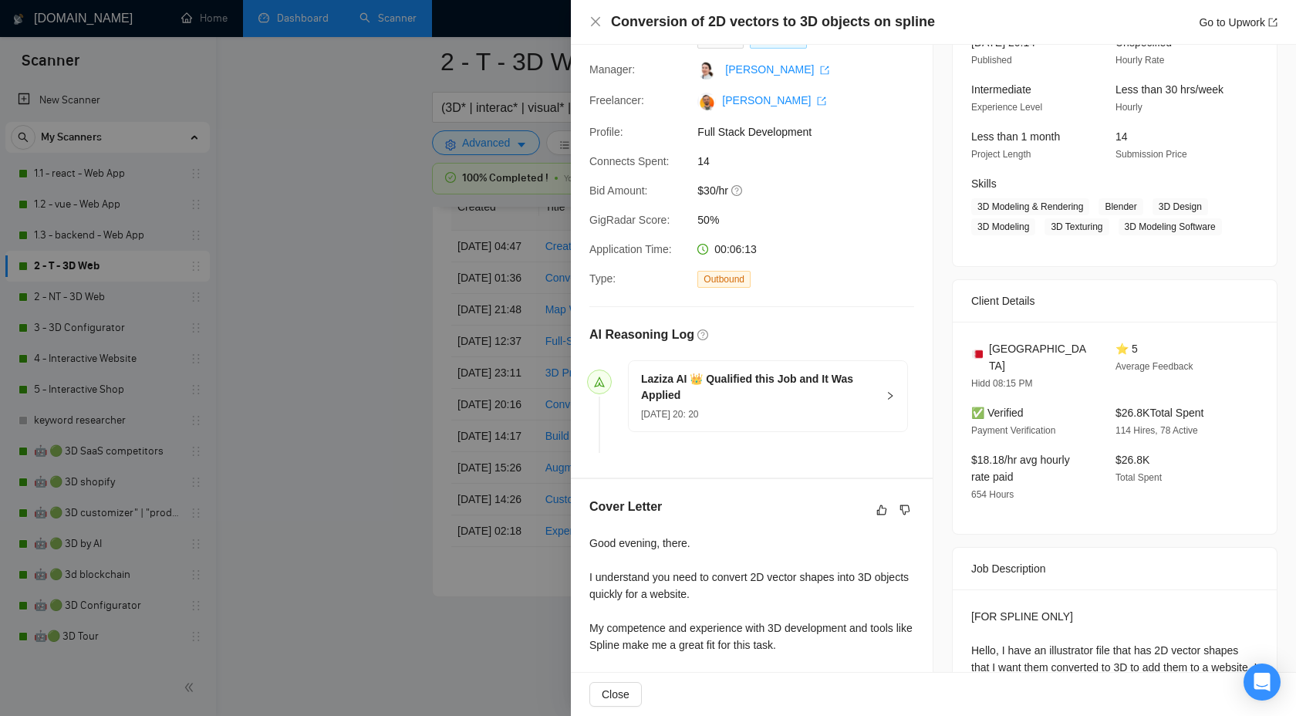
scroll to position [240, 0]
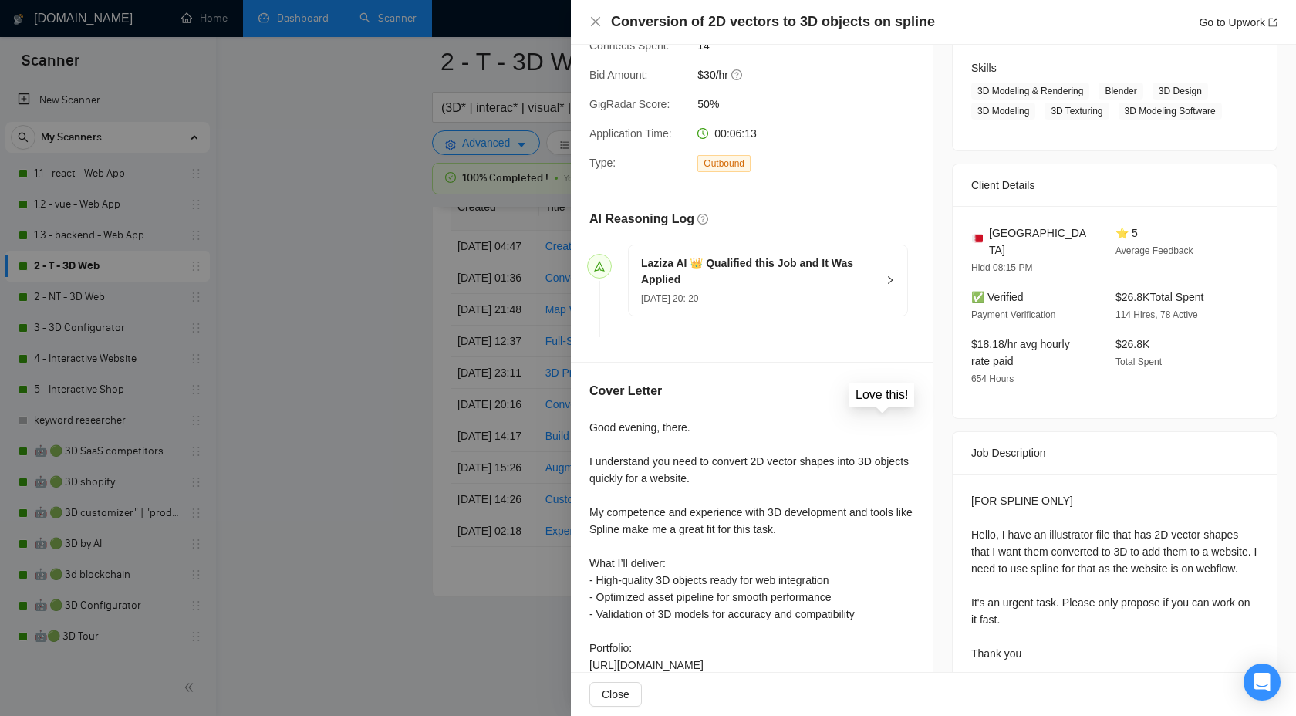
click at [878, 395] on icon "like" at bounding box center [881, 394] width 11 height 12
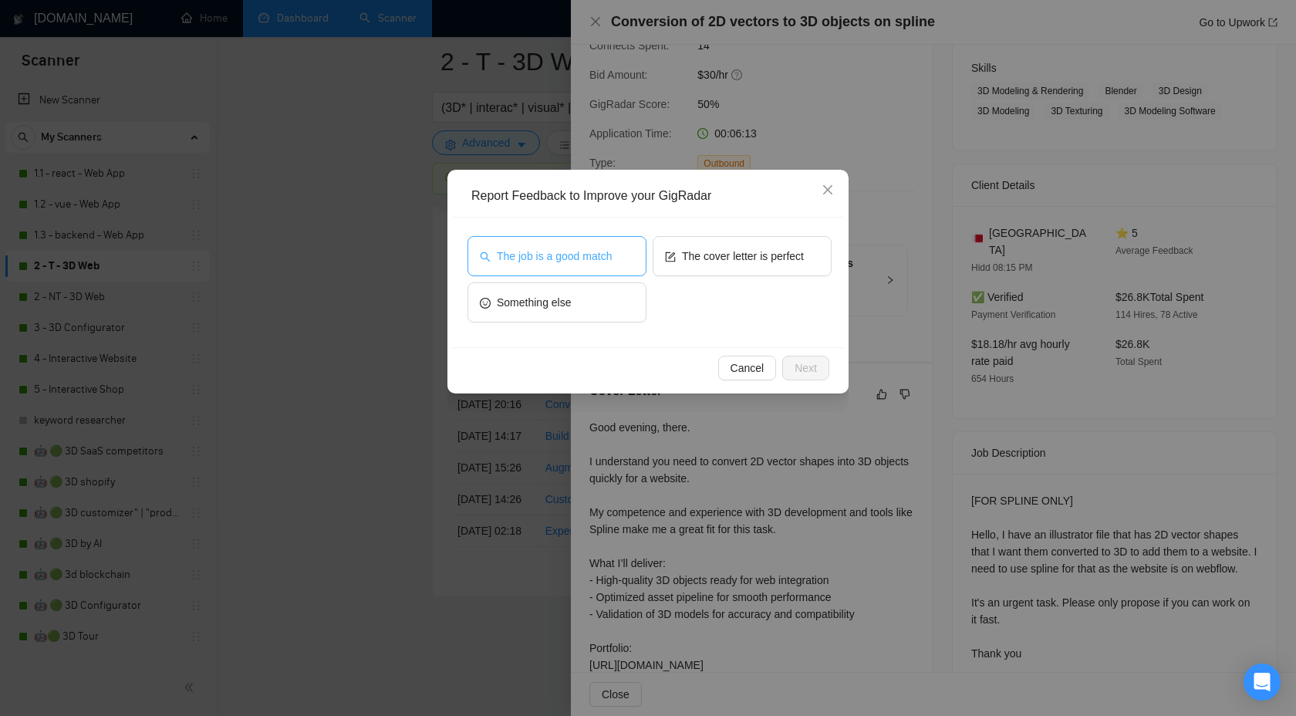
click at [605, 258] on span "The job is a good match" at bounding box center [554, 256] width 115 height 17
click at [797, 367] on span "Next" at bounding box center [805, 367] width 22 height 17
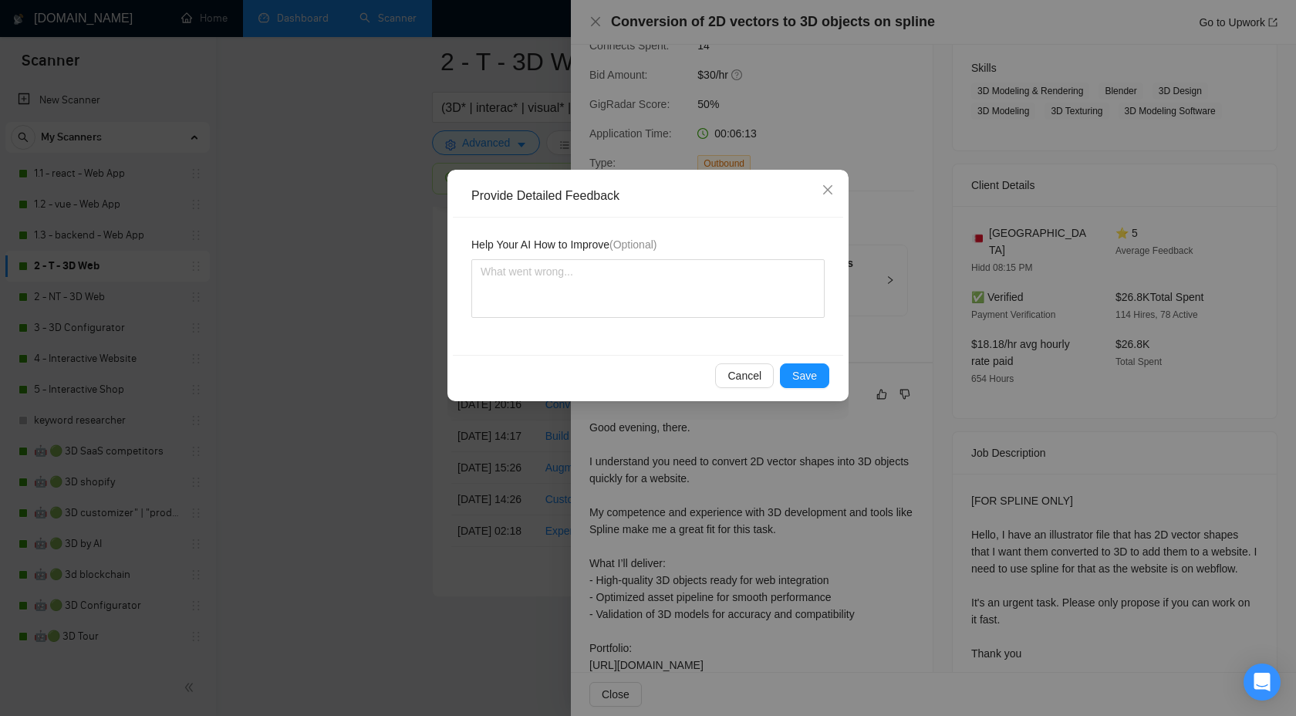
click at [835, 373] on div "Cancel Save" at bounding box center [648, 375] width 390 height 41
click at [802, 373] on span "Save" at bounding box center [804, 375] width 25 height 17
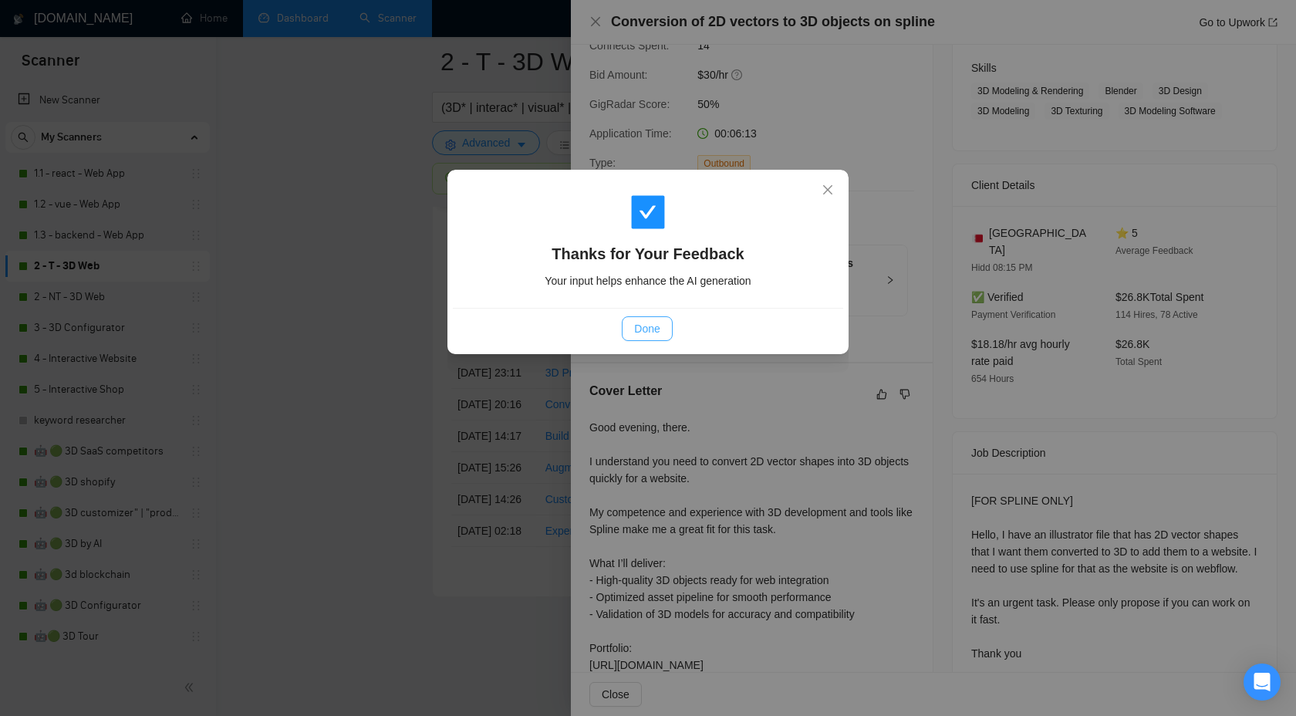
click at [632, 327] on button "Done" at bounding box center [647, 328] width 50 height 25
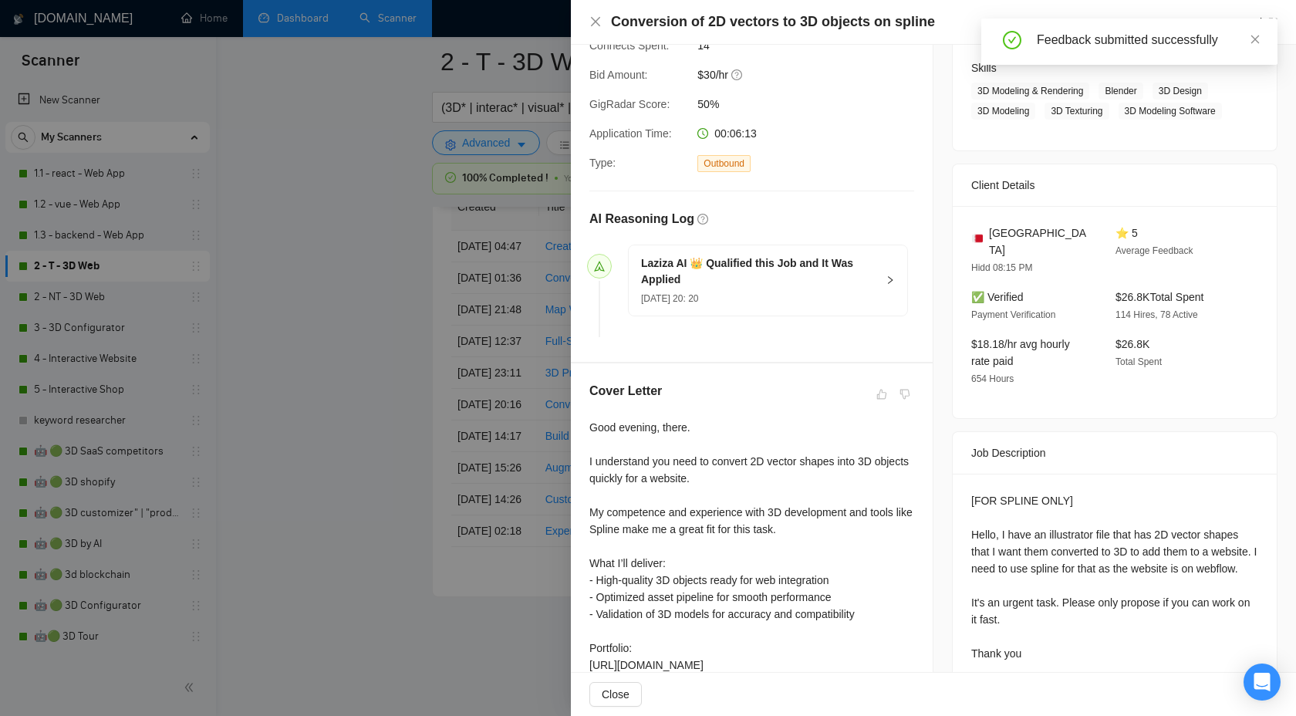
click at [344, 349] on div at bounding box center [648, 358] width 1296 height 716
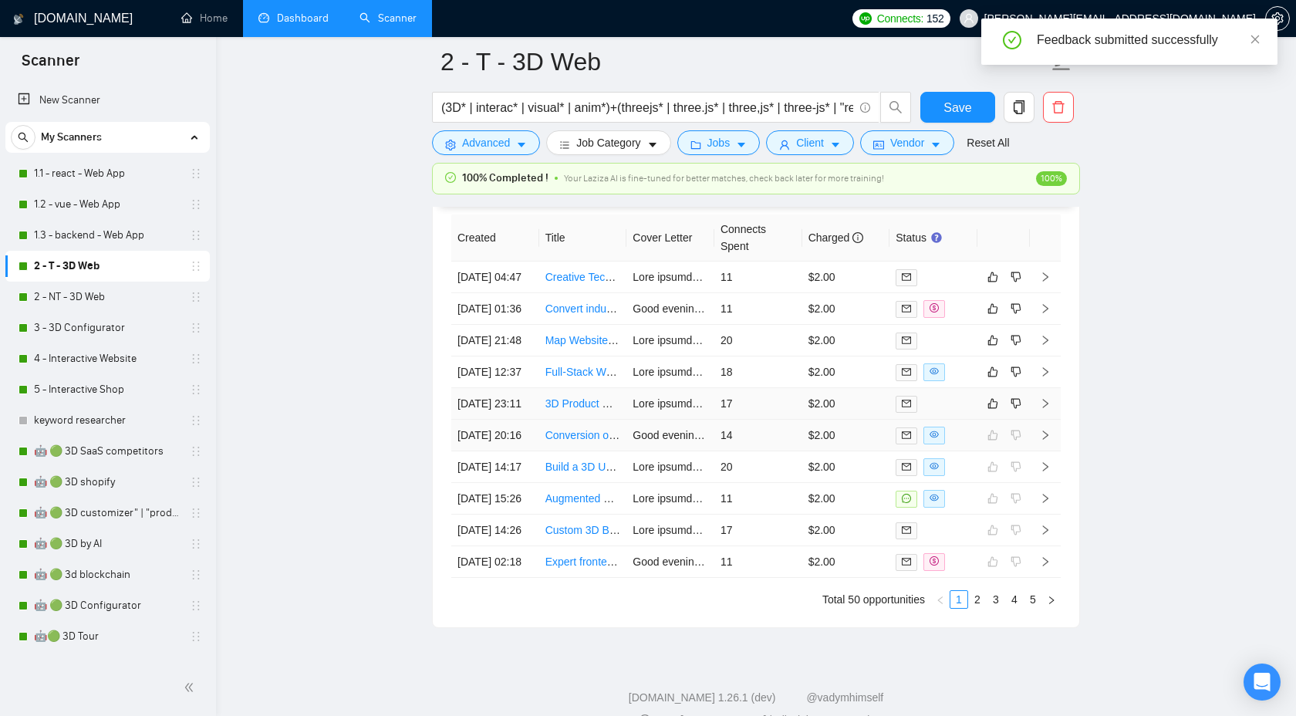
scroll to position [4198, 0]
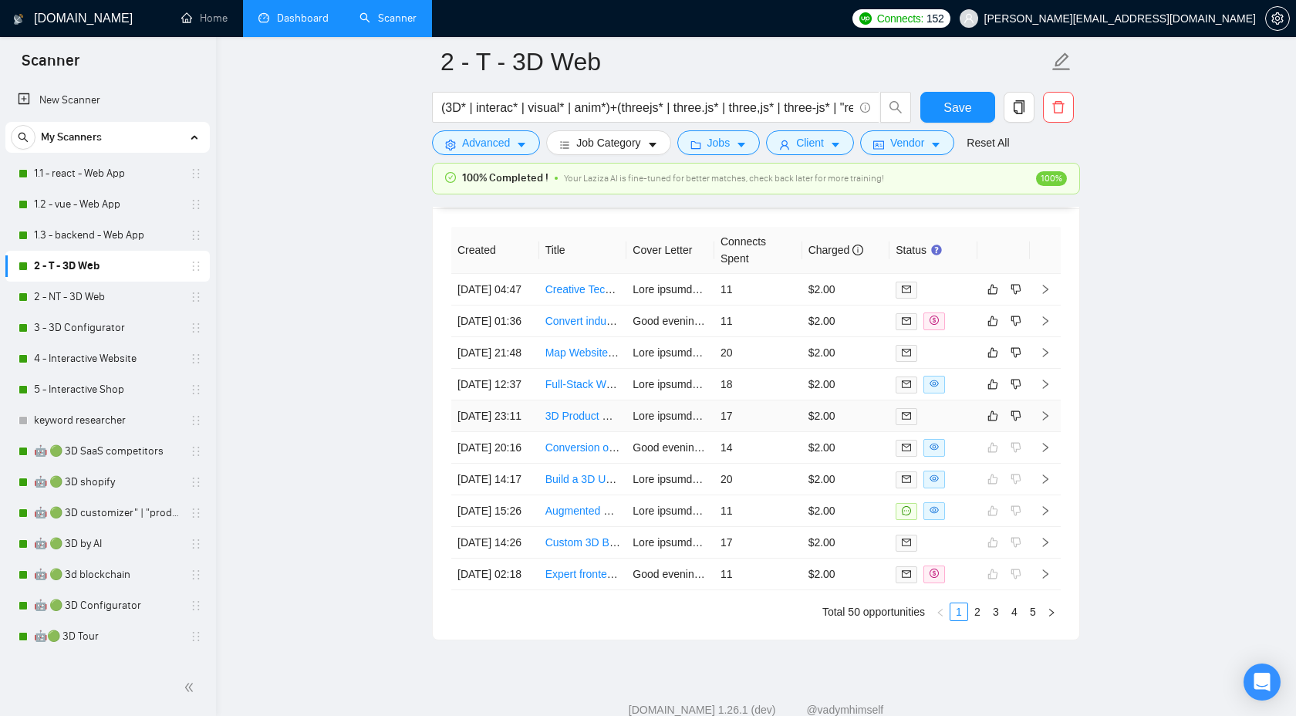
click at [1051, 432] on td at bounding box center [1045, 416] width 31 height 32
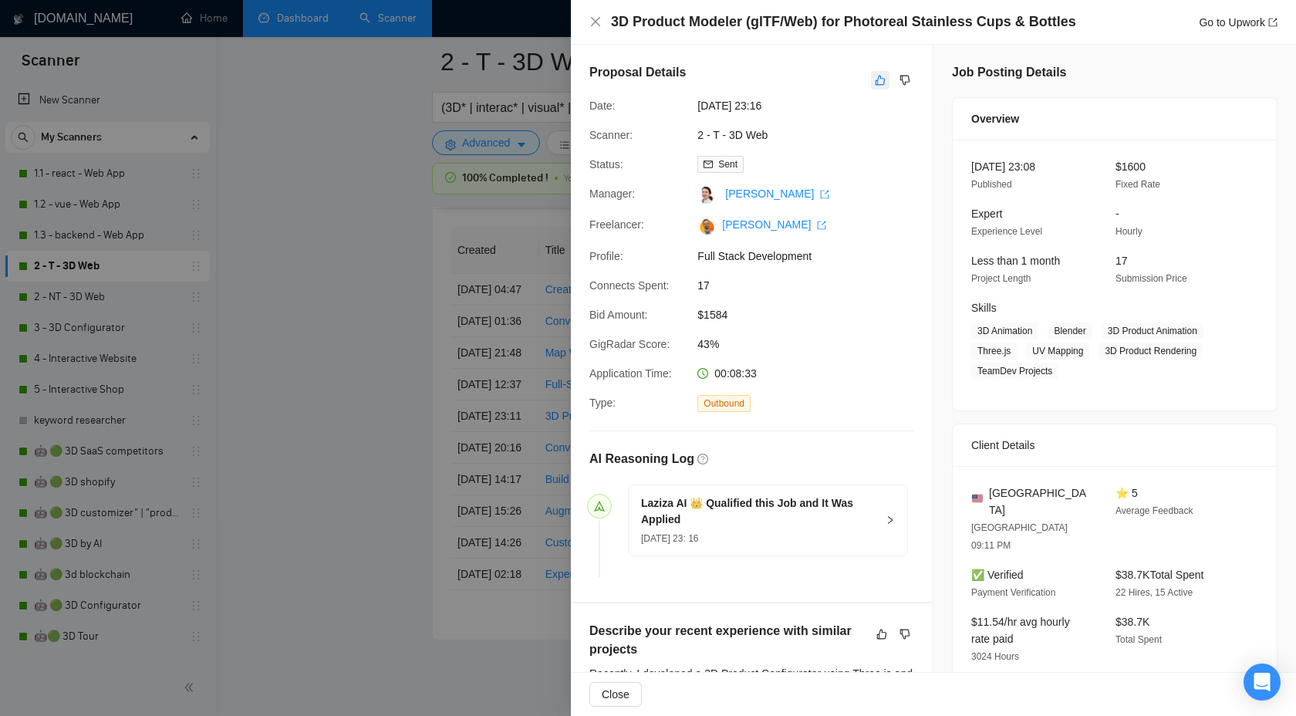
click at [880, 88] on button "button" at bounding box center [880, 80] width 19 height 19
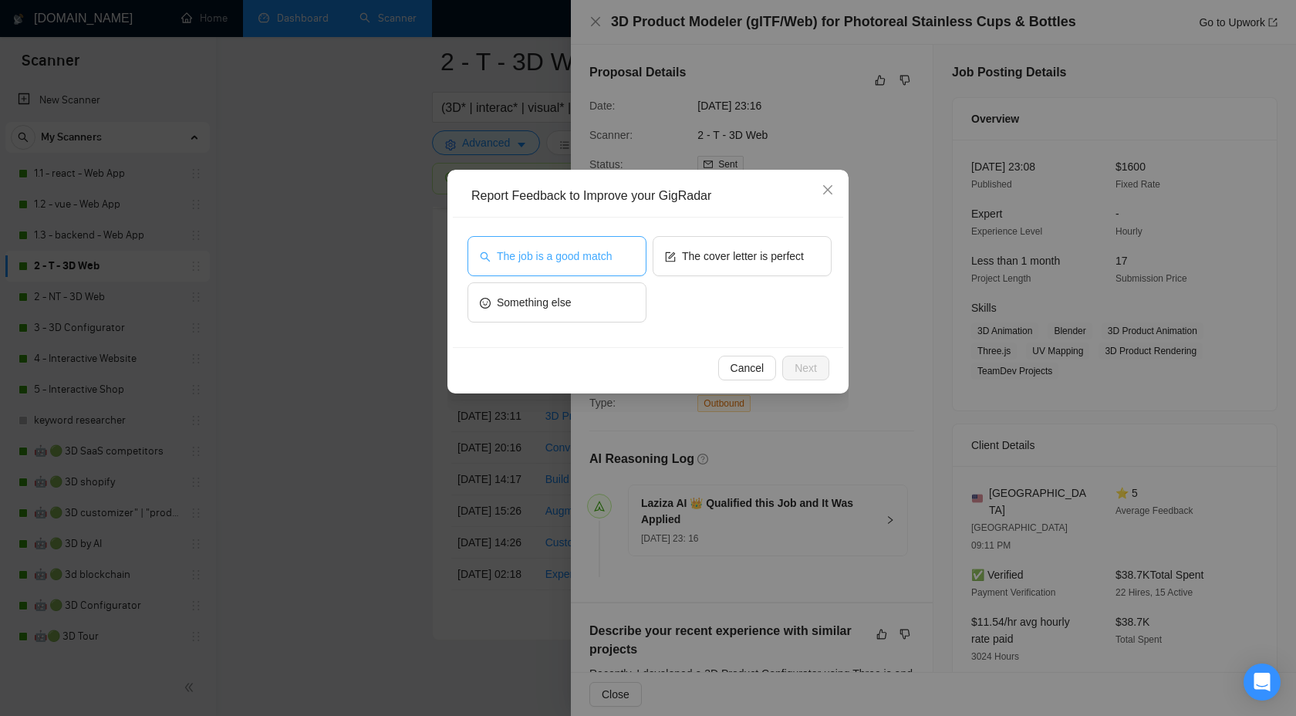
click at [546, 260] on span "The job is a good match" at bounding box center [554, 256] width 115 height 17
click at [793, 372] on button "Next" at bounding box center [805, 368] width 47 height 25
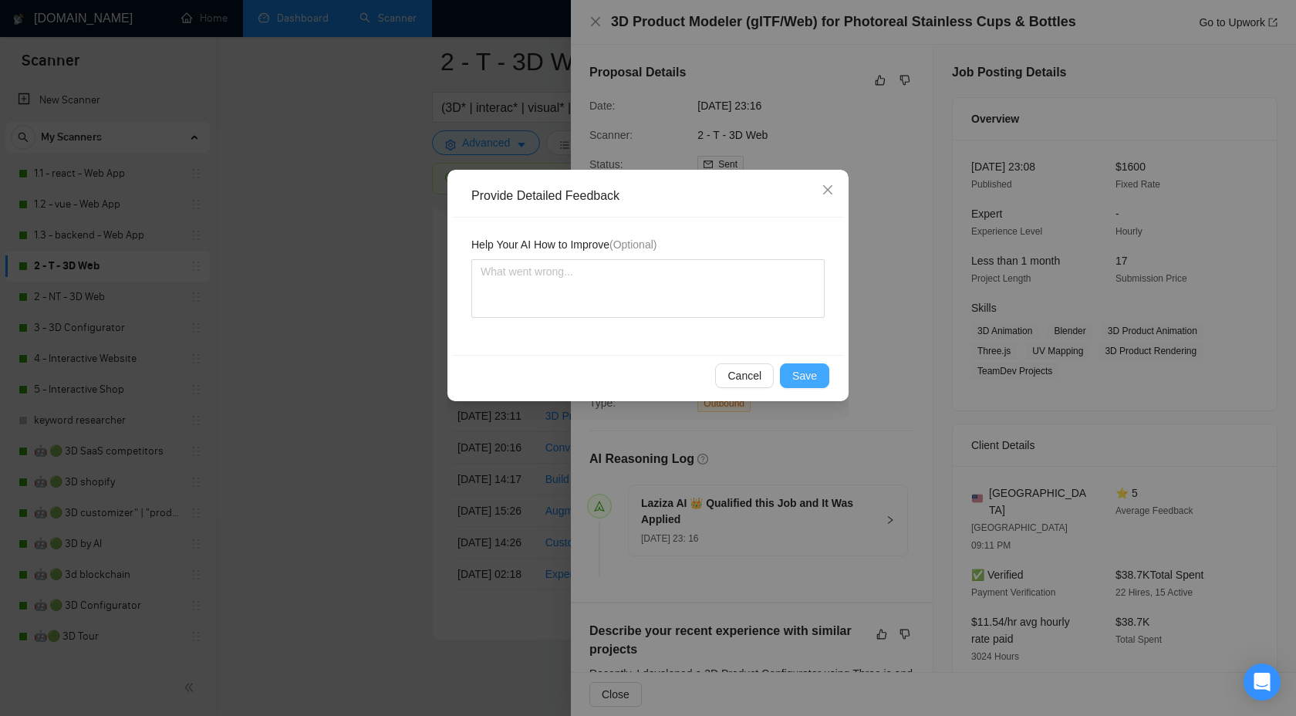
click at [793, 372] on span "Save" at bounding box center [804, 375] width 25 height 17
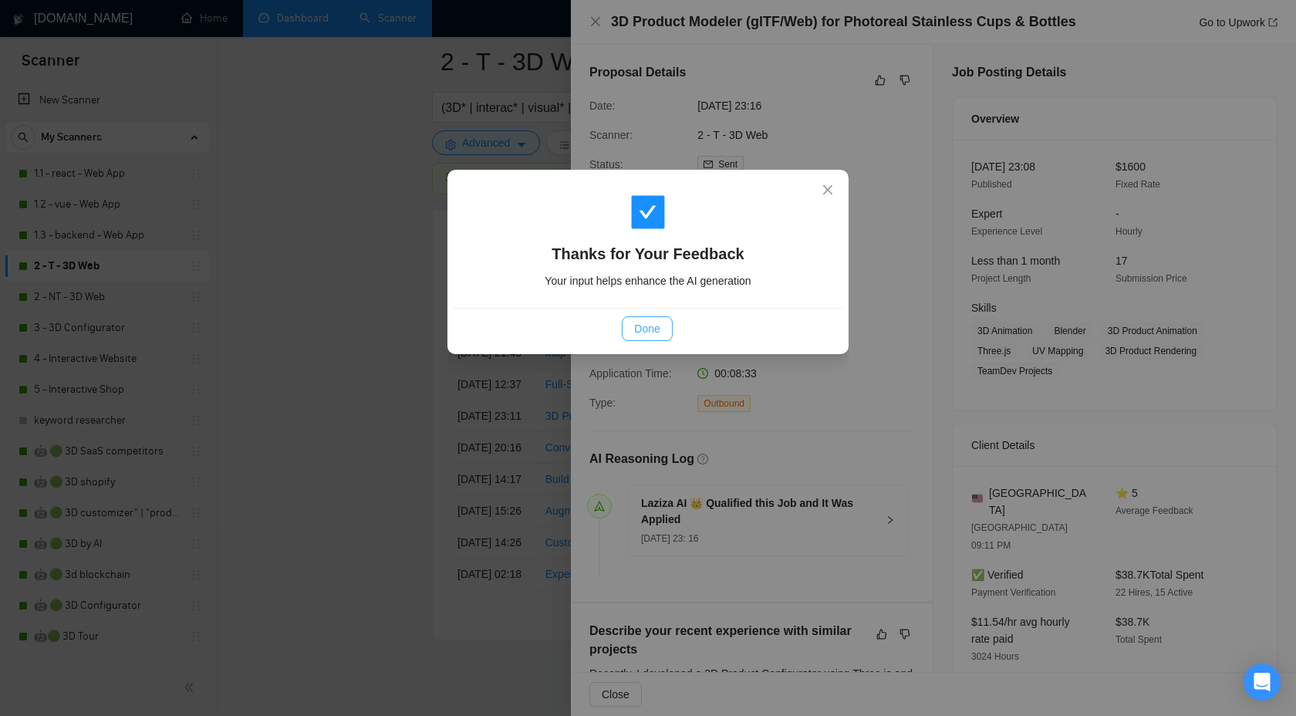
click at [643, 331] on span "Done" at bounding box center [646, 328] width 25 height 17
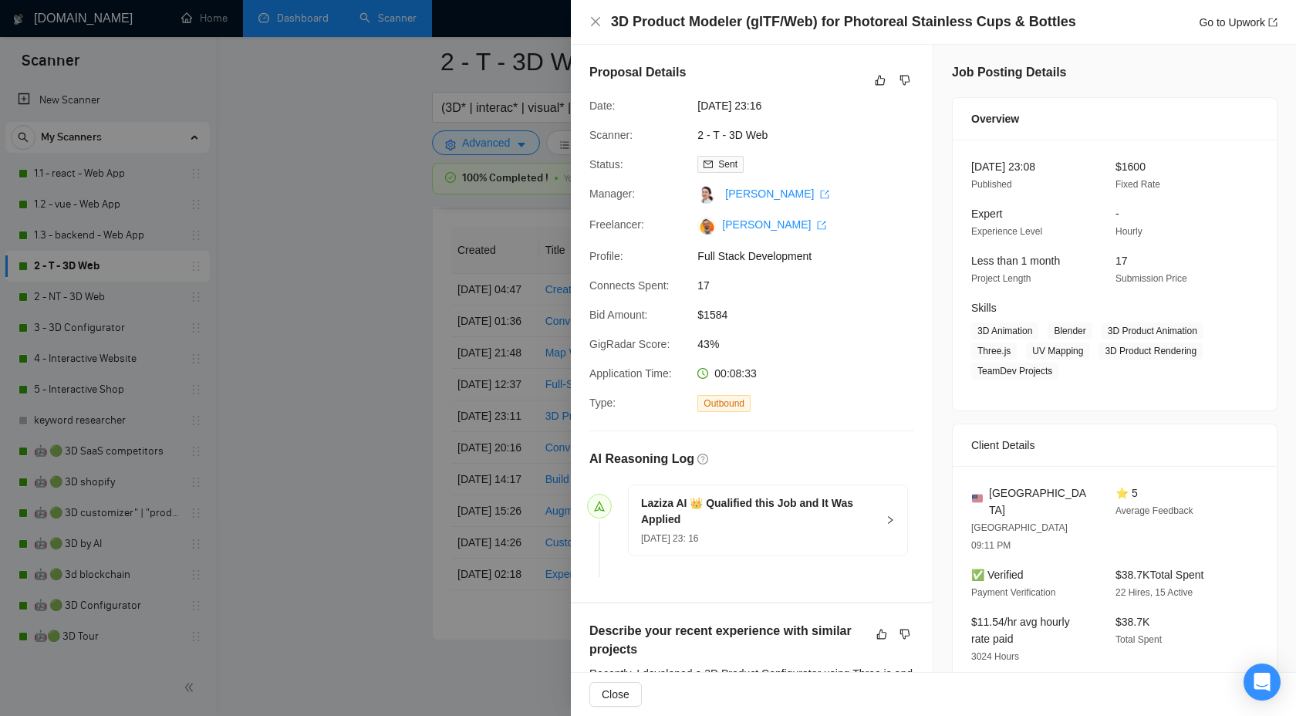
click at [468, 345] on div at bounding box center [648, 358] width 1296 height 716
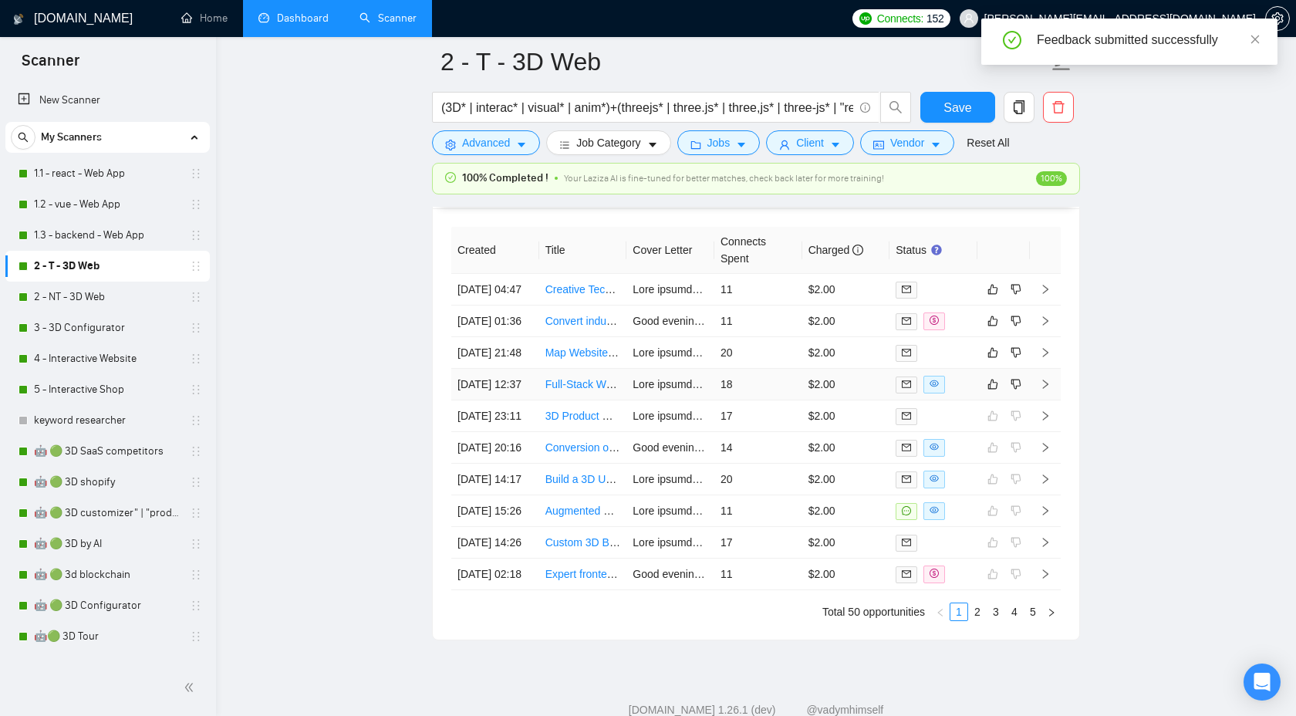
click at [1046, 389] on icon "right" at bounding box center [1045, 383] width 5 height 9
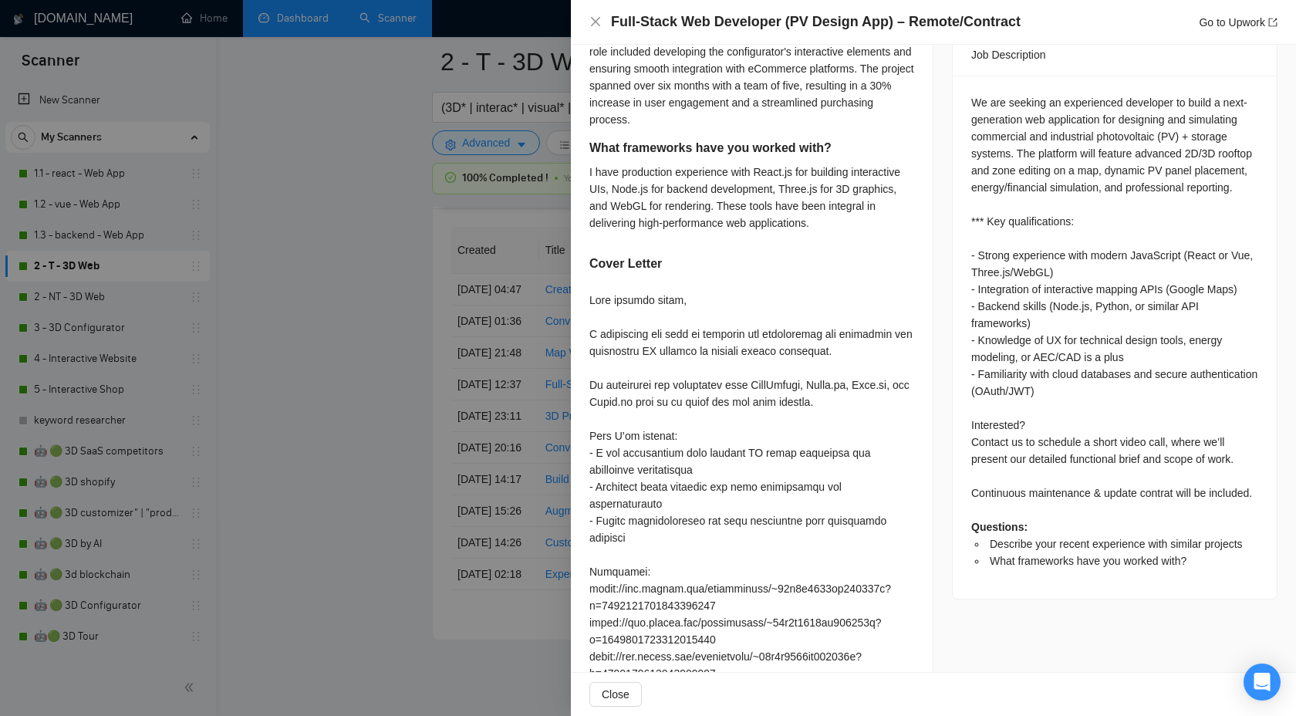
scroll to position [678, 0]
